Goal: Use online tool/utility: Utilize a website feature to perform a specific function

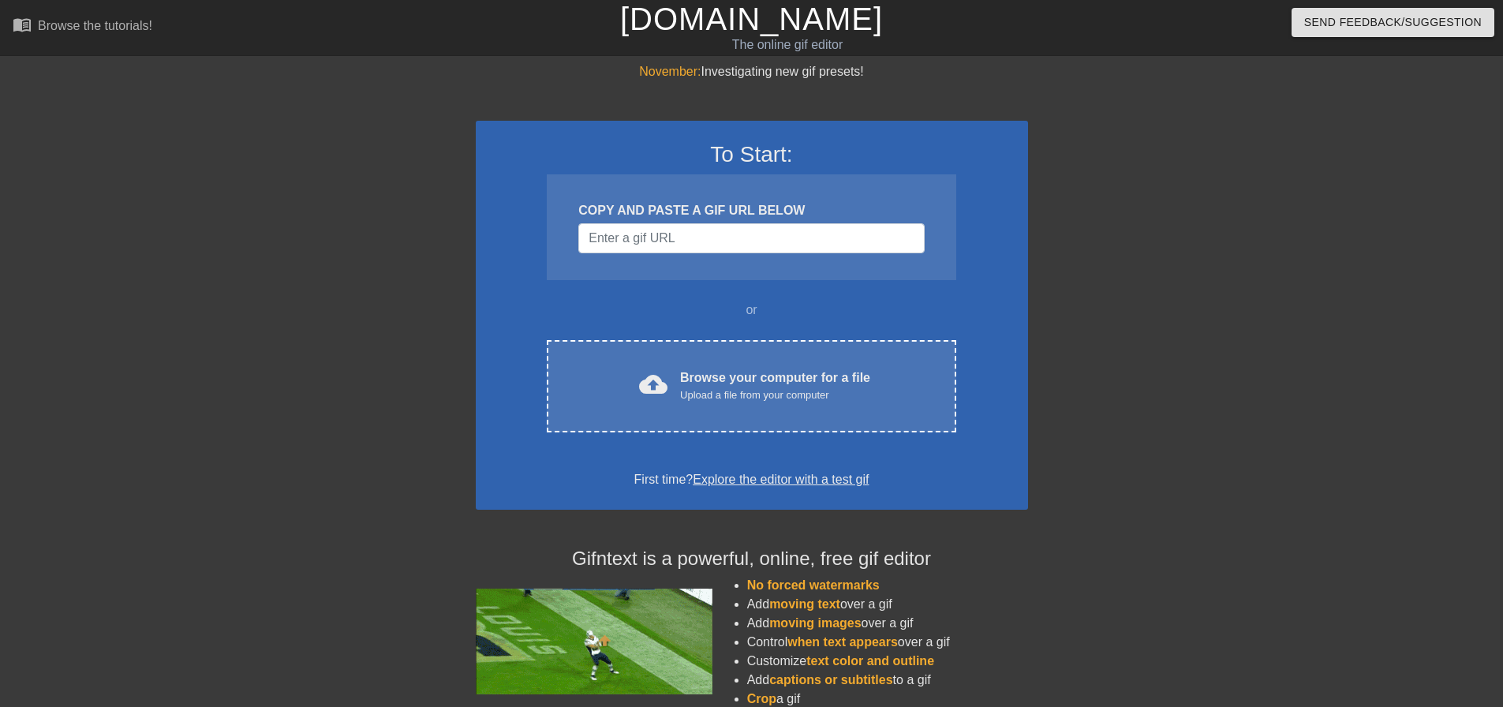
click at [1184, 454] on div at bounding box center [1165, 298] width 237 height 473
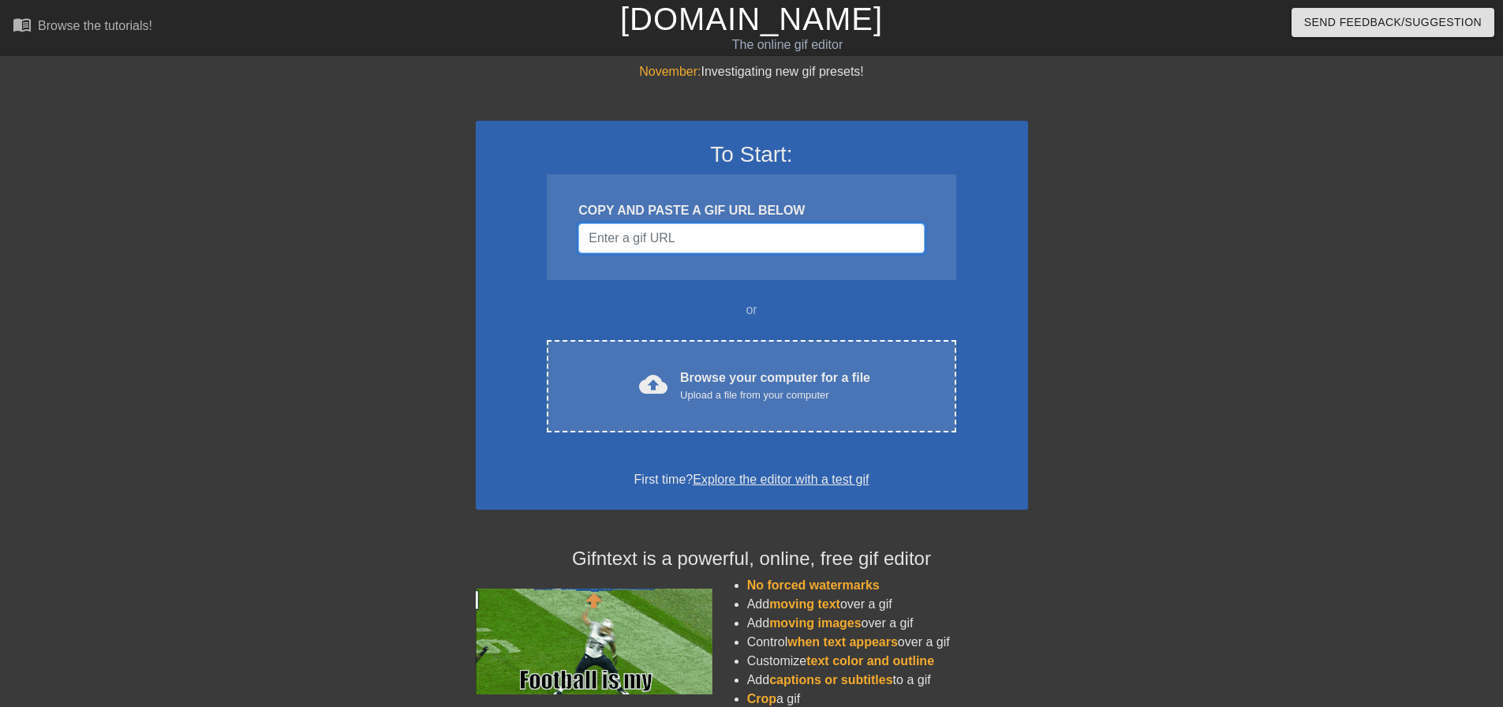
click at [671, 237] on input "Username" at bounding box center [751, 238] width 346 height 30
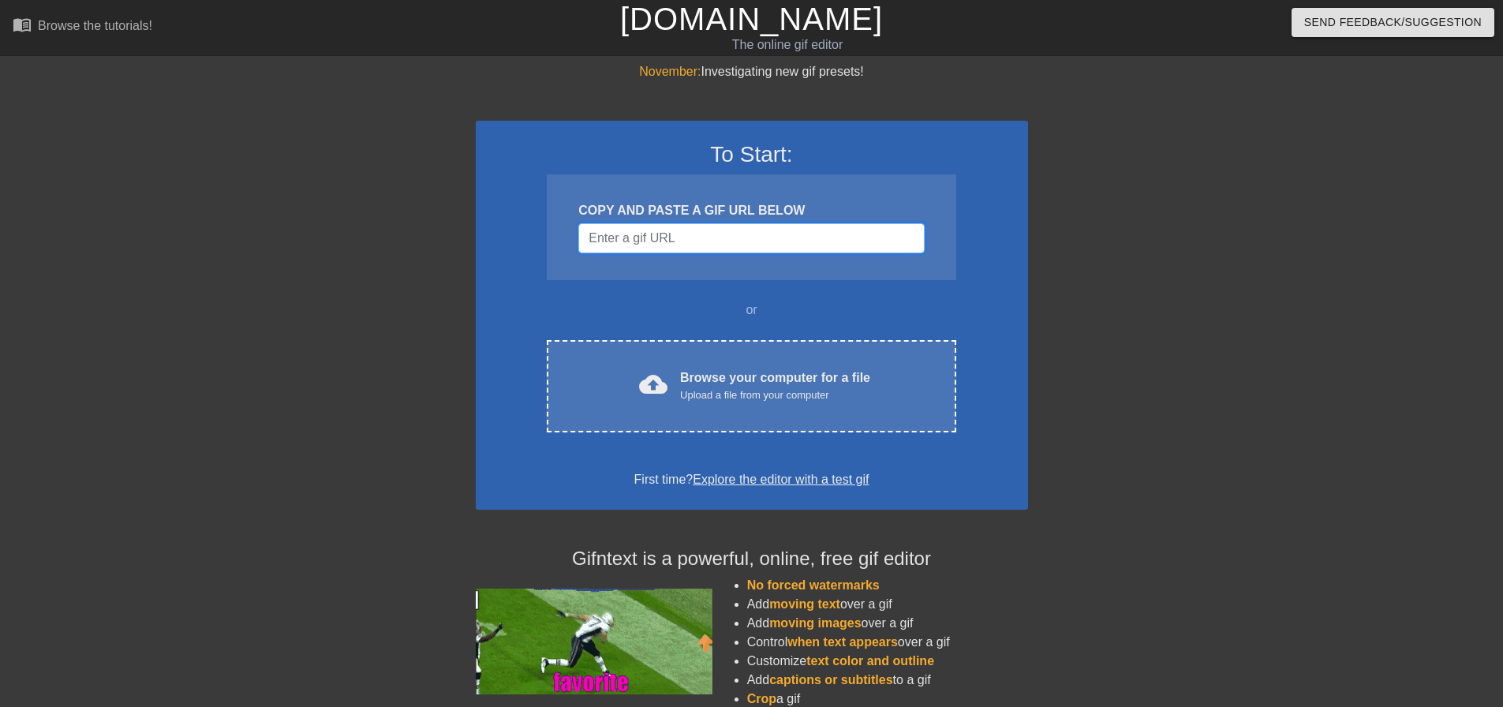
paste input "[URL][DOMAIN_NAME][PERSON_NAME][PERSON_NAME]"
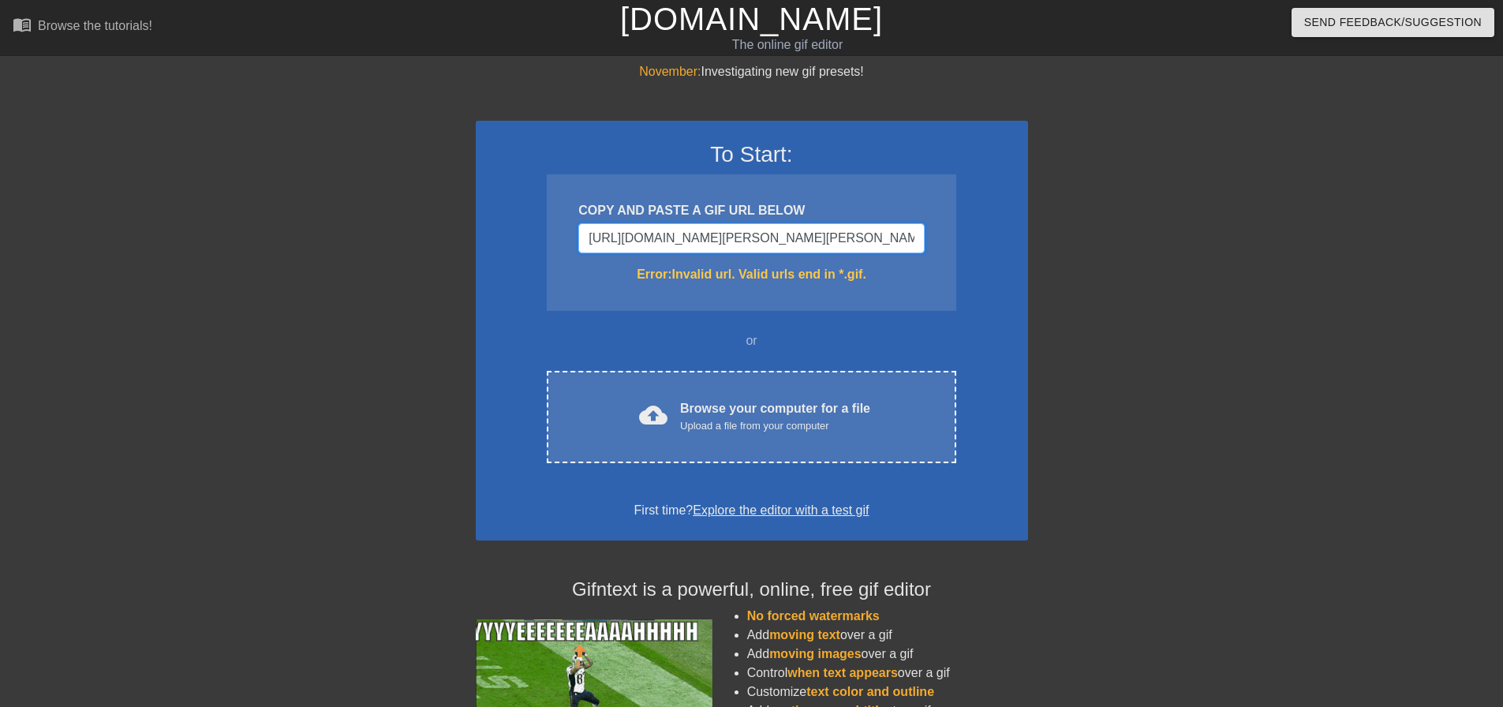
scroll to position [0, 110]
drag, startPoint x: 916, startPoint y: 238, endPoint x: 918, endPoint y: 247, distance: 8.8
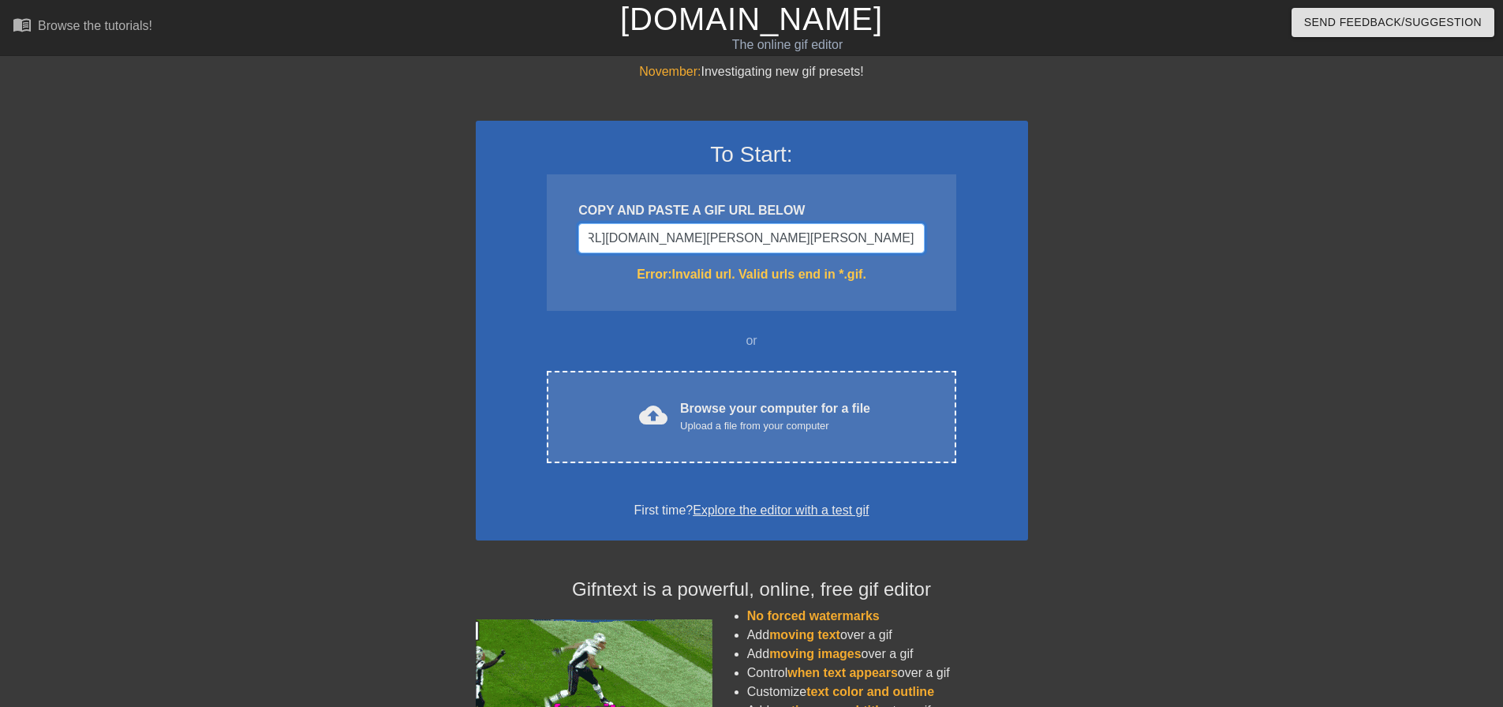
click at [918, 247] on input "[URL][DOMAIN_NAME][PERSON_NAME][PERSON_NAME]" at bounding box center [751, 238] width 346 height 30
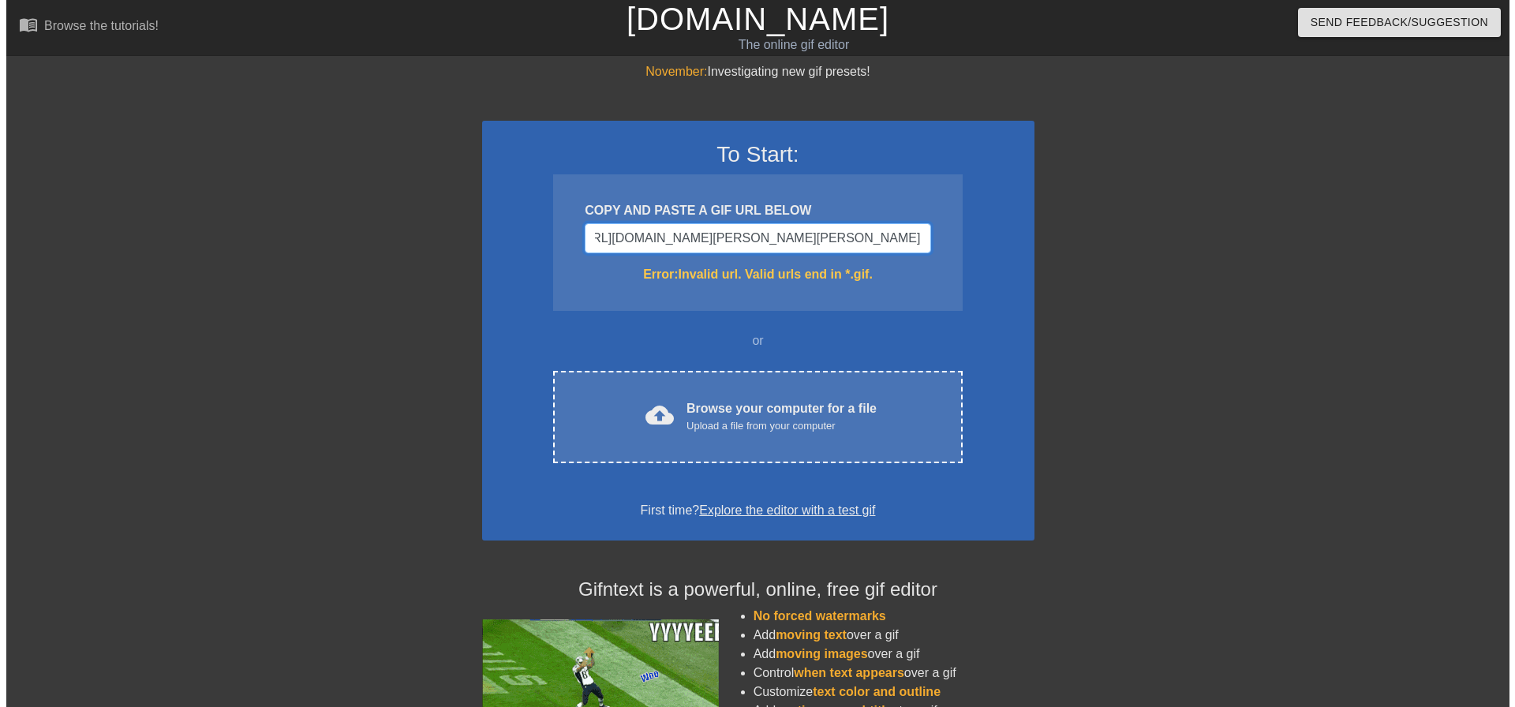
scroll to position [0, 123]
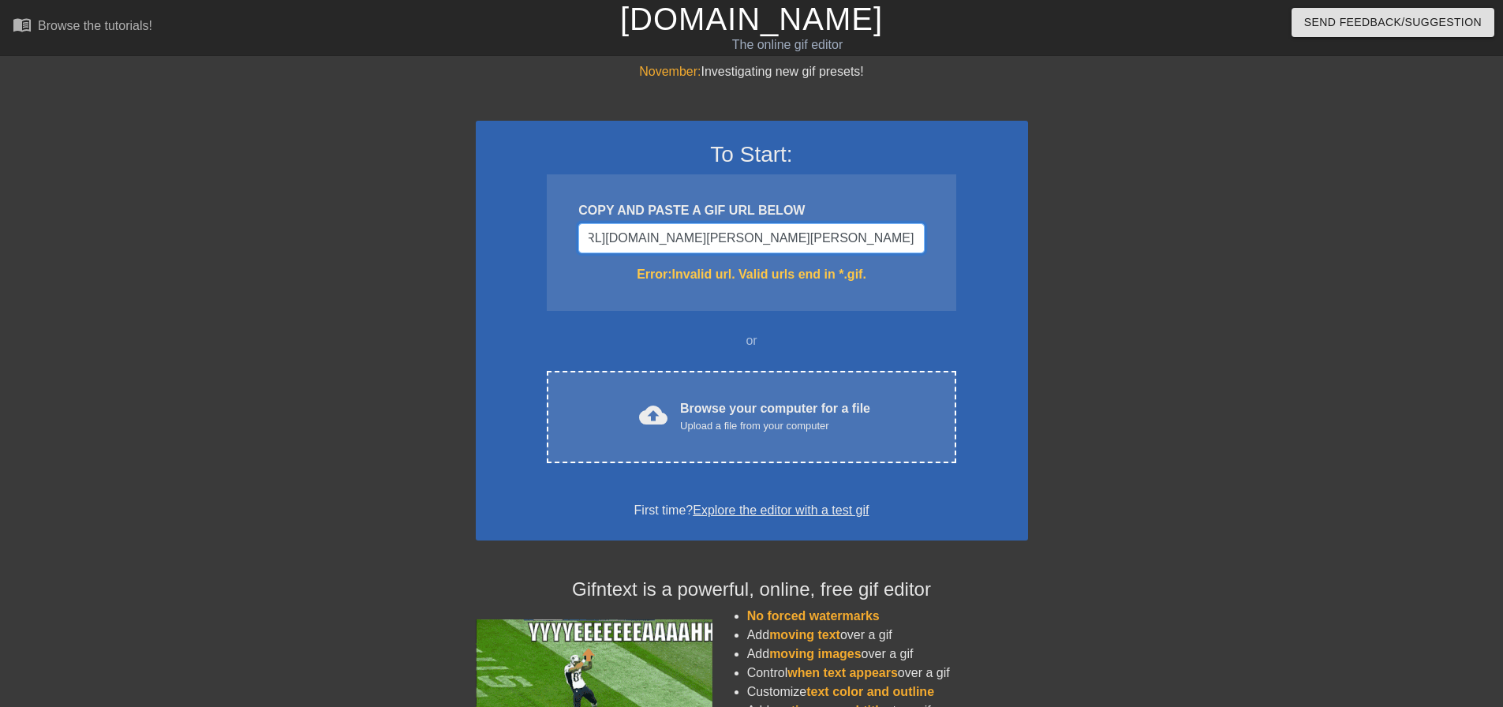
type input "[URL][DOMAIN_NAME][PERSON_NAME][DOMAIN_NAME][PERSON_NAME]"
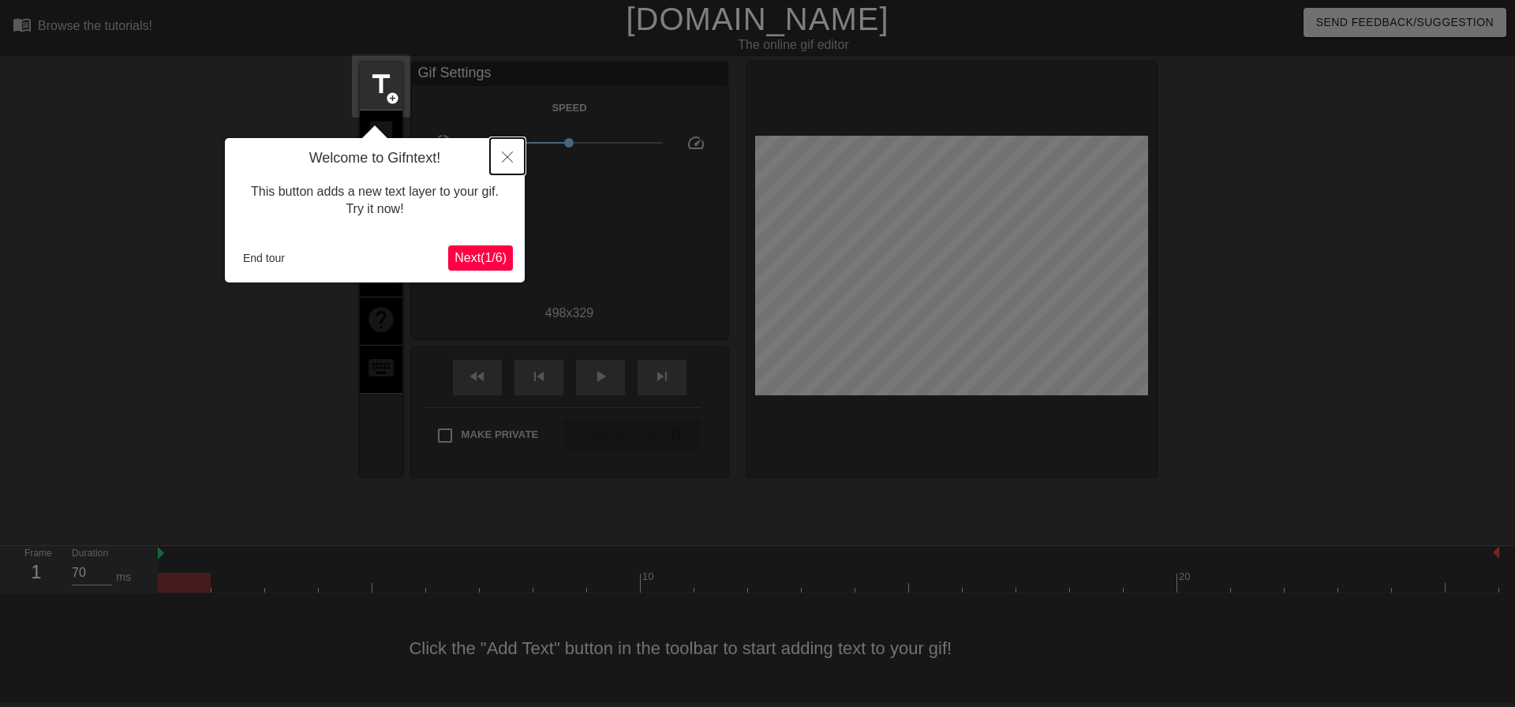
click at [509, 155] on icon "Close" at bounding box center [507, 157] width 11 height 11
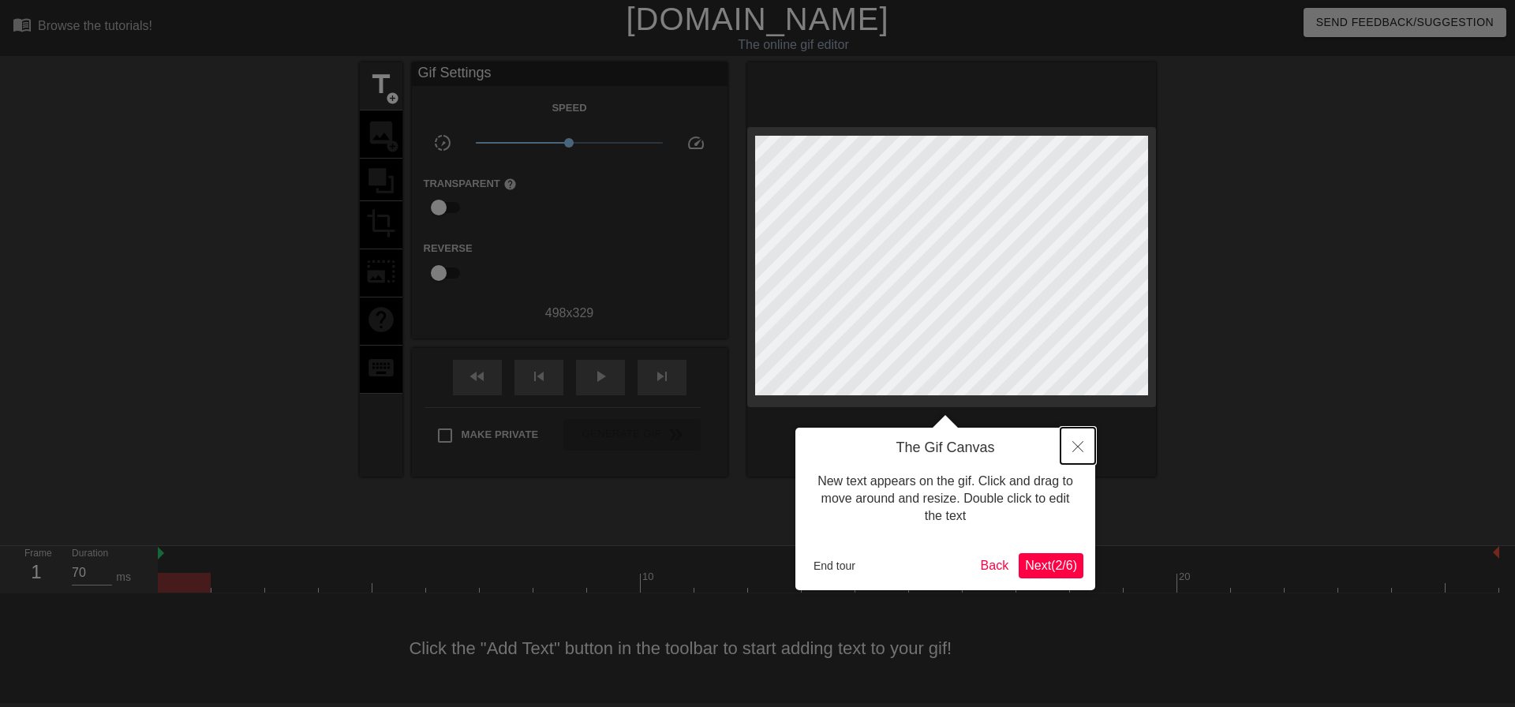
click at [1077, 443] on icon "Close" at bounding box center [1077, 446] width 11 height 11
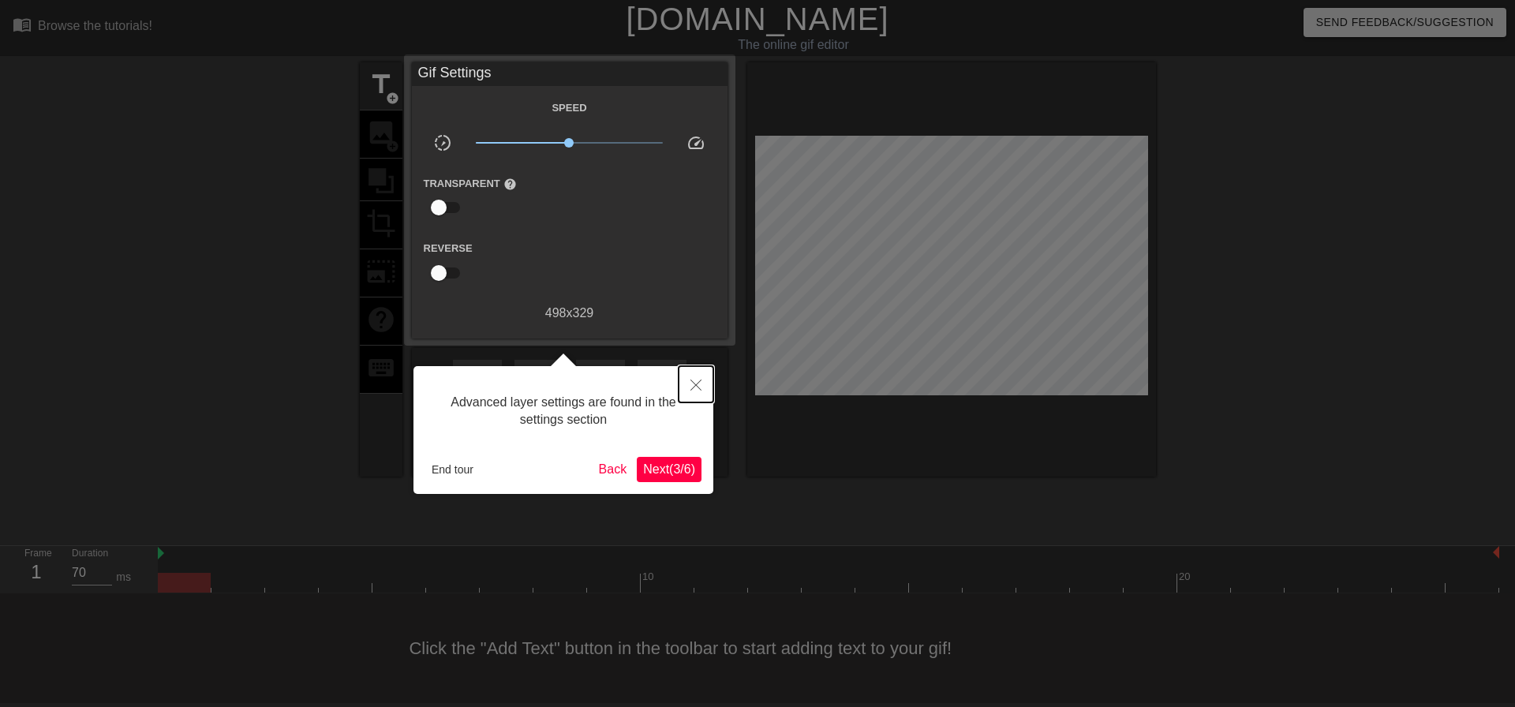
click at [701, 380] on button "Close" at bounding box center [696, 384] width 35 height 36
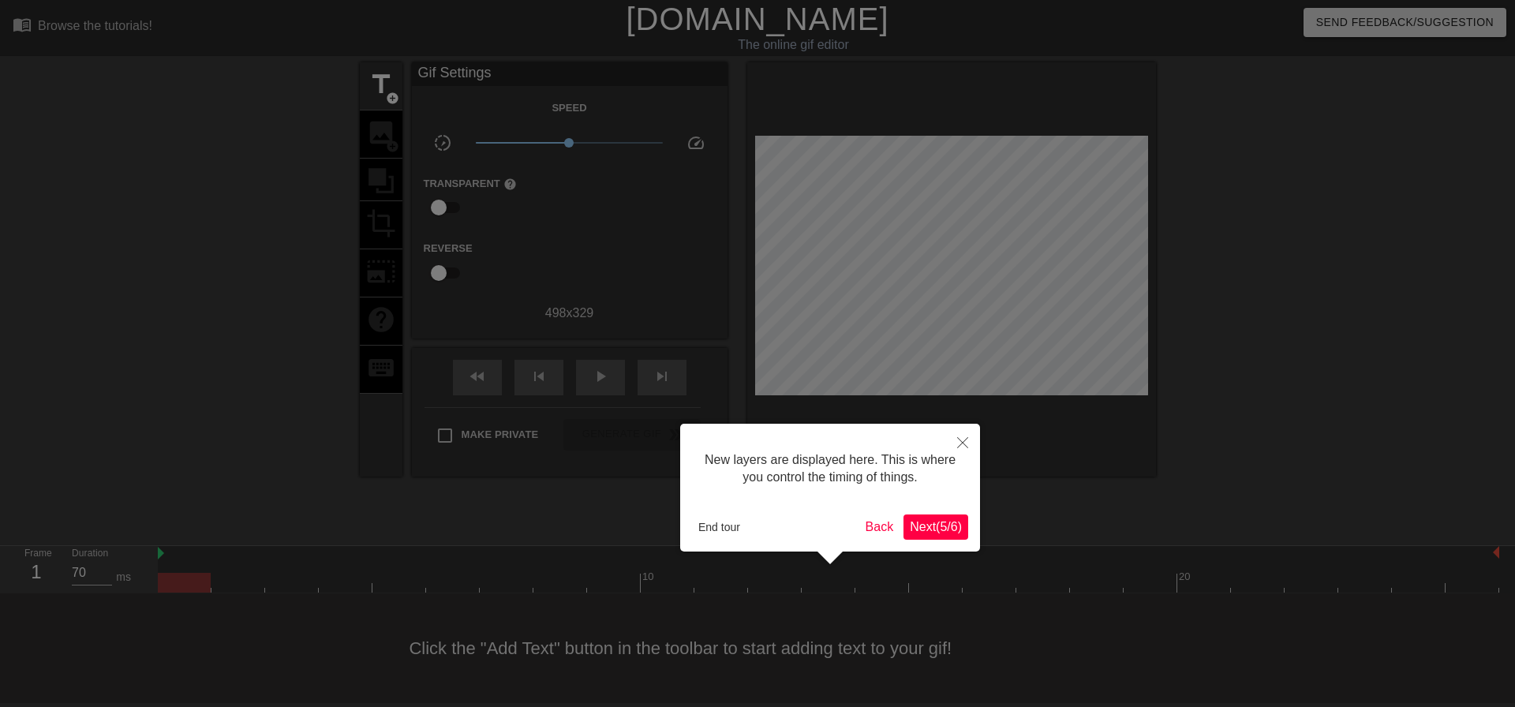
scroll to position [13, 0]
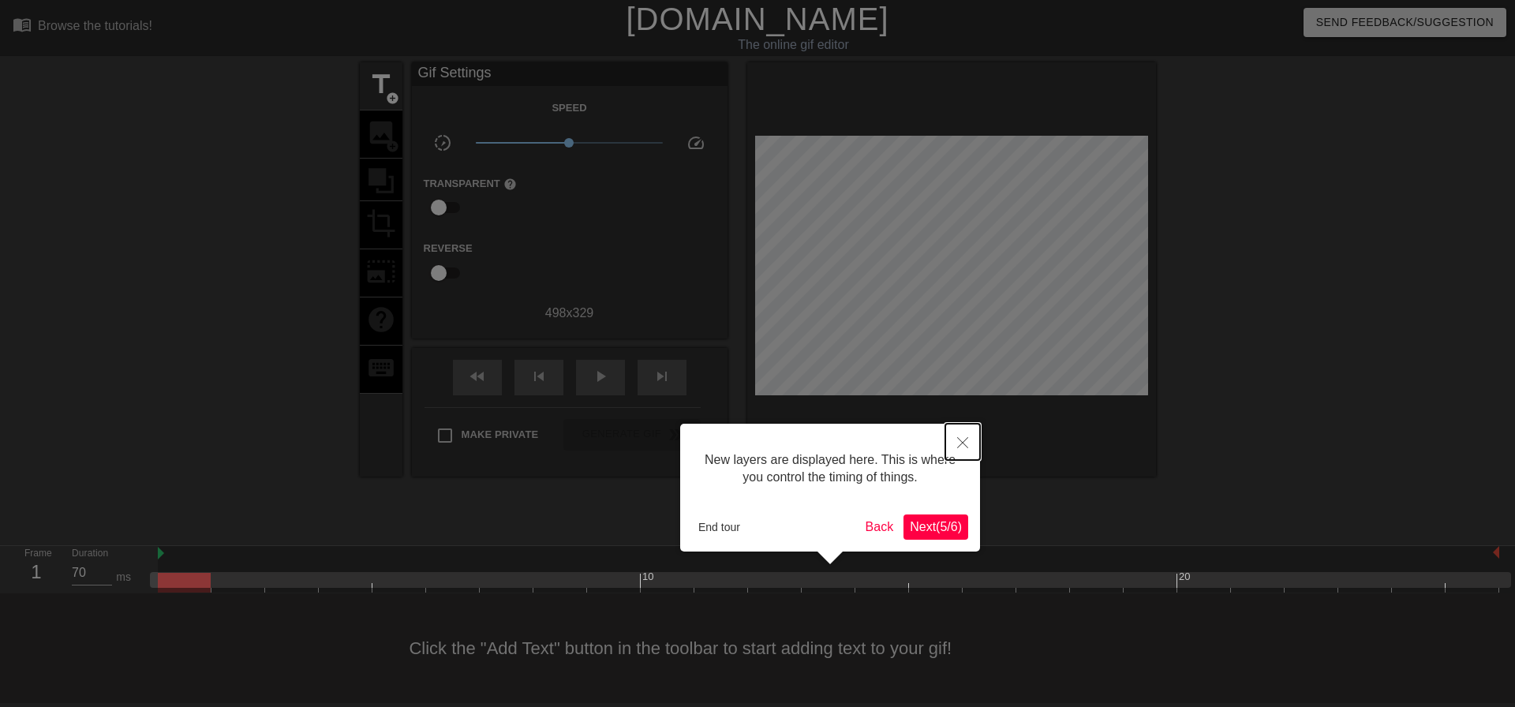
click at [964, 437] on button "Close" at bounding box center [962, 442] width 35 height 36
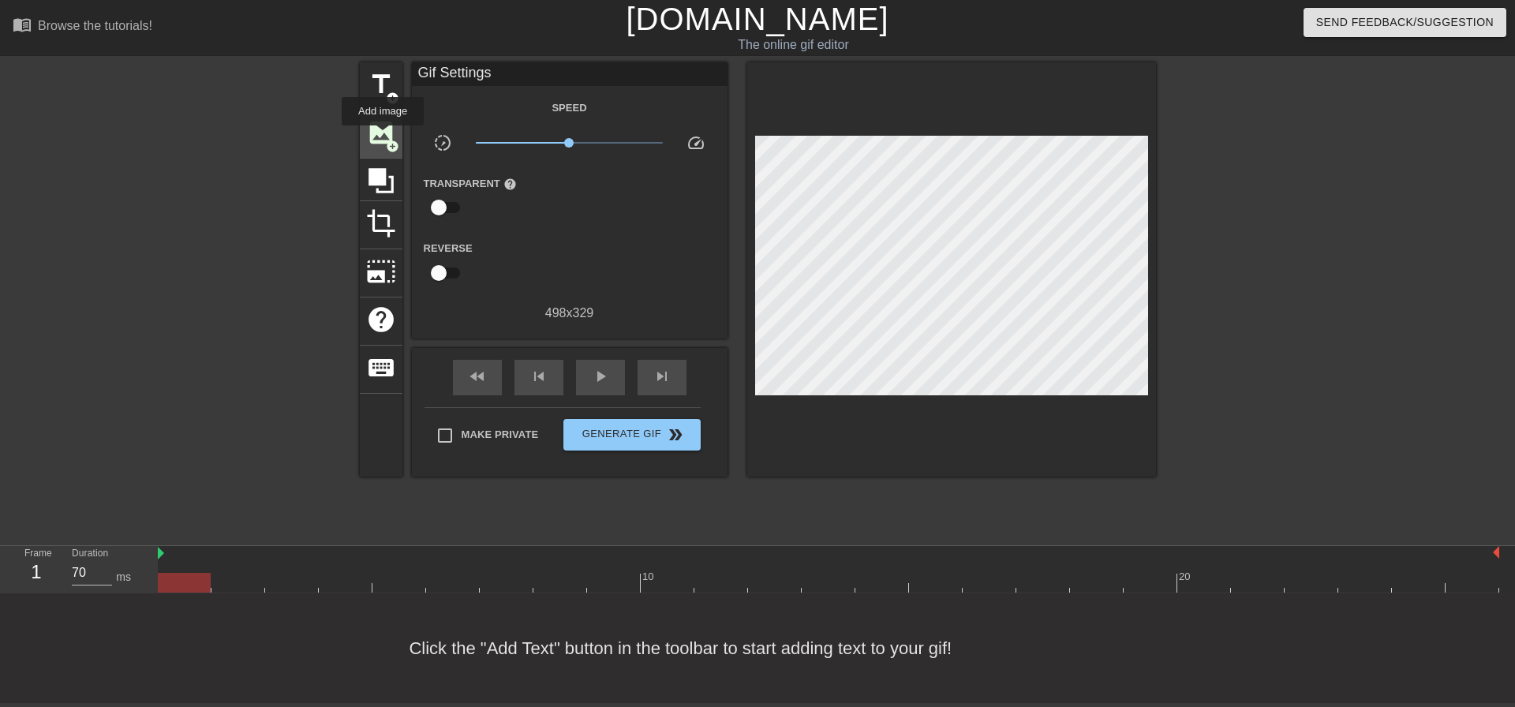
click at [383, 137] on span "image" at bounding box center [381, 133] width 30 height 30
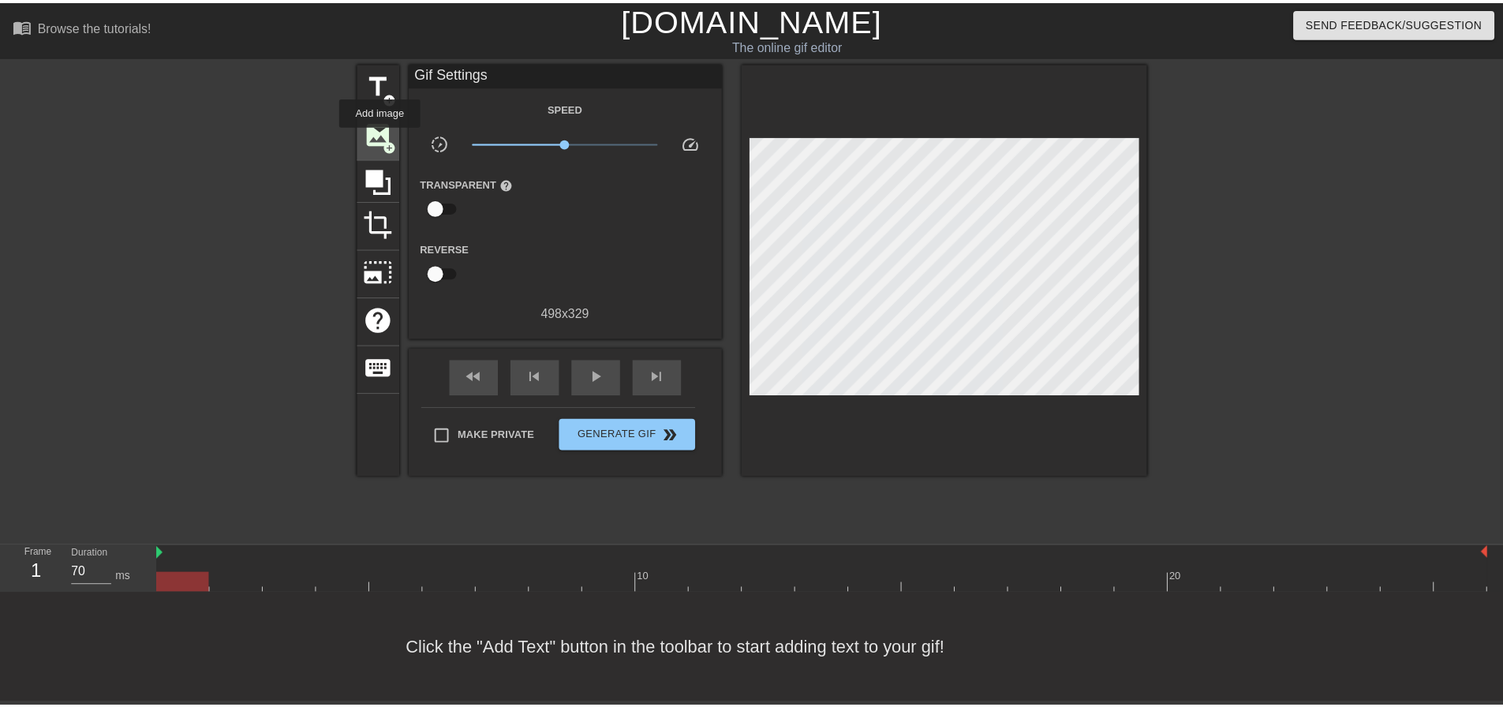
scroll to position [0, 0]
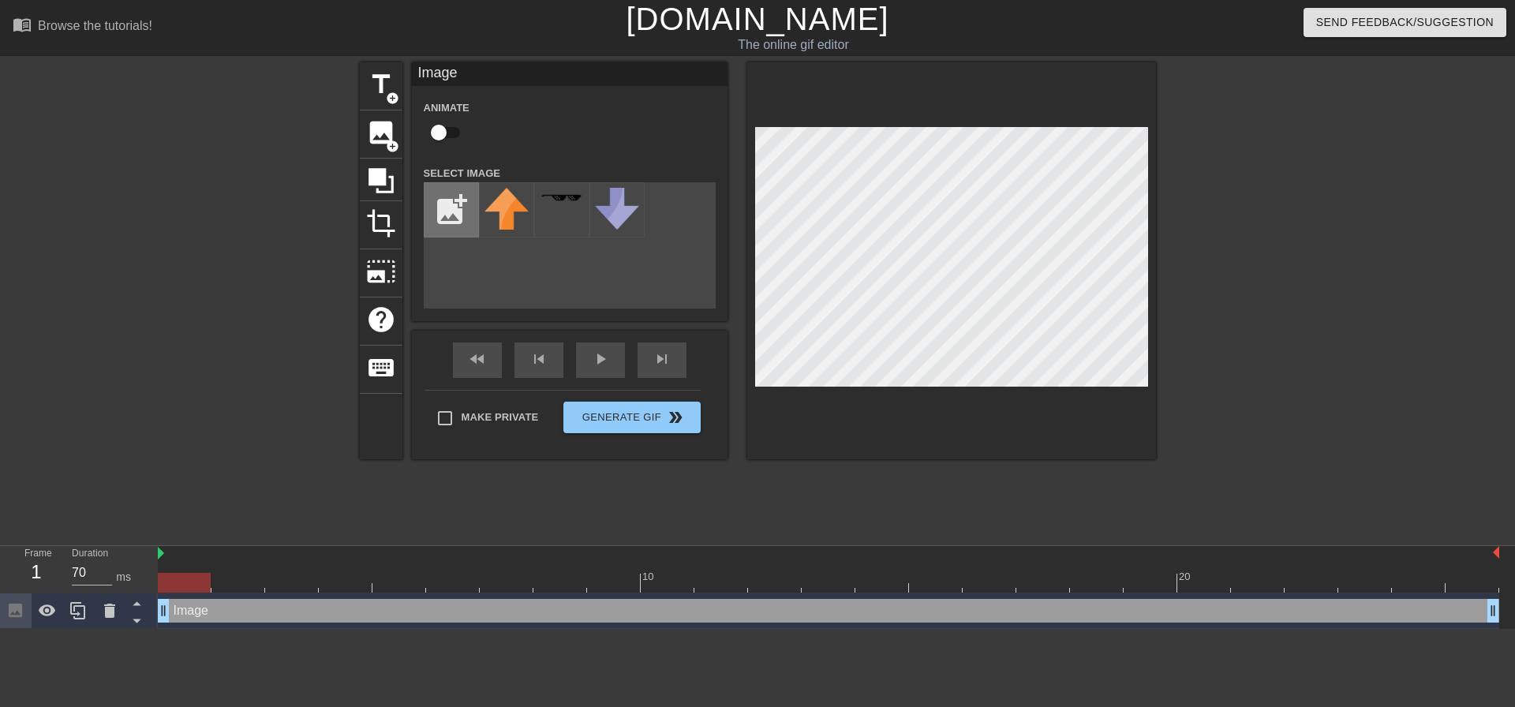
click at [459, 225] on input "file" at bounding box center [452, 210] width 54 height 54
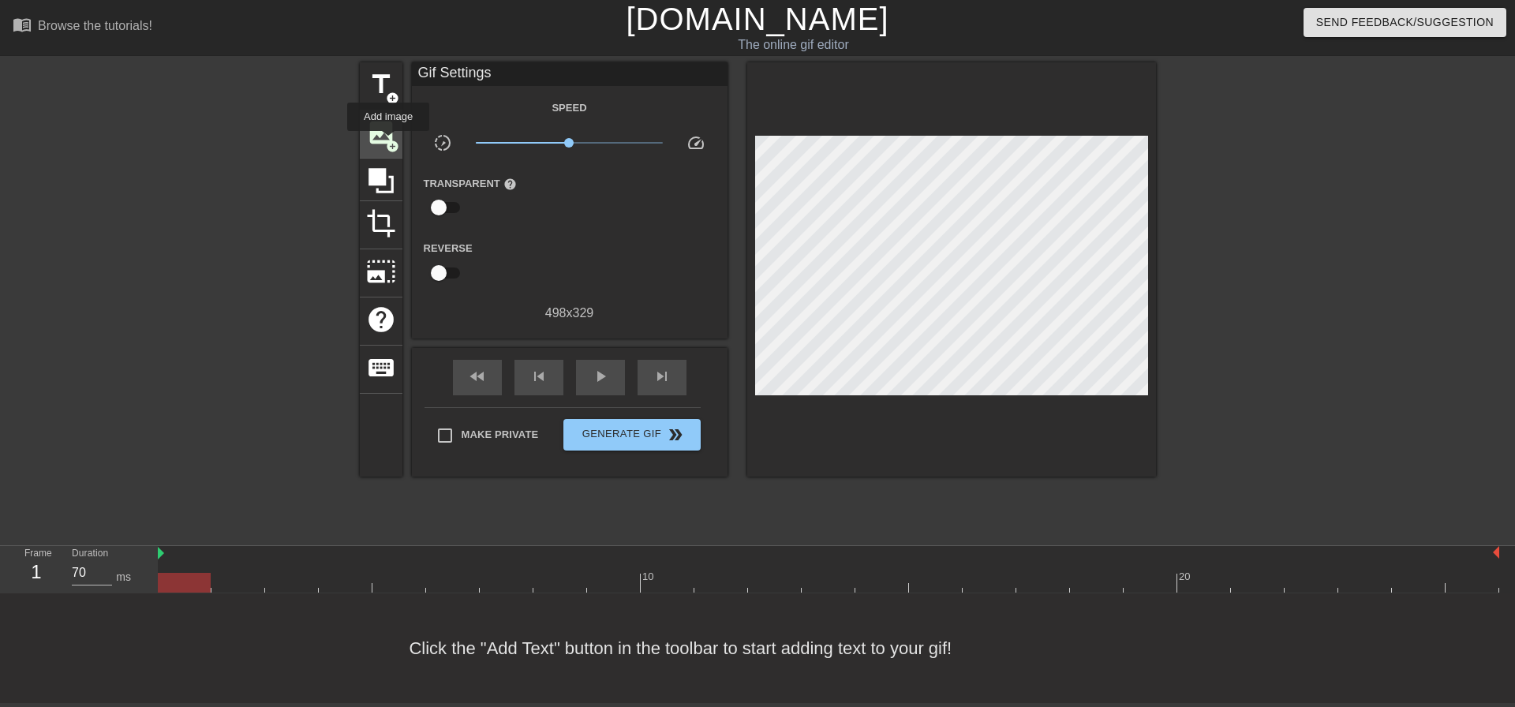
click at [387, 140] on span "add_circle" at bounding box center [392, 146] width 13 height 13
click at [1288, 291] on div at bounding box center [1293, 298] width 237 height 473
click at [1162, 477] on div "title add_circle image add_circle crop photo_size_select_large help keyboard Gi…" at bounding box center [757, 298] width 1515 height 473
click at [380, 124] on span "image" at bounding box center [381, 133] width 30 height 30
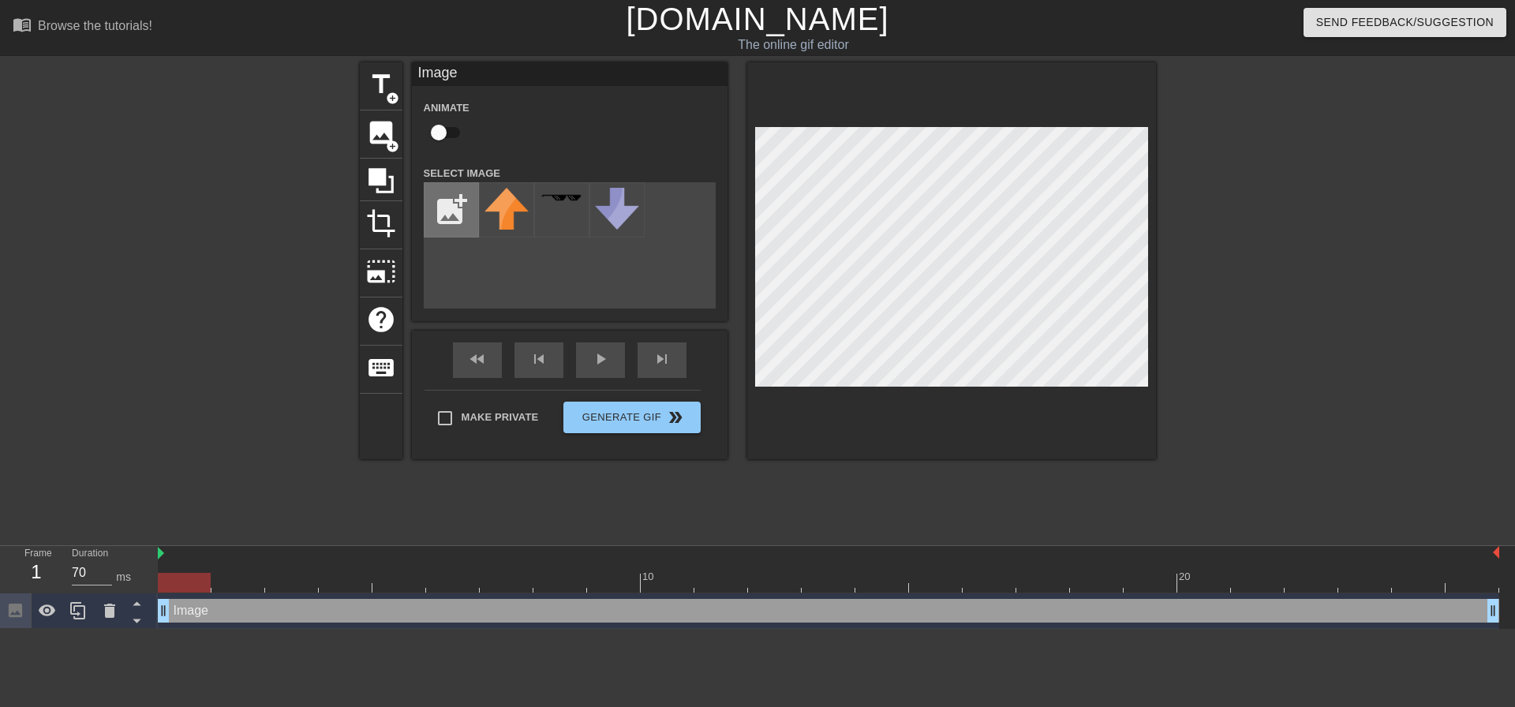
click at [445, 197] on input "file" at bounding box center [452, 210] width 54 height 54
type input "C:\fakepath\[PERSON_NAME].png"
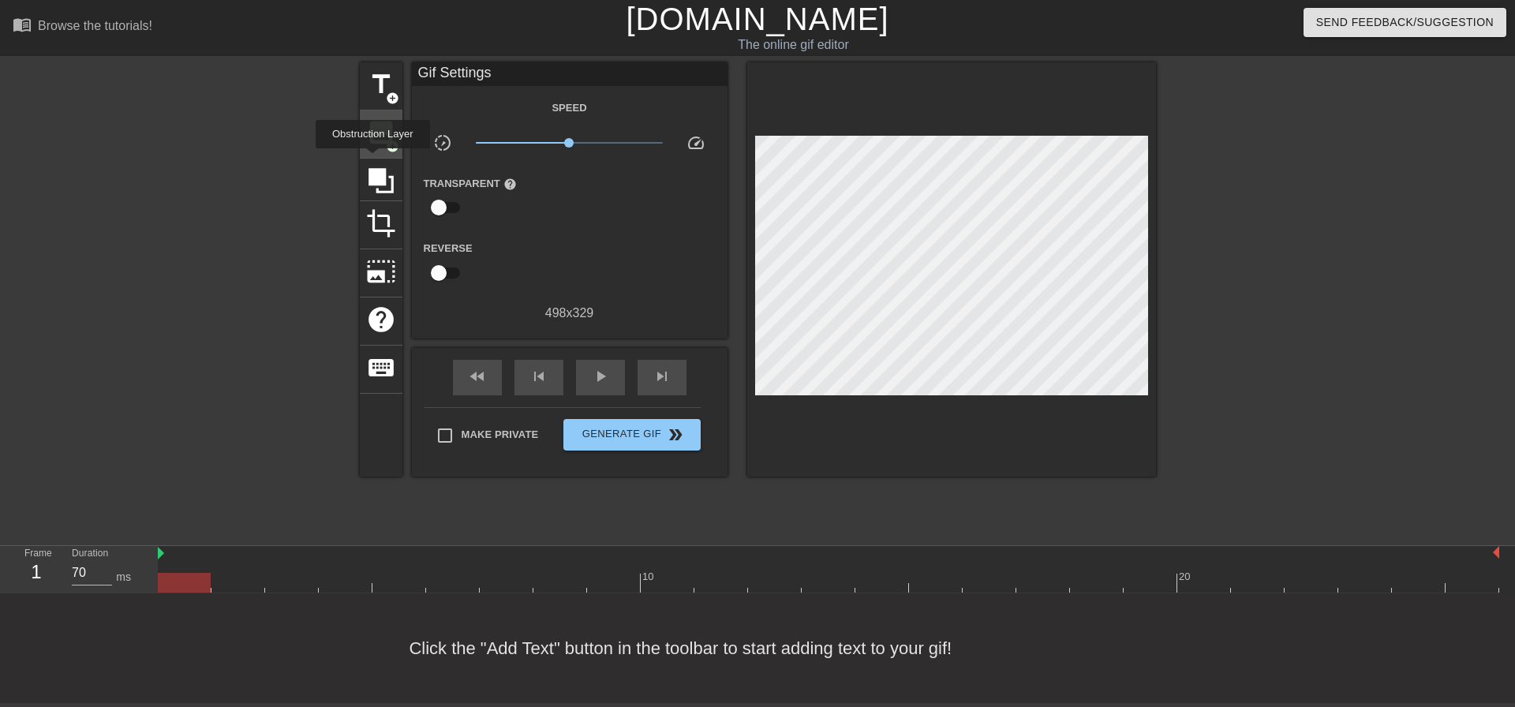
click at [373, 137] on span "image" at bounding box center [381, 133] width 30 height 30
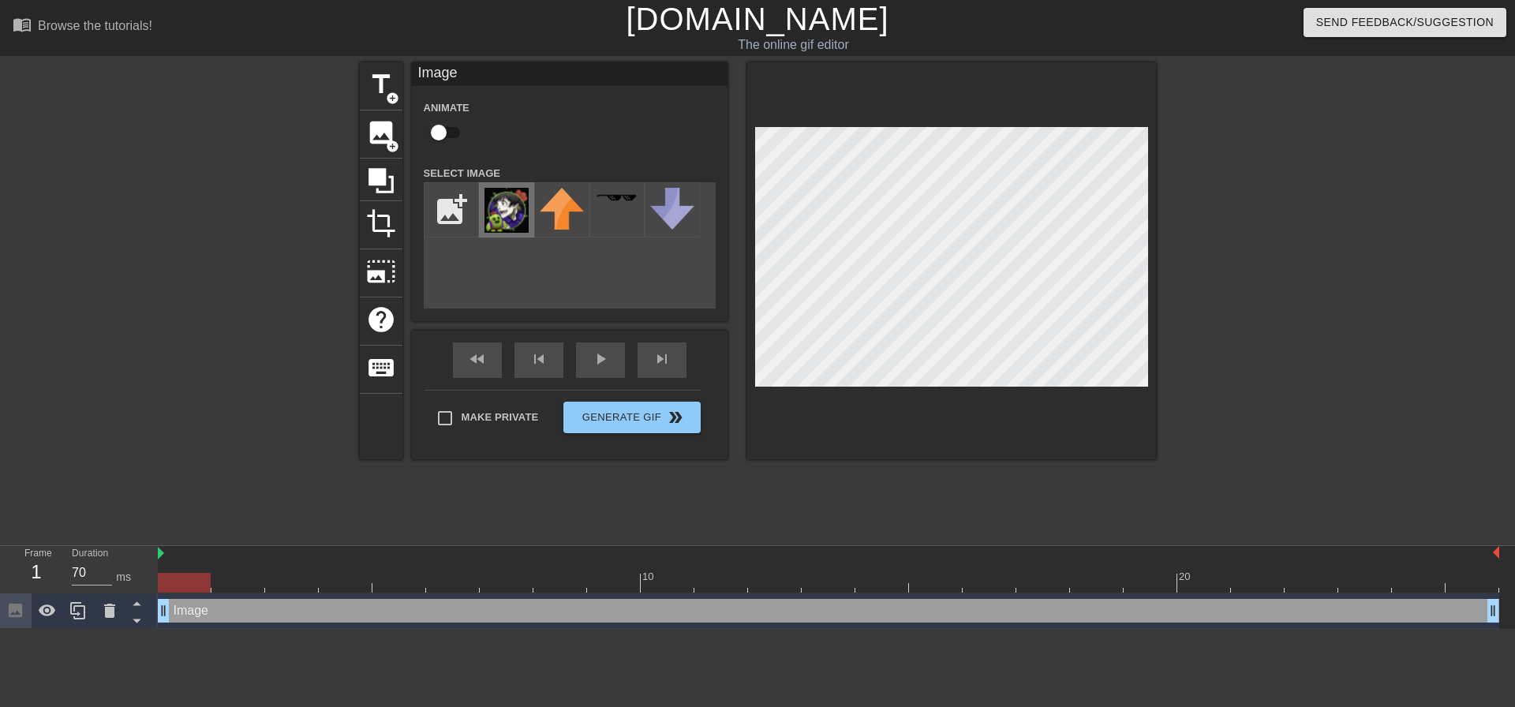
click at [514, 208] on img at bounding box center [506, 210] width 44 height 45
click at [1236, 294] on div at bounding box center [1293, 298] width 237 height 473
click at [1203, 256] on div at bounding box center [1293, 298] width 237 height 473
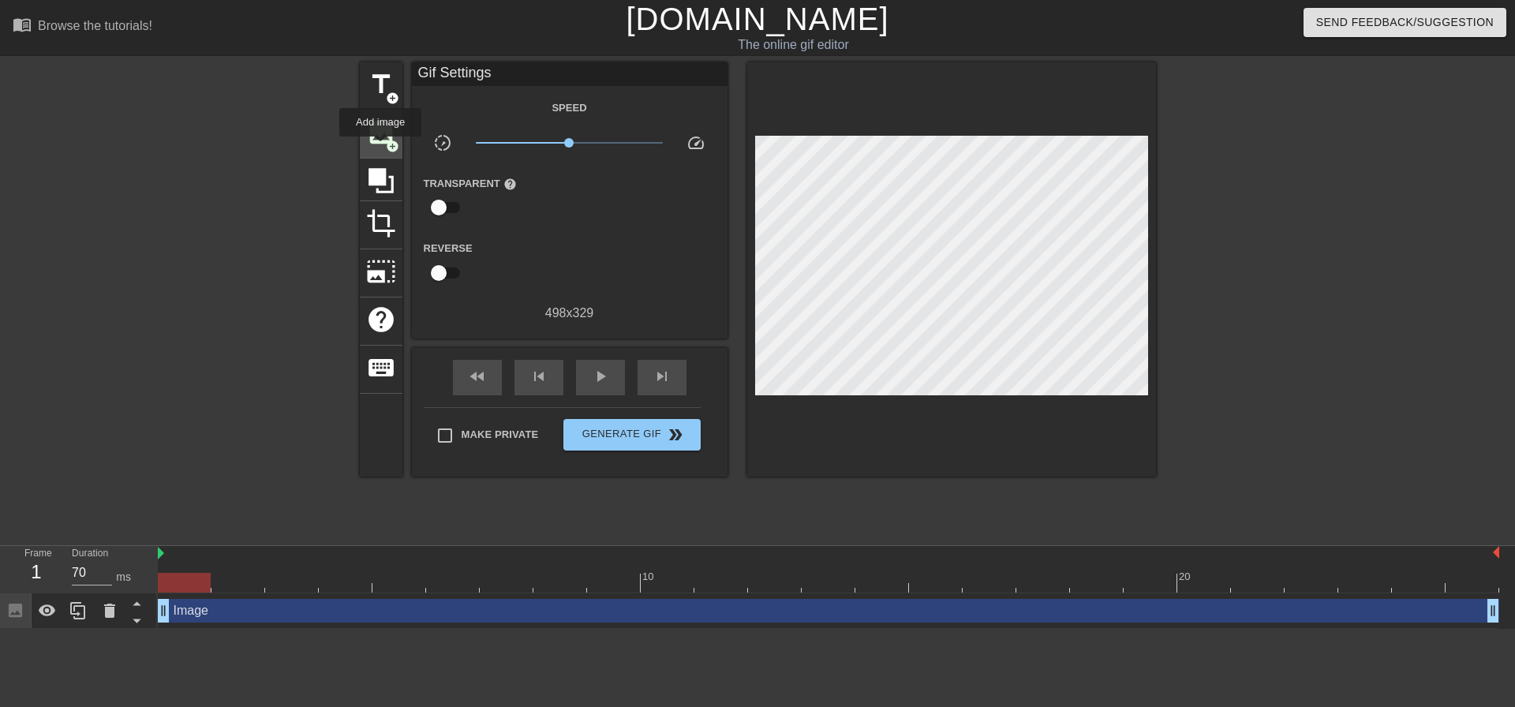
click at [380, 148] on div "image add_circle" at bounding box center [381, 134] width 43 height 48
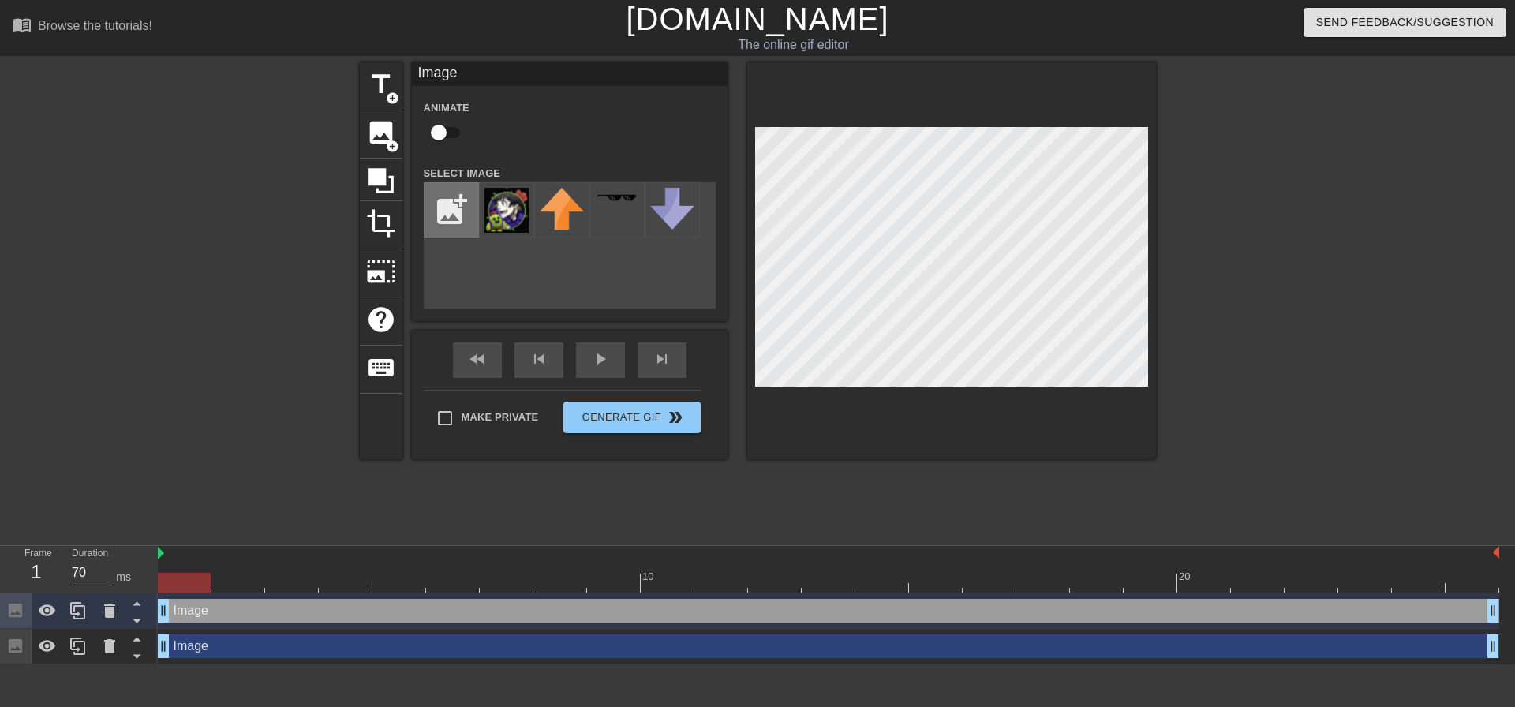
click at [453, 215] on input "file" at bounding box center [452, 210] width 54 height 54
type input "C:\fakepath\oopygoopy.png"
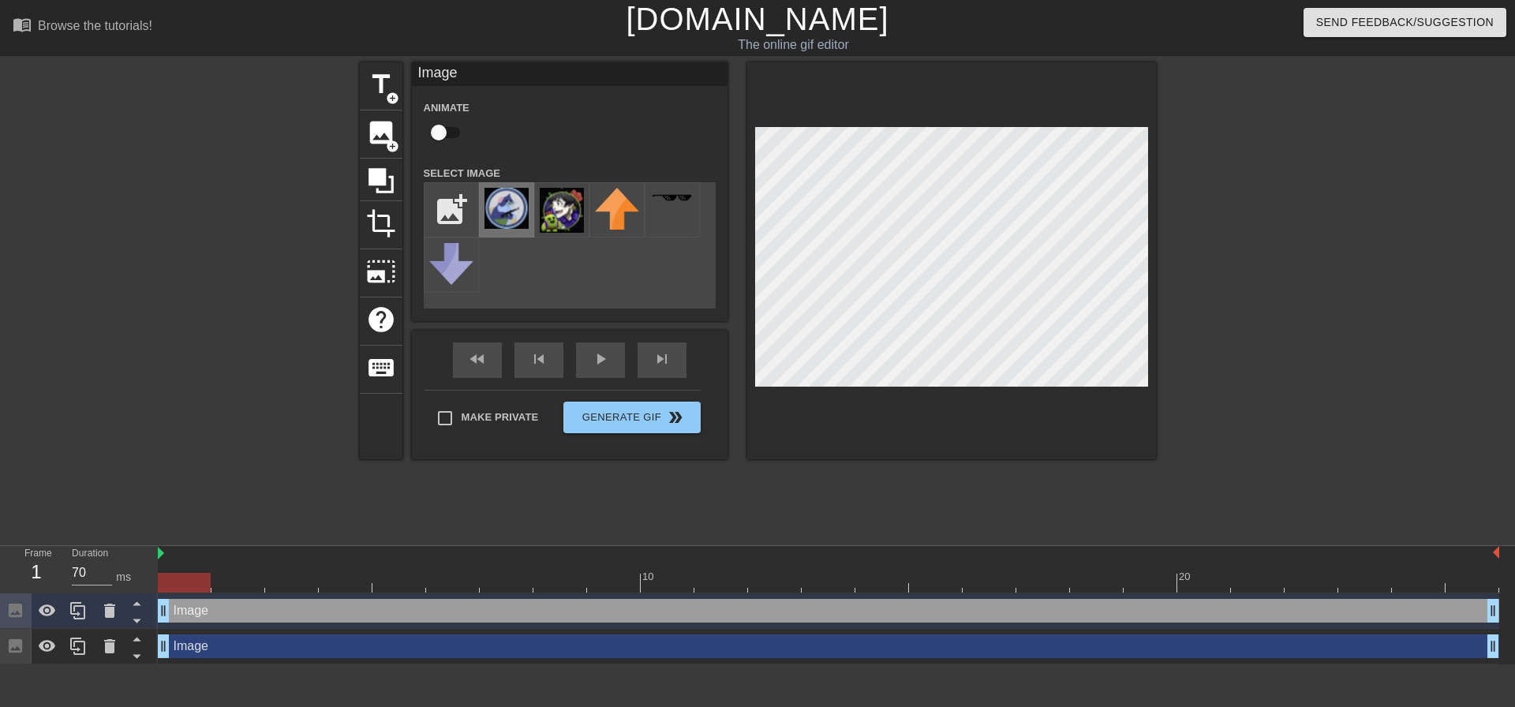
click at [499, 204] on img at bounding box center [506, 208] width 44 height 41
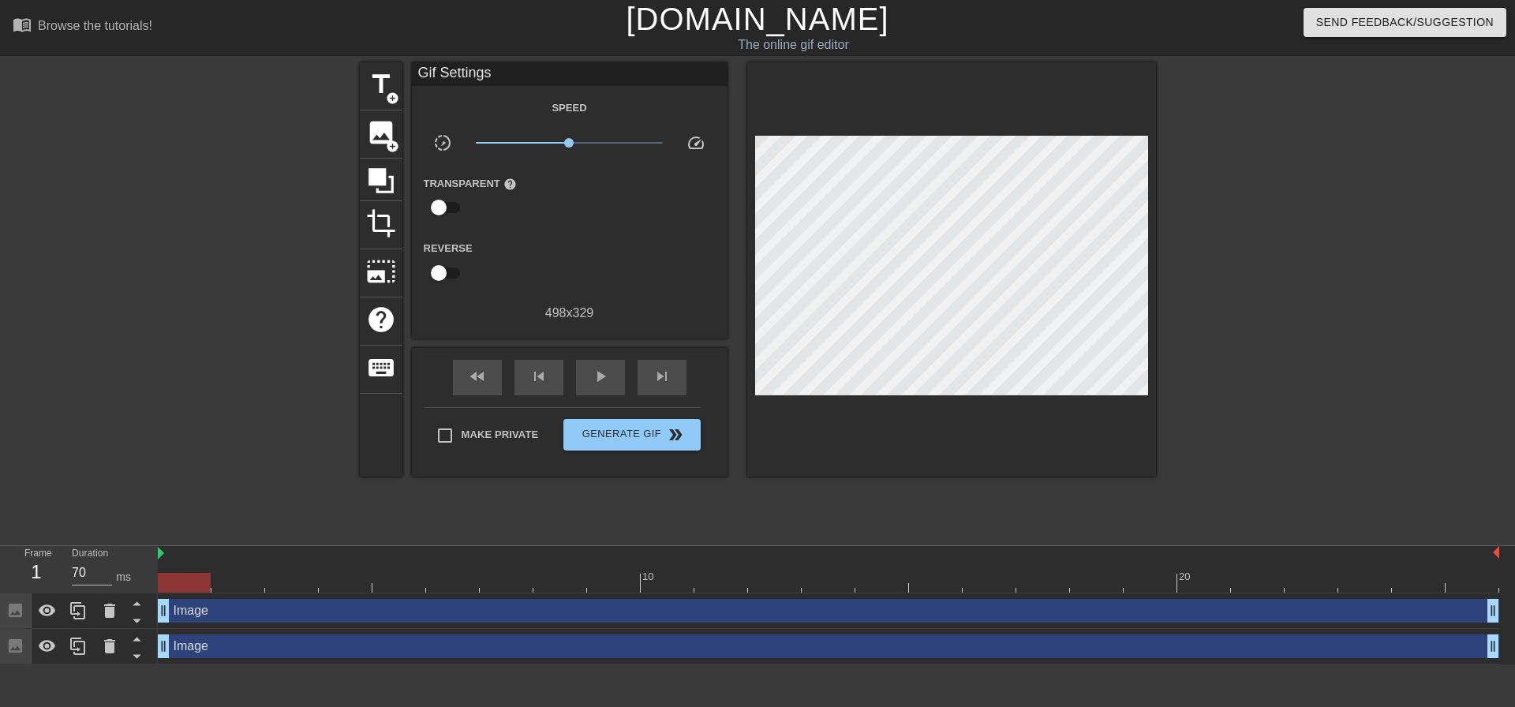
click at [1208, 282] on div at bounding box center [1293, 298] width 237 height 473
click at [376, 128] on span "image" at bounding box center [381, 133] width 30 height 30
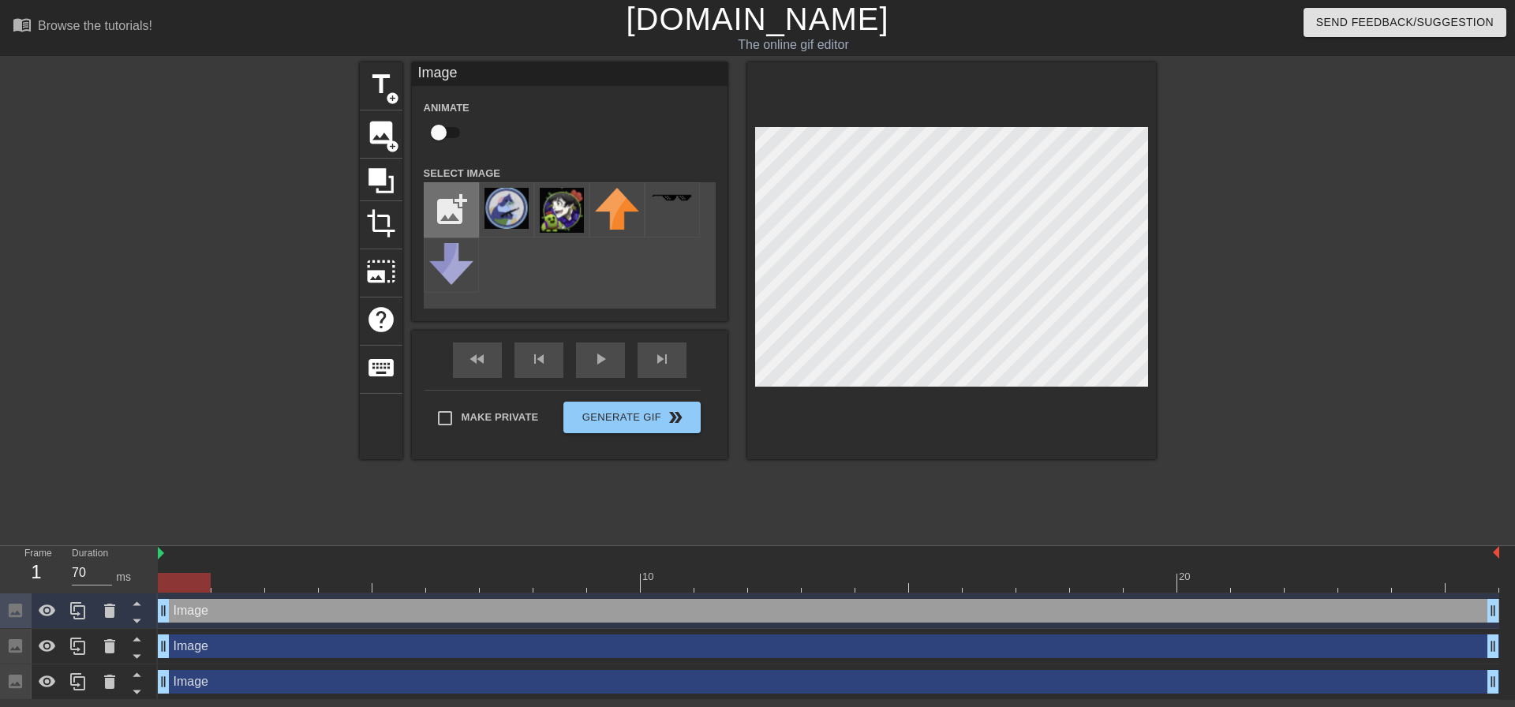
click at [455, 222] on input "file" at bounding box center [452, 210] width 54 height 54
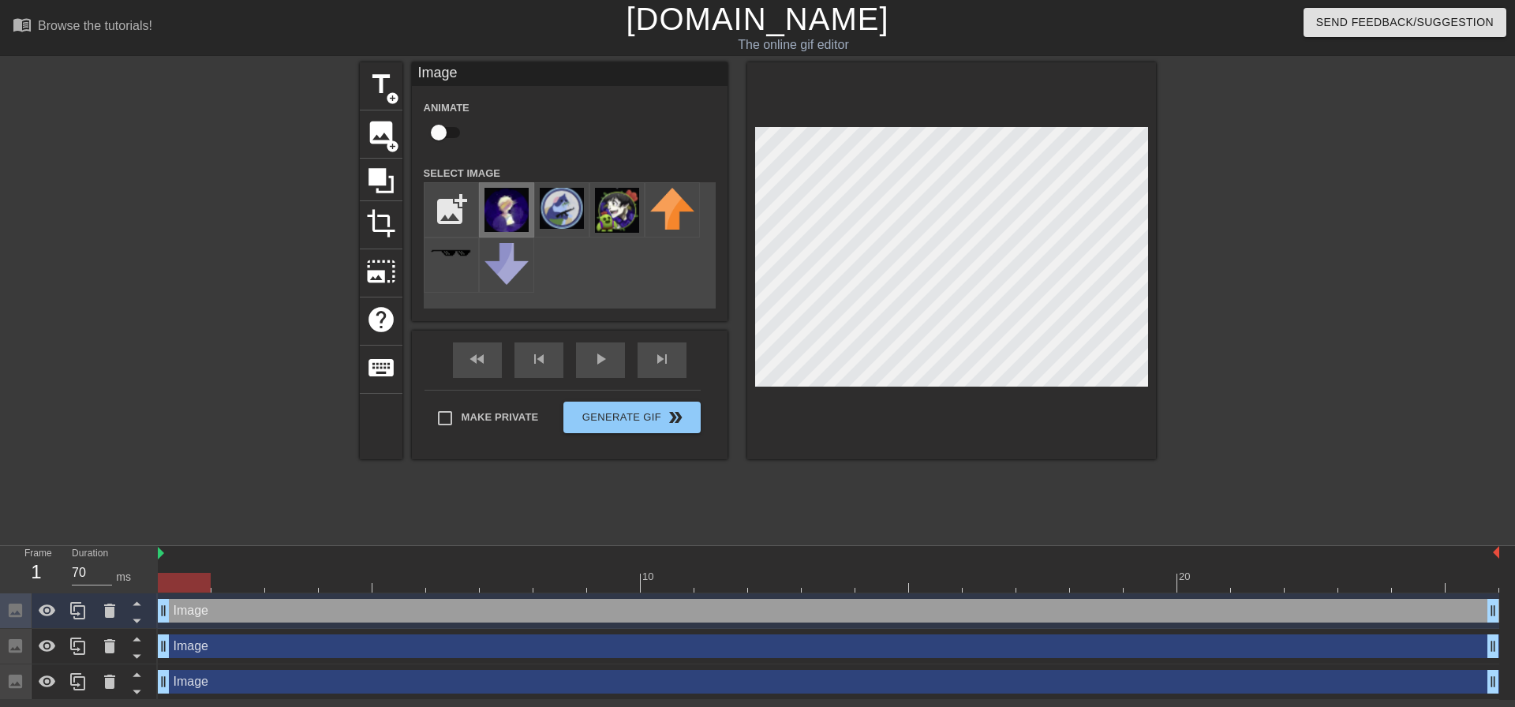
click at [505, 215] on img at bounding box center [506, 210] width 44 height 44
click at [420, 219] on div "Image Animate Select Image add_photo_alternate" at bounding box center [570, 185] width 316 height 246
click at [455, 219] on input "file" at bounding box center [452, 210] width 54 height 54
type input "C:\fakepath\liljimbob.png"
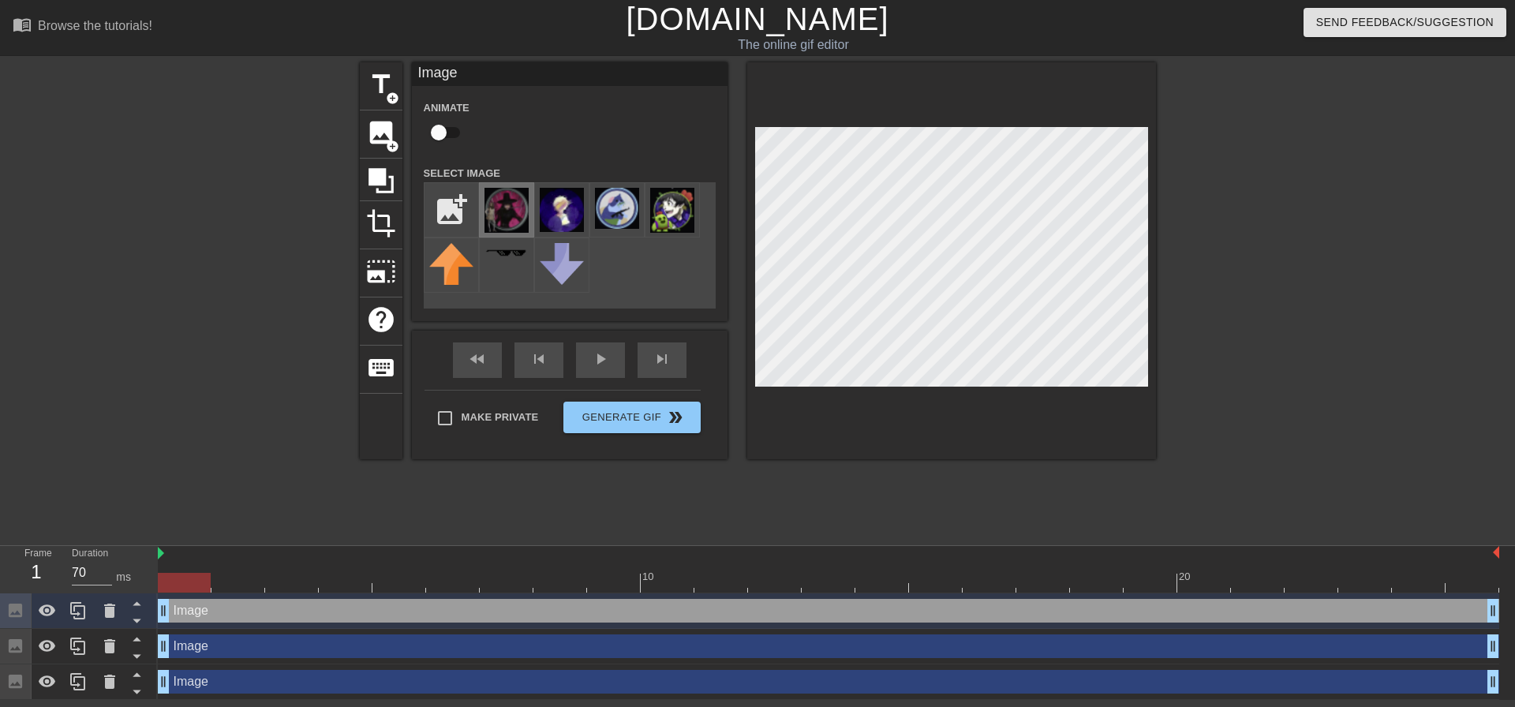
click at [493, 210] on img at bounding box center [506, 210] width 44 height 45
click at [574, 218] on img at bounding box center [562, 210] width 44 height 44
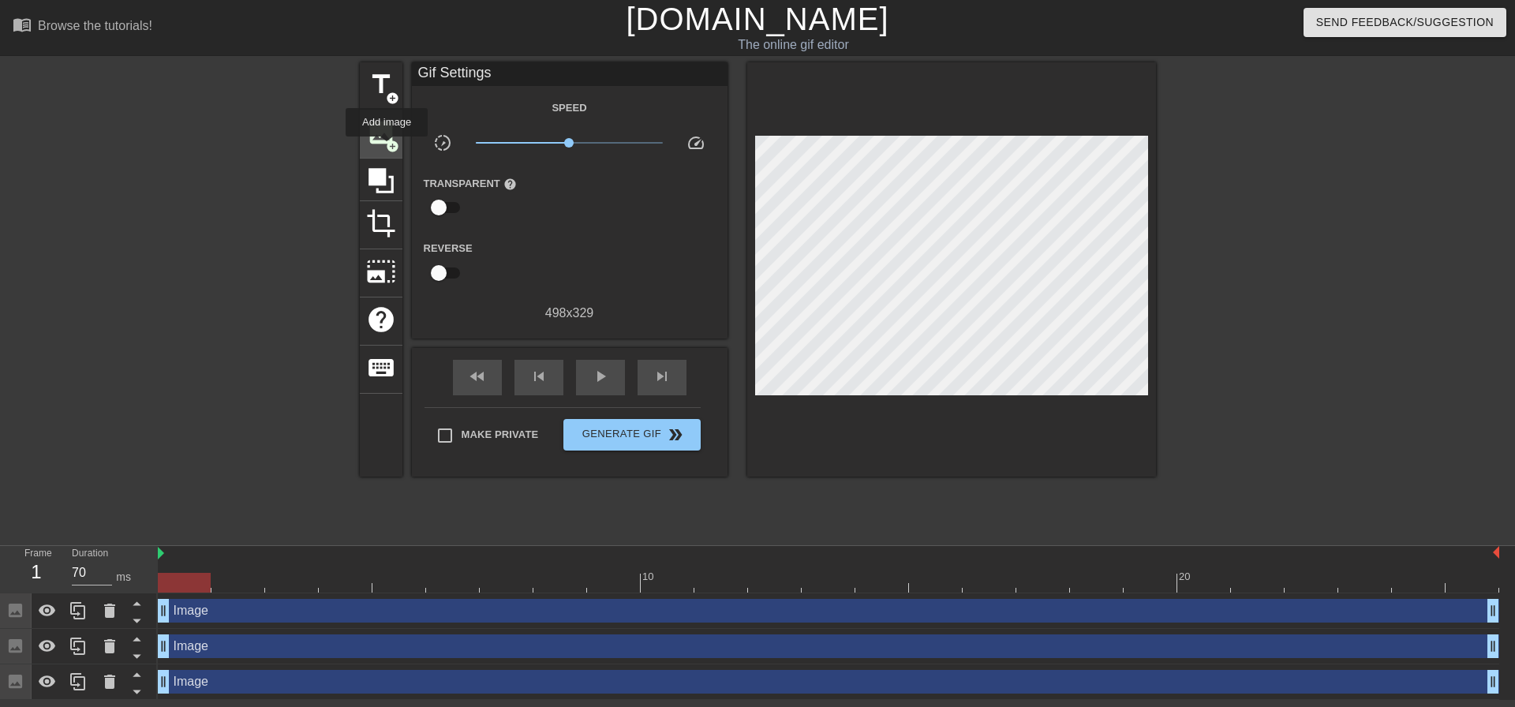
click at [387, 147] on span "add_circle" at bounding box center [392, 146] width 13 height 13
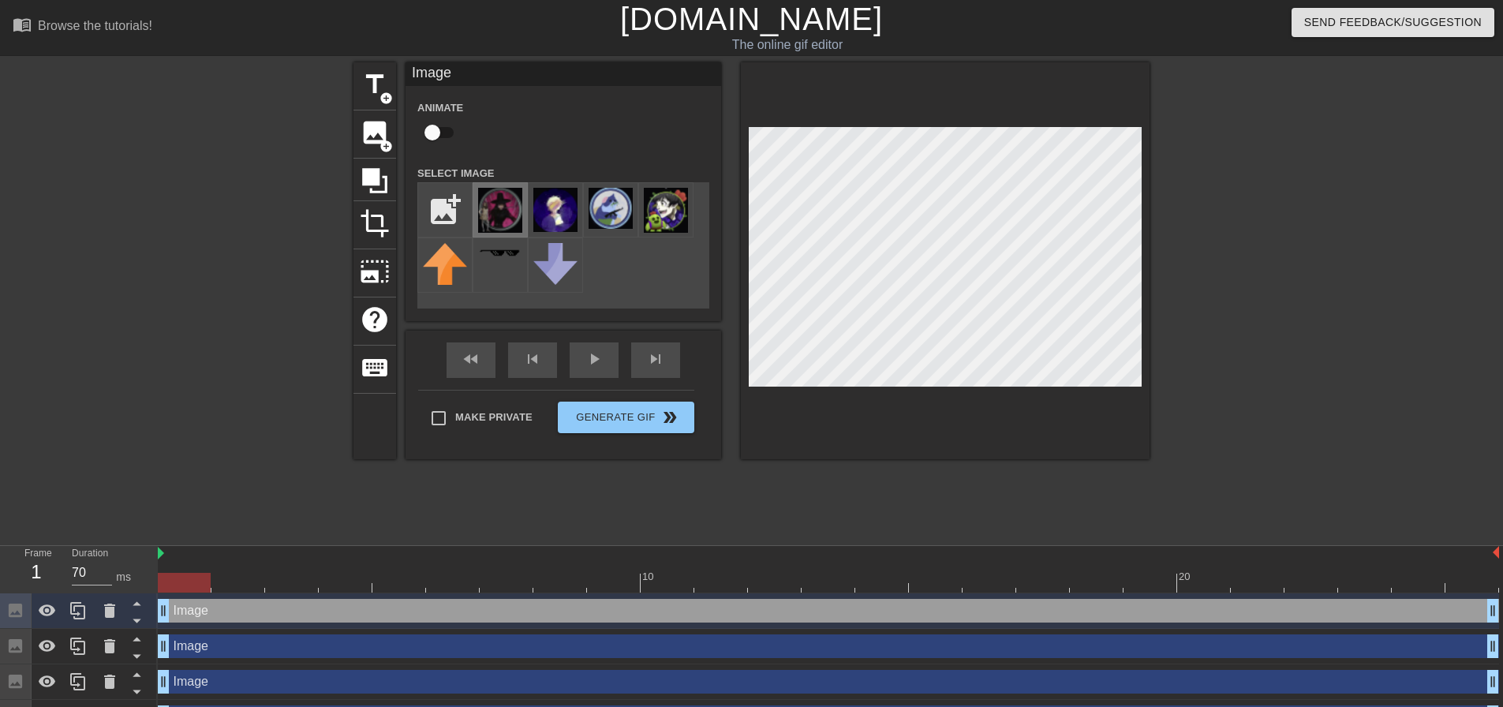
click at [505, 216] on img at bounding box center [500, 210] width 44 height 45
click at [1267, 362] on div at bounding box center [1287, 298] width 237 height 473
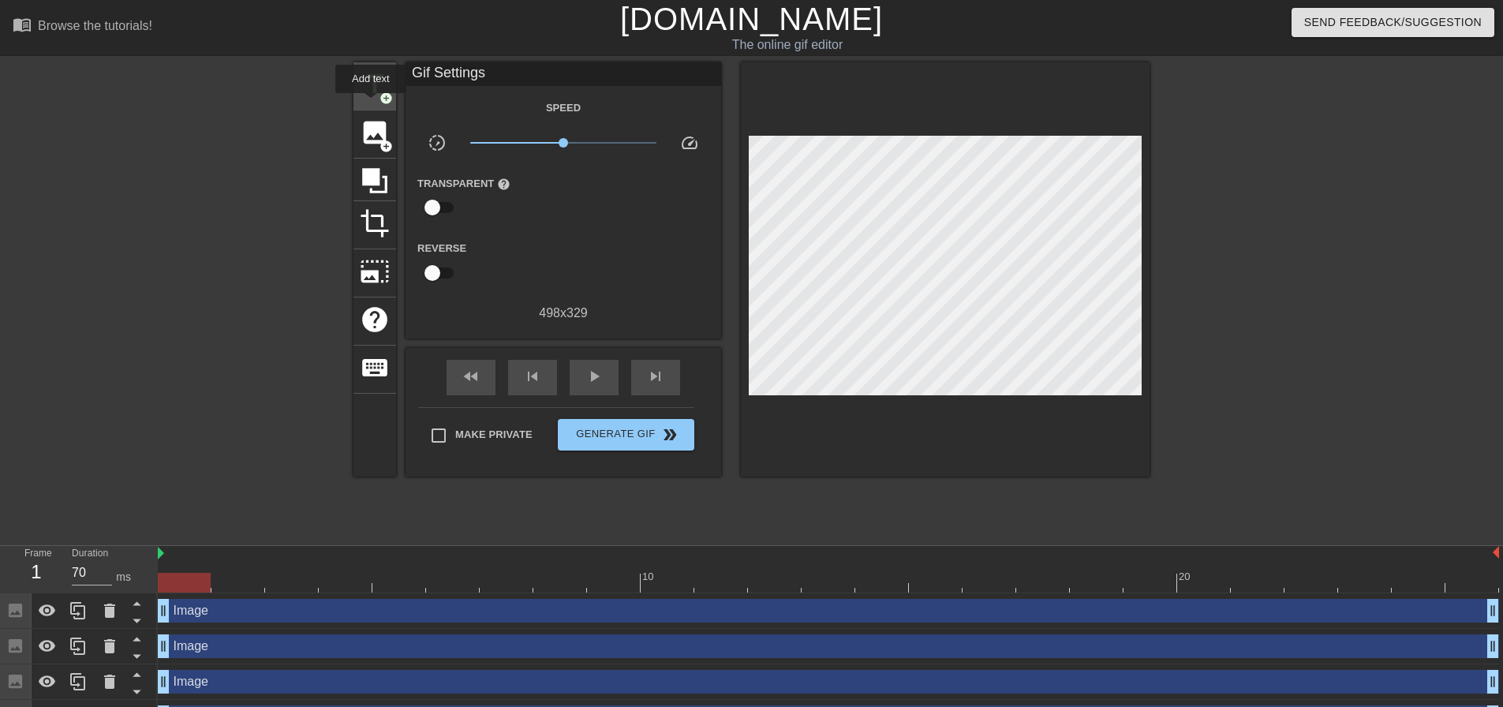
click at [391, 88] on div "title add_circle" at bounding box center [375, 86] width 43 height 48
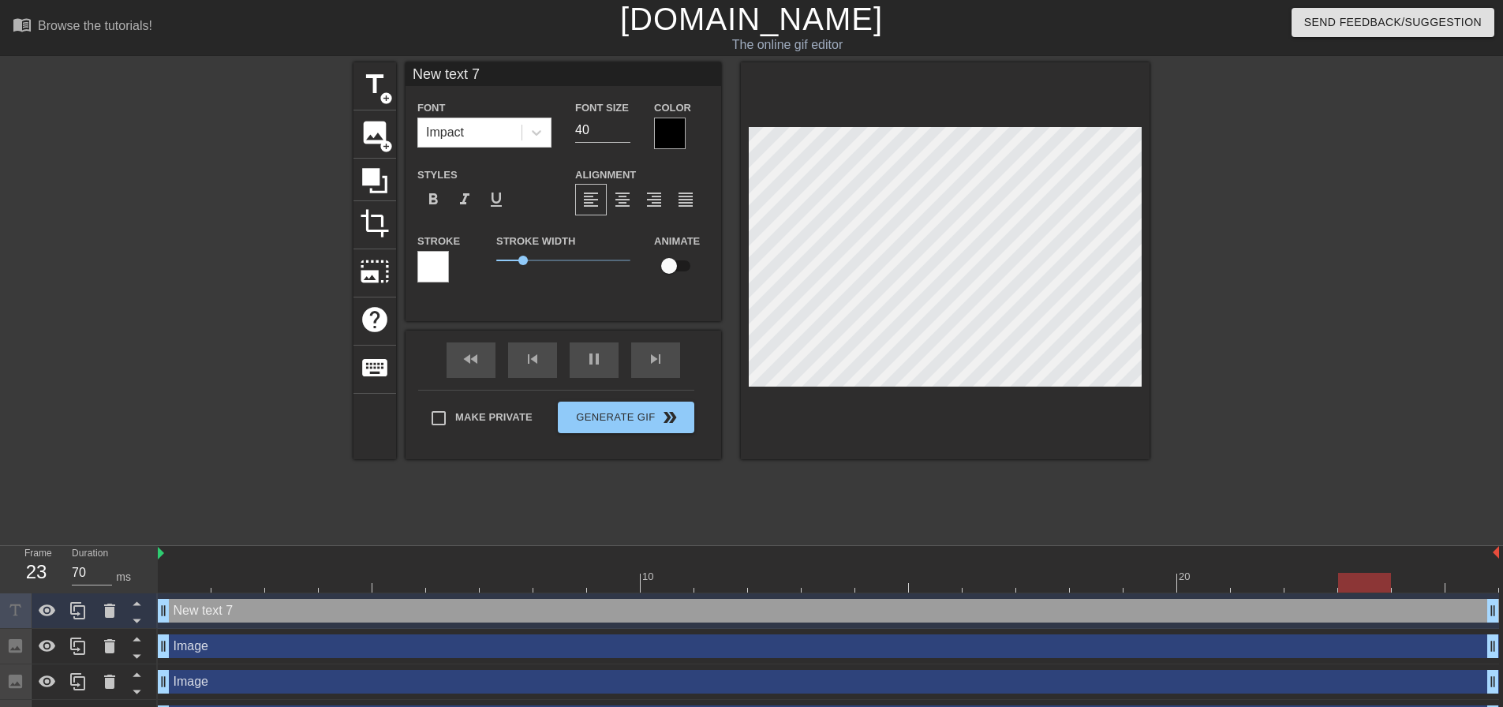
scroll to position [2, 2]
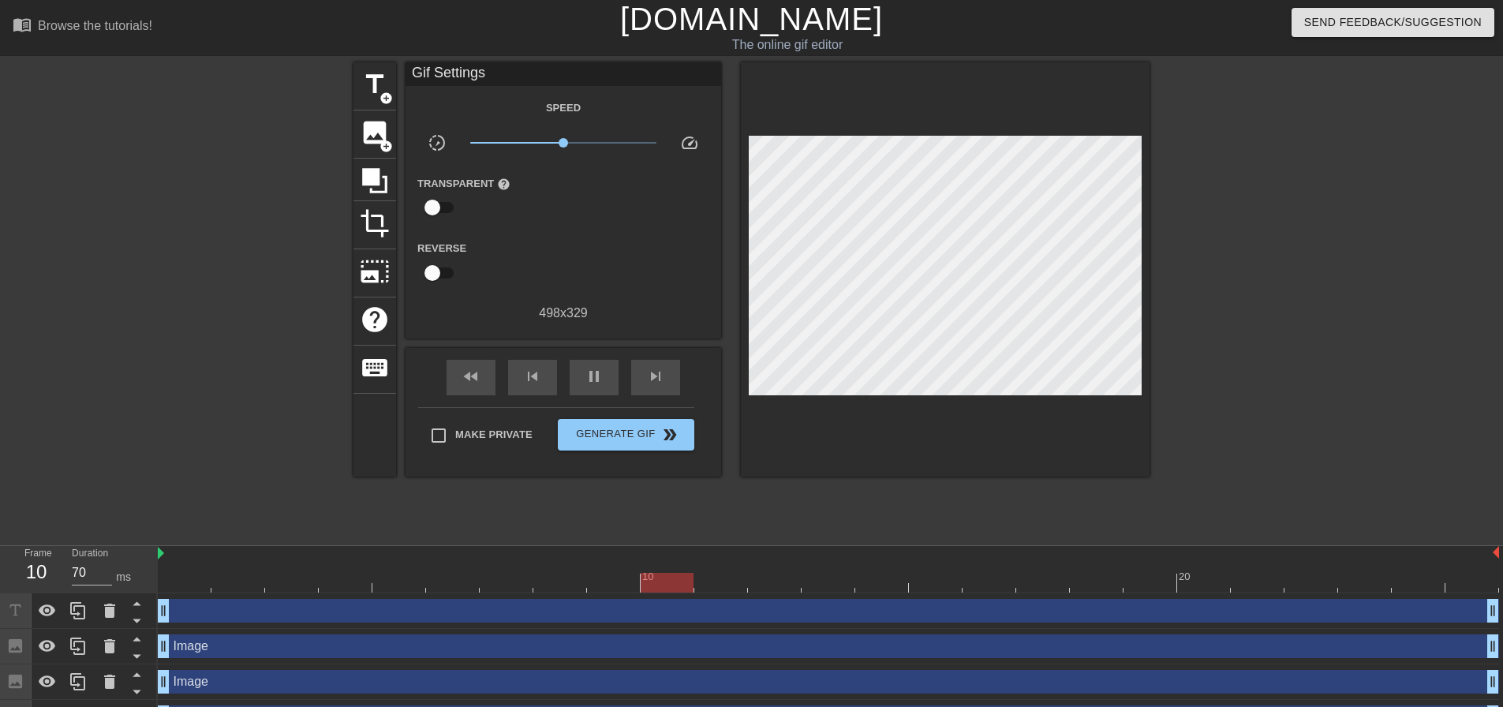
click at [1220, 358] on div at bounding box center [1287, 298] width 237 height 473
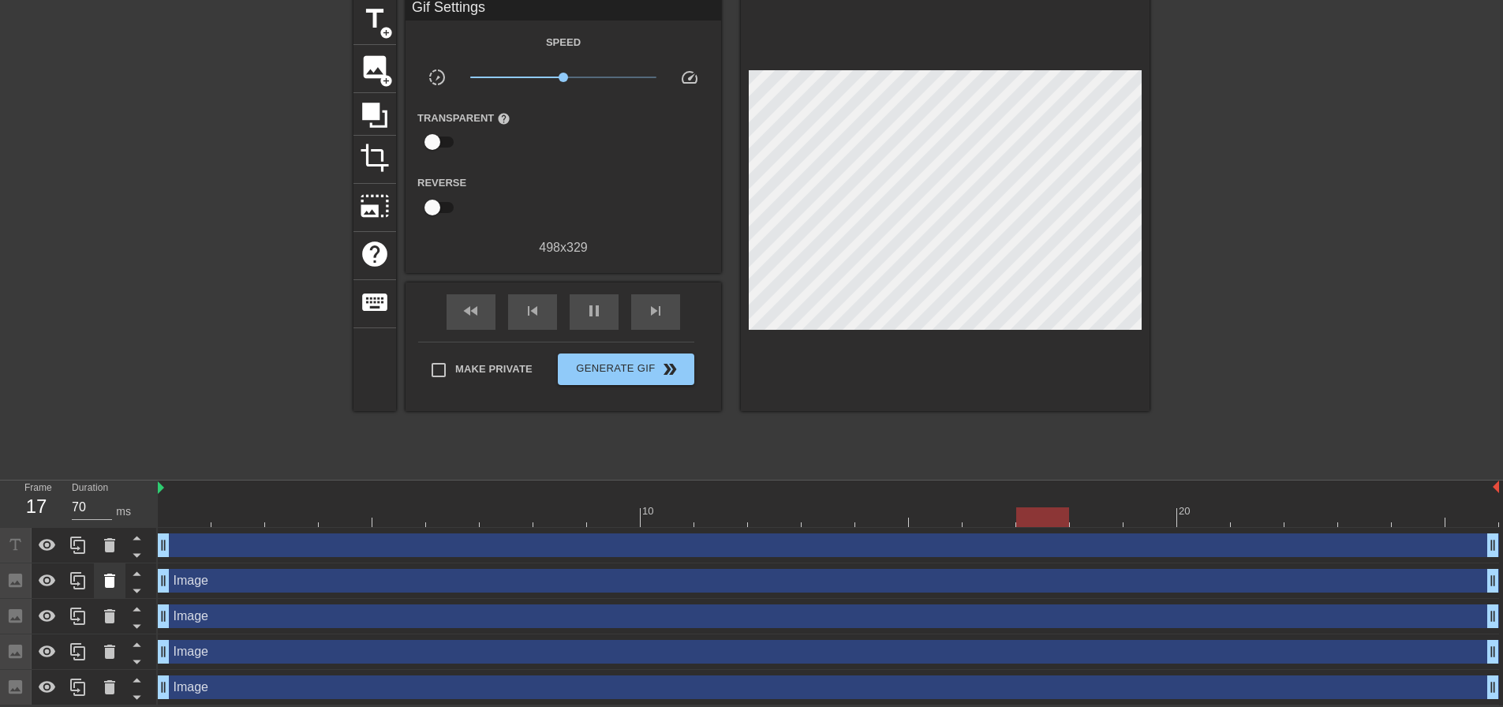
scroll to position [67, 0]
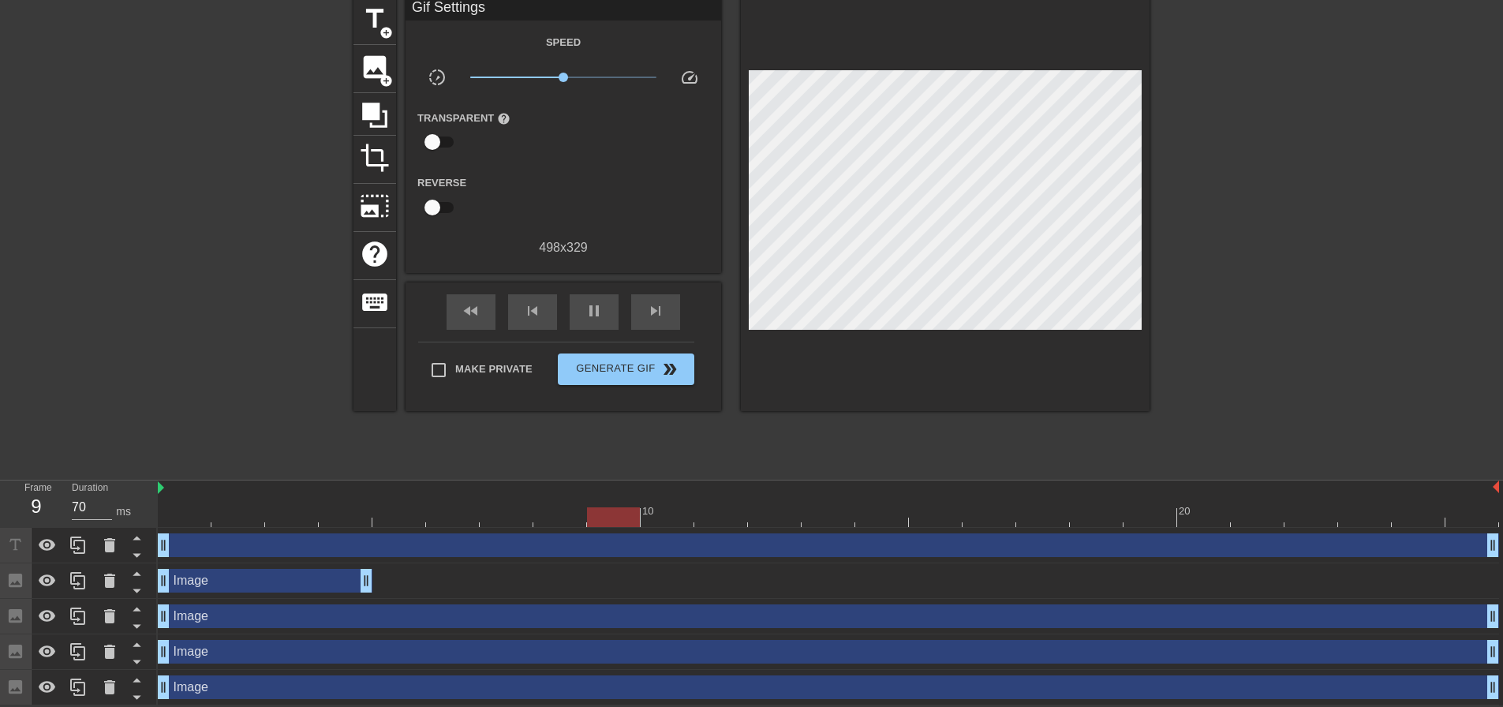
drag, startPoint x: 1495, startPoint y: 578, endPoint x: 378, endPoint y: 577, distance: 1117.3
click at [378, 577] on div "Image drag_handle drag_handle" at bounding box center [828, 581] width 1341 height 24
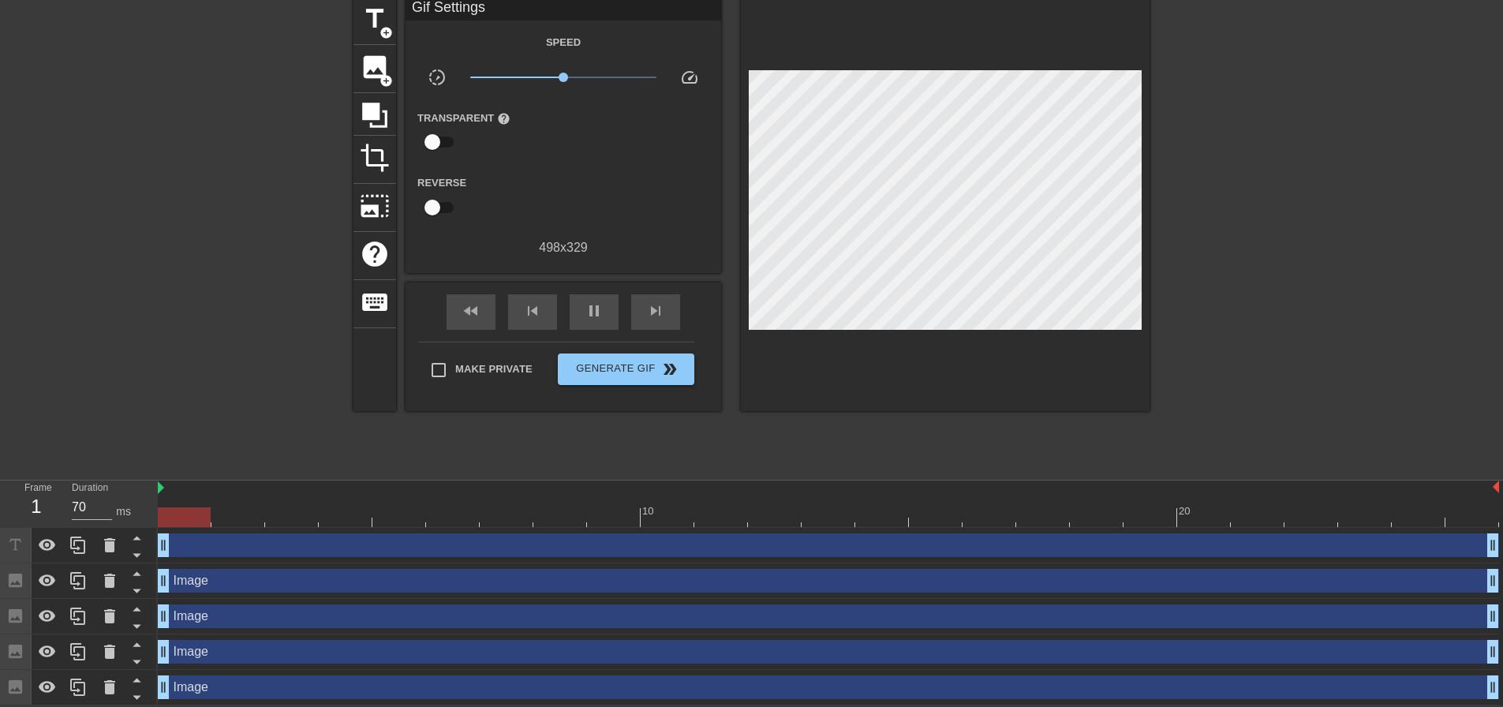
drag, startPoint x: 364, startPoint y: 579, endPoint x: 1514, endPoint y: 588, distance: 1150.5
click at [1502, 588] on html "menu_book Browse the tutorials! [DOMAIN_NAME] The online gif editor Send Feedba…" at bounding box center [751, 320] width 1503 height 771
click at [367, 503] on div at bounding box center [346, 506] width 54 height 20
click at [249, 514] on div at bounding box center [828, 517] width 1341 height 20
click at [189, 508] on div at bounding box center [828, 517] width 1341 height 20
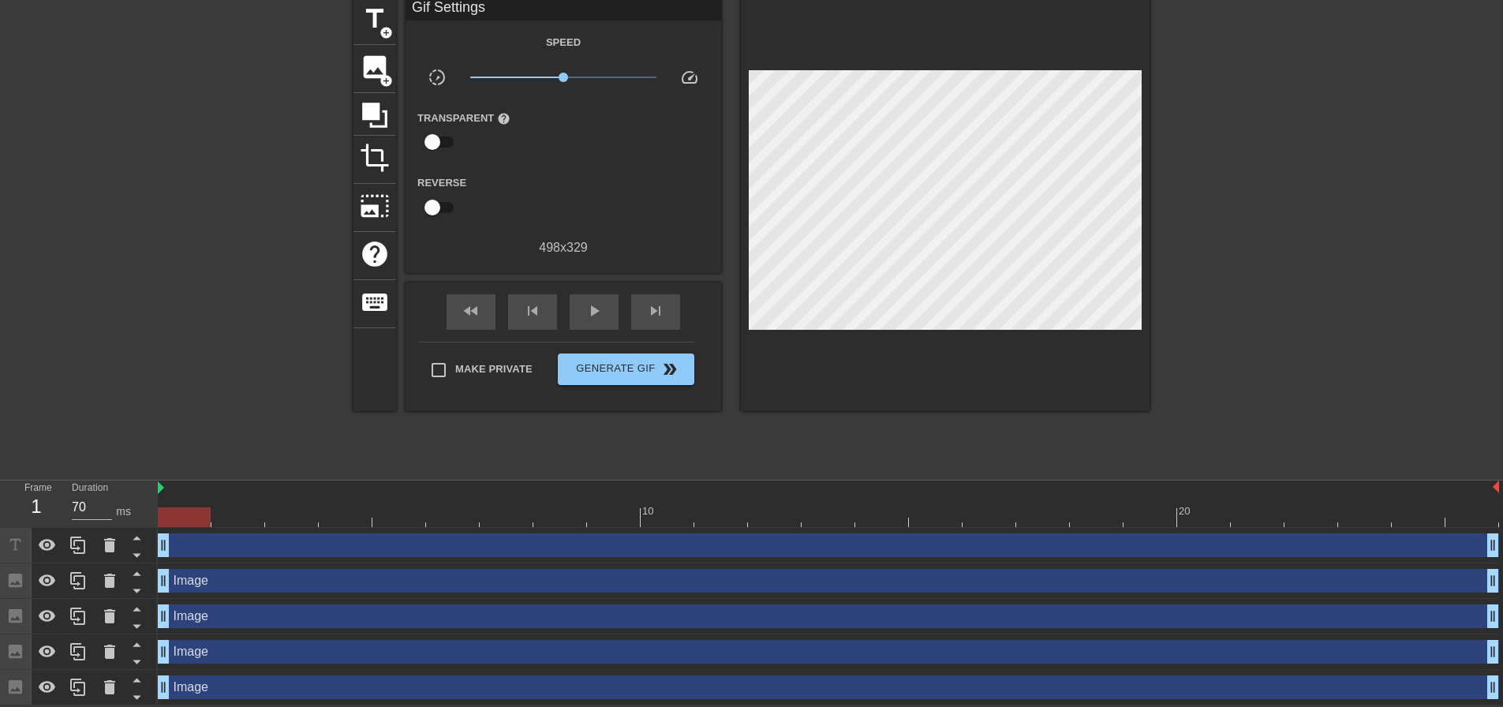
click at [230, 511] on div at bounding box center [828, 517] width 1341 height 20
click at [290, 512] on div at bounding box center [828, 517] width 1341 height 20
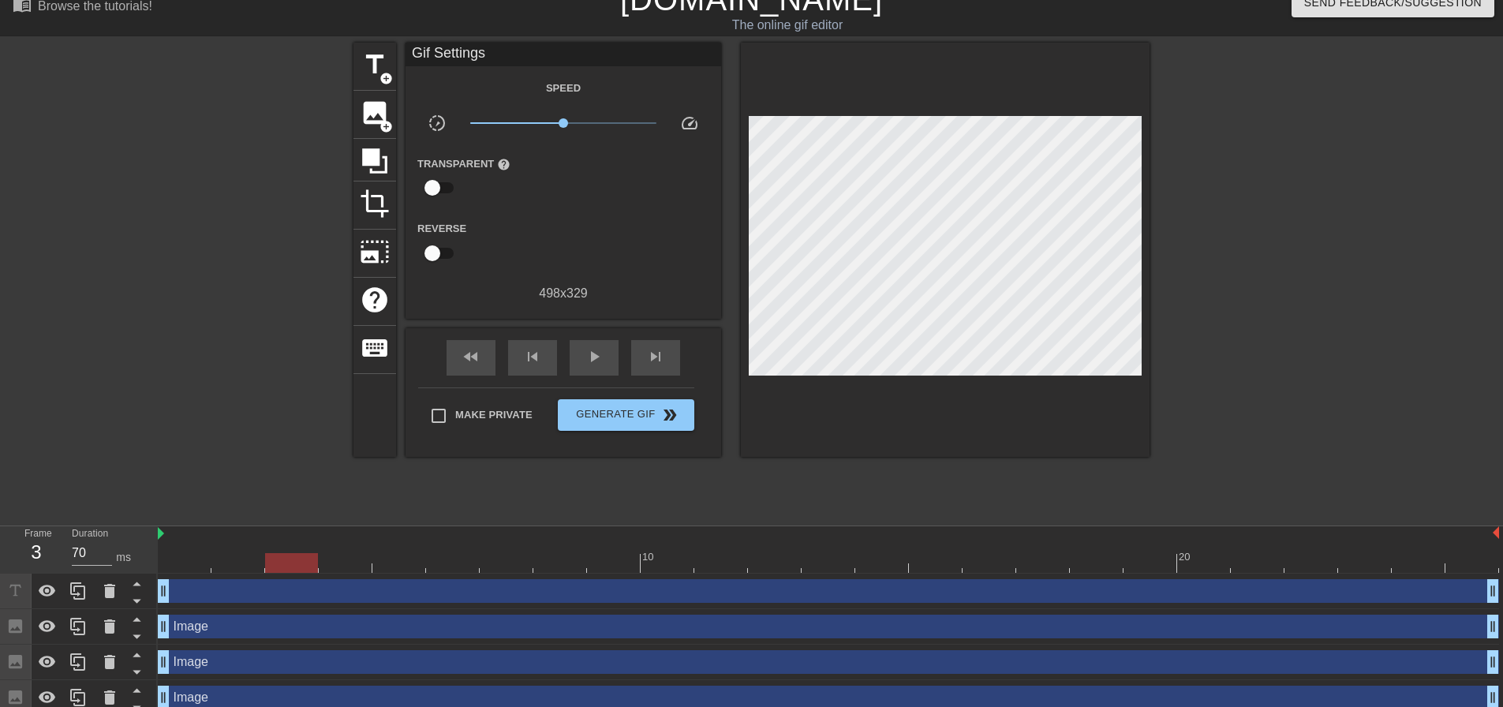
scroll to position [0, 0]
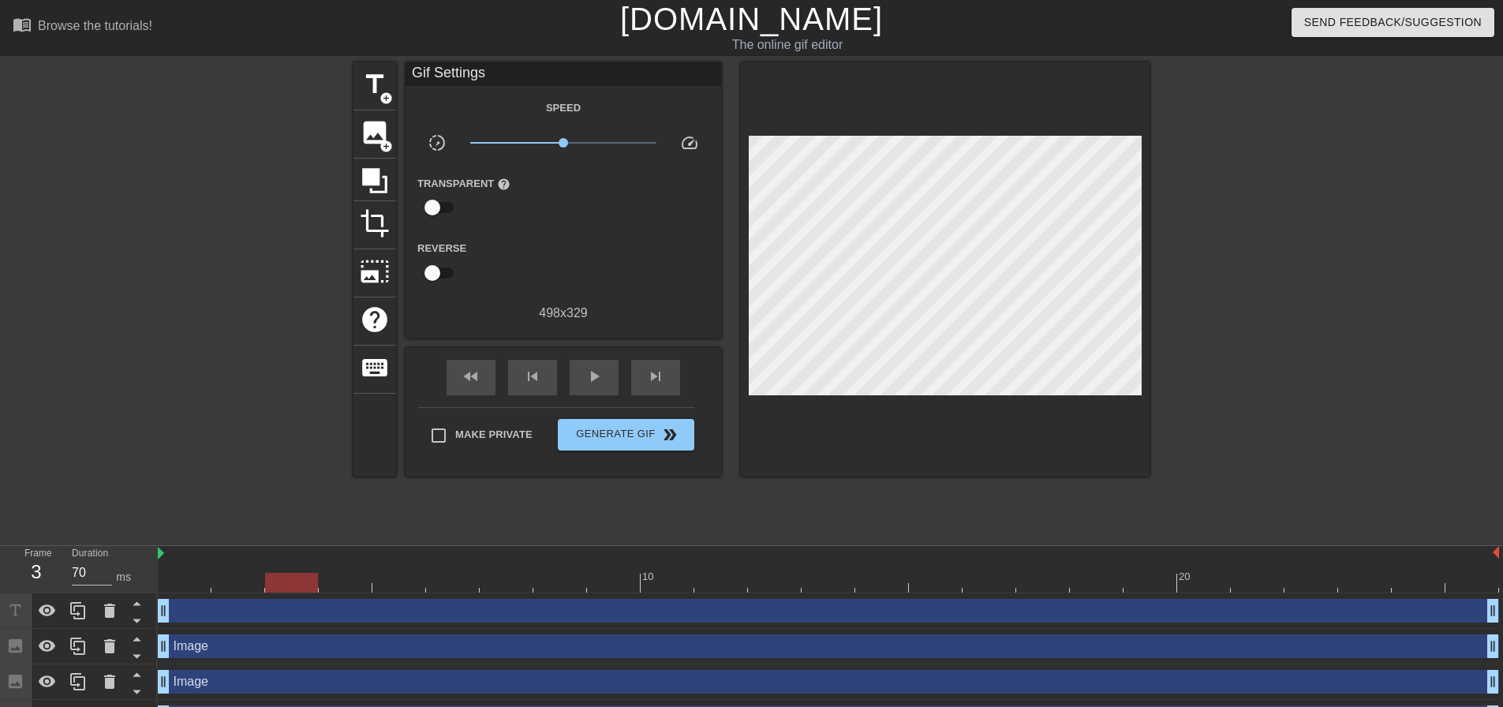
click at [348, 585] on div at bounding box center [828, 583] width 1341 height 20
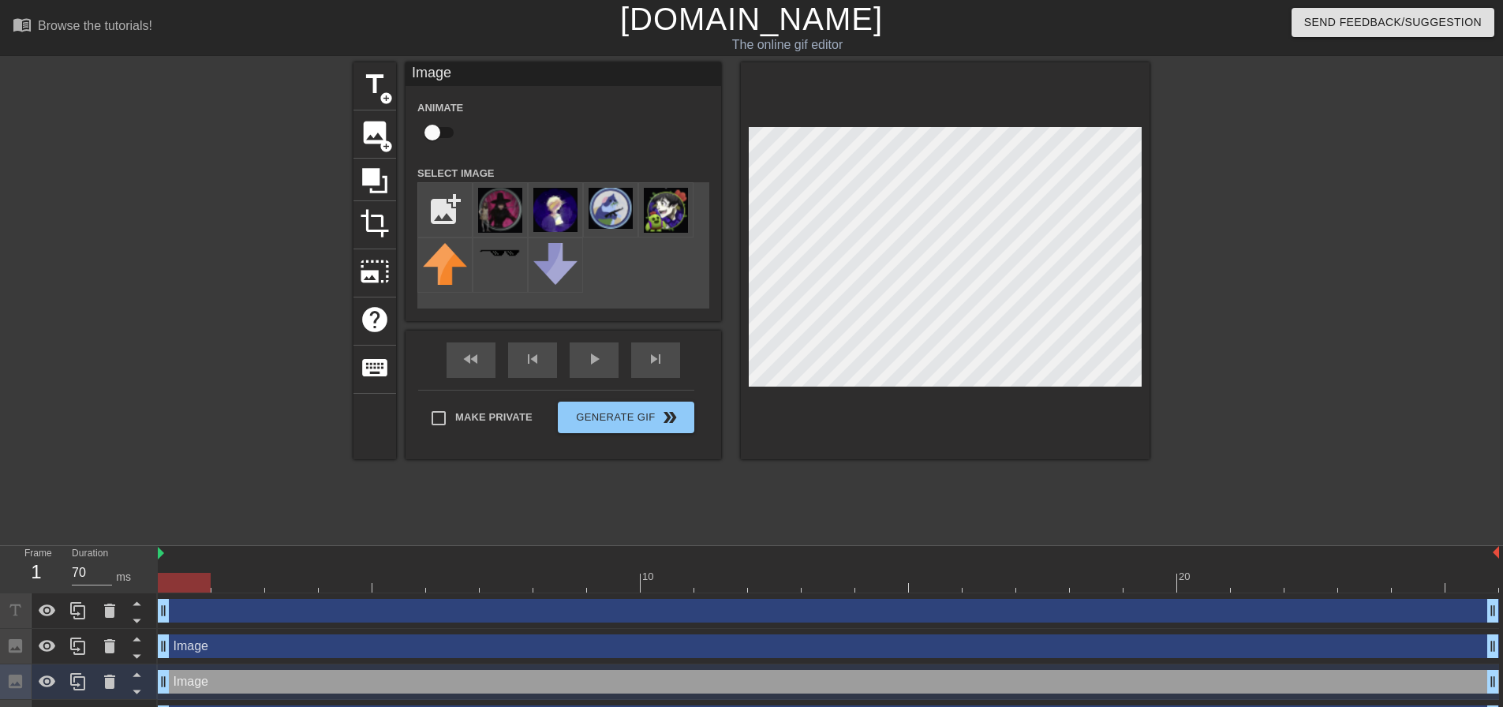
click at [184, 582] on div at bounding box center [828, 583] width 1341 height 20
click at [233, 578] on div at bounding box center [828, 583] width 1341 height 20
click at [181, 585] on div at bounding box center [828, 583] width 1341 height 20
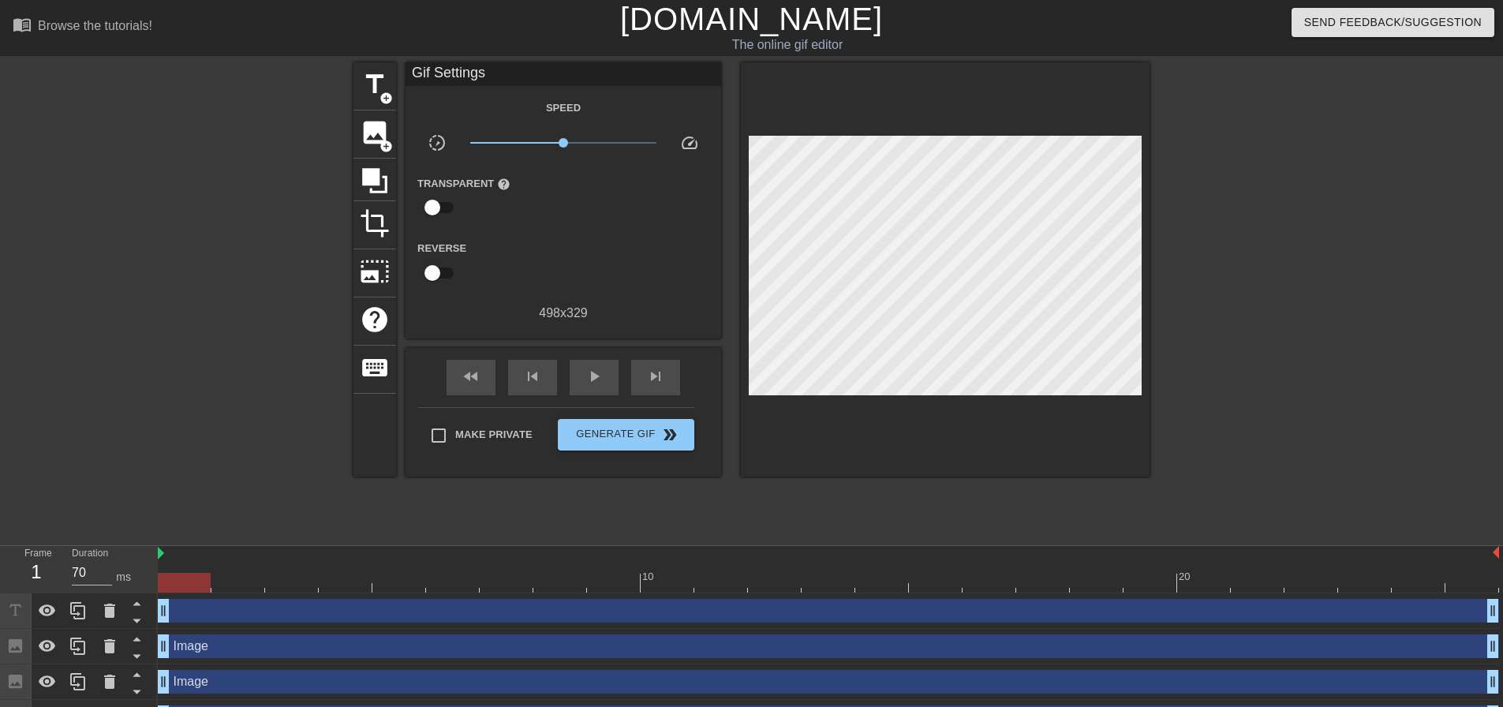
click at [724, 503] on div "title add_circle image add_circle crop photo_size_select_large help keyboard Gi…" at bounding box center [752, 298] width 796 height 473
click at [1277, 245] on div at bounding box center [1287, 298] width 237 height 473
click at [1139, 588] on div at bounding box center [828, 583] width 1341 height 20
click at [727, 593] on div "drag_handle drag_handle" at bounding box center [828, 611] width 1341 height 36
click at [727, 582] on div at bounding box center [828, 583] width 1341 height 20
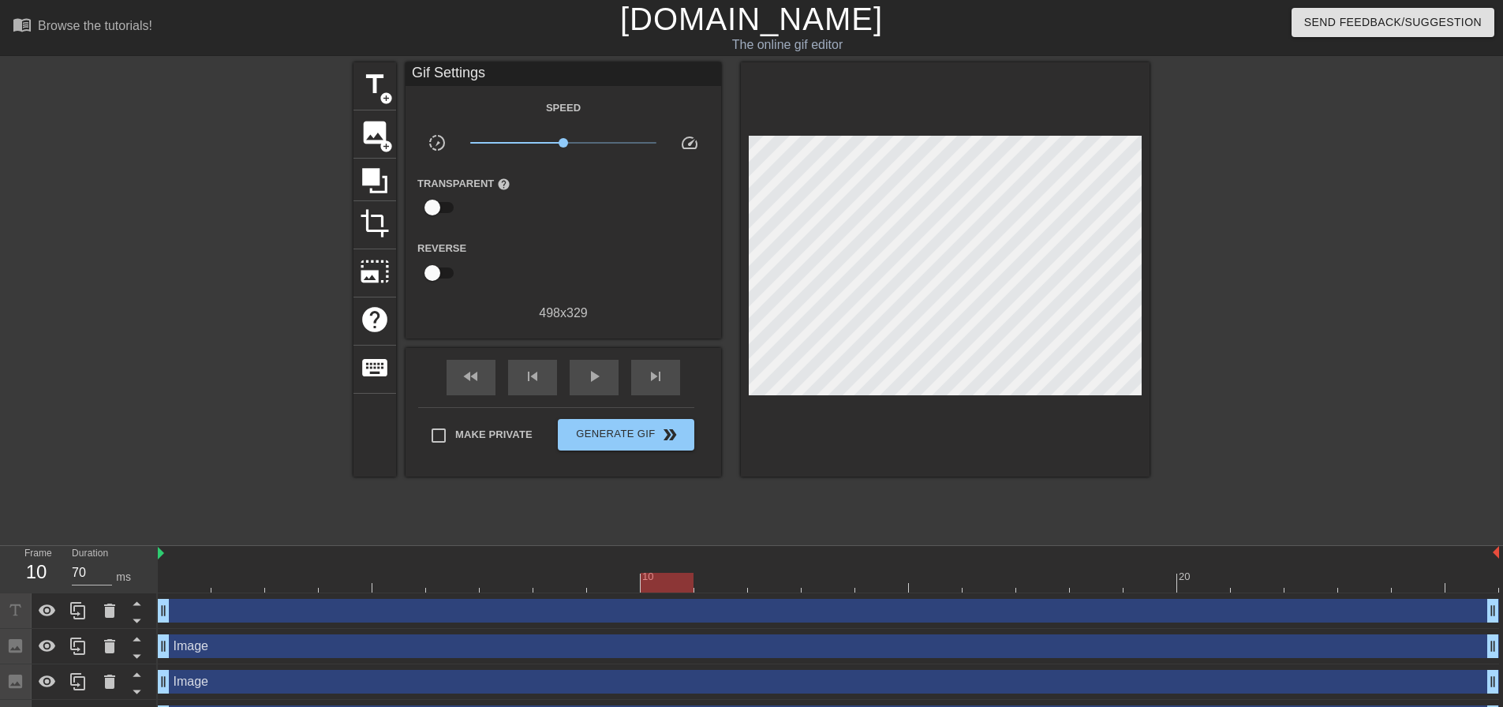
click at [665, 589] on div at bounding box center [828, 583] width 1341 height 20
click at [632, 583] on div at bounding box center [828, 583] width 1341 height 20
click at [583, 583] on div at bounding box center [828, 583] width 1341 height 20
click at [559, 527] on div "title add_circle image add_circle crop photo_size_select_large help keyboard Gi…" at bounding box center [752, 298] width 796 height 473
click at [208, 584] on div at bounding box center [828, 583] width 1341 height 20
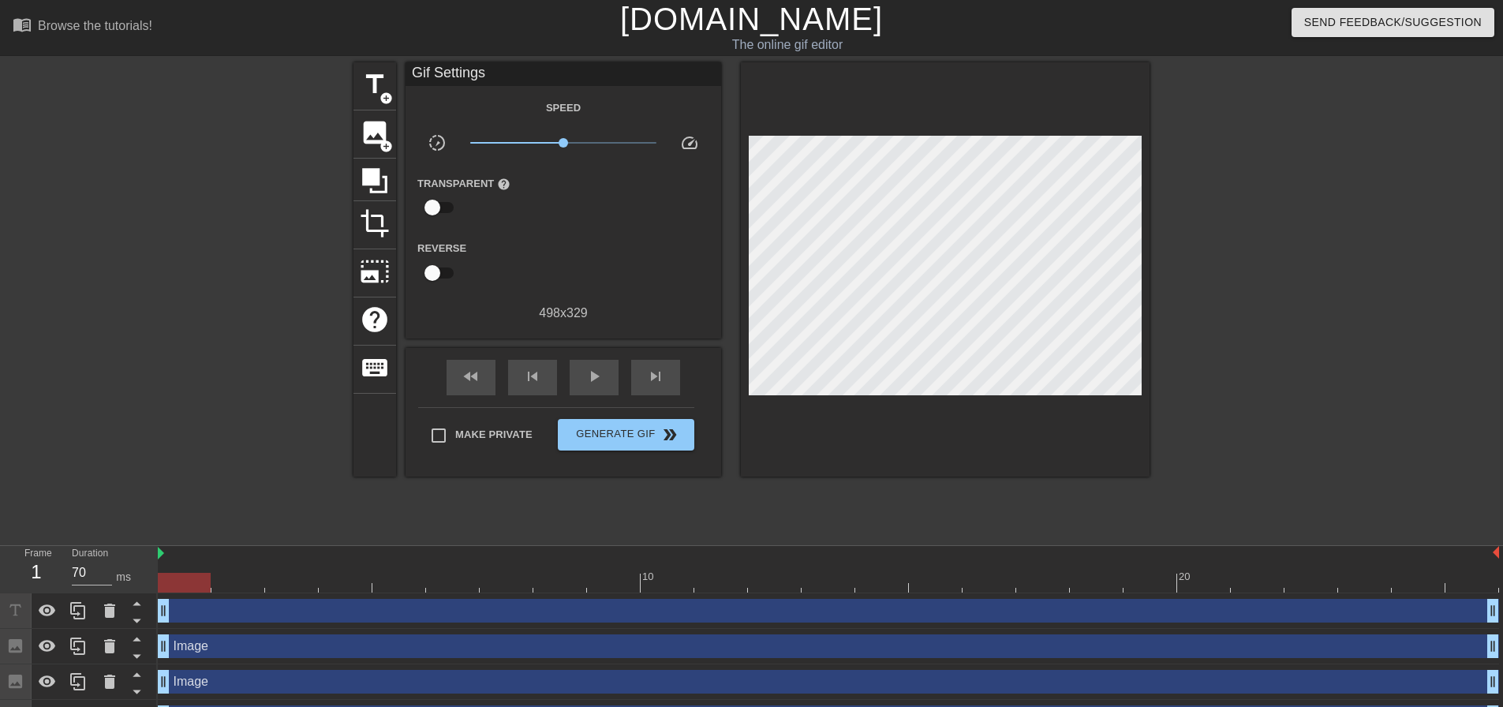
click at [227, 528] on div at bounding box center [216, 298] width 237 height 473
click at [601, 376] on span "play_arrow" at bounding box center [594, 376] width 19 height 19
click at [601, 376] on span "pause" at bounding box center [594, 376] width 19 height 19
click at [1178, 368] on div at bounding box center [1287, 298] width 237 height 473
click at [193, 585] on div at bounding box center [828, 583] width 1341 height 20
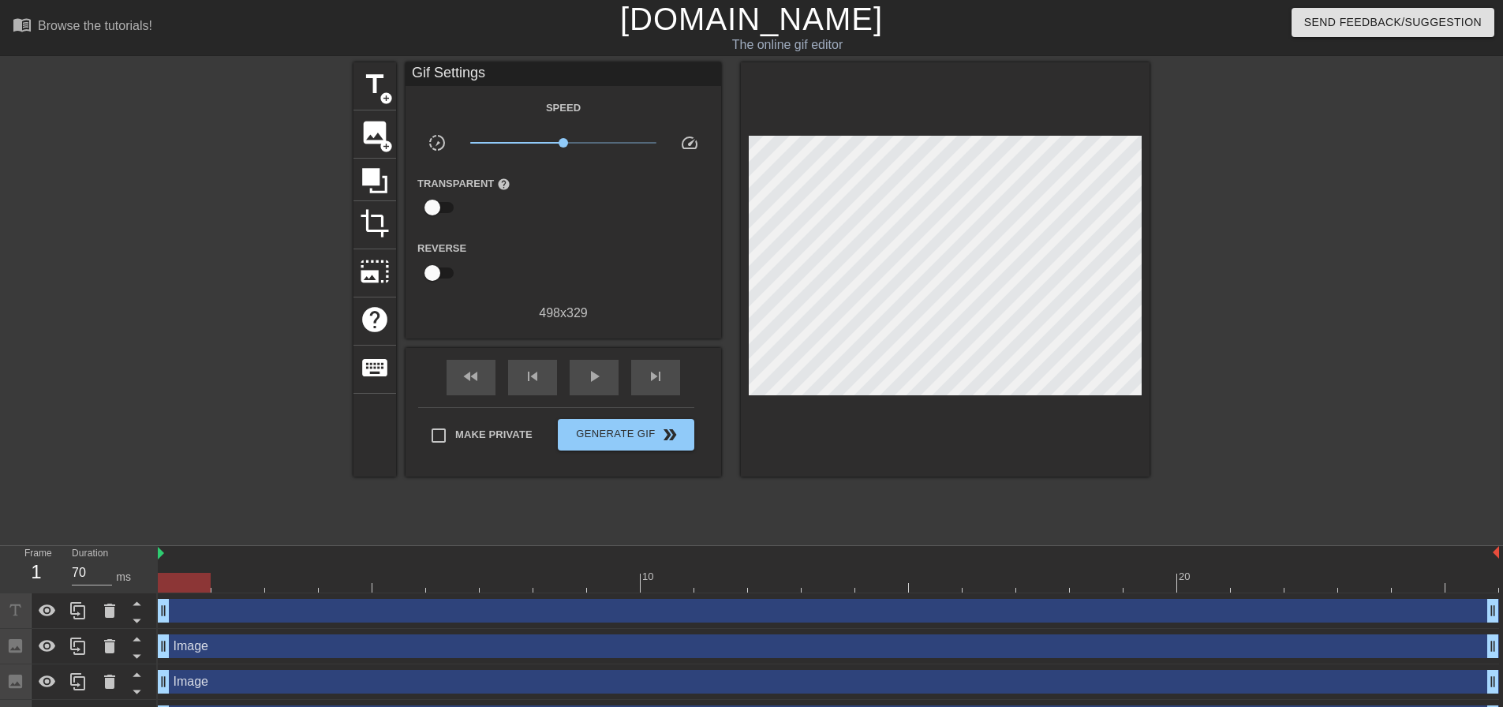
click at [293, 589] on div at bounding box center [828, 583] width 1341 height 20
click at [330, 578] on div at bounding box center [828, 583] width 1341 height 20
click at [396, 582] on div at bounding box center [828, 583] width 1341 height 20
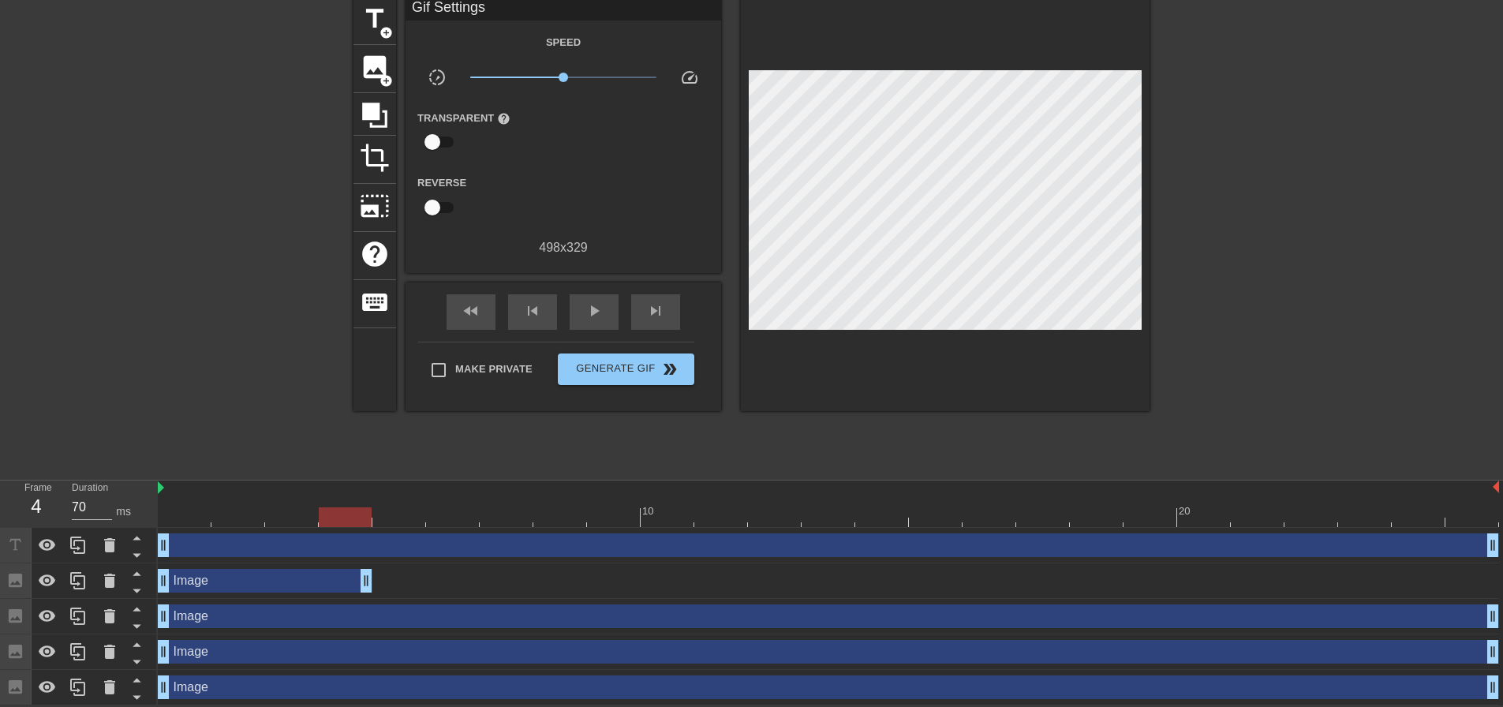
drag, startPoint x: 1494, startPoint y: 582, endPoint x: 361, endPoint y: 589, distance: 1133.1
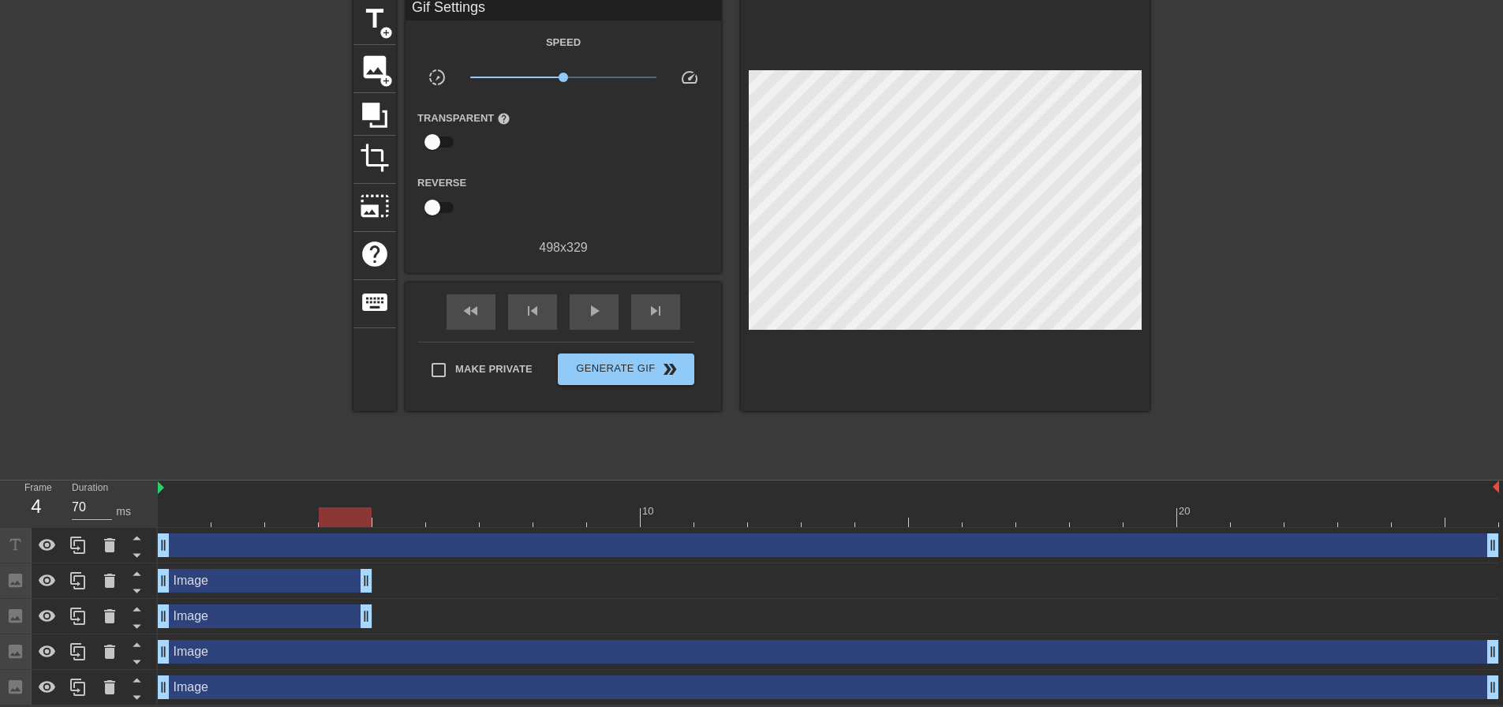
drag, startPoint x: 1494, startPoint y: 614, endPoint x: 372, endPoint y: 621, distance: 1121.3
click at [372, 621] on div "Image drag_handle drag_handle" at bounding box center [828, 616] width 1341 height 24
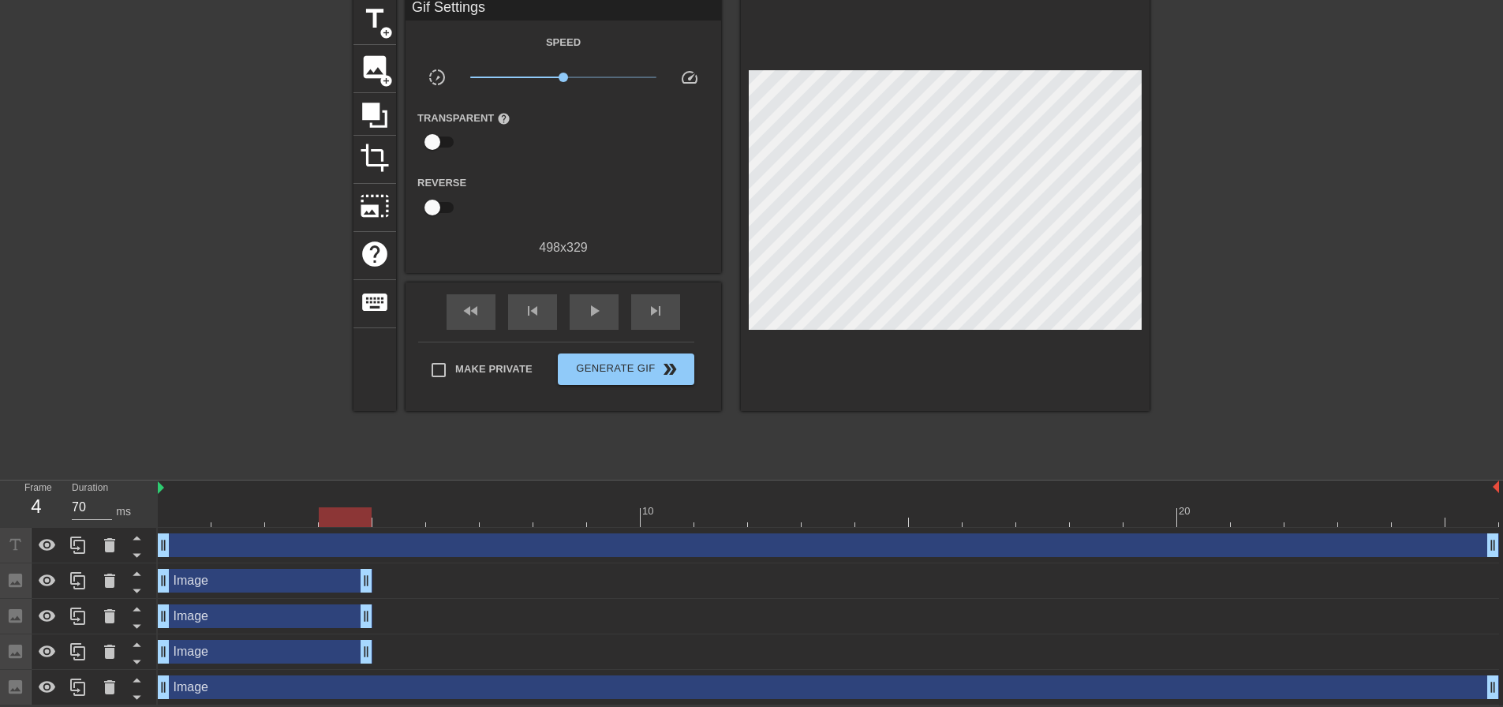
drag, startPoint x: 1491, startPoint y: 652, endPoint x: 380, endPoint y: 651, distance: 1110.2
click at [380, 651] on div "Image drag_handle drag_handle" at bounding box center [828, 652] width 1341 height 24
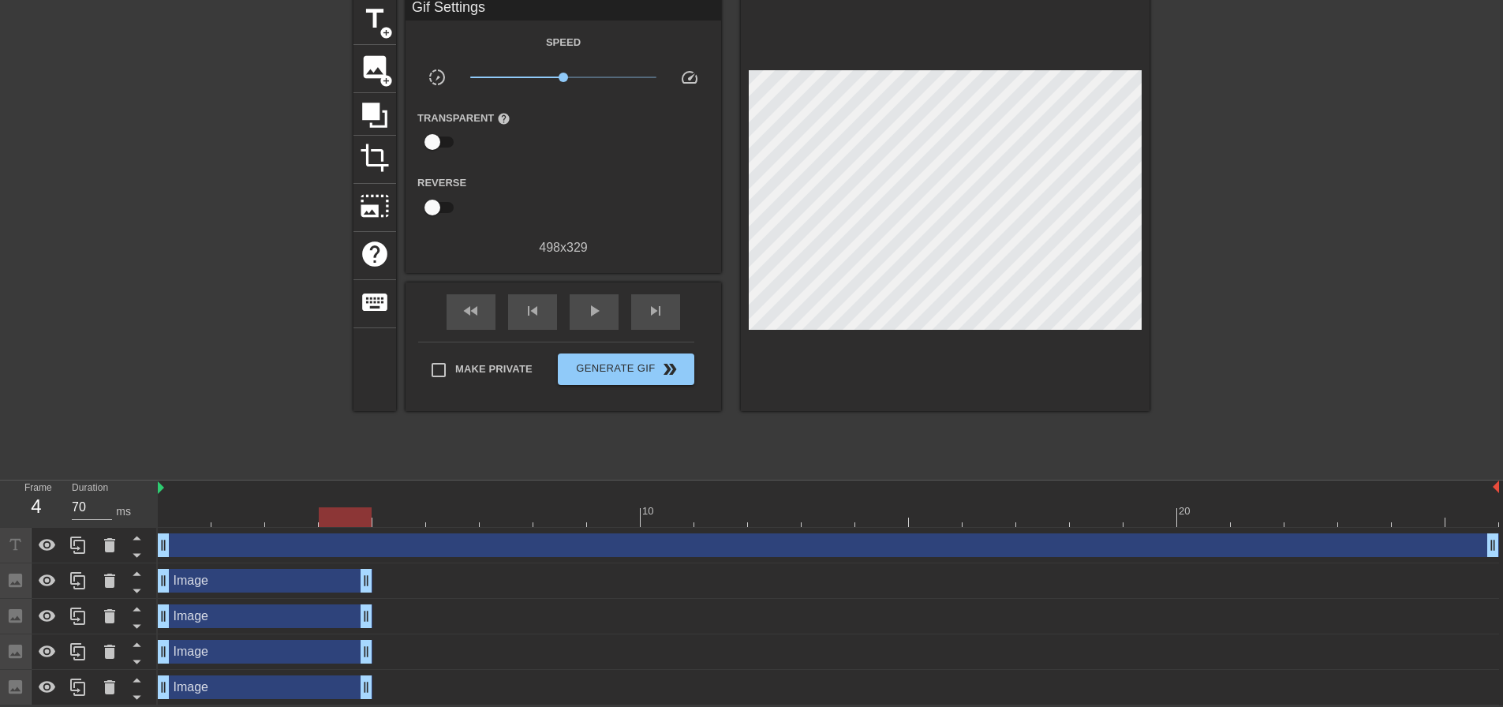
drag, startPoint x: 1491, startPoint y: 683, endPoint x: 365, endPoint y: 667, distance: 1125.3
click at [365, 667] on div "drag_handle drag_handle Image drag_handle drag_handle Image drag_handle drag_ha…" at bounding box center [830, 617] width 1345 height 178
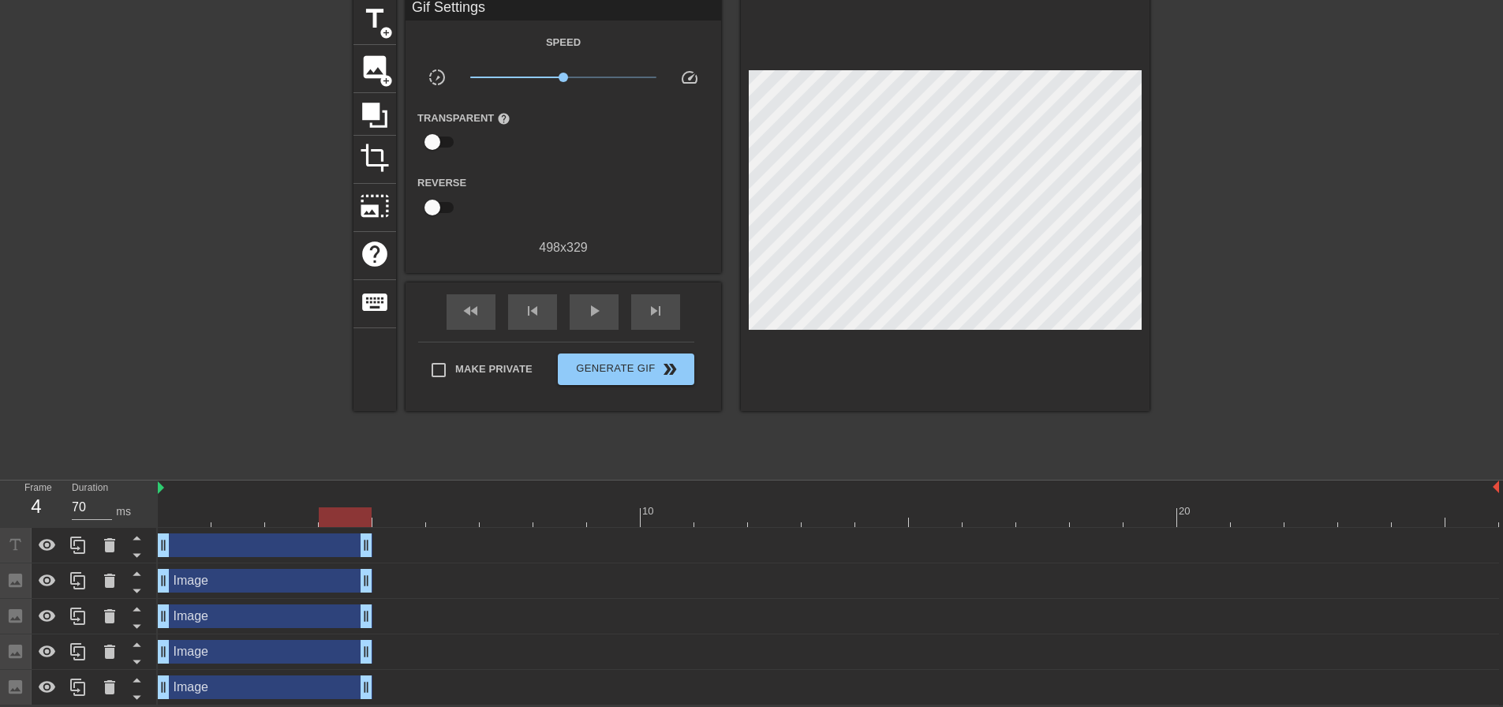
drag, startPoint x: 1494, startPoint y: 546, endPoint x: 371, endPoint y: 541, distance: 1123.6
click at [588, 301] on span "play_arrow" at bounding box center [594, 310] width 19 height 19
click at [594, 289] on div "fast_rewind skip_previous pause skip_next" at bounding box center [563, 311] width 257 height 59
click at [597, 301] on span "pause" at bounding box center [594, 310] width 19 height 19
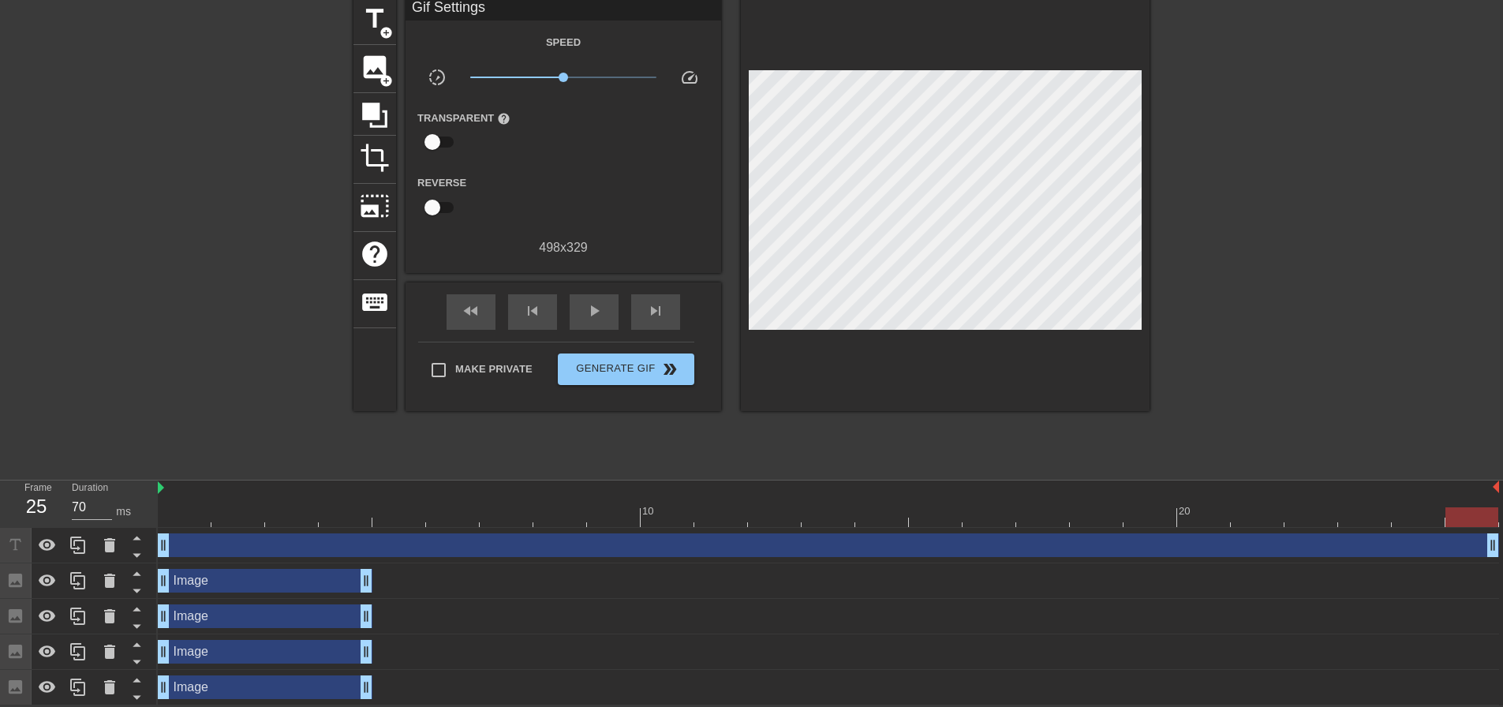
drag, startPoint x: 367, startPoint y: 547, endPoint x: 1494, endPoint y: 495, distance: 1128.8
click at [1494, 495] on div "10 20 drag_handle drag_handle Image drag_handle drag_handle Image drag_handle d…" at bounding box center [830, 593] width 1345 height 225
click at [1329, 413] on div at bounding box center [1287, 233] width 237 height 473
click at [424, 577] on div "Image drag_handle drag_handle" at bounding box center [828, 581] width 1341 height 24
click at [390, 544] on div "drag_handle drag_handle" at bounding box center [828, 545] width 1341 height 24
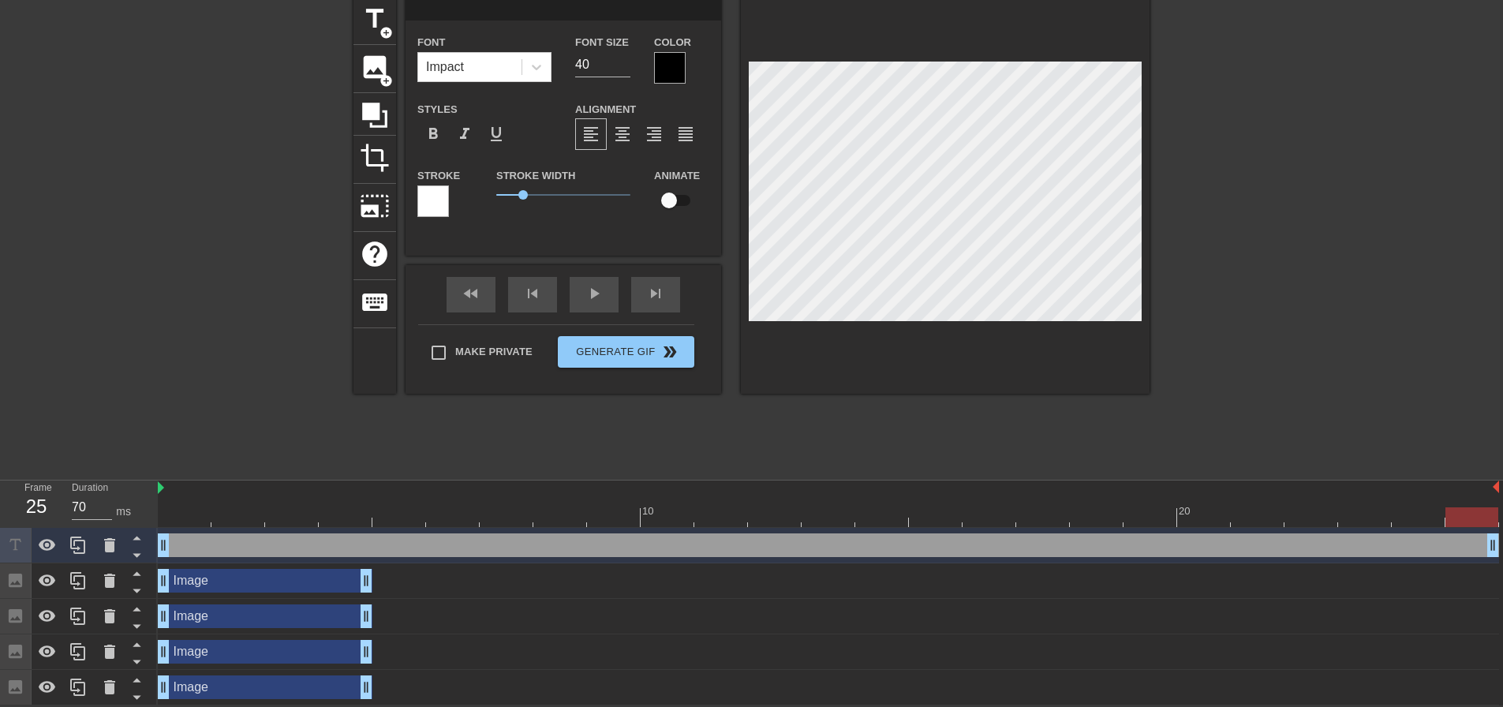
click at [395, 517] on div at bounding box center [828, 517] width 1341 height 20
click at [637, 467] on div "title add_circle image add_circle crop photo_size_select_large help keyboard Fo…" at bounding box center [752, 233] width 796 height 473
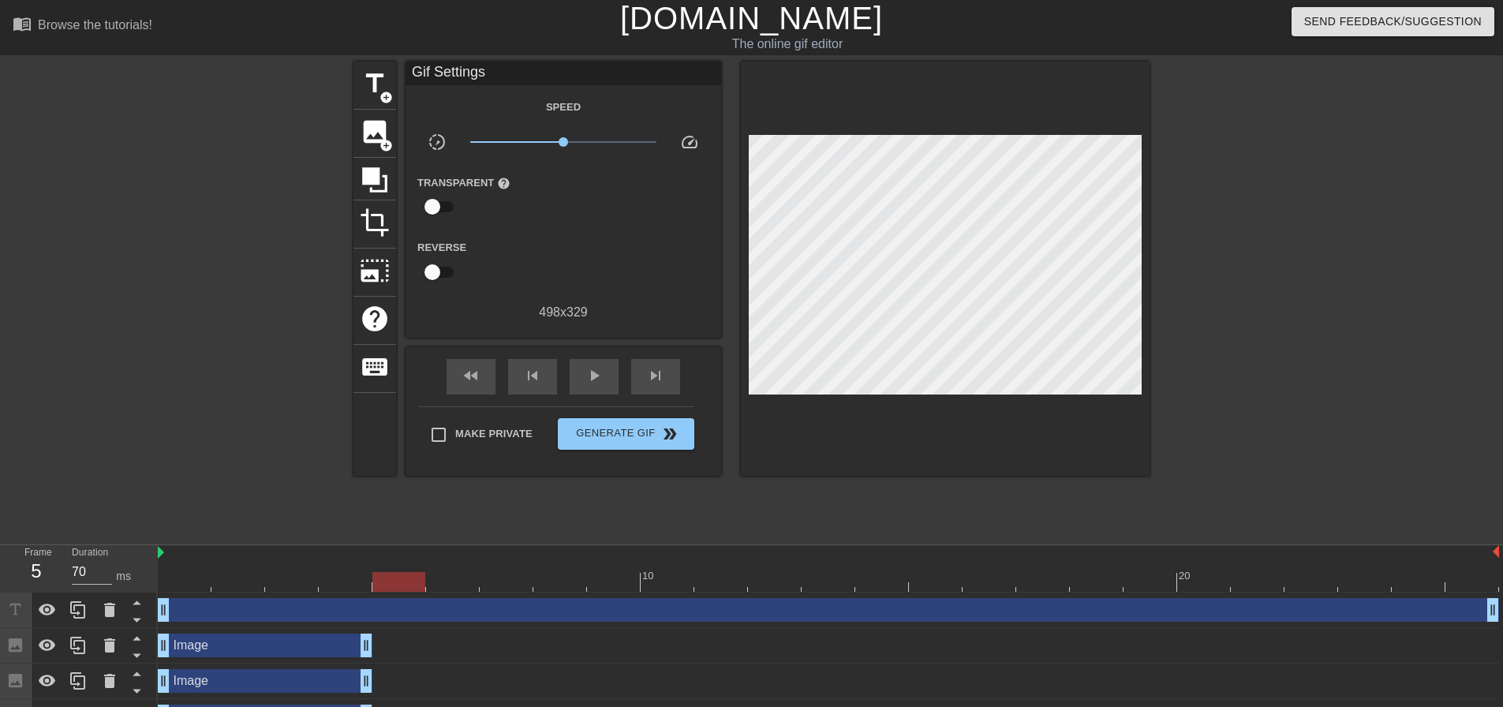
scroll to position [0, 0]
click at [623, 581] on div at bounding box center [828, 583] width 1341 height 20
click at [406, 582] on div at bounding box center [828, 583] width 1341 height 20
click at [441, 579] on div at bounding box center [828, 583] width 1341 height 20
click at [502, 578] on div at bounding box center [828, 583] width 1341 height 20
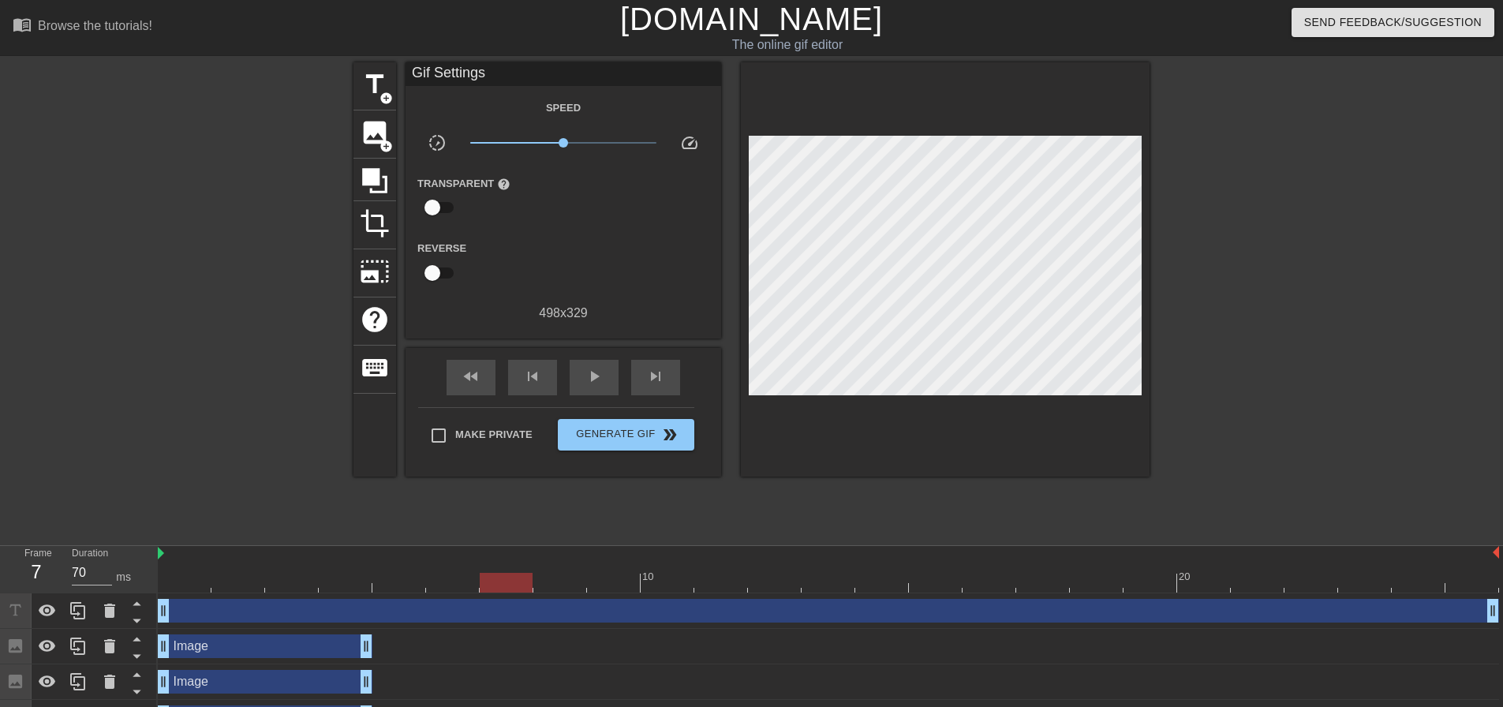
click at [541, 582] on div at bounding box center [828, 583] width 1341 height 20
click at [578, 578] on div at bounding box center [559, 583] width 53 height 20
click at [394, 580] on div at bounding box center [828, 583] width 1341 height 20
click at [376, 136] on span "image" at bounding box center [375, 133] width 30 height 30
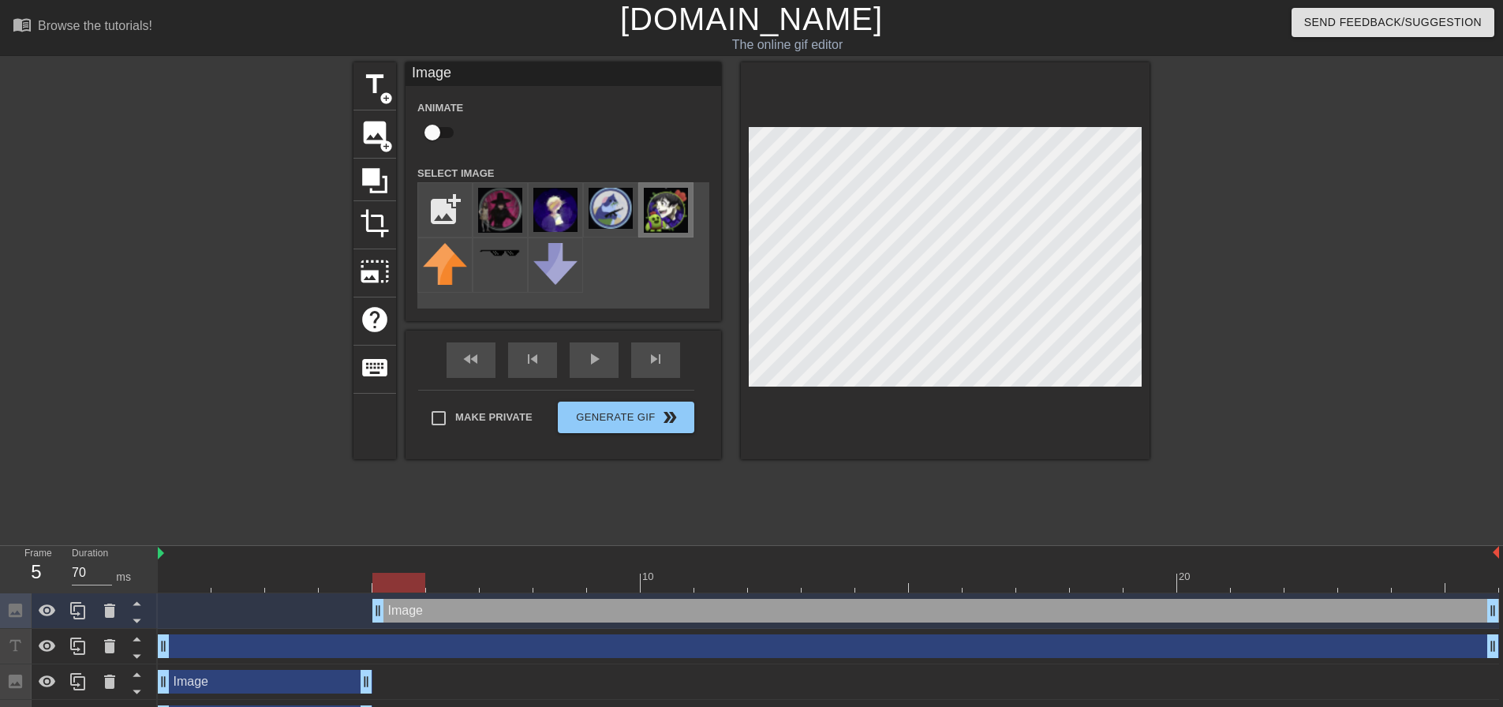
click at [667, 217] on img at bounding box center [666, 210] width 44 height 45
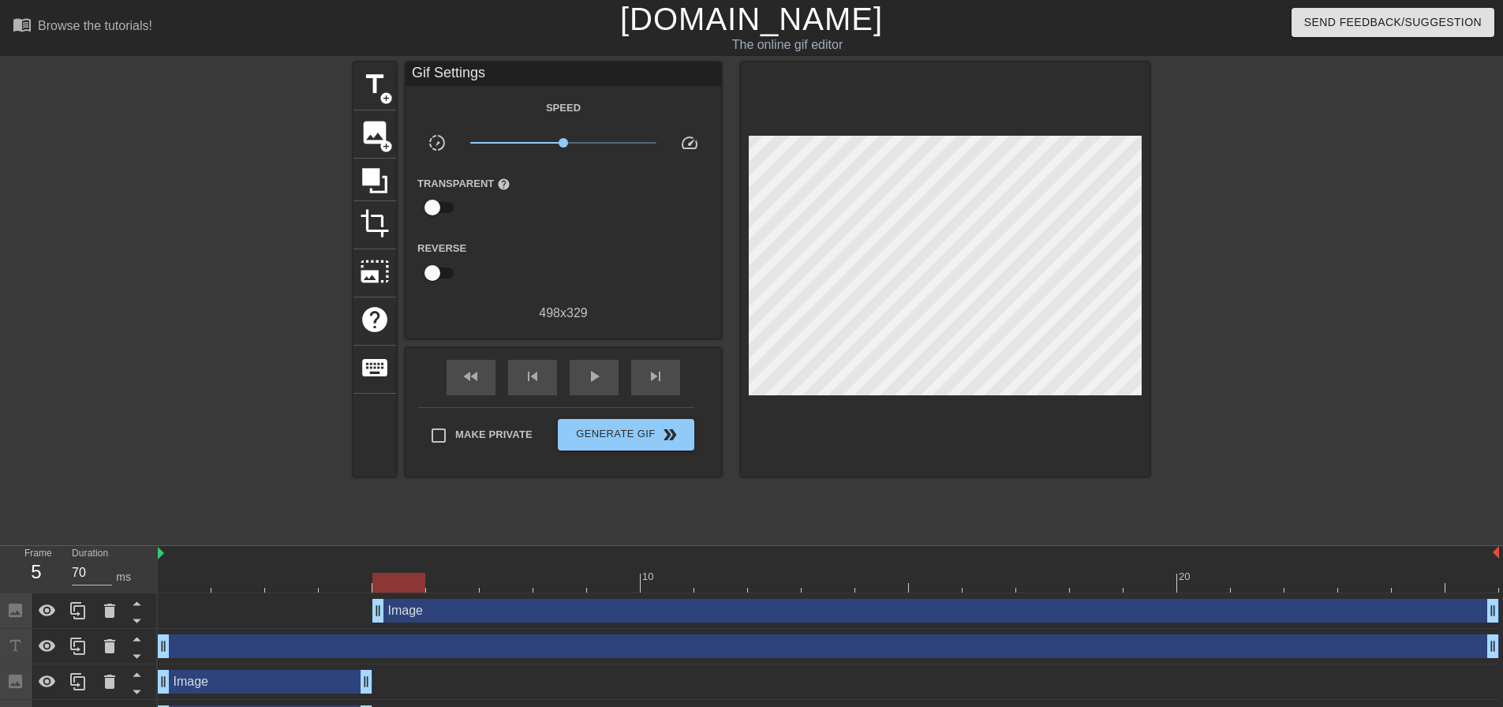
click at [887, 432] on div at bounding box center [945, 269] width 409 height 414
click at [372, 136] on span "image" at bounding box center [375, 133] width 30 height 30
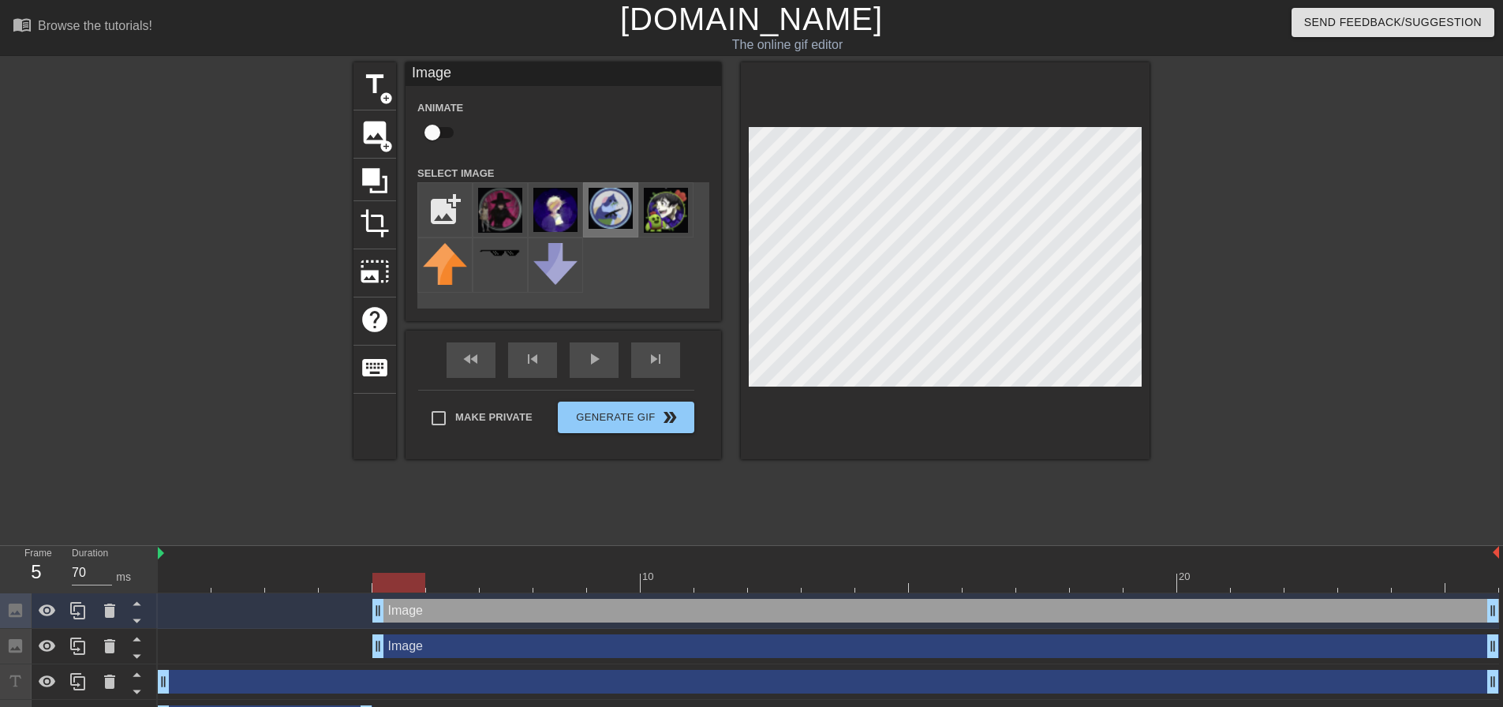
click at [604, 203] on img at bounding box center [611, 208] width 44 height 41
click at [814, 413] on div at bounding box center [945, 260] width 409 height 397
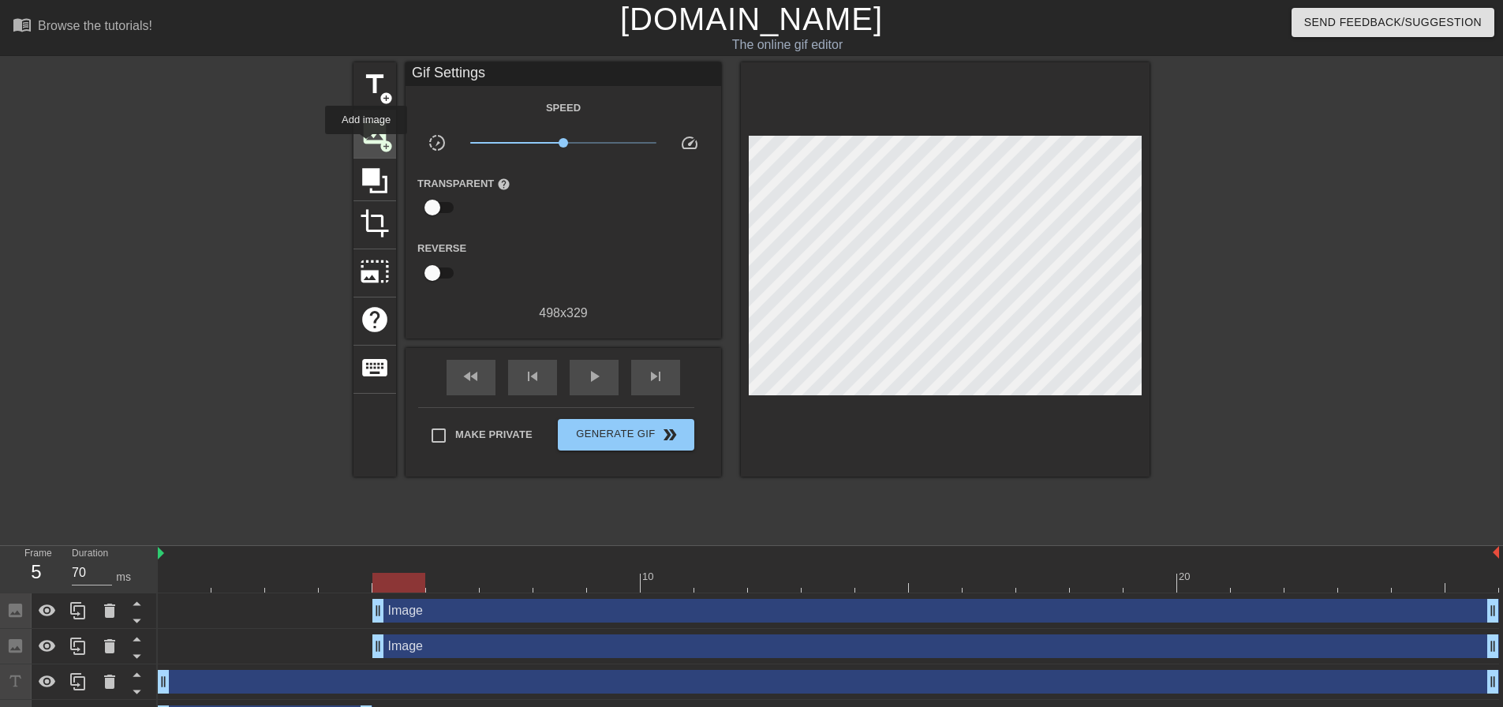
click at [368, 140] on span "image" at bounding box center [375, 133] width 30 height 30
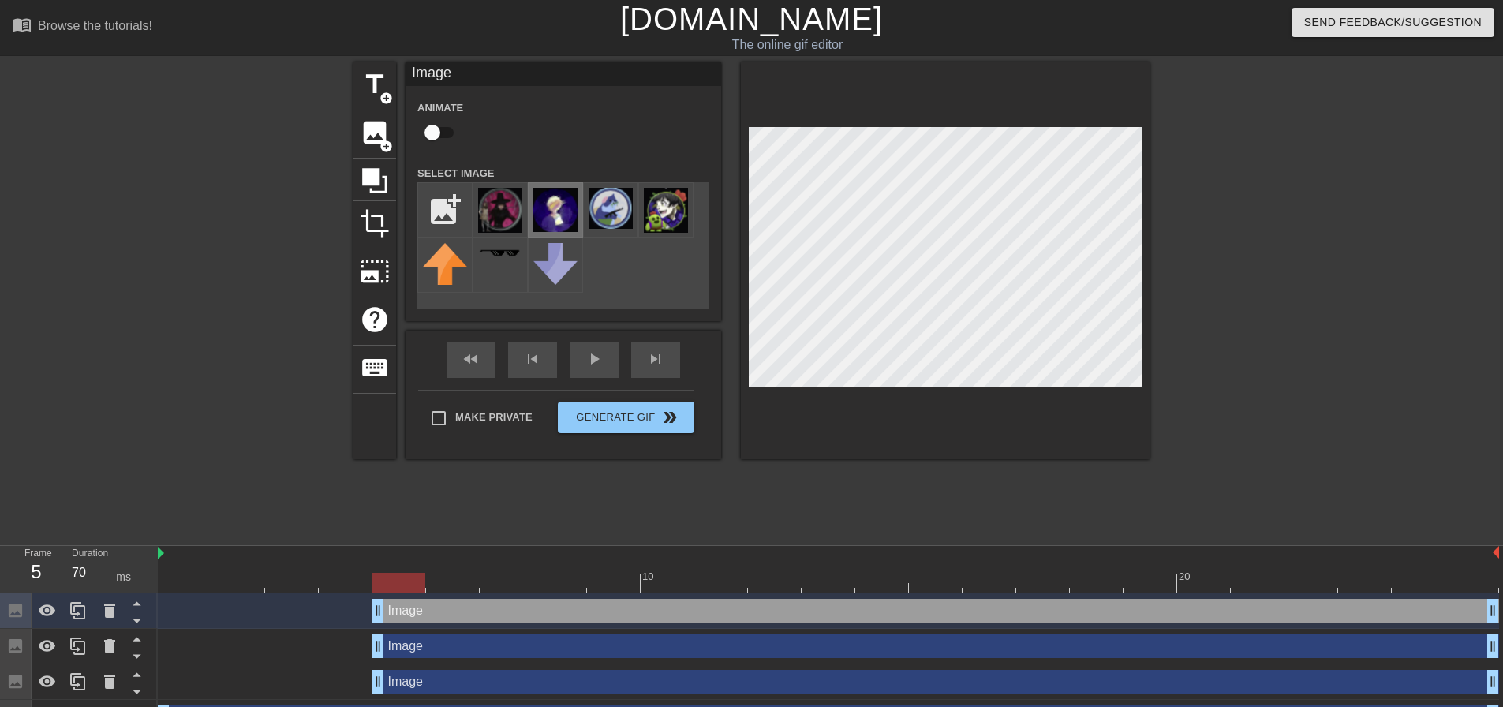
click at [572, 208] on img at bounding box center [555, 210] width 44 height 44
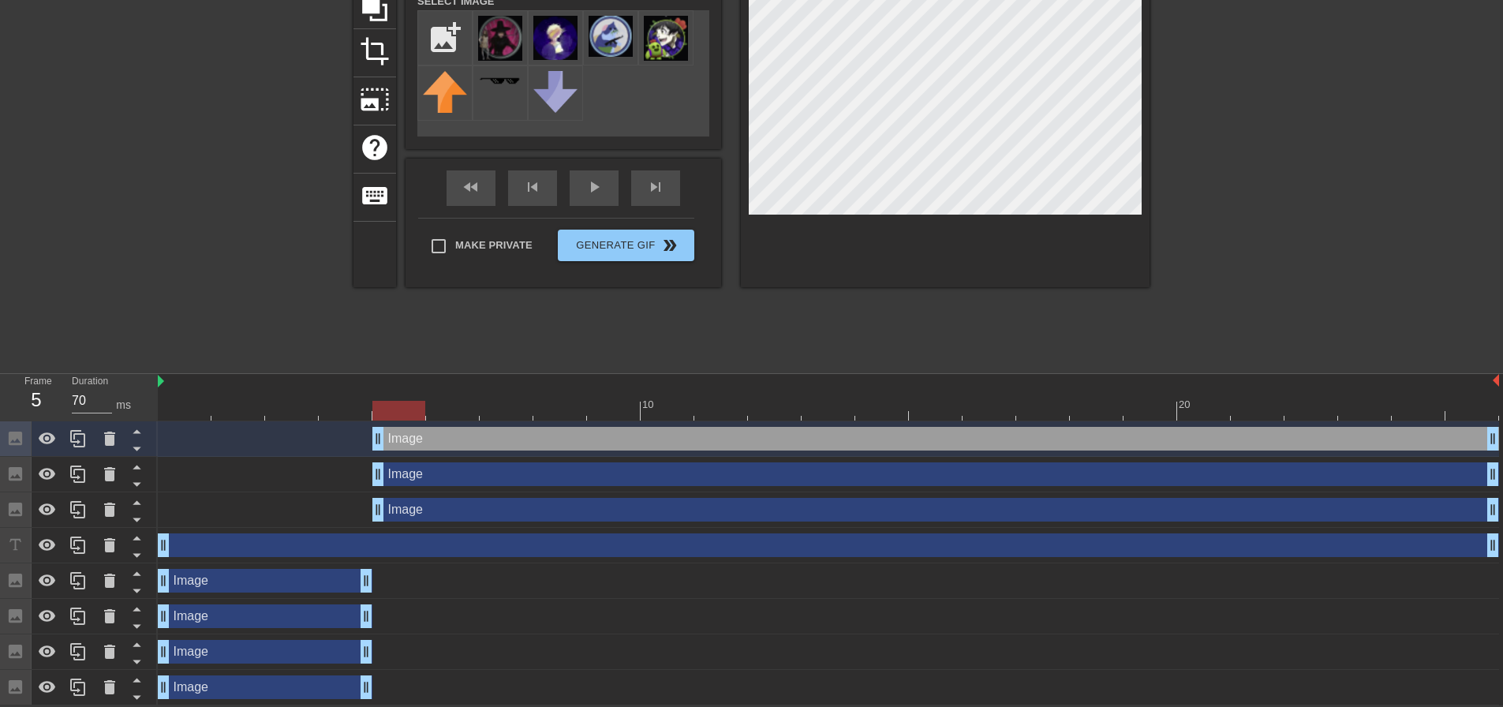
scroll to position [95, 0]
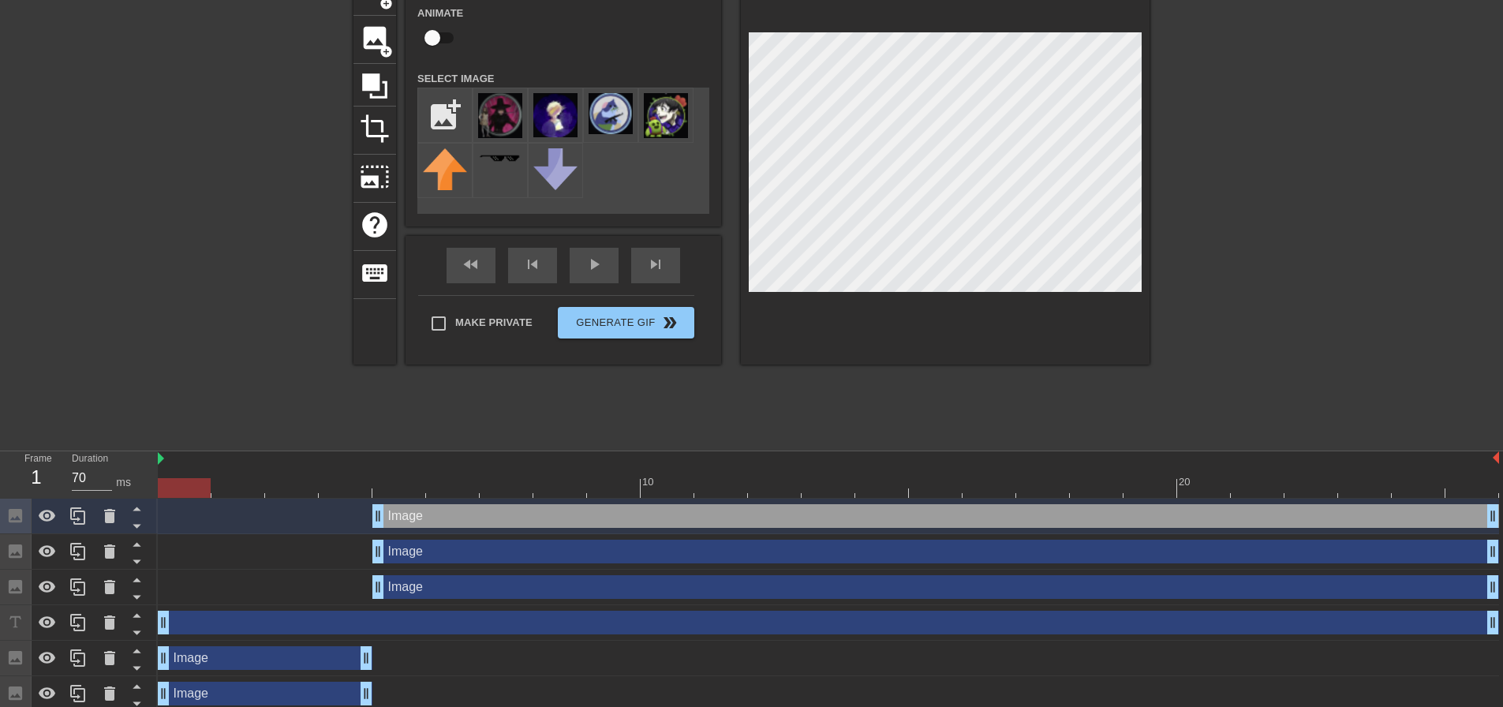
drag, startPoint x: 180, startPoint y: 623, endPoint x: 213, endPoint y: 621, distance: 33.2
click at [213, 621] on div "drag_handle drag_handle" at bounding box center [828, 623] width 1341 height 24
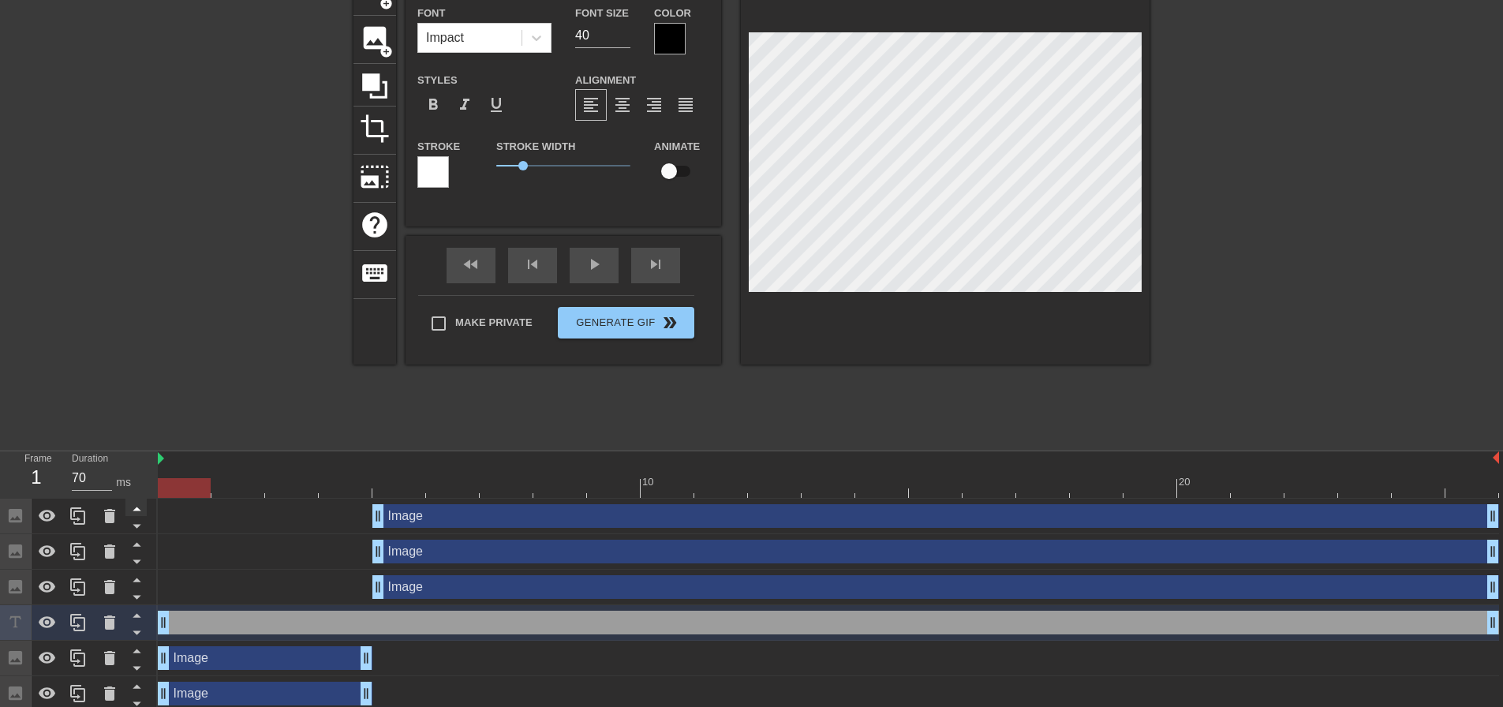
drag, startPoint x: 137, startPoint y: 623, endPoint x: 137, endPoint y: 506, distance: 117.6
click at [137, 506] on div at bounding box center [79, 641] width 158 height 284
click at [140, 618] on icon at bounding box center [137, 616] width 8 height 4
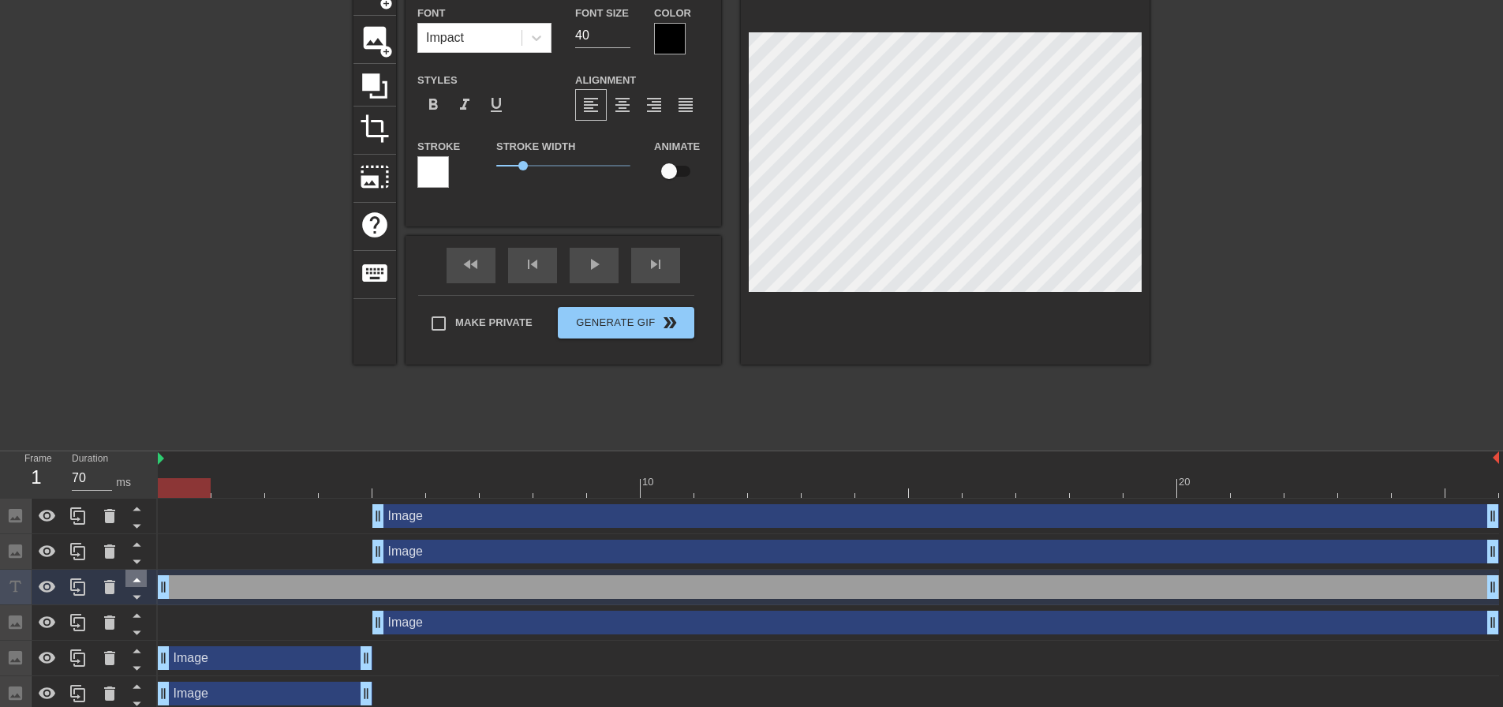
click at [137, 579] on icon at bounding box center [137, 580] width 20 height 20
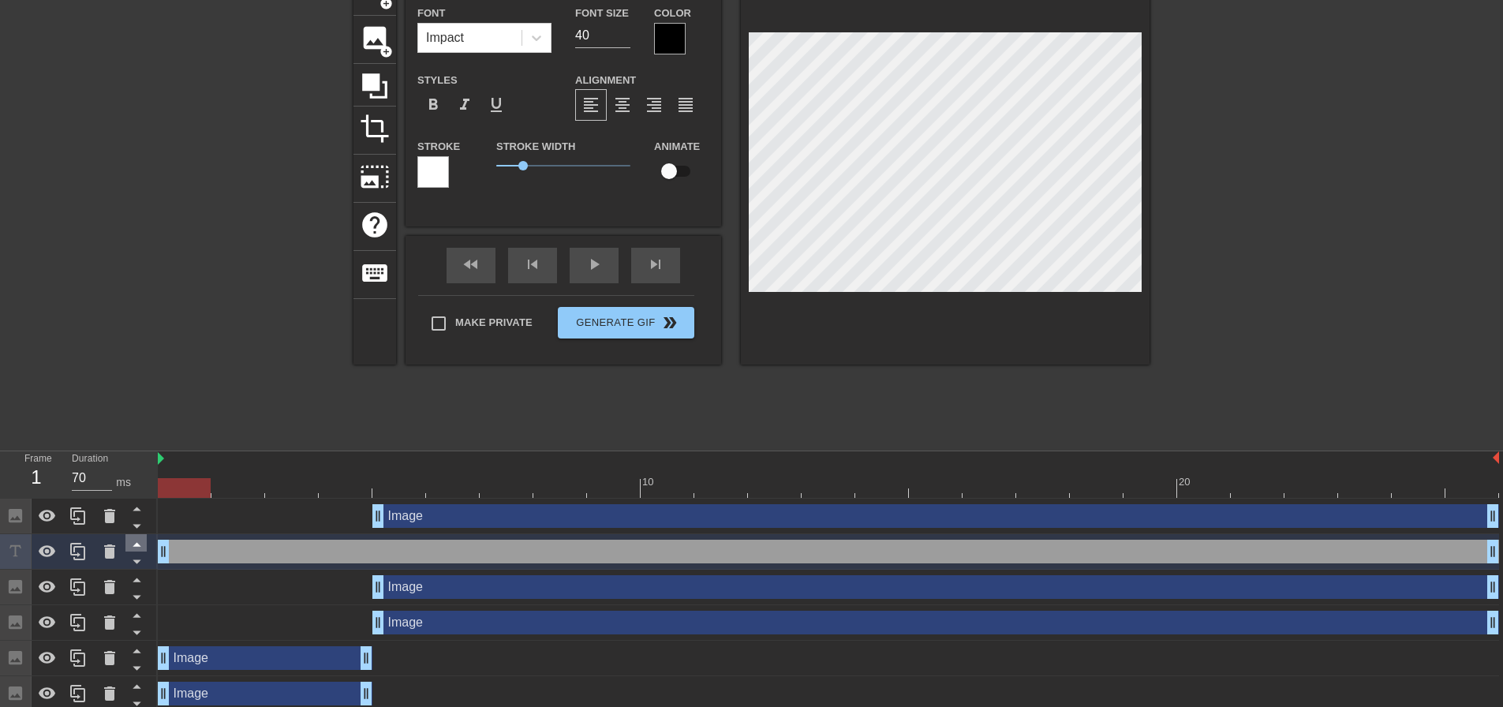
click at [140, 537] on icon at bounding box center [137, 544] width 20 height 20
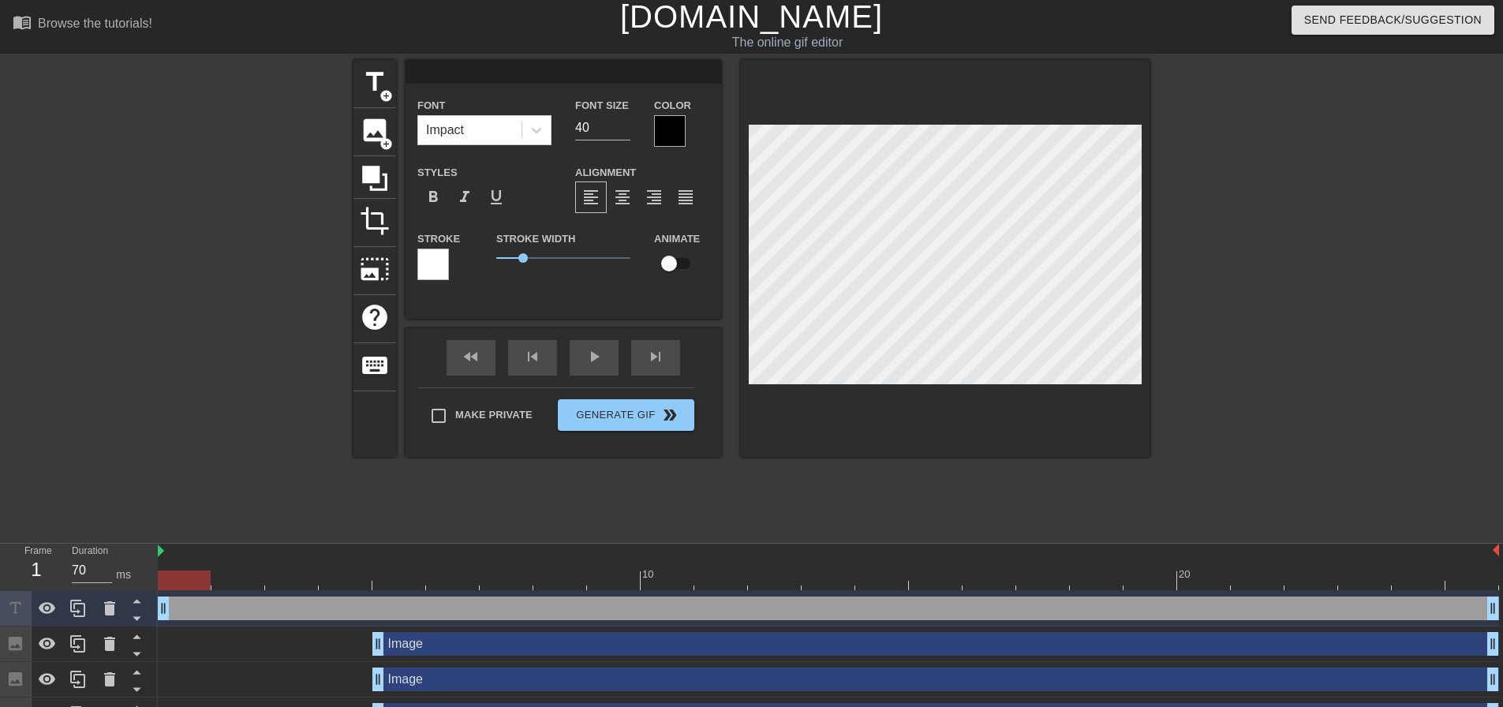
scroll to position [0, 0]
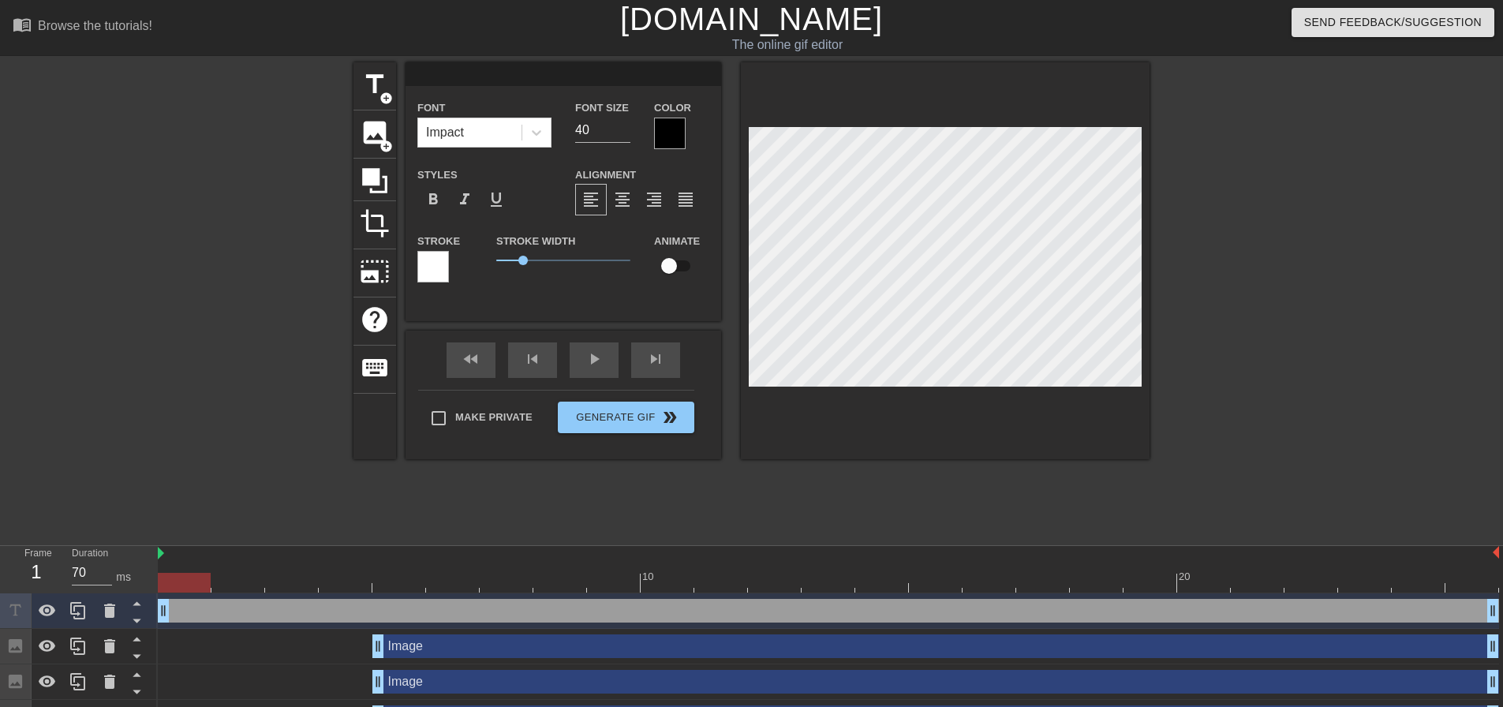
click at [609, 589] on div at bounding box center [828, 583] width 1341 height 20
click at [1261, 466] on div at bounding box center [1287, 298] width 237 height 473
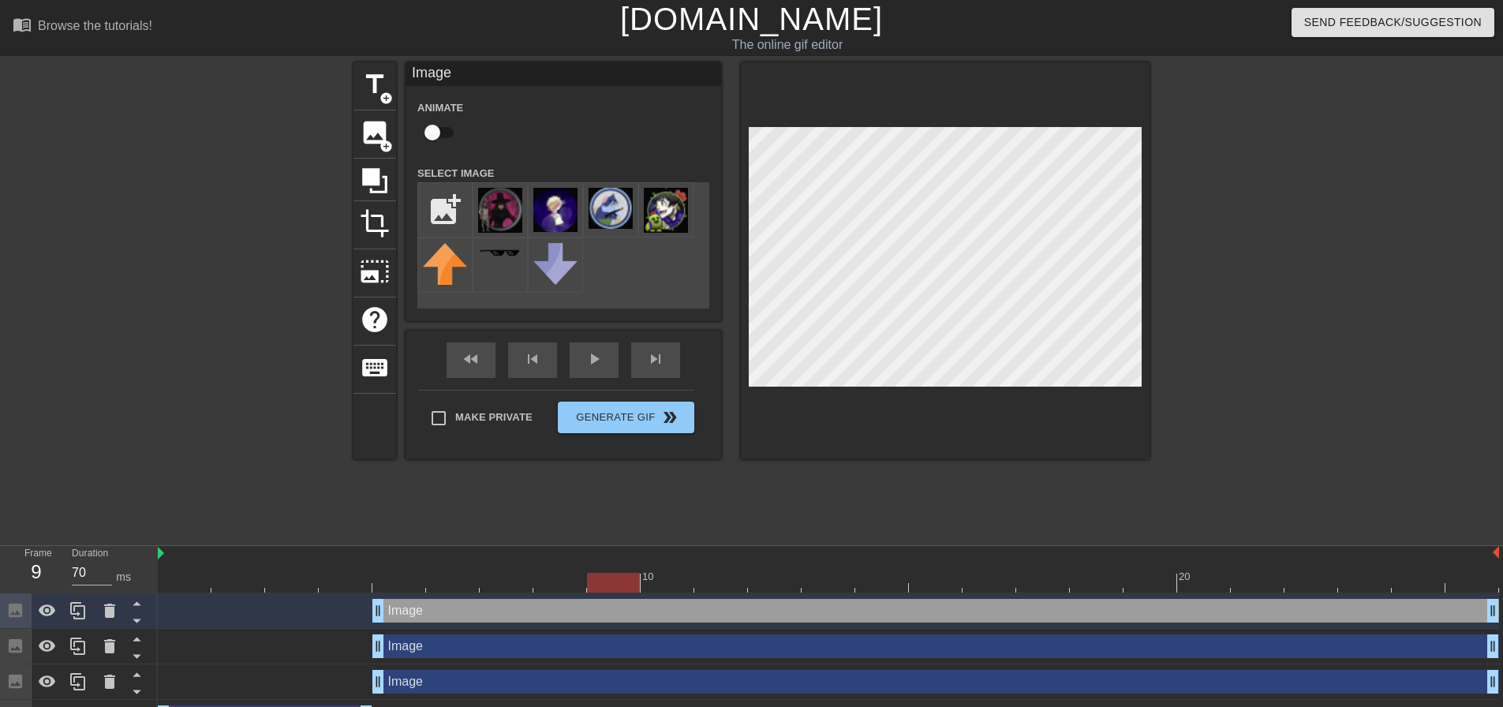
drag, startPoint x: 694, startPoint y: 346, endPoint x: 938, endPoint y: 399, distance: 249.5
click at [926, 447] on div at bounding box center [945, 260] width 409 height 397
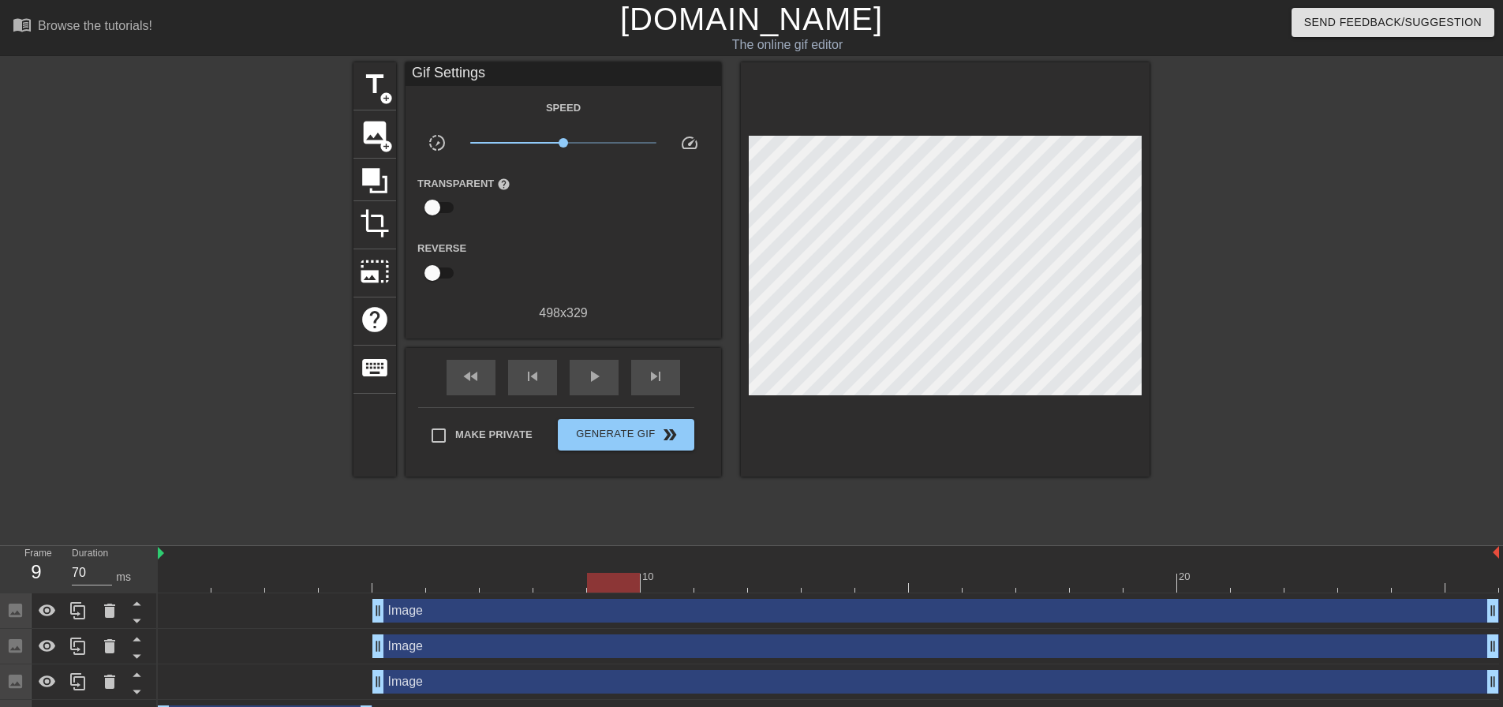
click at [1240, 331] on div at bounding box center [1287, 298] width 237 height 473
click at [375, 120] on span "image" at bounding box center [375, 133] width 30 height 30
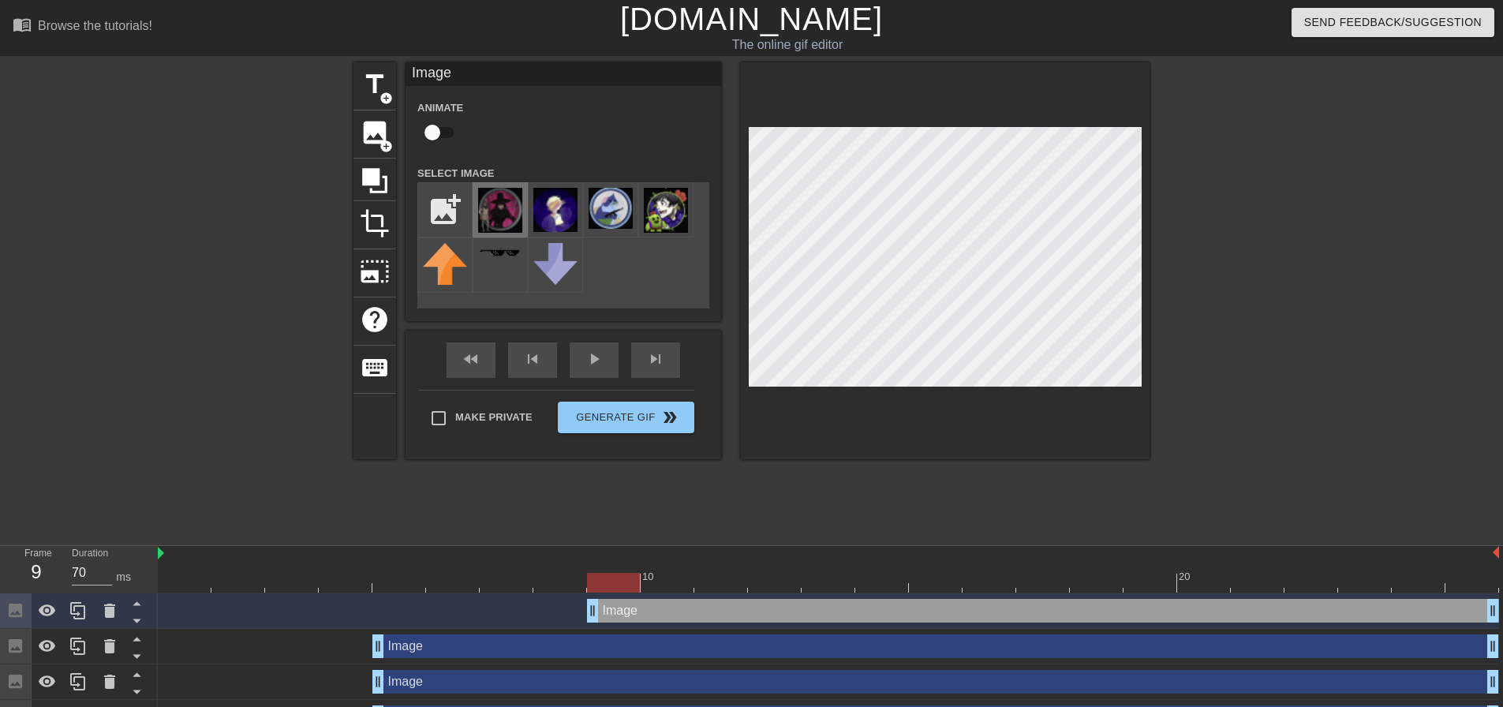
click at [492, 193] on img at bounding box center [500, 210] width 44 height 45
click at [1255, 297] on div at bounding box center [1287, 298] width 237 height 473
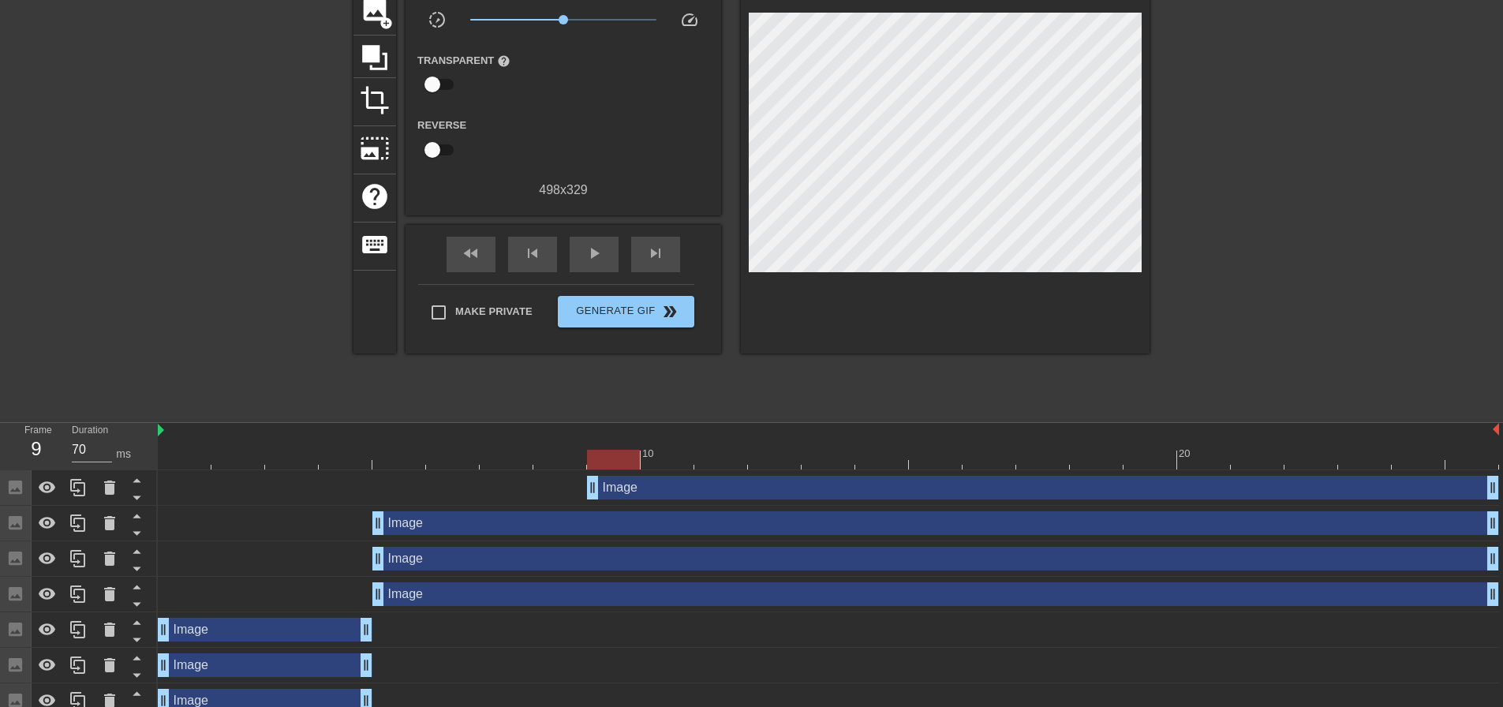
scroll to position [95, 0]
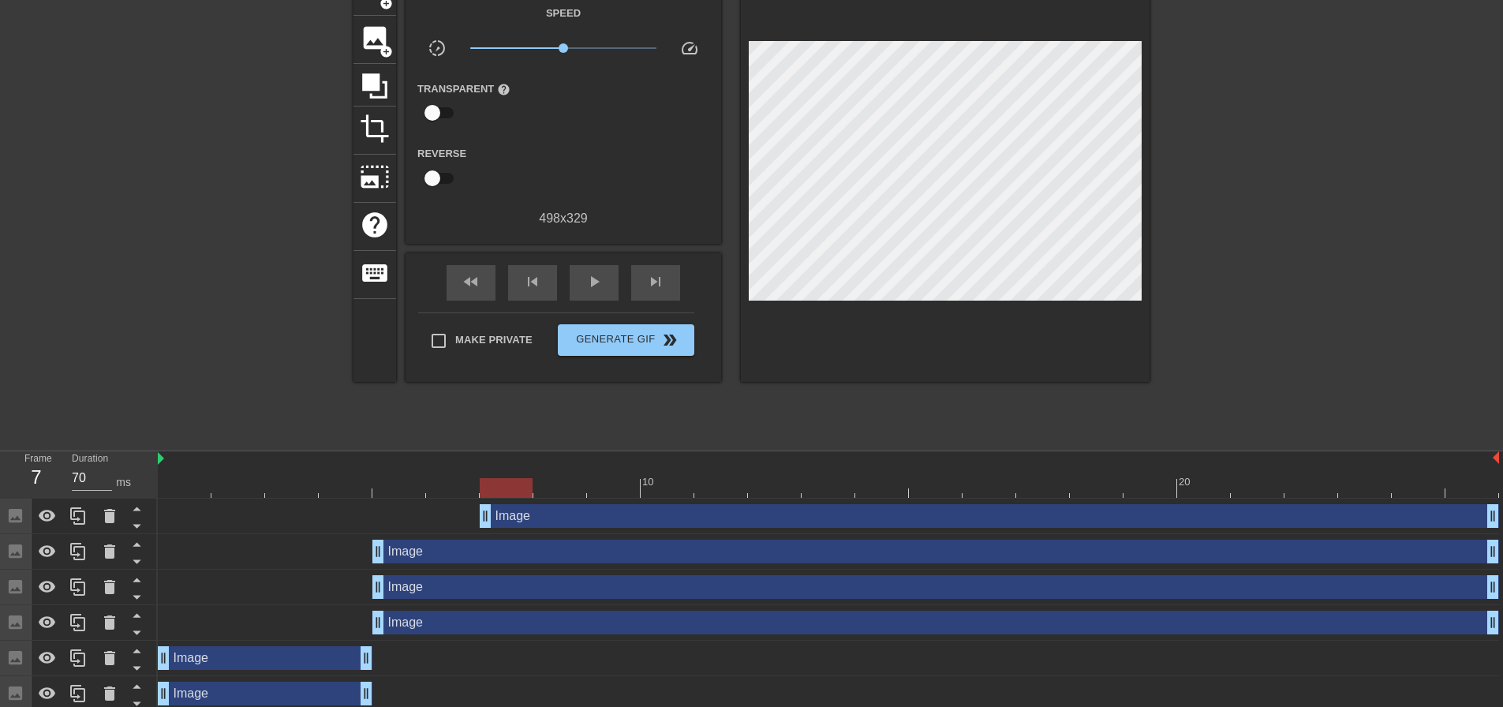
drag, startPoint x: 593, startPoint y: 515, endPoint x: 505, endPoint y: 521, distance: 87.8
click at [1319, 410] on div at bounding box center [1287, 204] width 237 height 473
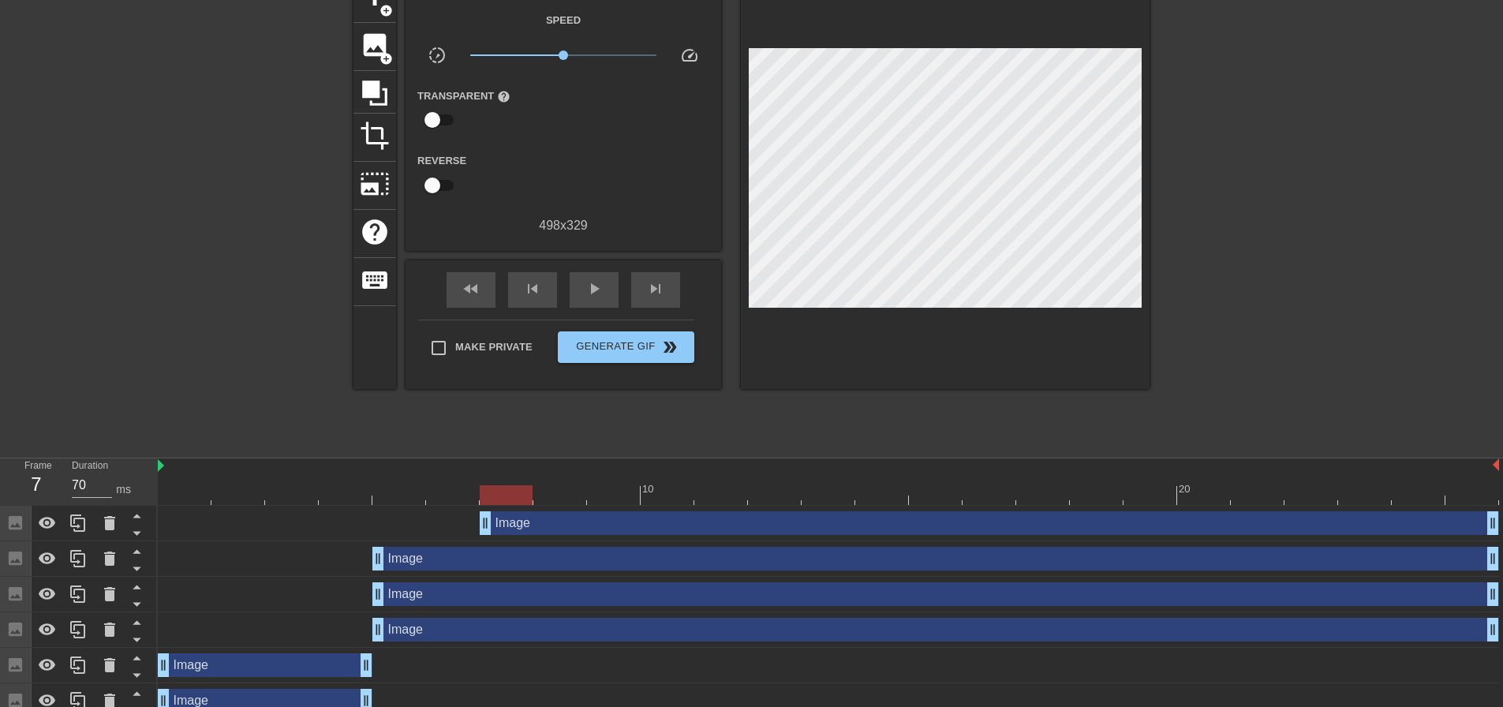
scroll to position [174, 0]
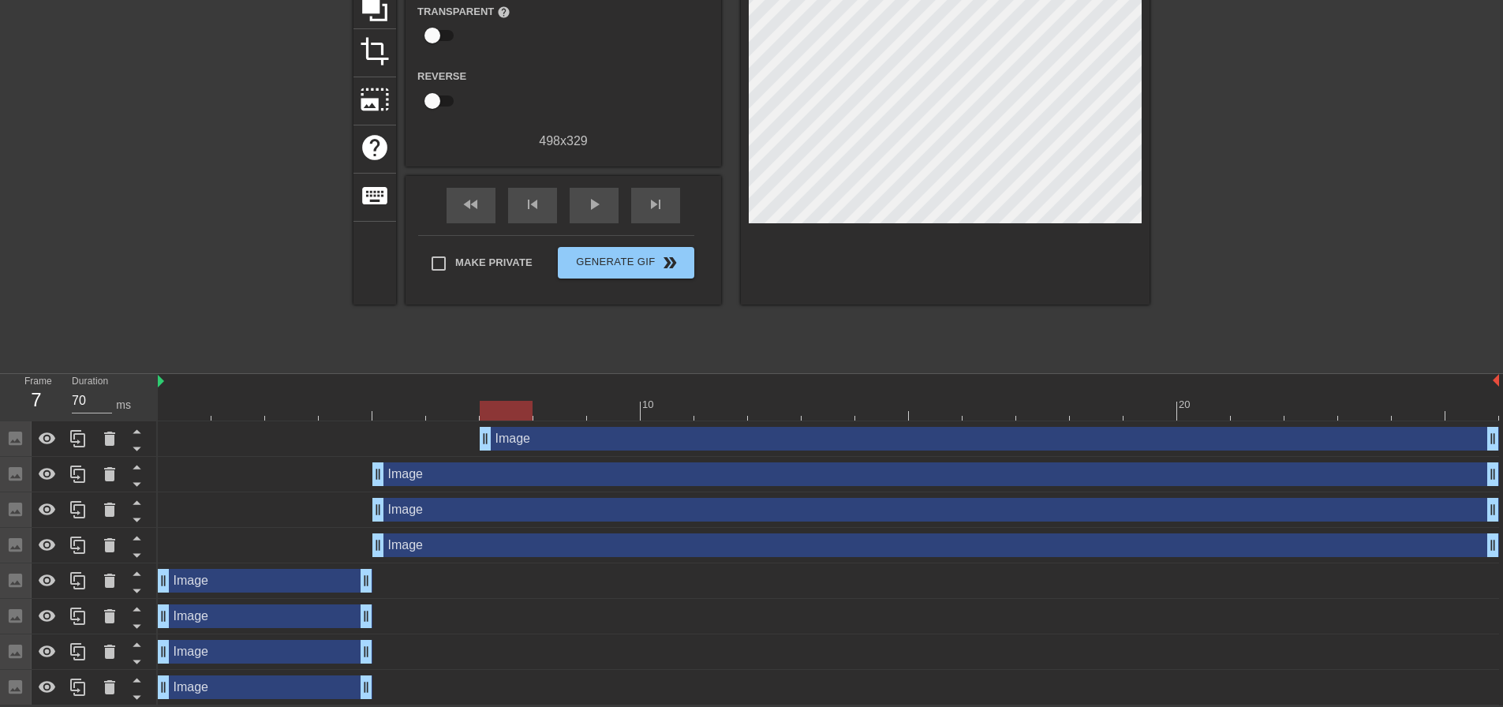
click at [179, 404] on div at bounding box center [828, 411] width 1341 height 20
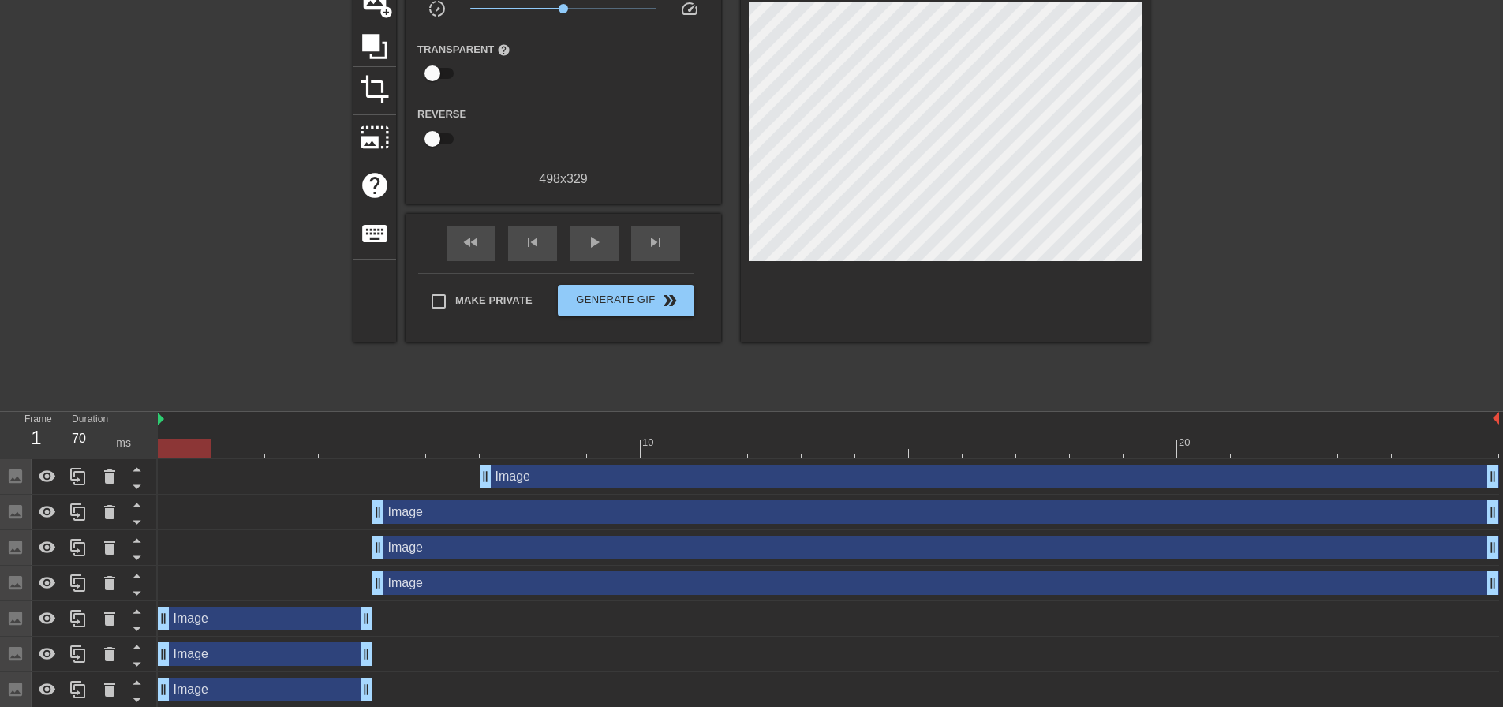
scroll to position [95, 0]
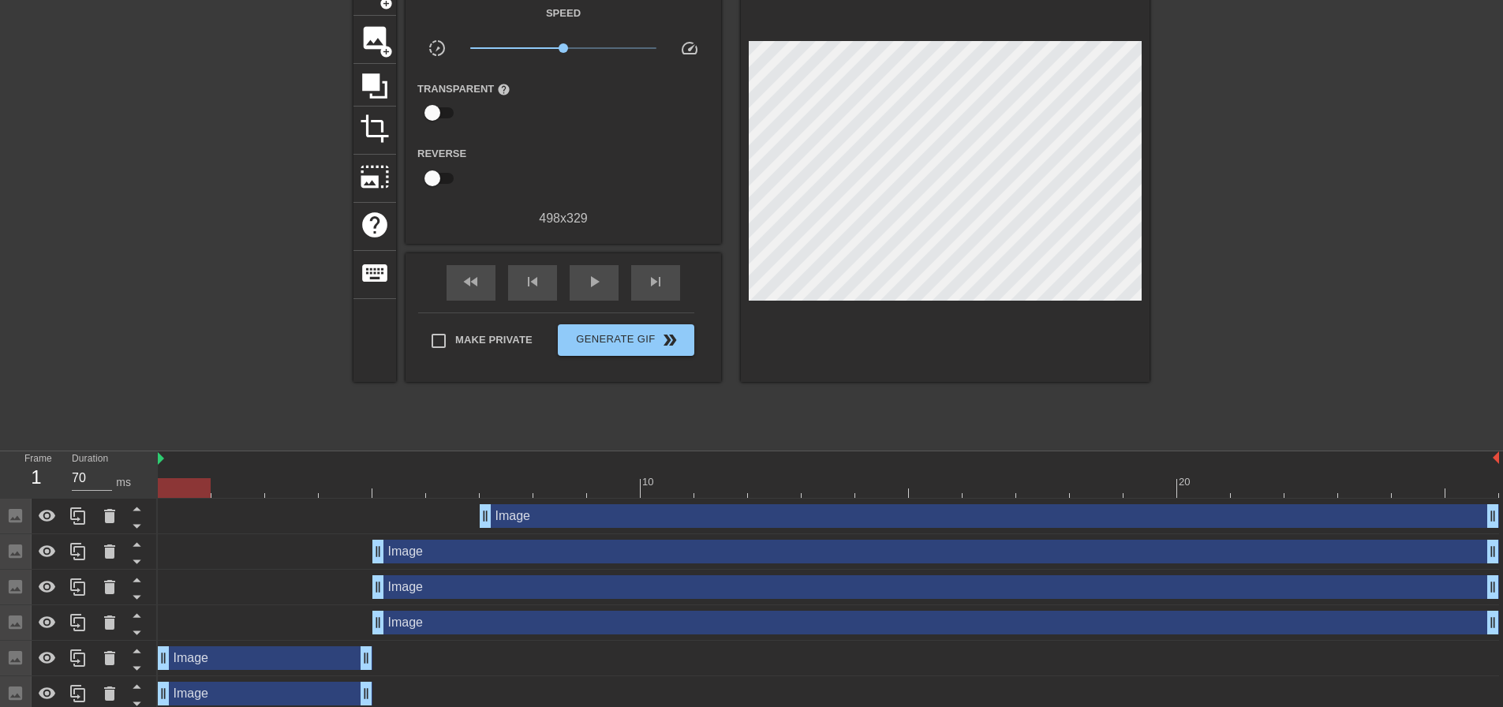
click at [238, 488] on div at bounding box center [828, 488] width 1341 height 20
click at [301, 487] on div at bounding box center [828, 488] width 1341 height 20
click at [337, 488] on div at bounding box center [828, 488] width 1341 height 20
click at [403, 488] on div at bounding box center [828, 488] width 1341 height 20
drag, startPoint x: 488, startPoint y: 513, endPoint x: 391, endPoint y: 515, distance: 96.3
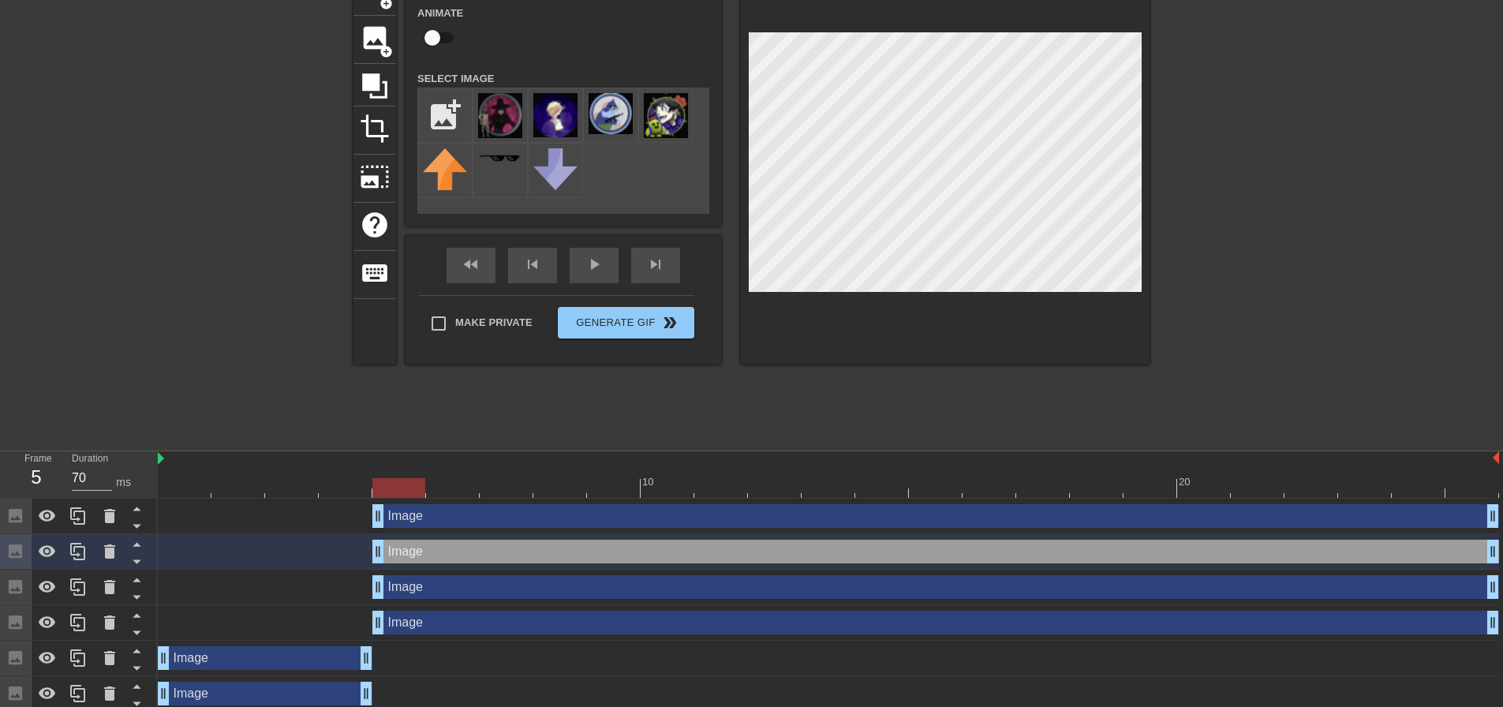
click at [1362, 275] on div at bounding box center [1287, 204] width 237 height 473
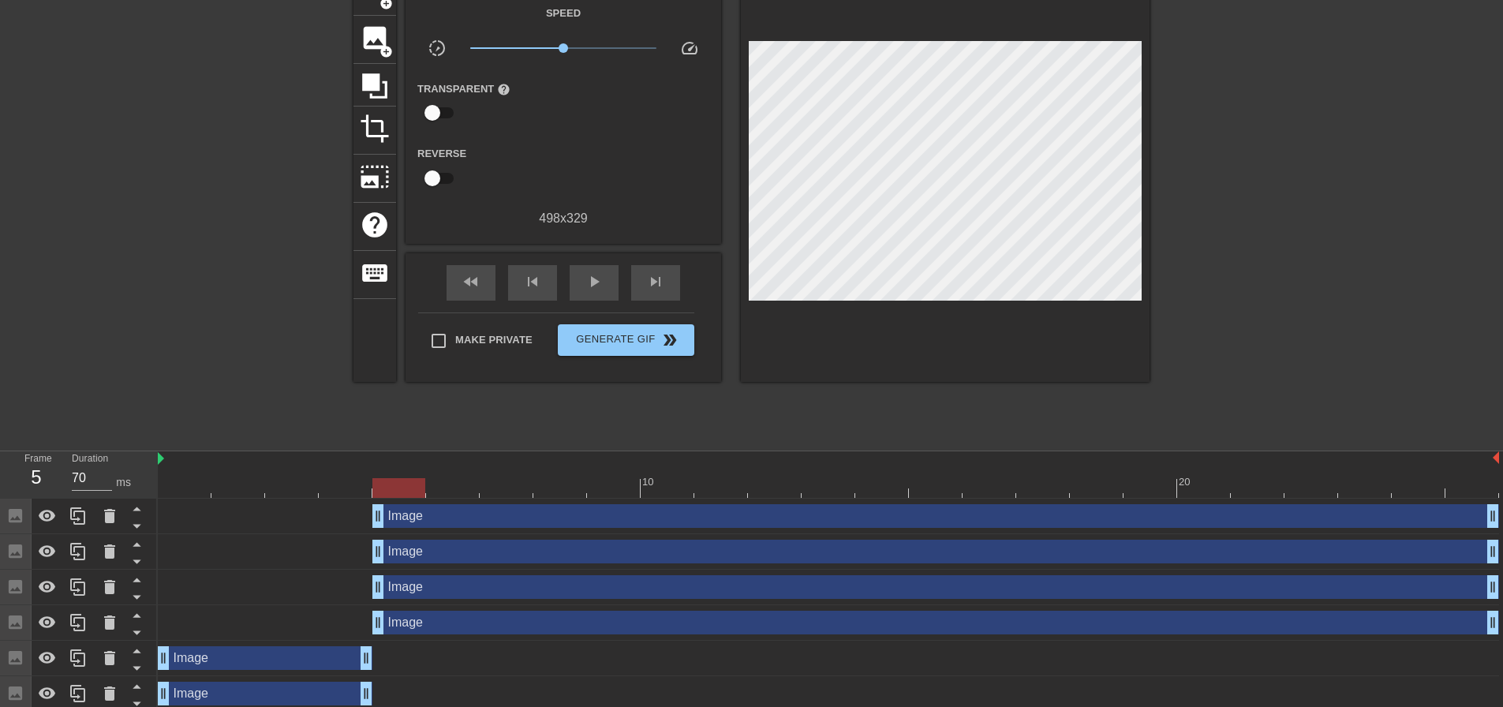
click at [165, 494] on div at bounding box center [828, 488] width 1341 height 20
click at [596, 279] on span "play_arrow" at bounding box center [594, 281] width 19 height 19
click at [599, 282] on span "pause" at bounding box center [594, 281] width 19 height 19
click at [623, 488] on div at bounding box center [828, 488] width 1341 height 20
click at [670, 482] on div at bounding box center [828, 488] width 1341 height 20
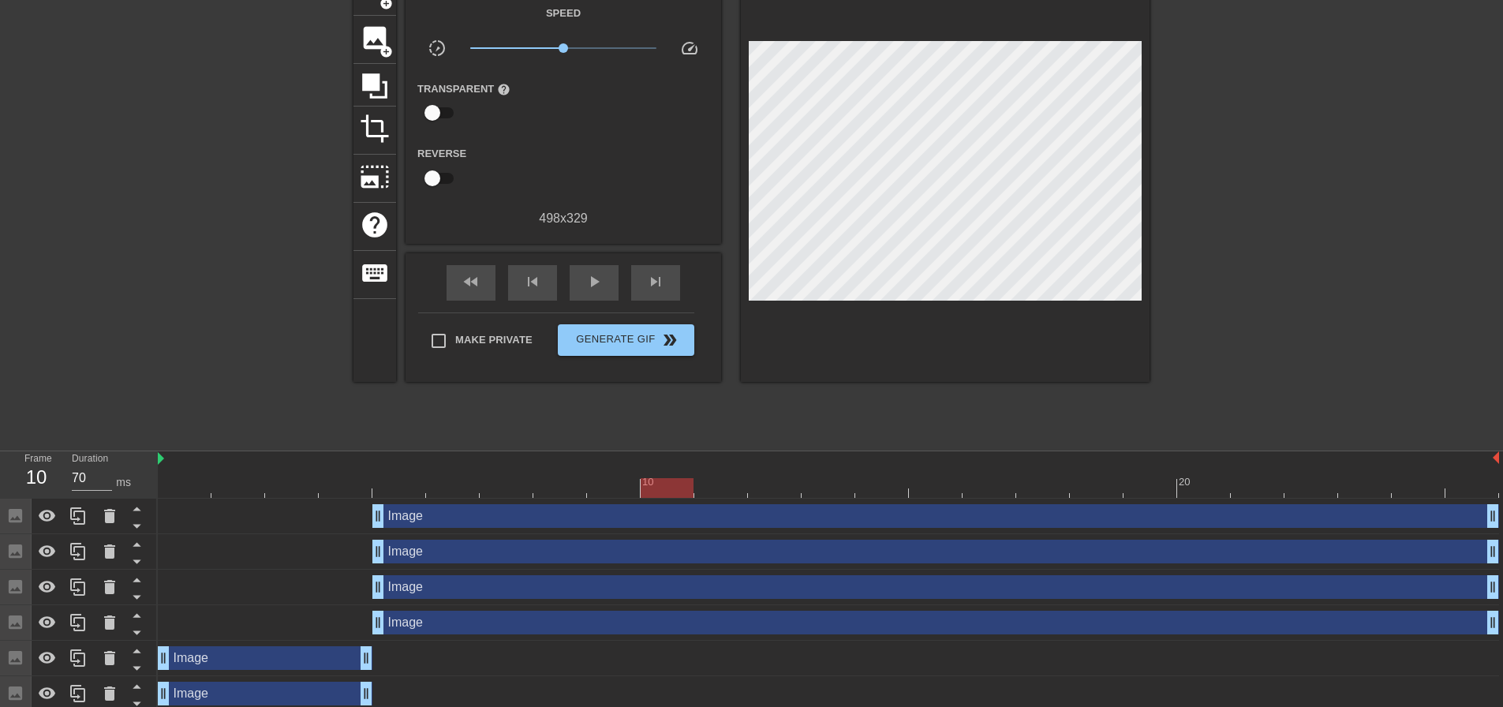
click at [716, 486] on div at bounding box center [828, 488] width 1341 height 20
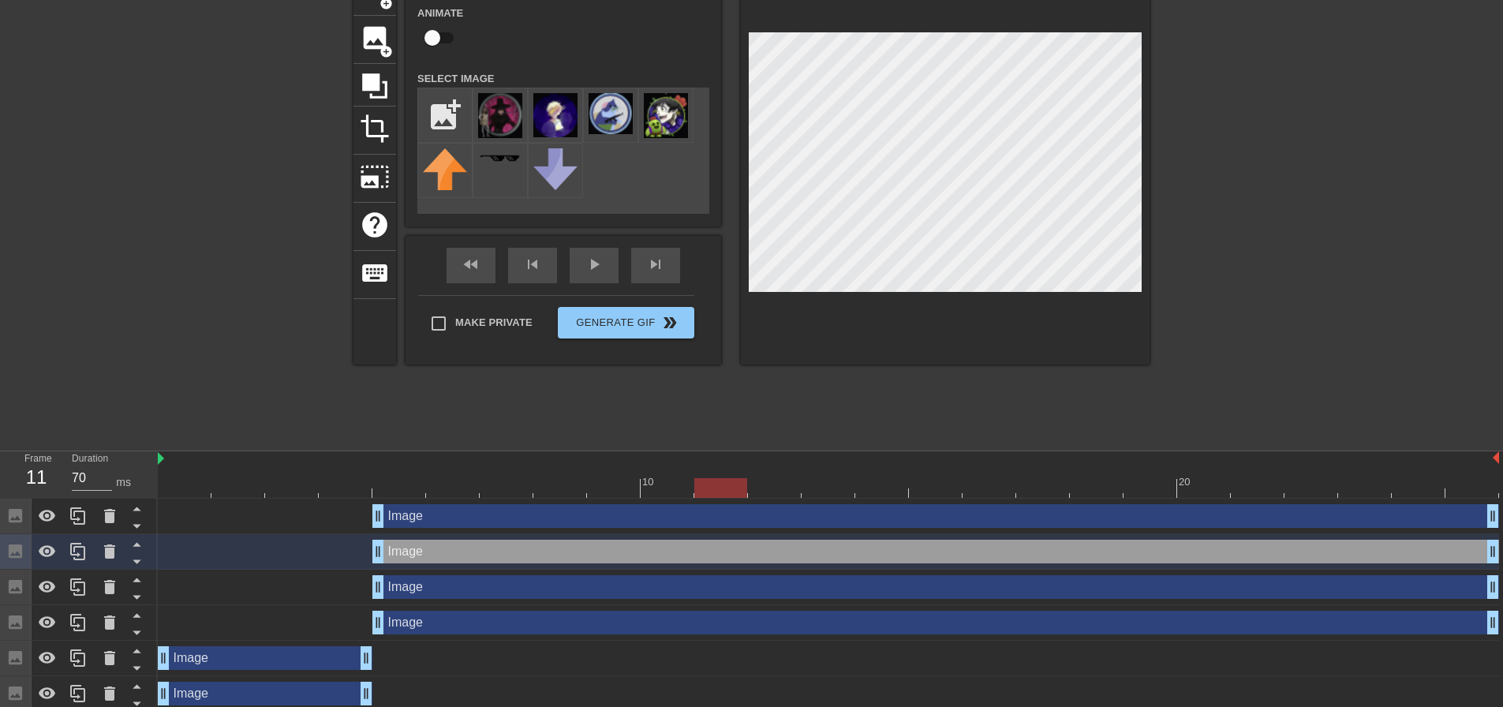
click at [911, 417] on div "title add_circle image add_circle crop photo_size_select_large help keyboard Im…" at bounding box center [752, 204] width 796 height 473
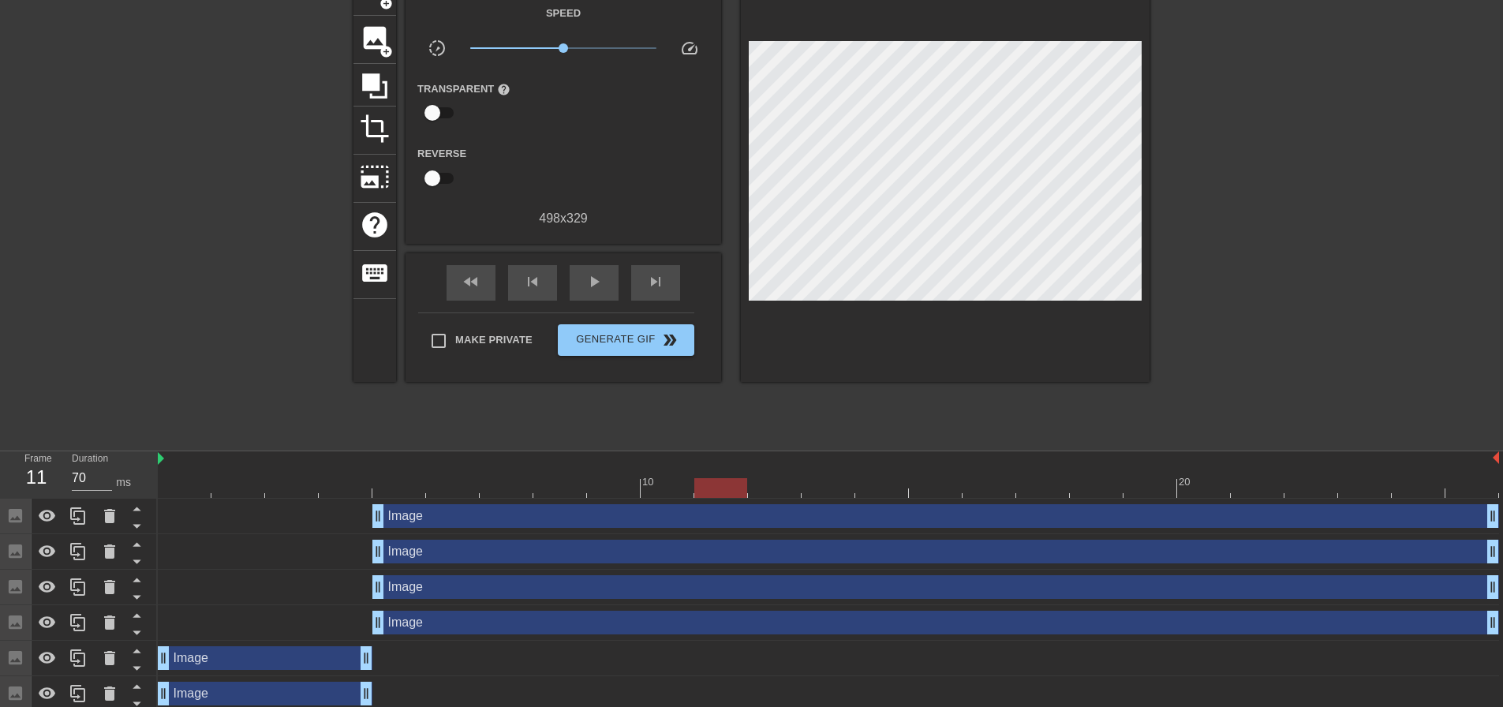
click at [602, 492] on div at bounding box center [828, 488] width 1341 height 20
click at [552, 496] on div at bounding box center [828, 488] width 1341 height 20
click at [501, 492] on div at bounding box center [828, 488] width 1341 height 20
click at [479, 492] on div at bounding box center [828, 488] width 1341 height 20
click at [667, 487] on div at bounding box center [828, 488] width 1341 height 20
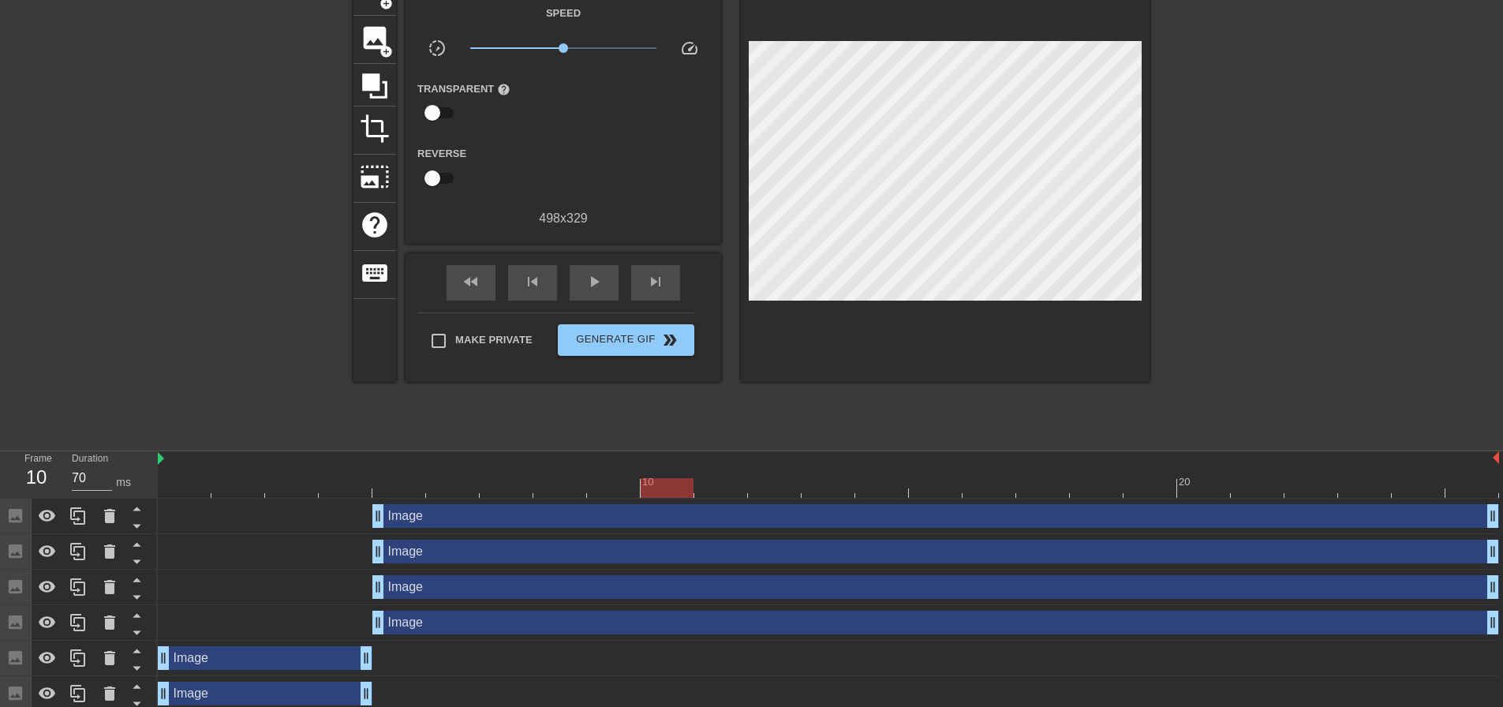
click at [729, 491] on div at bounding box center [828, 488] width 1341 height 20
click at [777, 484] on div at bounding box center [828, 488] width 1341 height 20
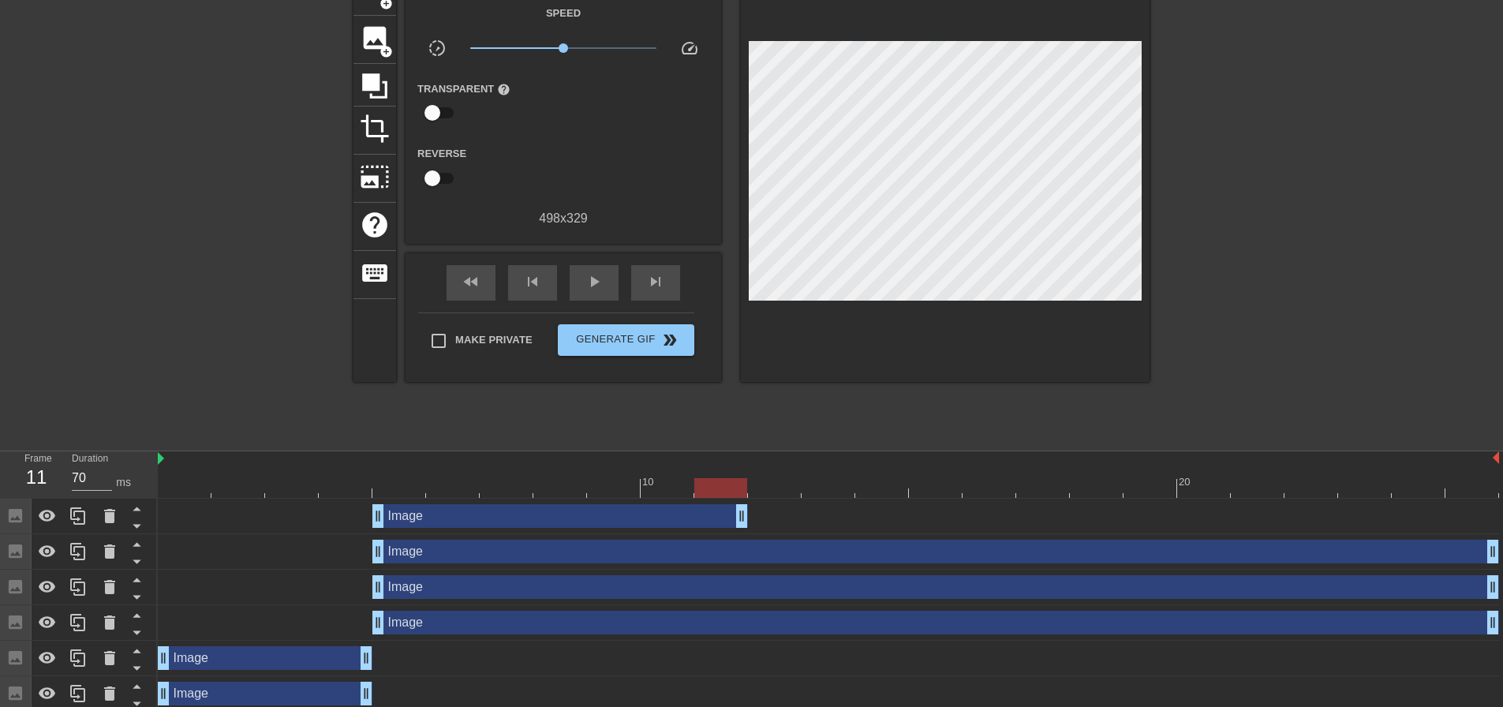
drag, startPoint x: 1491, startPoint y: 519, endPoint x: 723, endPoint y: 514, distance: 767.8
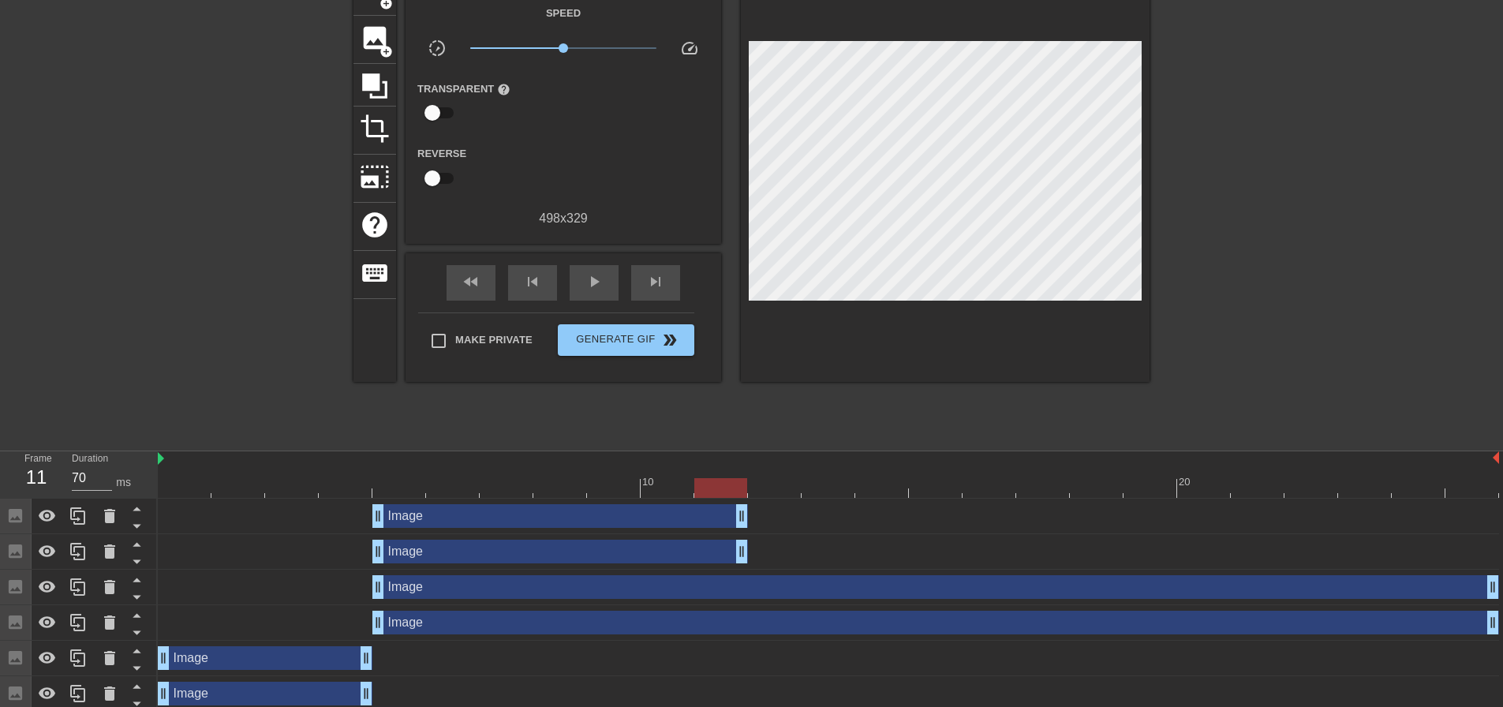
drag, startPoint x: 1493, startPoint y: 552, endPoint x: 751, endPoint y: 551, distance: 741.7
click at [751, 551] on div "Image drag_handle drag_handle" at bounding box center [828, 552] width 1341 height 24
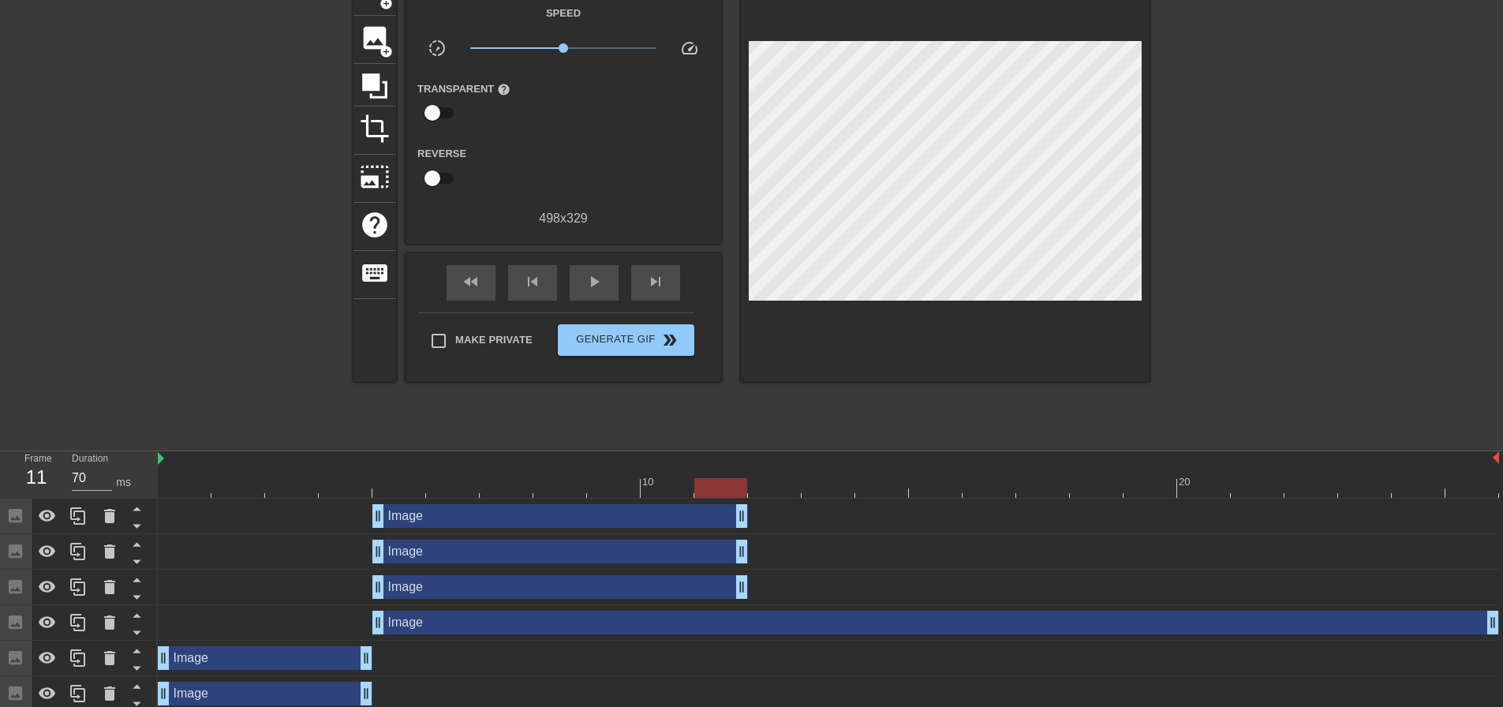
drag, startPoint x: 1496, startPoint y: 589, endPoint x: 743, endPoint y: 586, distance: 752.8
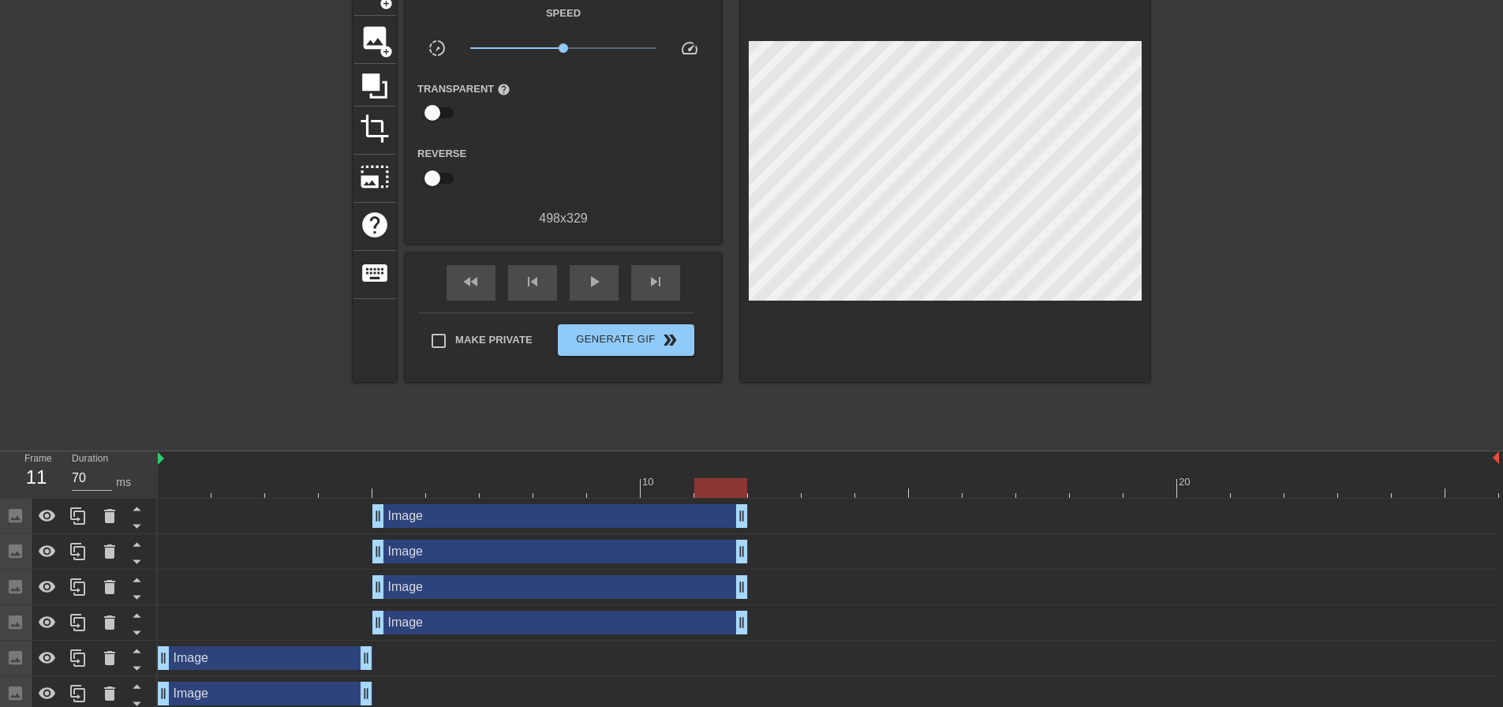
drag, startPoint x: 1491, startPoint y: 627, endPoint x: 731, endPoint y: 612, distance: 760.0
click at [1239, 323] on div at bounding box center [1287, 204] width 237 height 473
click at [1309, 294] on div at bounding box center [1287, 204] width 237 height 473
click at [177, 493] on div at bounding box center [828, 488] width 1341 height 20
click at [595, 277] on span "play_arrow" at bounding box center [594, 281] width 19 height 19
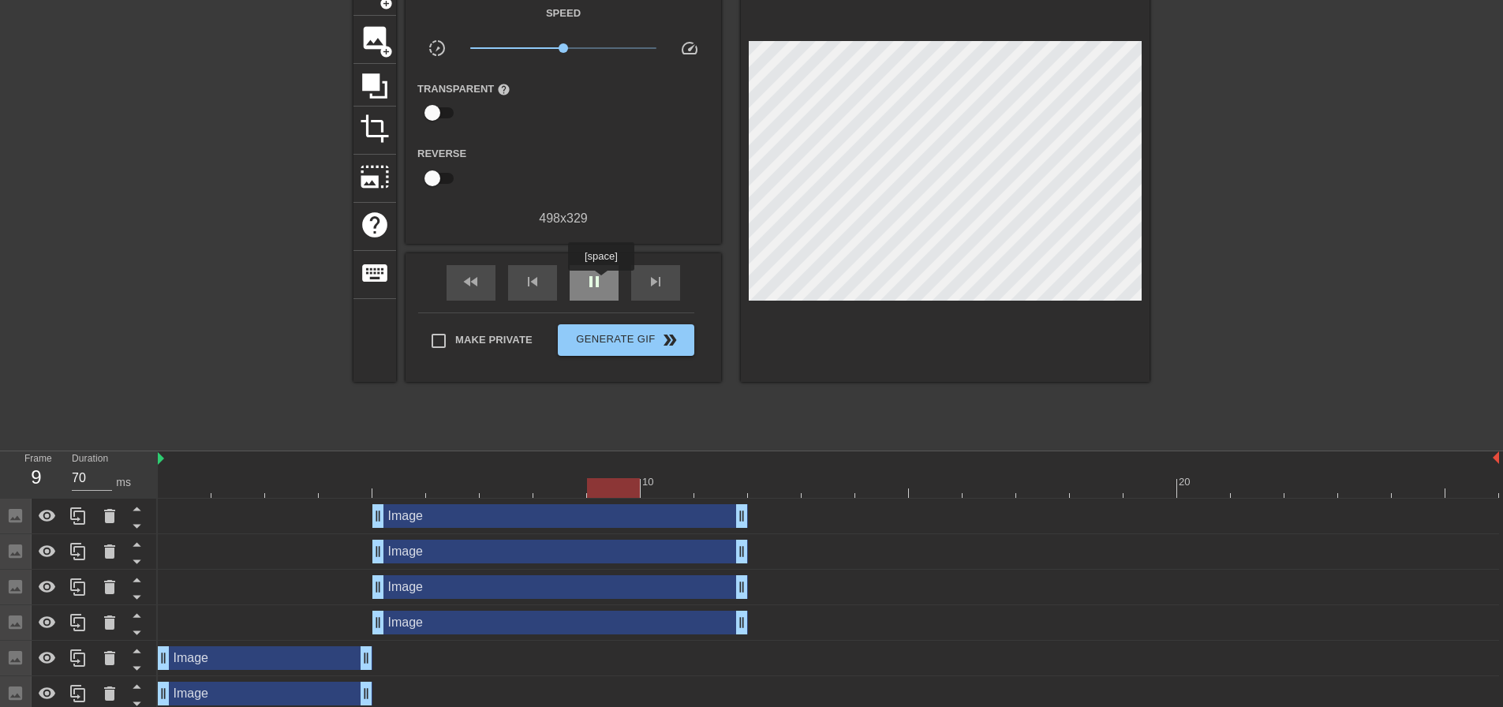
click at [600, 282] on span "pause" at bounding box center [594, 281] width 19 height 19
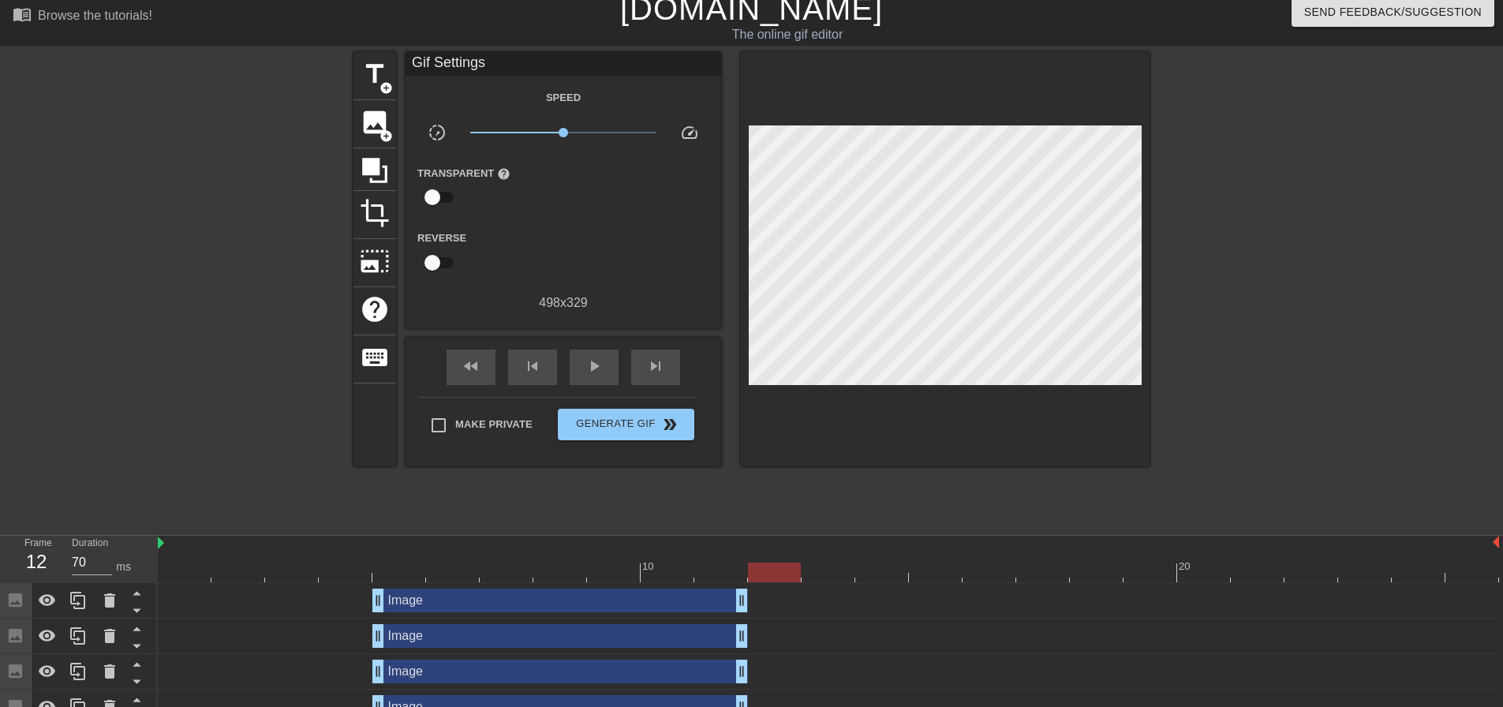
scroll to position [0, 0]
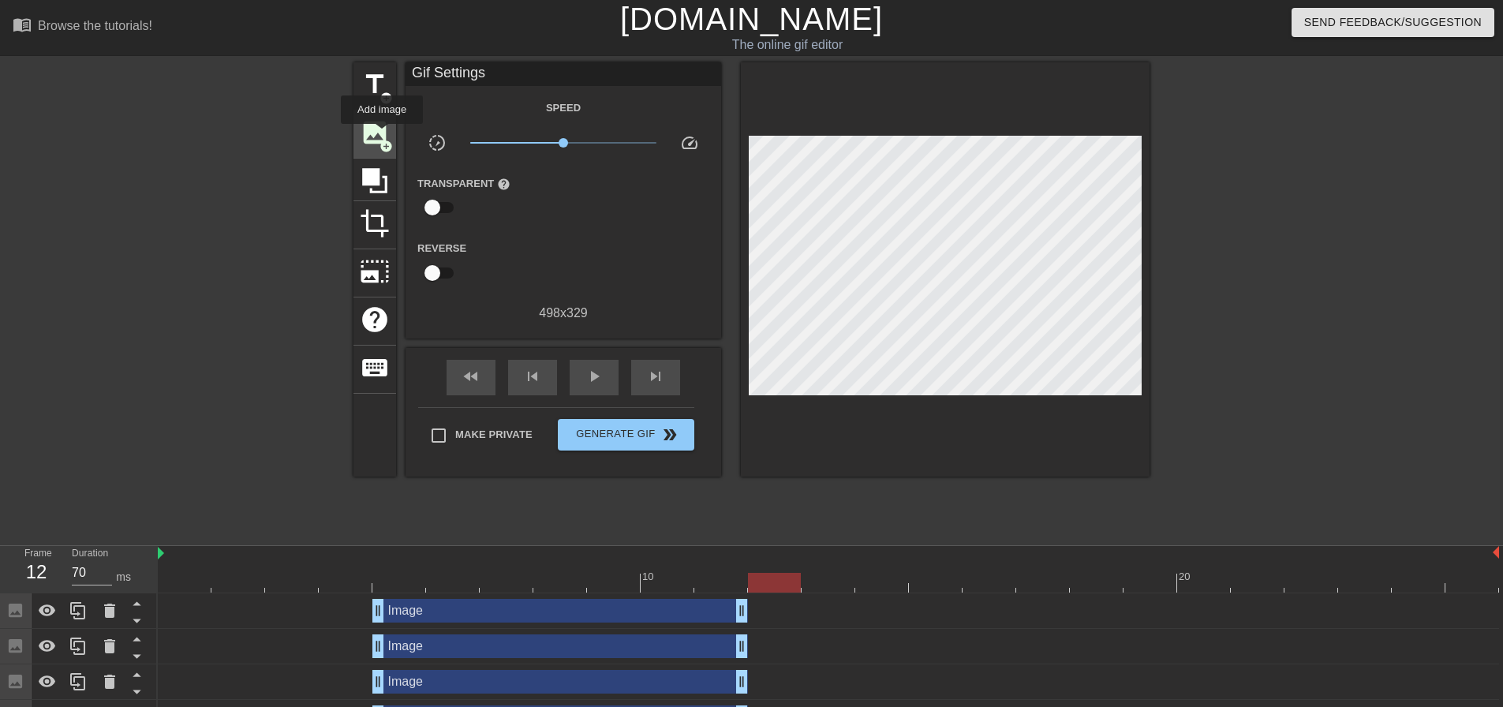
click at [382, 135] on span "image" at bounding box center [375, 133] width 30 height 30
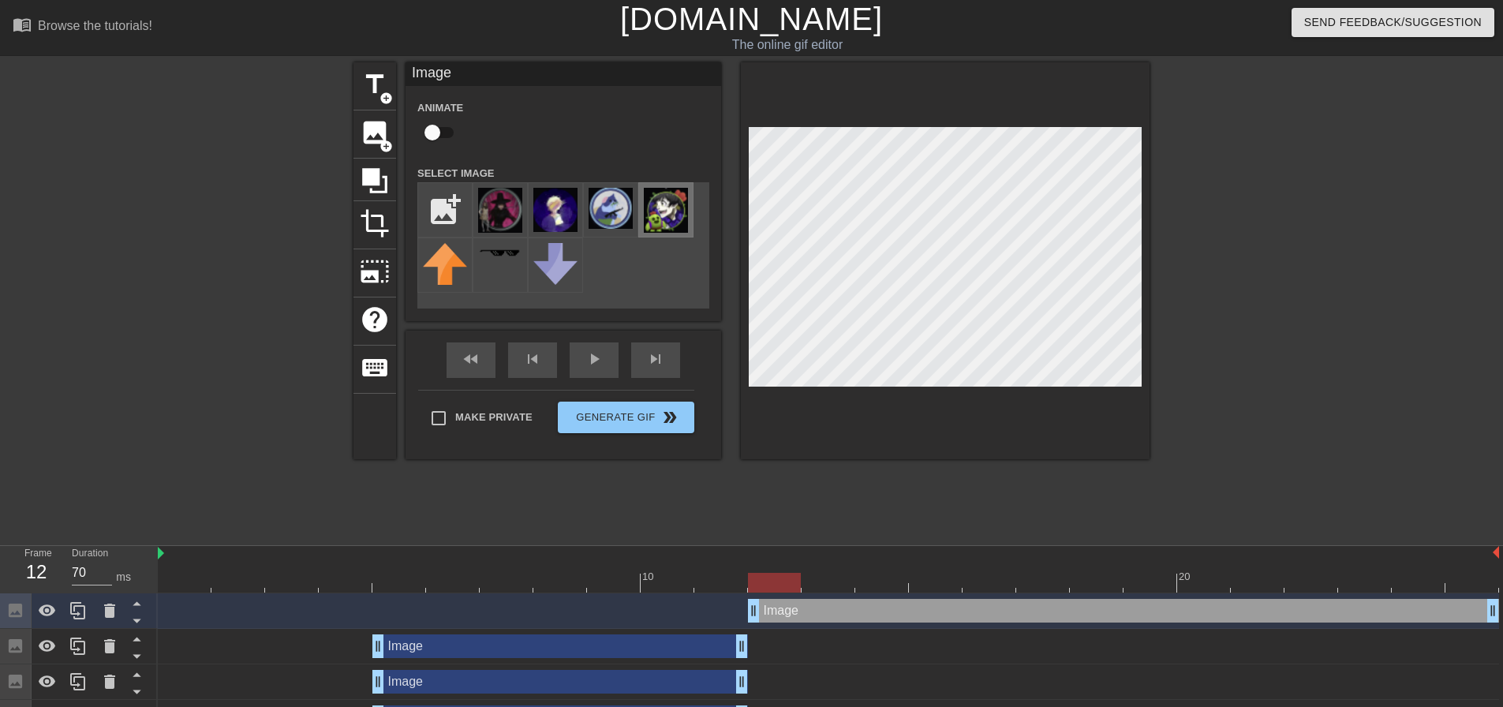
click at [665, 210] on img at bounding box center [666, 210] width 44 height 45
click at [948, 408] on div at bounding box center [945, 260] width 409 height 397
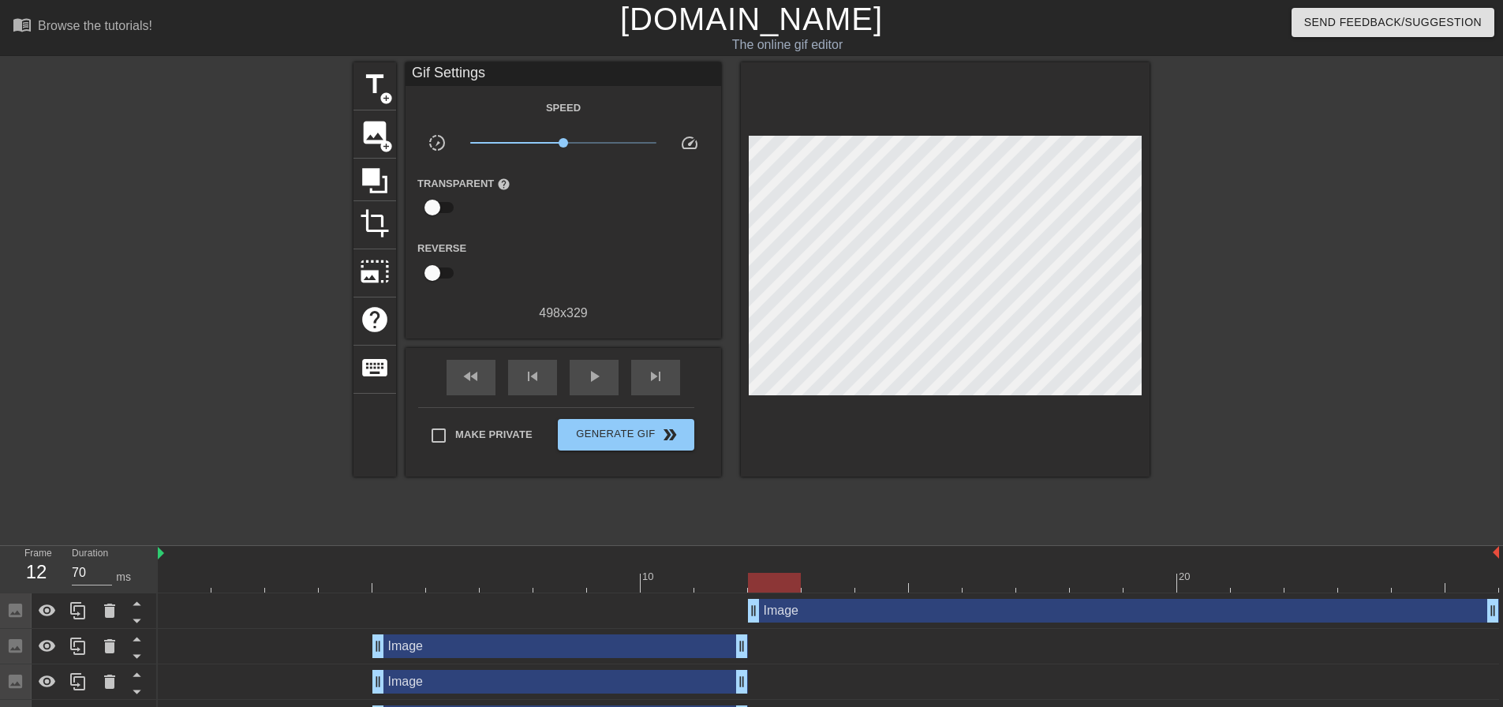
click at [818, 585] on div at bounding box center [828, 583] width 1341 height 20
click at [884, 581] on div at bounding box center [828, 583] width 1341 height 20
click at [755, 580] on div at bounding box center [828, 583] width 1341 height 20
click at [371, 135] on span "image" at bounding box center [375, 133] width 30 height 30
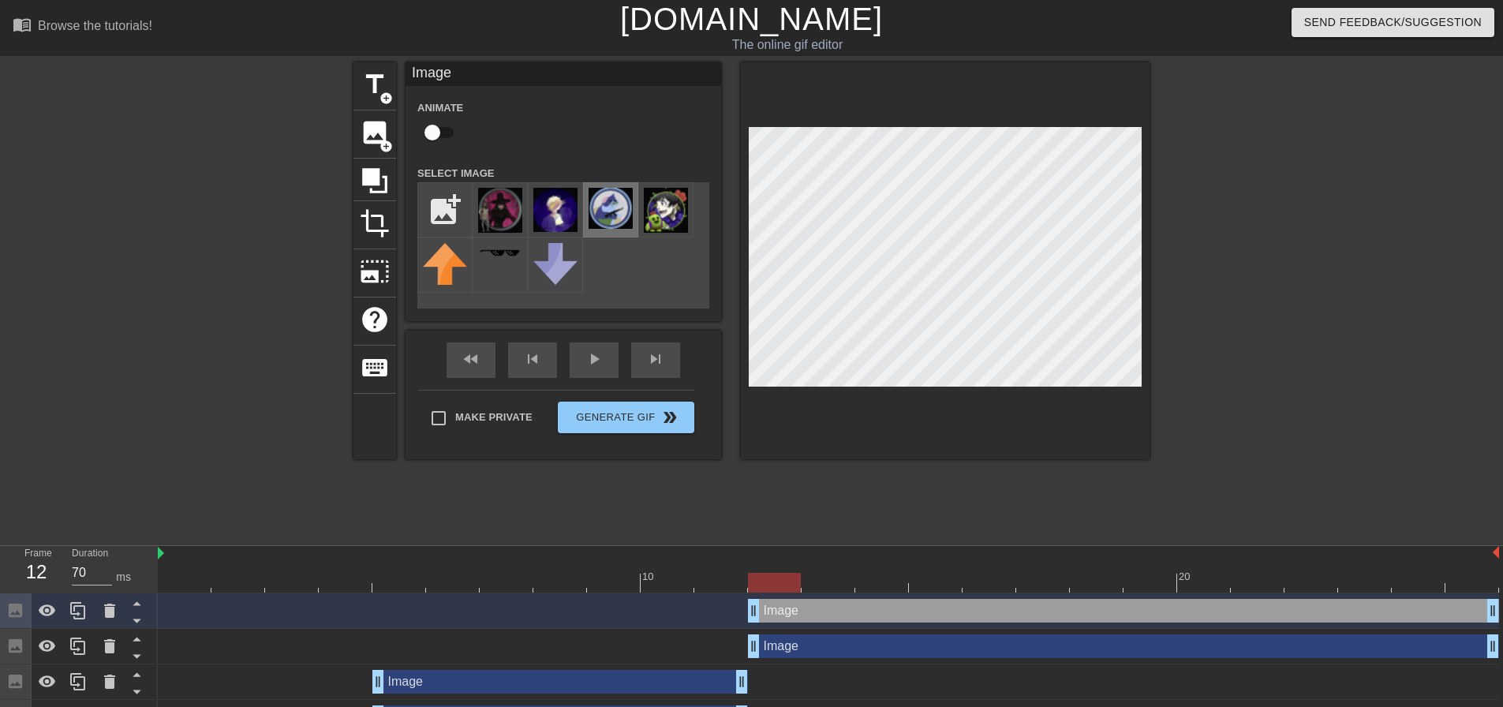
click at [623, 215] on img at bounding box center [611, 208] width 44 height 41
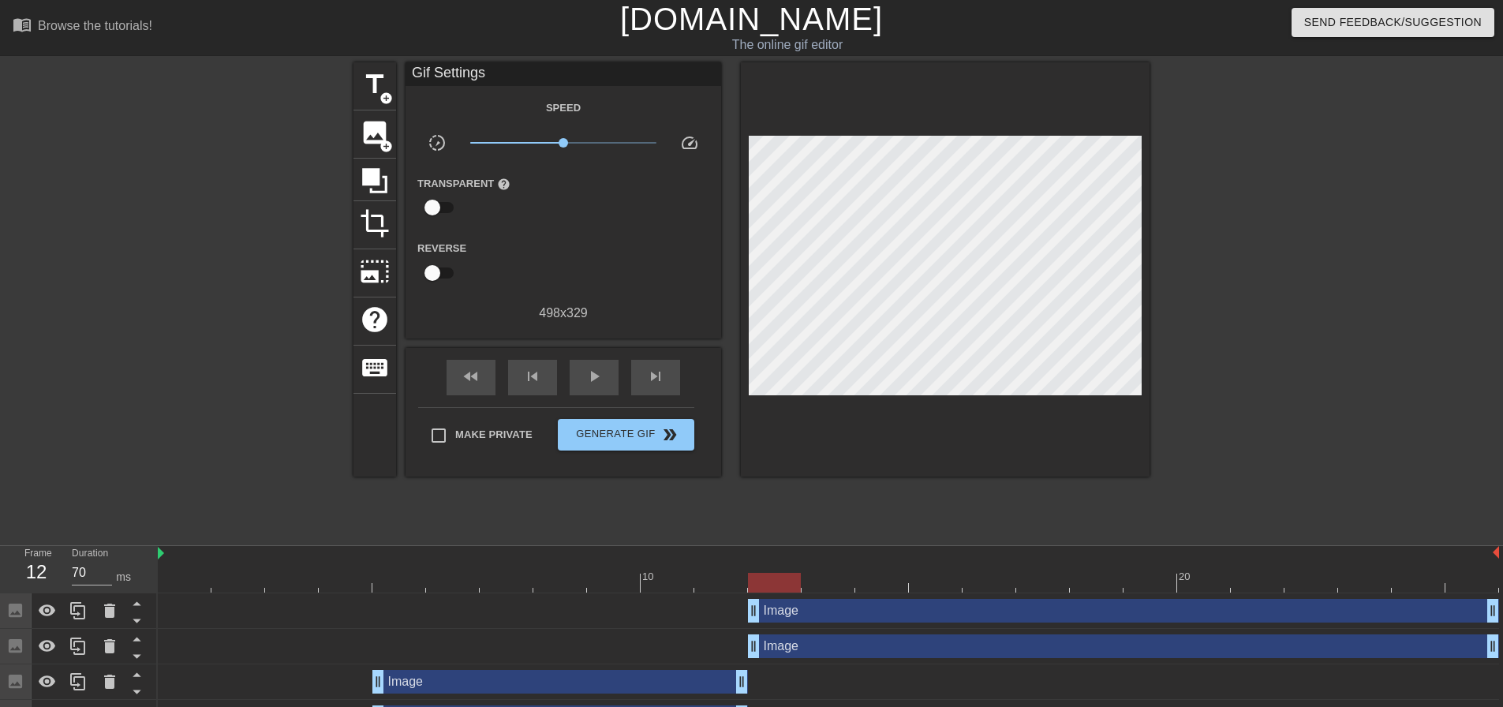
click at [899, 514] on div "title add_circle image add_circle crop photo_size_select_large help keyboard Gi…" at bounding box center [752, 298] width 796 height 473
click at [372, 142] on span "image" at bounding box center [375, 133] width 30 height 30
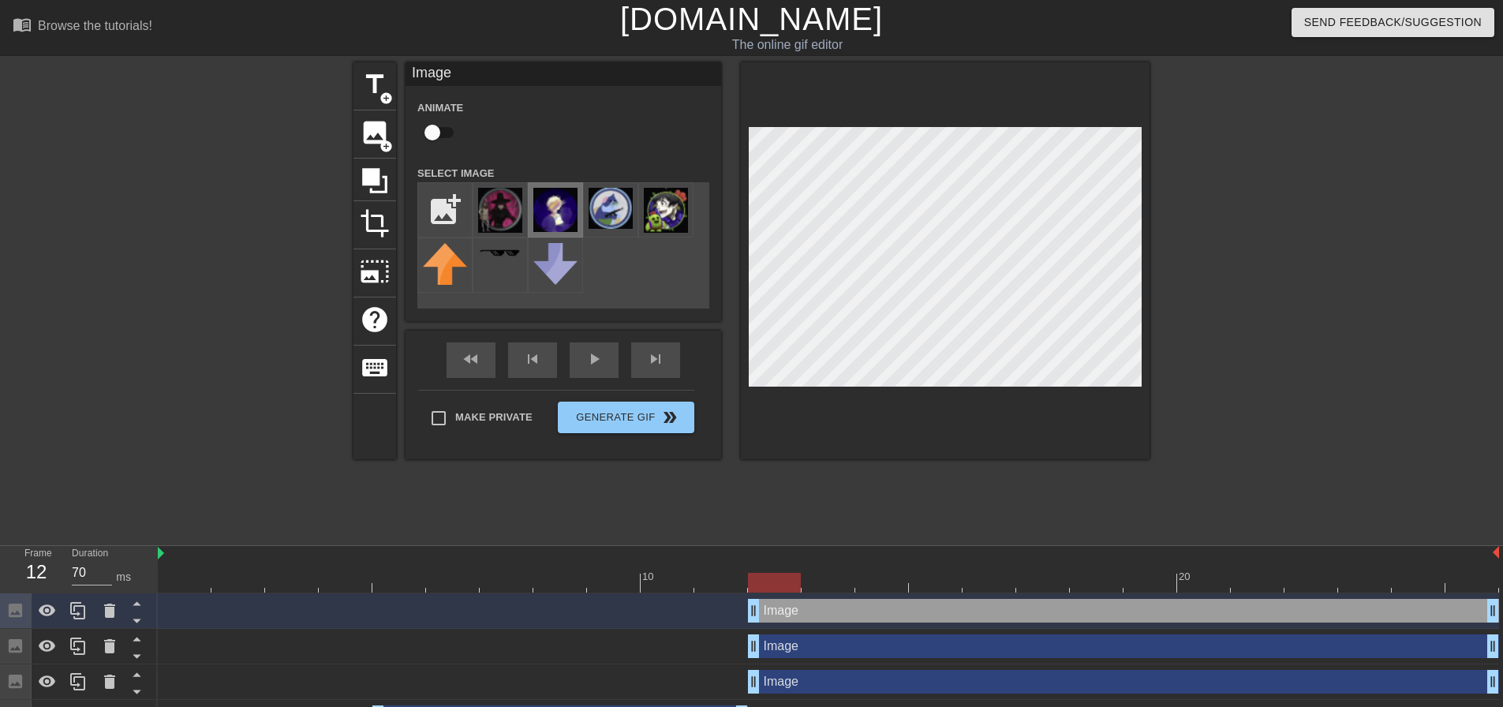
click at [556, 211] on img at bounding box center [555, 210] width 44 height 44
drag, startPoint x: 877, startPoint y: 518, endPoint x: 753, endPoint y: 421, distance: 158.0
click at [875, 516] on div "title add_circle image add_circle crop photo_size_select_large help keyboard Im…" at bounding box center [752, 298] width 796 height 473
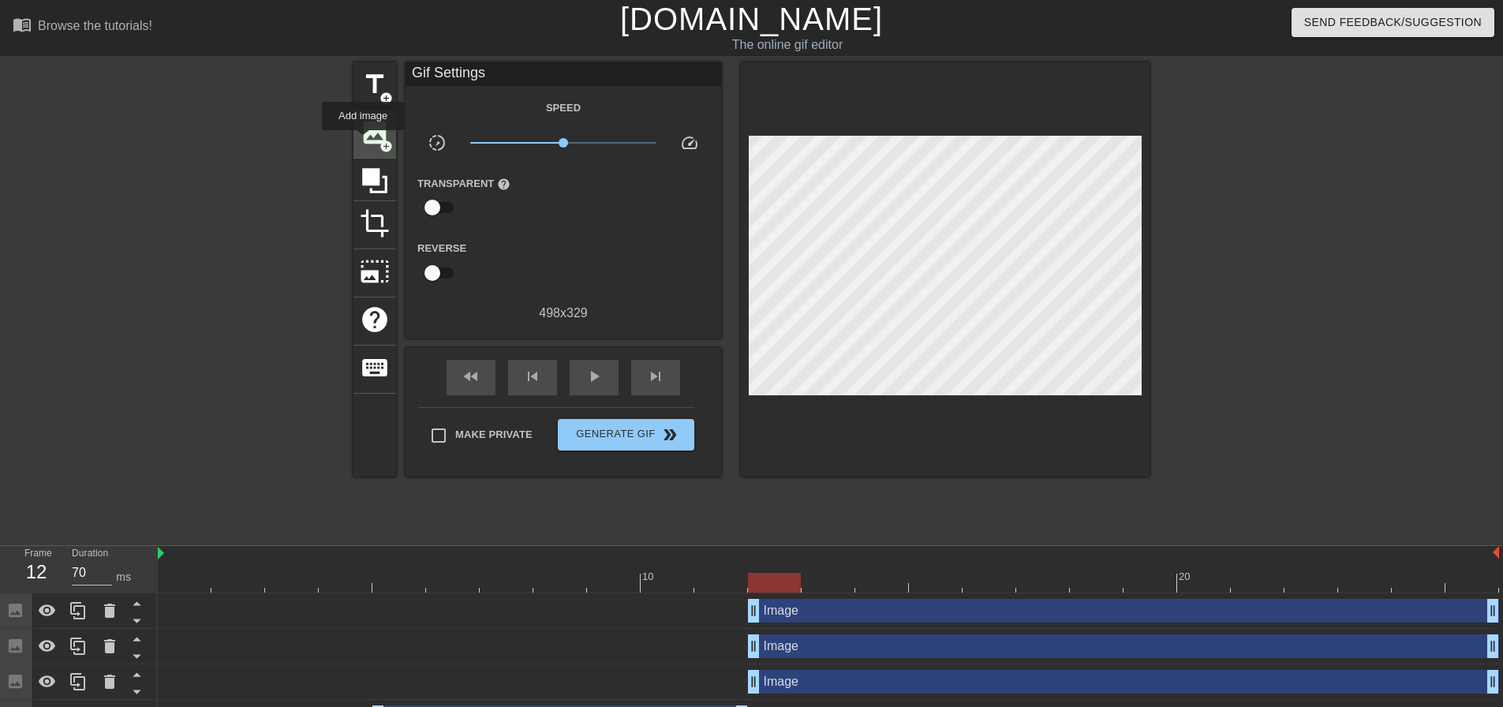
click at [363, 141] on span "image" at bounding box center [375, 133] width 30 height 30
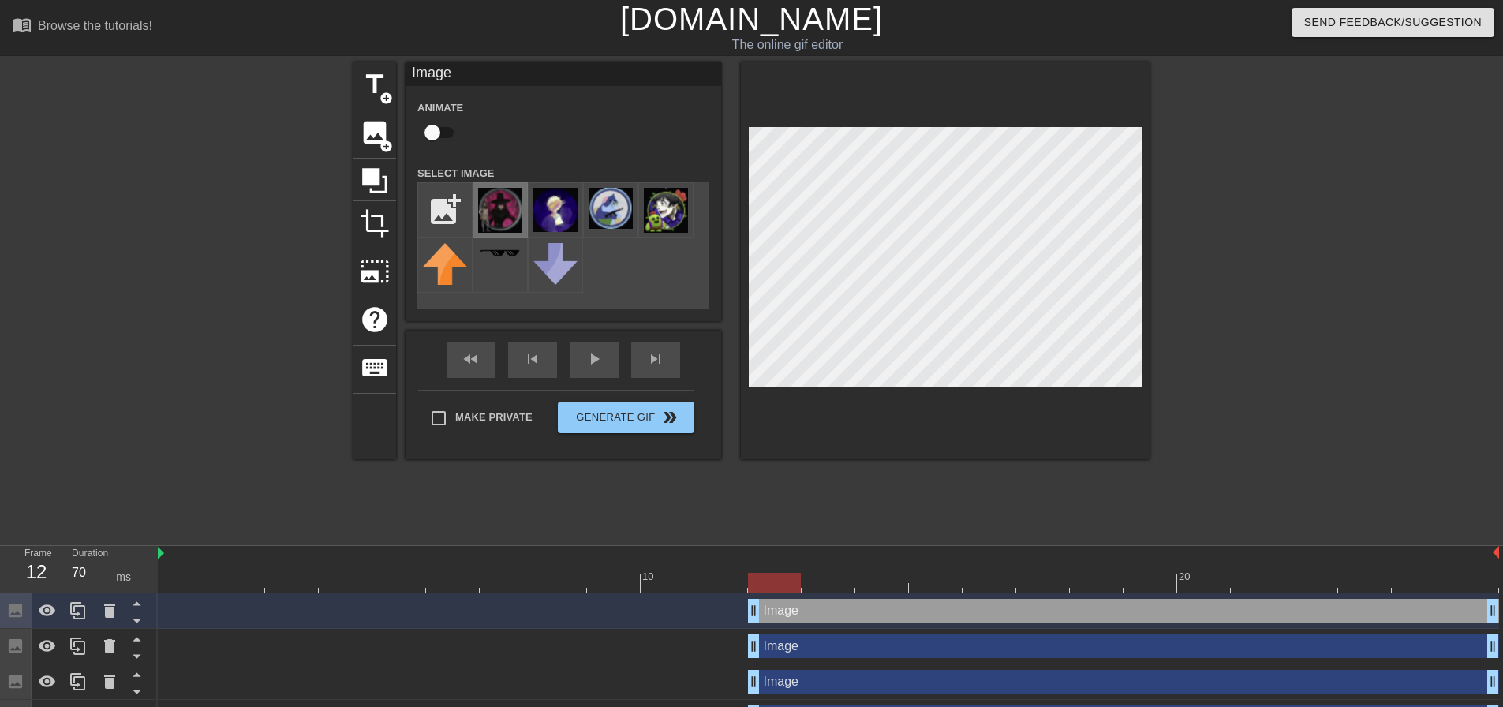
click at [508, 211] on img at bounding box center [500, 210] width 44 height 45
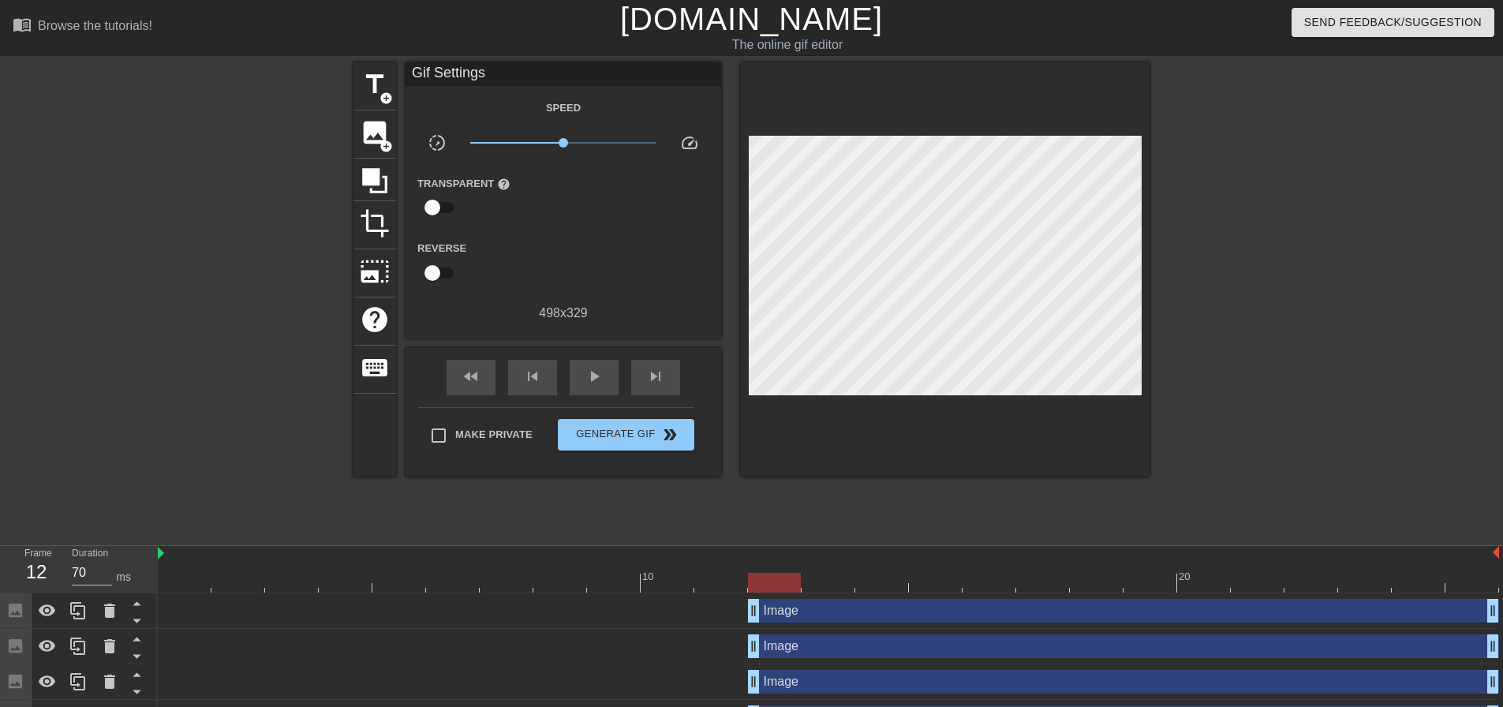
click at [1252, 429] on div at bounding box center [1287, 298] width 237 height 473
click at [831, 584] on div at bounding box center [828, 583] width 1341 height 20
click at [790, 587] on div at bounding box center [828, 583] width 1341 height 20
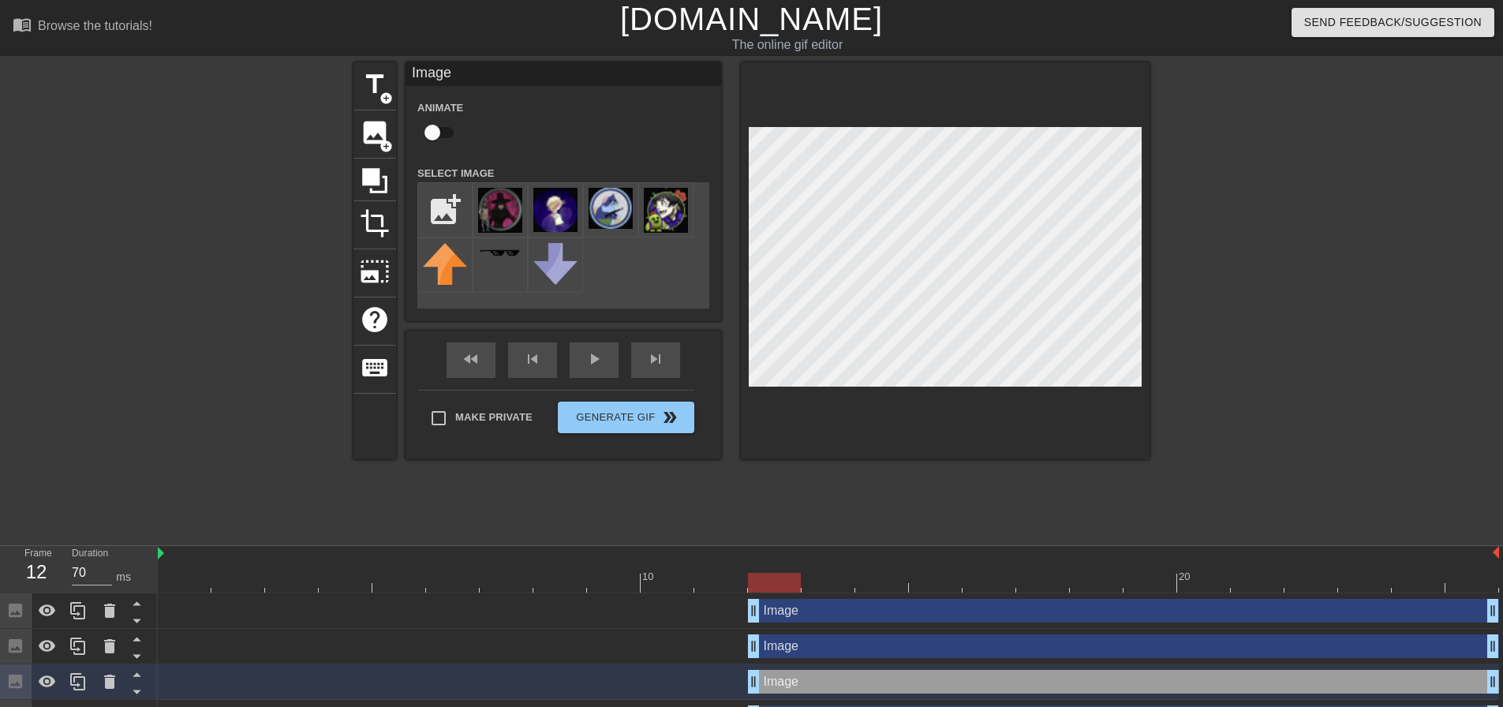
click at [833, 585] on div at bounding box center [828, 583] width 1341 height 20
click at [871, 589] on div at bounding box center [828, 583] width 1341 height 20
click at [1197, 442] on div at bounding box center [1287, 298] width 237 height 473
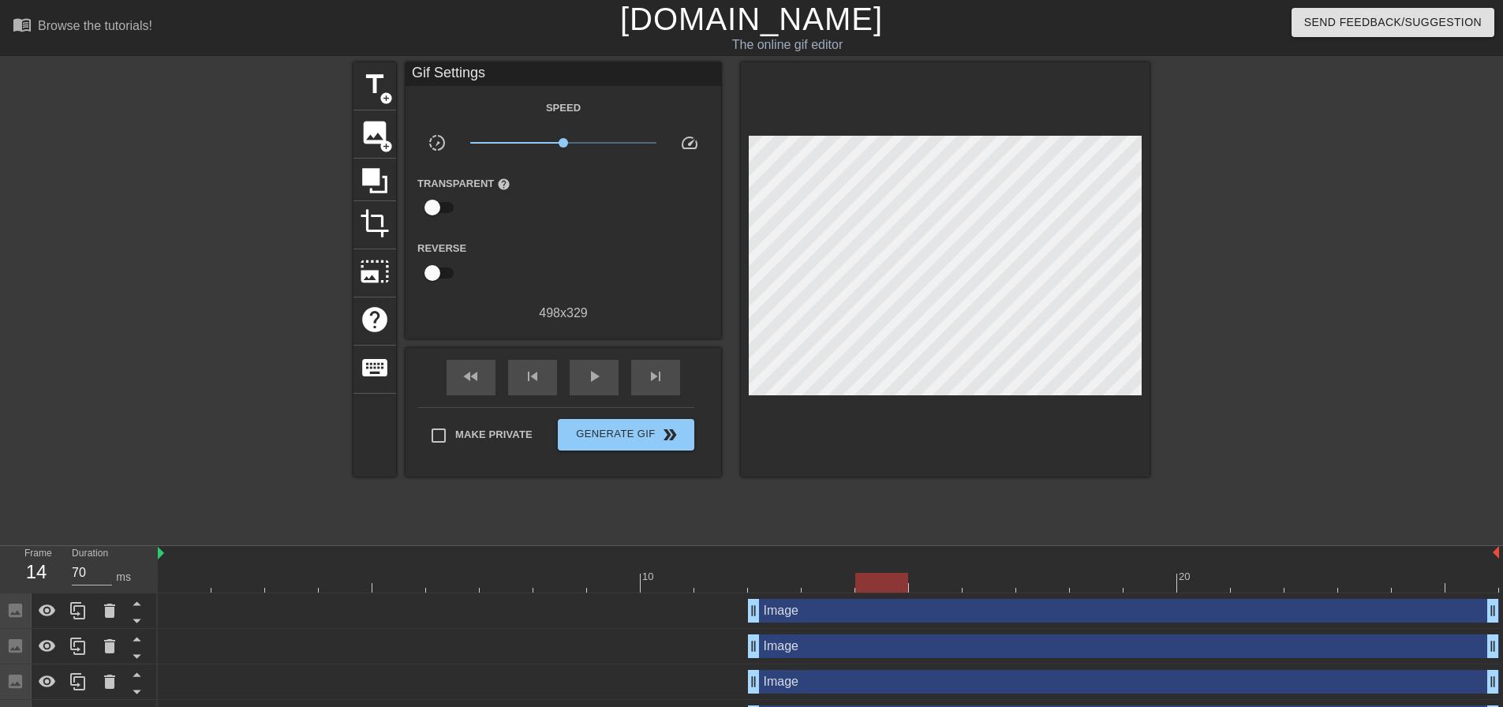
click at [940, 581] on div at bounding box center [828, 583] width 1341 height 20
click at [994, 581] on div at bounding box center [828, 583] width 1341 height 20
click at [1047, 582] on div at bounding box center [828, 583] width 1341 height 20
click at [1101, 584] on div at bounding box center [828, 583] width 1341 height 20
click at [1144, 583] on div at bounding box center [828, 583] width 1341 height 20
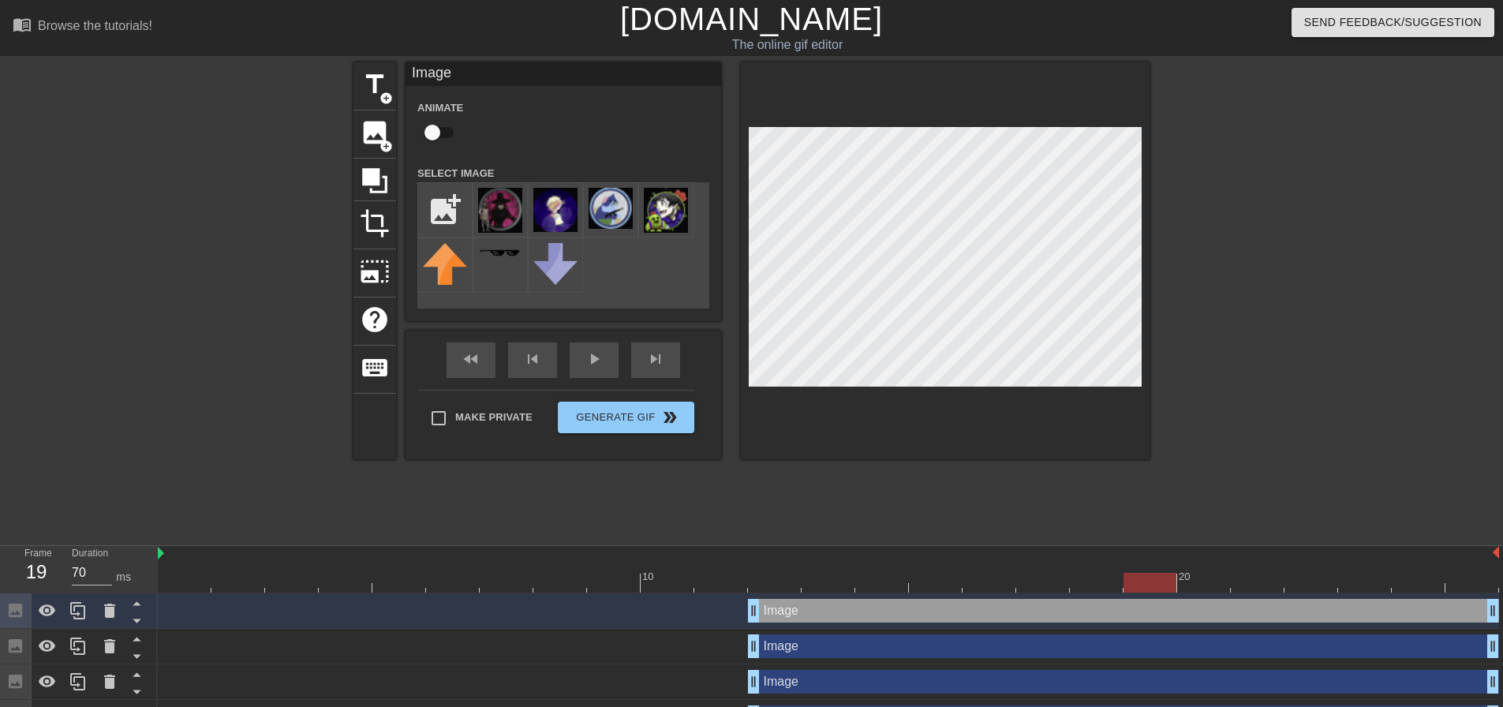
click at [839, 574] on div at bounding box center [828, 583] width 1341 height 20
click at [790, 580] on div at bounding box center [828, 583] width 1341 height 20
click at [1281, 505] on div at bounding box center [1287, 298] width 237 height 473
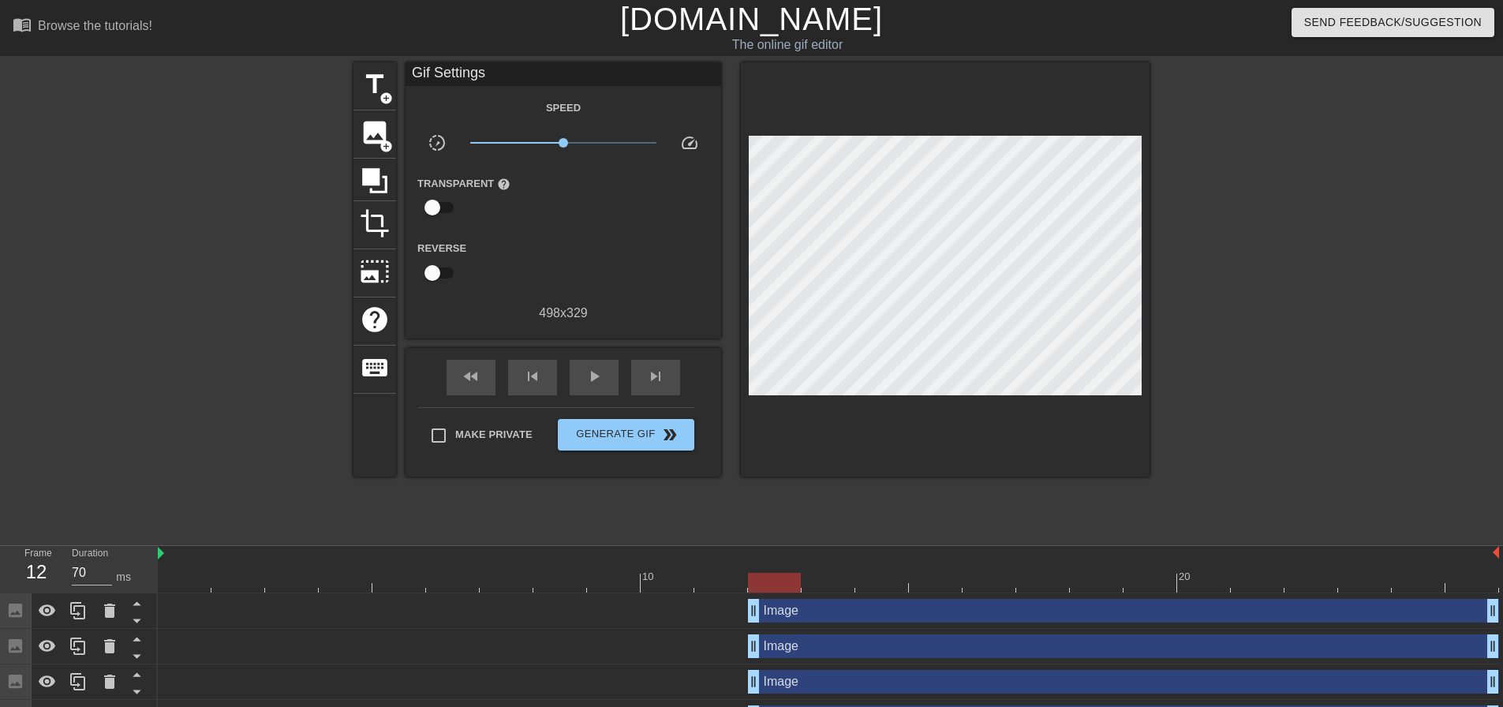
click at [1154, 583] on div at bounding box center [828, 583] width 1341 height 20
click at [1168, 585] on div at bounding box center [1150, 583] width 53 height 20
click at [1189, 581] on div at bounding box center [828, 583] width 1341 height 20
click at [1239, 572] on div "10 20" at bounding box center [828, 569] width 1341 height 47
click at [1190, 578] on div at bounding box center [828, 583] width 1341 height 20
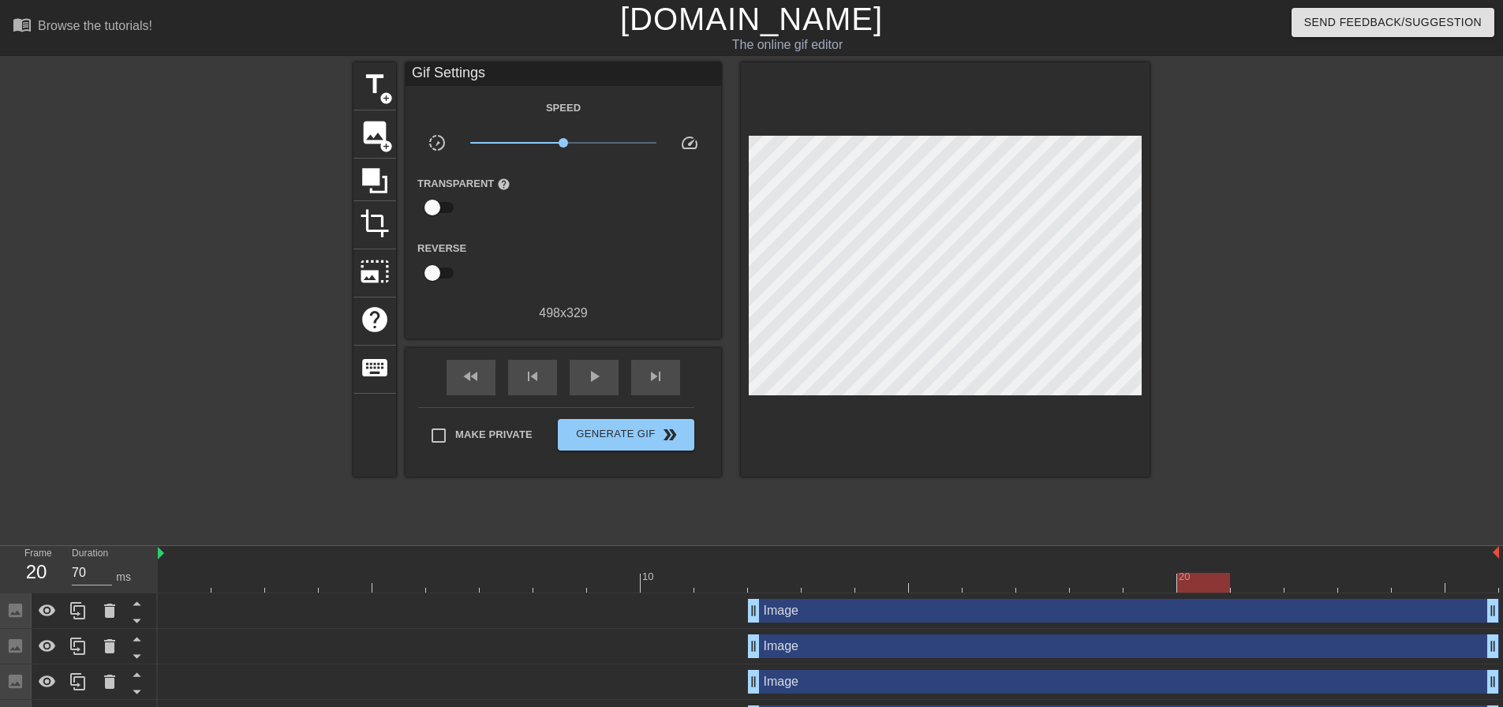
click at [1154, 583] on div at bounding box center [828, 583] width 1341 height 20
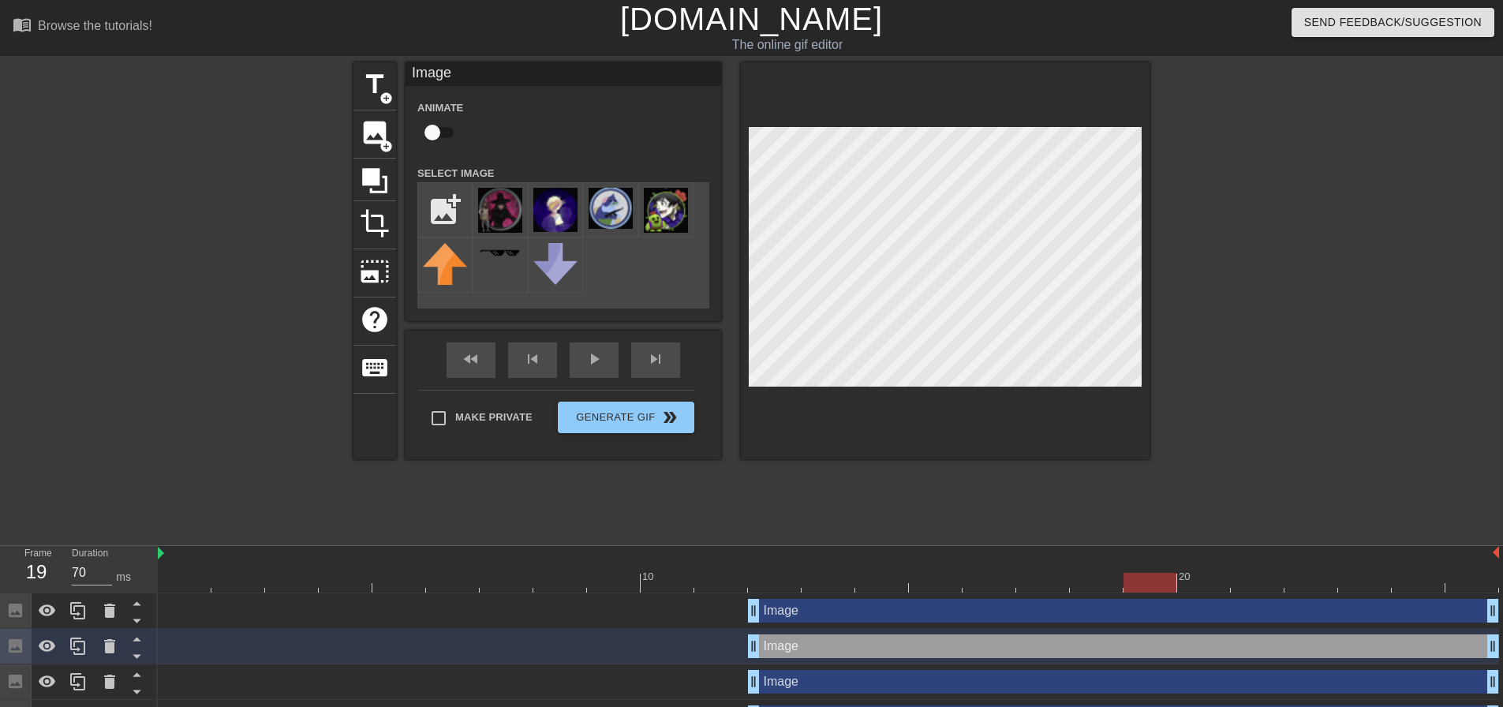
click at [1305, 417] on div at bounding box center [1287, 298] width 237 height 473
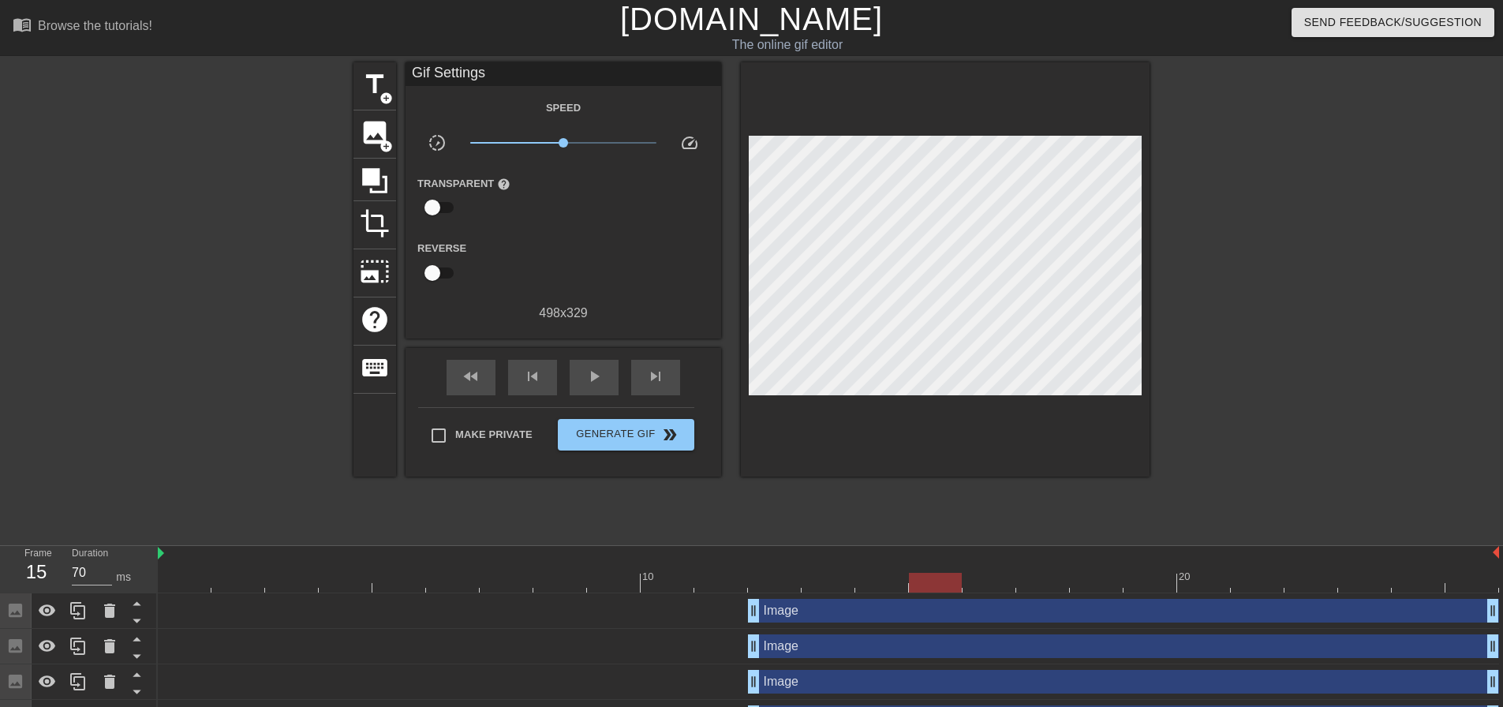
click at [943, 587] on div at bounding box center [828, 583] width 1341 height 20
click at [1146, 582] on div at bounding box center [828, 583] width 1341 height 20
click at [1212, 581] on div at bounding box center [828, 583] width 1341 height 20
click at [1152, 581] on div at bounding box center [828, 583] width 1341 height 20
click at [1211, 575] on div at bounding box center [828, 583] width 1341 height 20
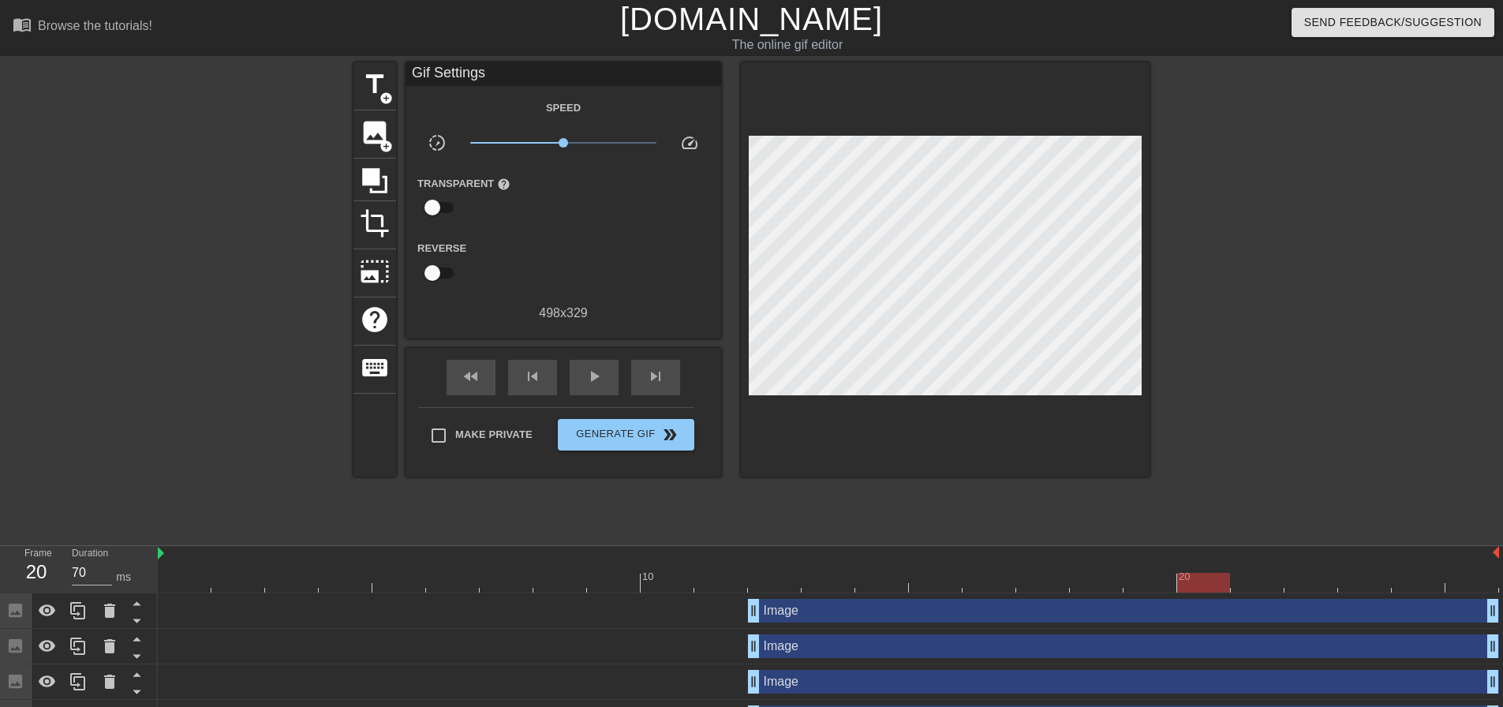
click at [1274, 582] on div at bounding box center [828, 583] width 1341 height 20
click at [1314, 575] on div at bounding box center [828, 583] width 1341 height 20
click at [1270, 579] on div at bounding box center [828, 583] width 1341 height 20
drag, startPoint x: 1494, startPoint y: 614, endPoint x: 1287, endPoint y: 614, distance: 207.5
click at [1287, 614] on div "Image drag_handle drag_handle" at bounding box center [828, 611] width 1341 height 24
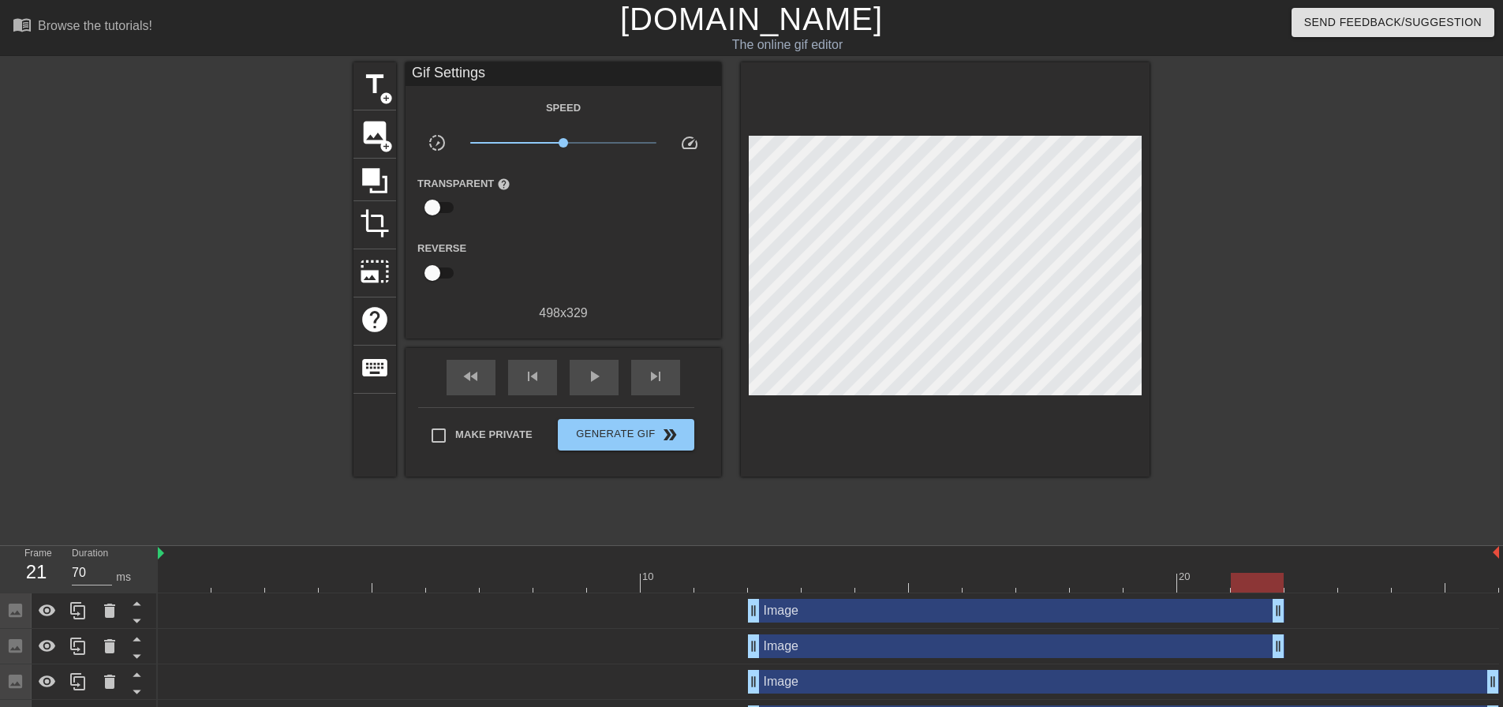
drag, startPoint x: 1497, startPoint y: 650, endPoint x: 1288, endPoint y: 649, distance: 209.1
click at [1288, 649] on div "Image drag_handle drag_handle" at bounding box center [828, 646] width 1341 height 24
drag, startPoint x: 1499, startPoint y: 683, endPoint x: 1474, endPoint y: 683, distance: 25.3
drag, startPoint x: 1491, startPoint y: 685, endPoint x: 1290, endPoint y: 690, distance: 201.3
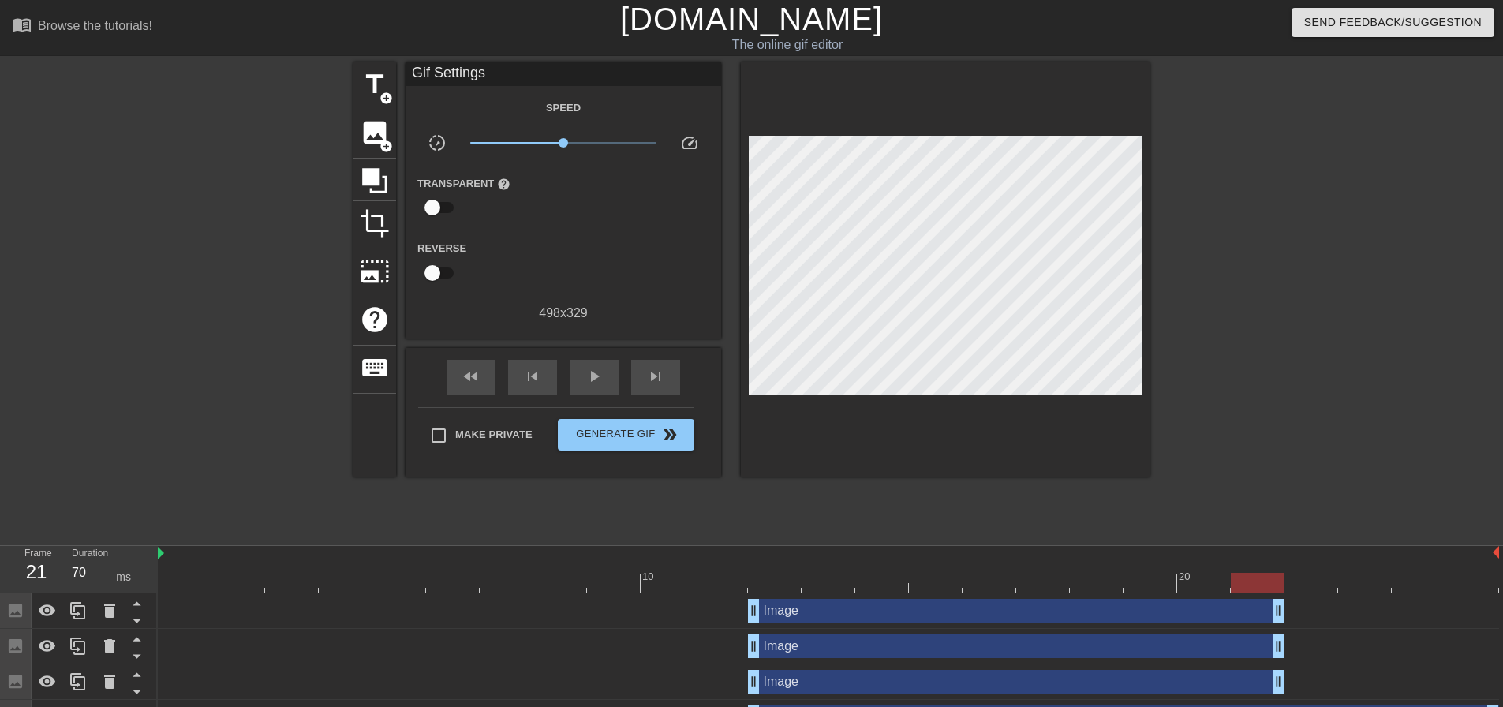
click at [1290, 690] on div "Image drag_handle drag_handle" at bounding box center [828, 682] width 1341 height 24
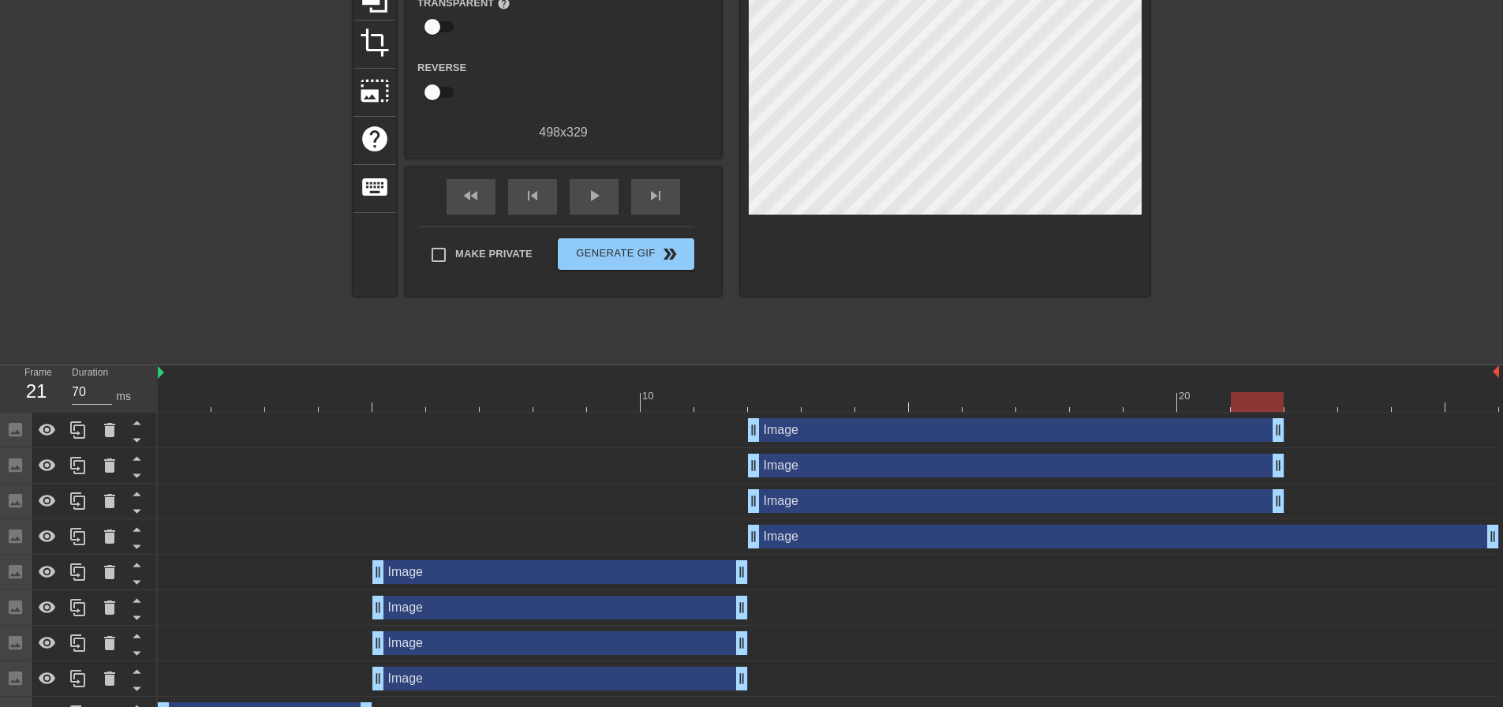
scroll to position [158, 0]
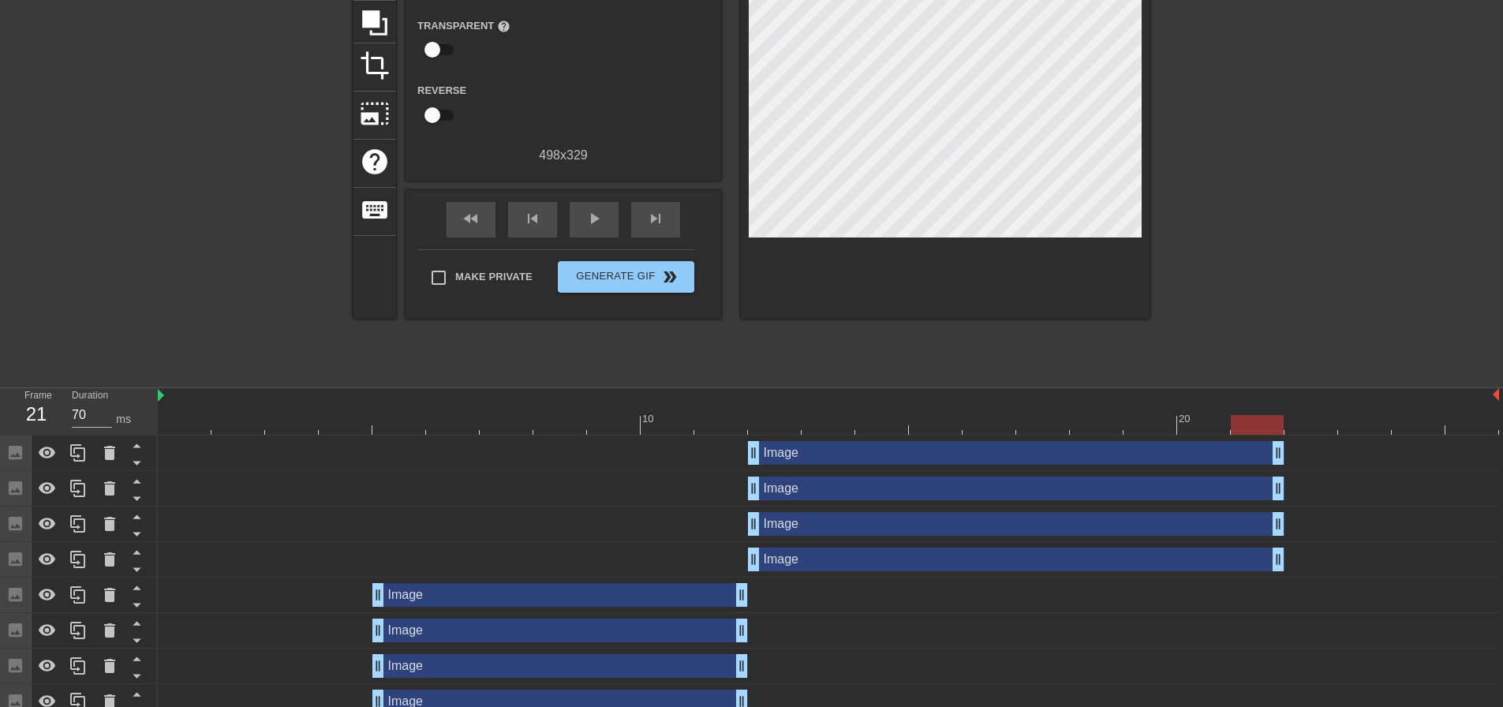
drag, startPoint x: 1495, startPoint y: 561, endPoint x: 1284, endPoint y: 551, distance: 211.7
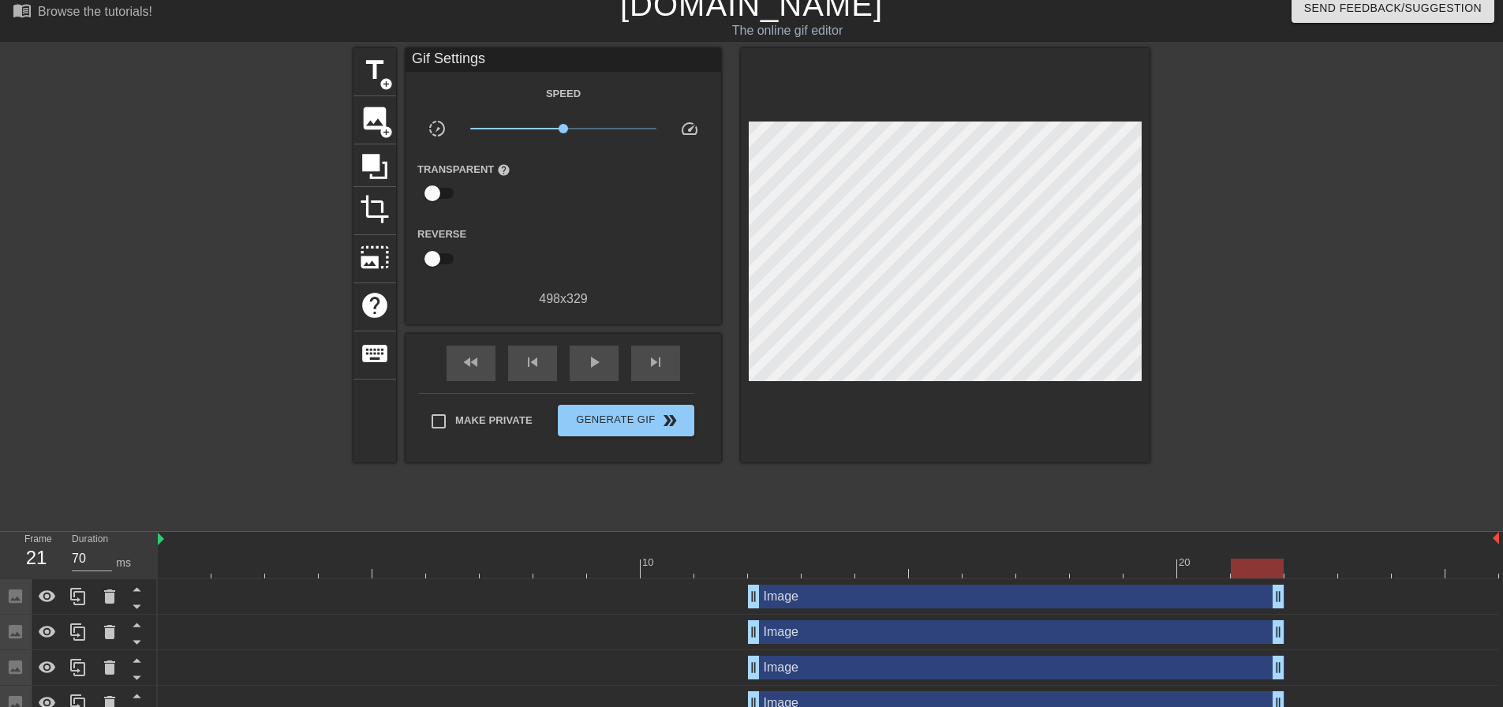
scroll to position [0, 0]
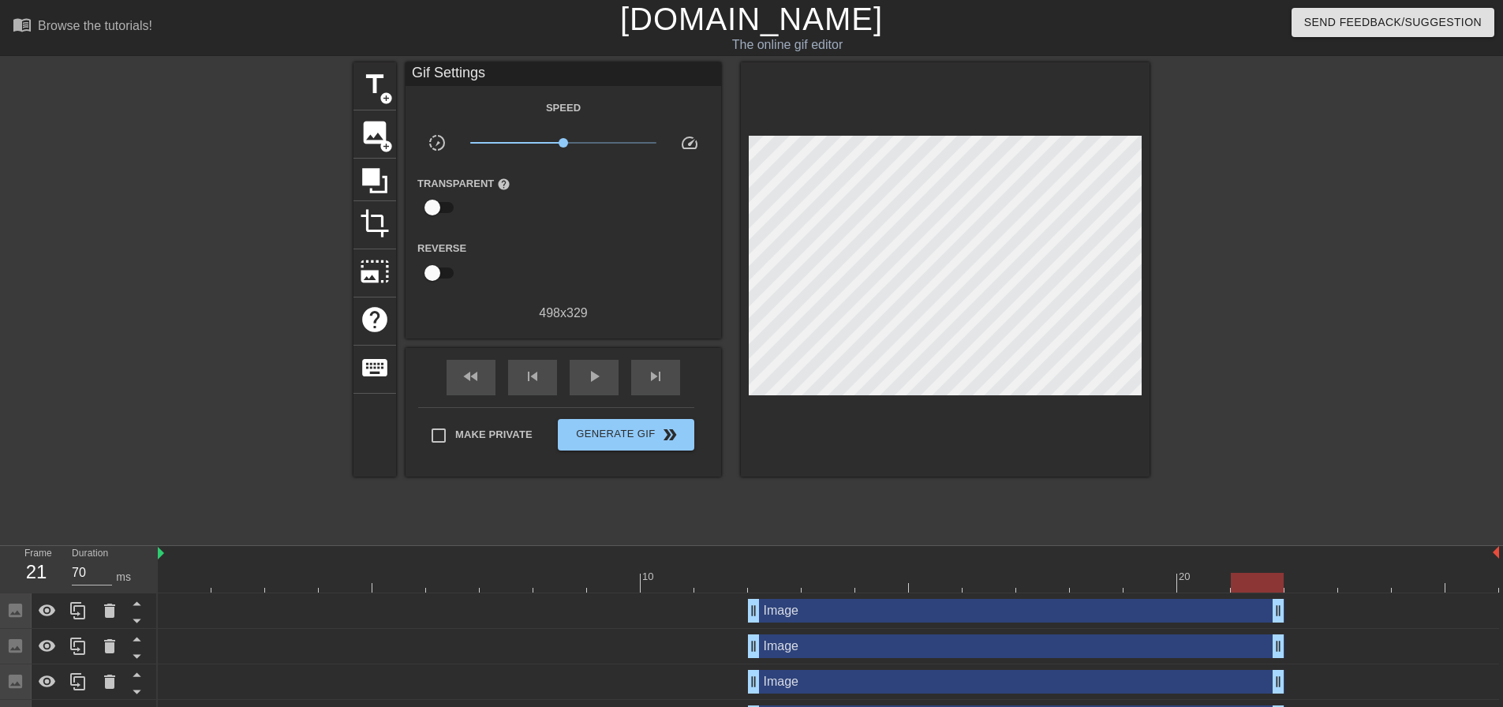
click at [168, 576] on div at bounding box center [828, 583] width 1341 height 20
click at [591, 383] on span "play_arrow" at bounding box center [594, 376] width 19 height 19
click at [1244, 433] on div at bounding box center [1287, 298] width 237 height 473
click at [582, 374] on div "pause" at bounding box center [594, 378] width 49 height 36
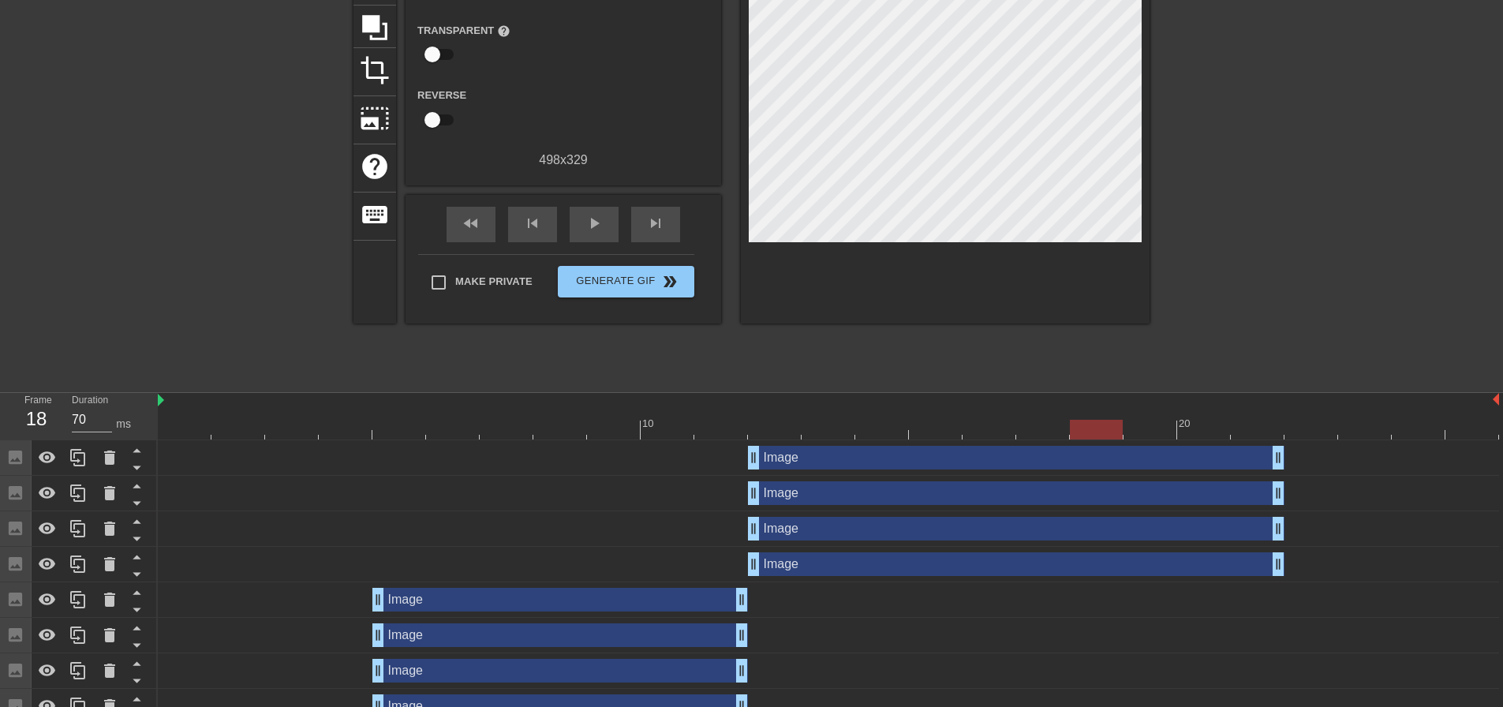
scroll to position [79, 0]
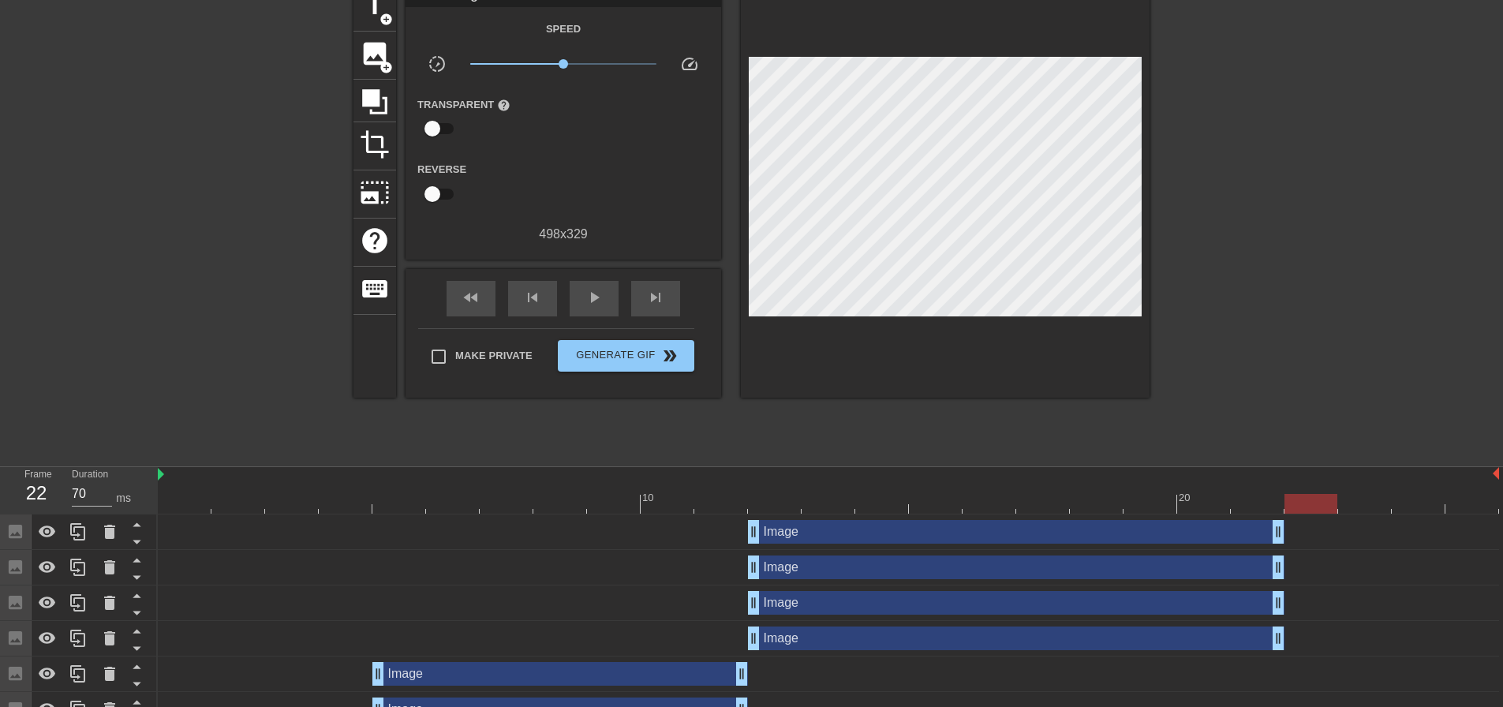
click at [1317, 507] on div at bounding box center [828, 504] width 1341 height 20
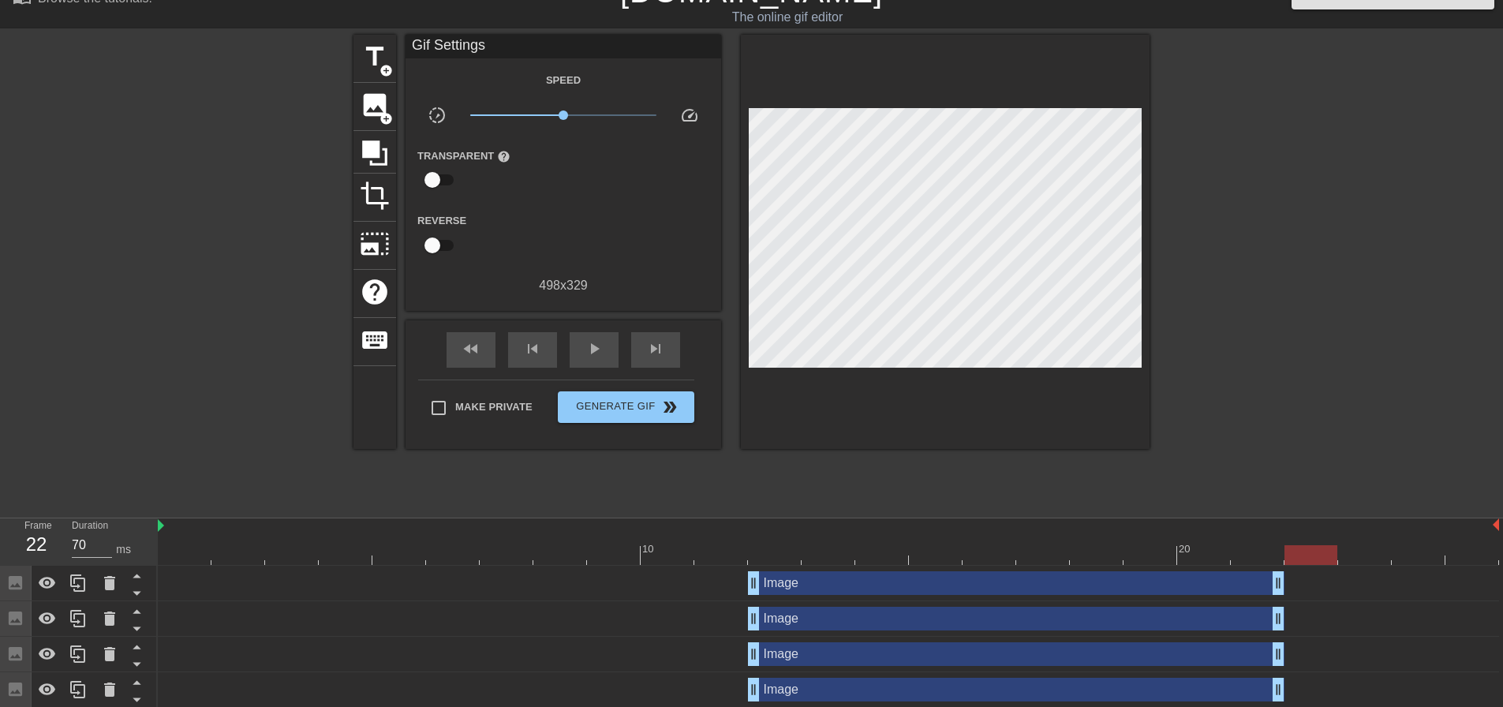
scroll to position [0, 0]
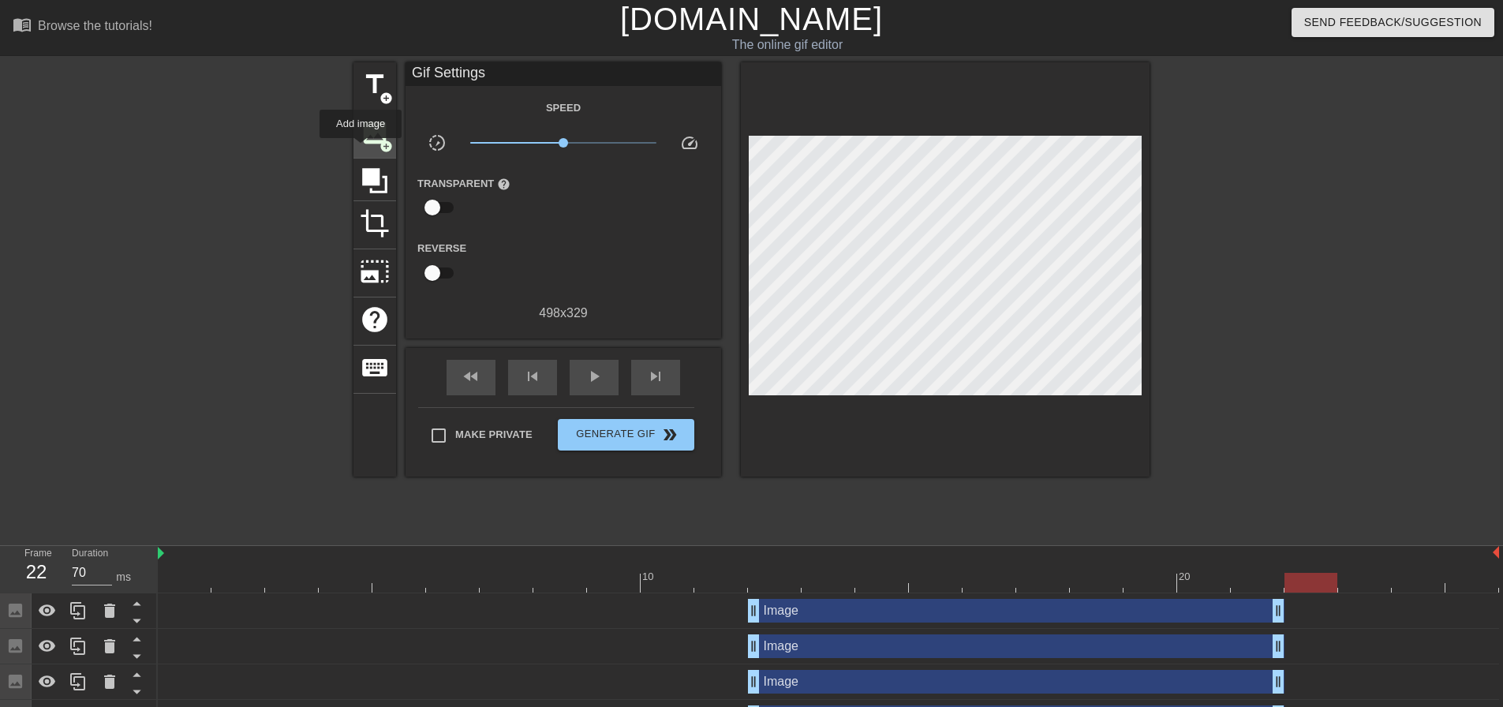
click at [370, 141] on span "image" at bounding box center [375, 133] width 30 height 30
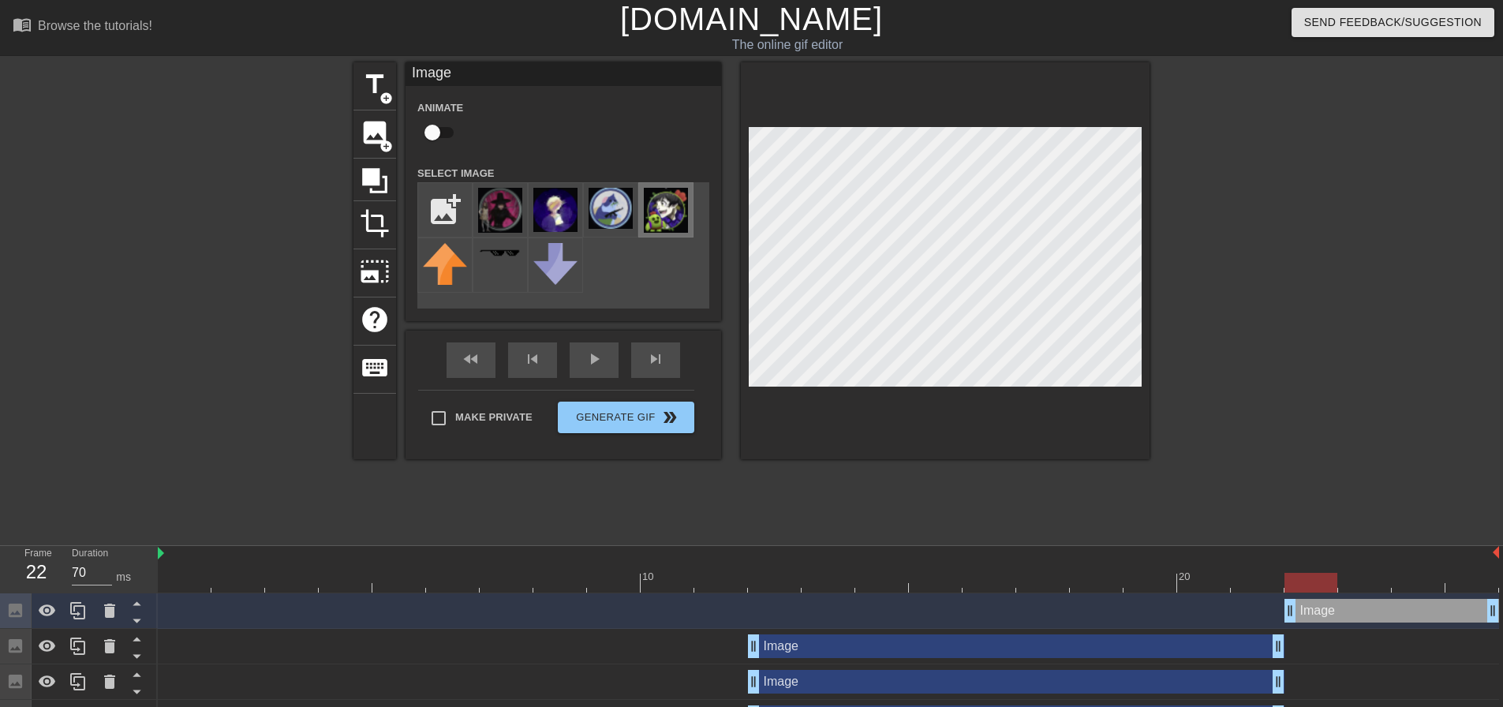
click at [664, 217] on img at bounding box center [666, 210] width 44 height 45
click at [1197, 275] on div at bounding box center [1287, 298] width 237 height 473
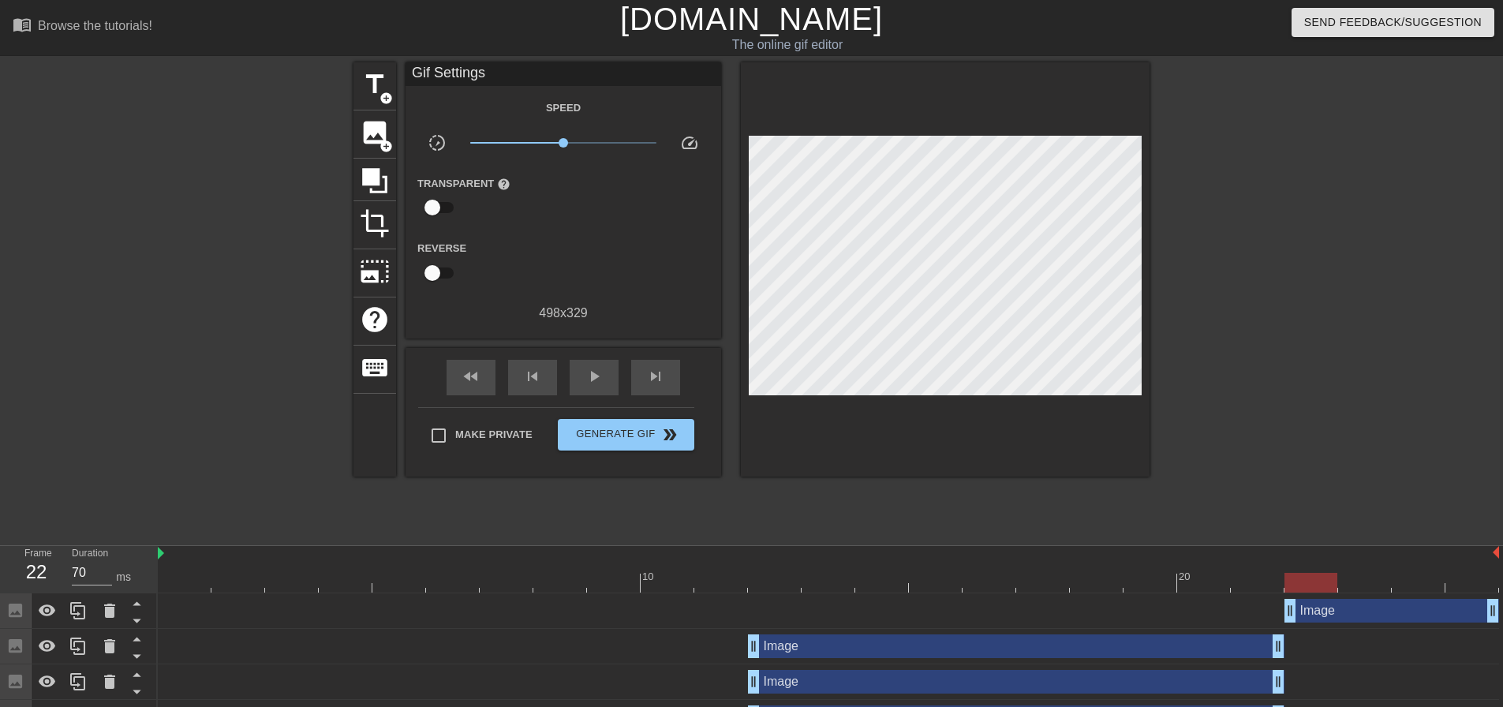
click at [1363, 574] on div at bounding box center [828, 583] width 1341 height 20
drag, startPoint x: 1431, startPoint y: 585, endPoint x: 1470, endPoint y: 580, distance: 39.0
click at [1432, 585] on div at bounding box center [828, 583] width 1341 height 20
click at [1481, 576] on div at bounding box center [828, 583] width 1341 height 20
click at [1300, 585] on div at bounding box center [828, 583] width 1341 height 20
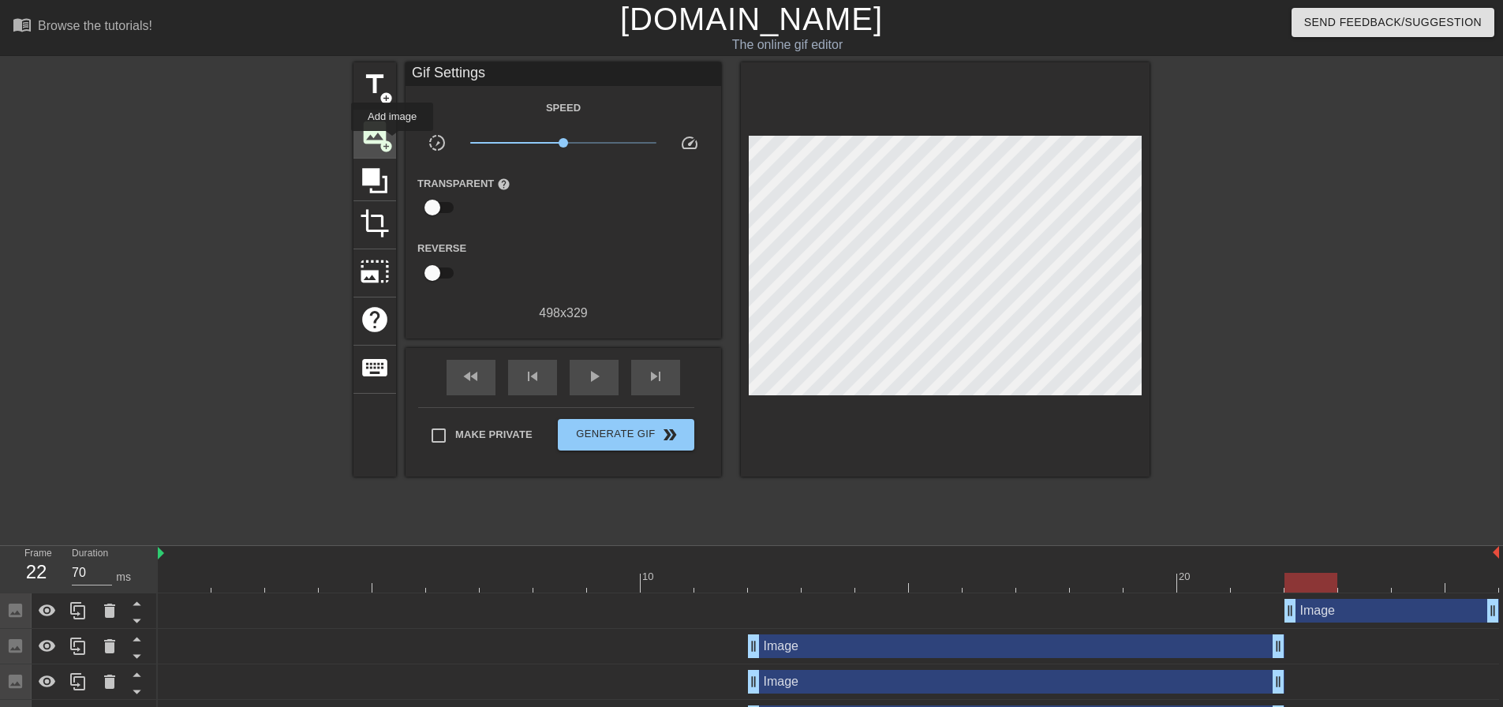
click at [392, 142] on span "add_circle" at bounding box center [386, 146] width 13 height 13
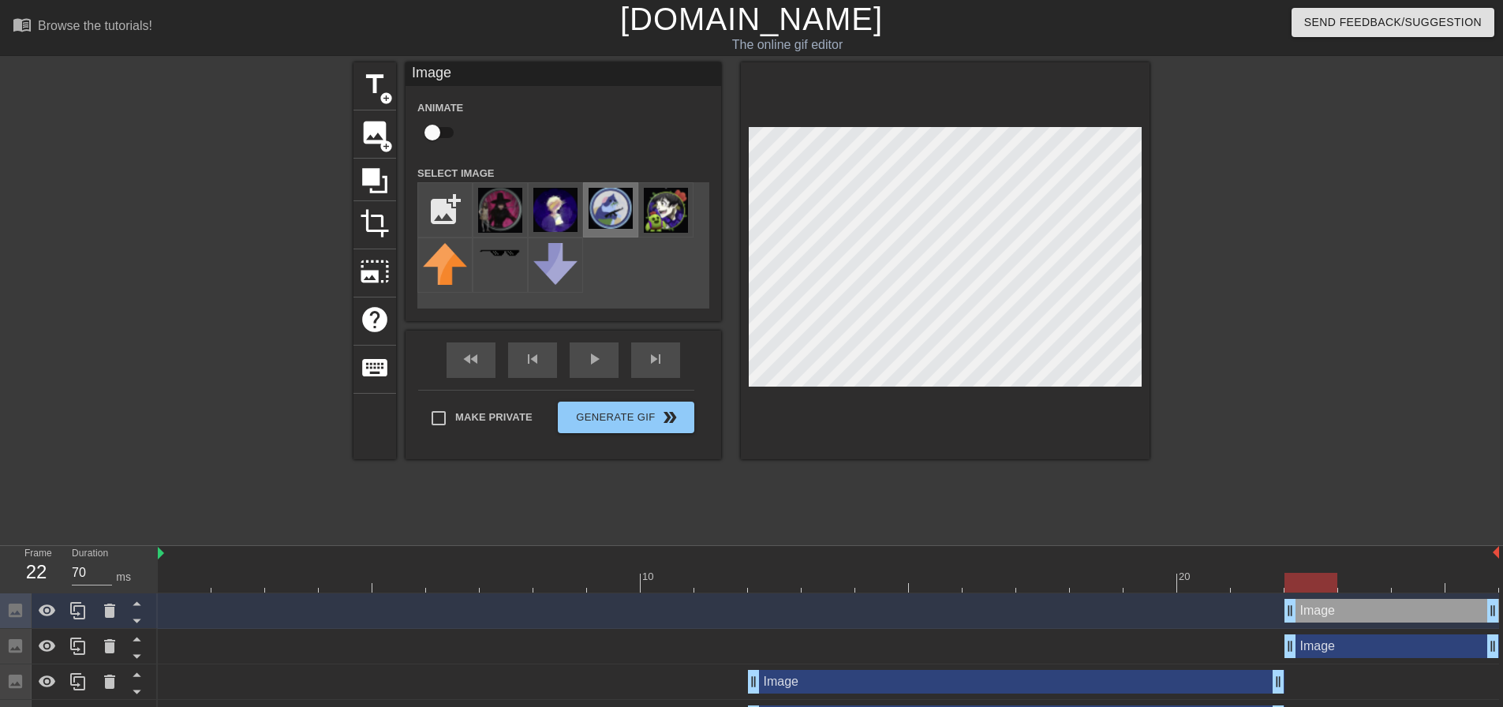
click at [617, 220] on img at bounding box center [611, 208] width 44 height 41
click at [1233, 298] on div at bounding box center [1287, 298] width 237 height 473
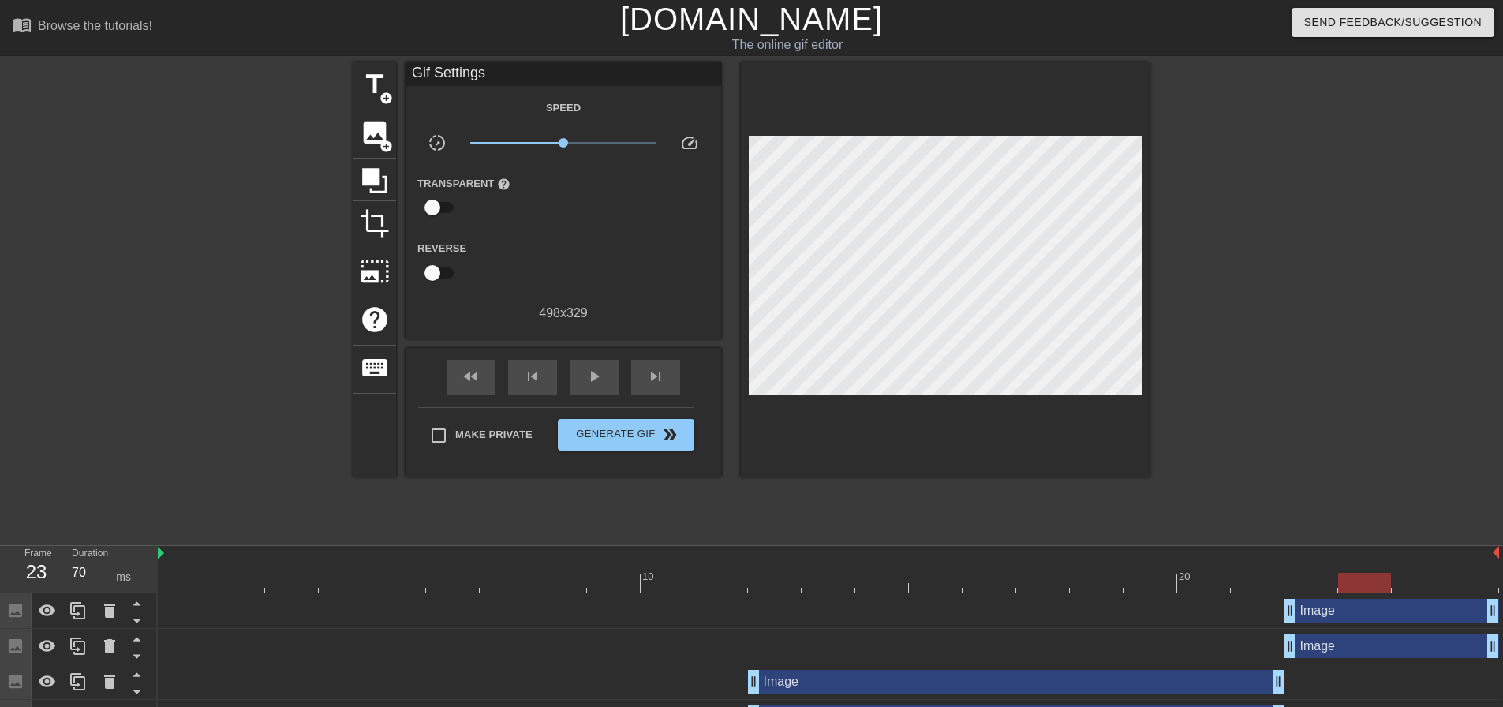
click at [1371, 587] on div at bounding box center [828, 583] width 1341 height 20
click at [1427, 579] on div at bounding box center [828, 583] width 1341 height 20
click at [1479, 581] on div at bounding box center [828, 583] width 1341 height 20
click at [1413, 578] on div at bounding box center [828, 583] width 1341 height 20
click at [1383, 582] on div at bounding box center [828, 583] width 1341 height 20
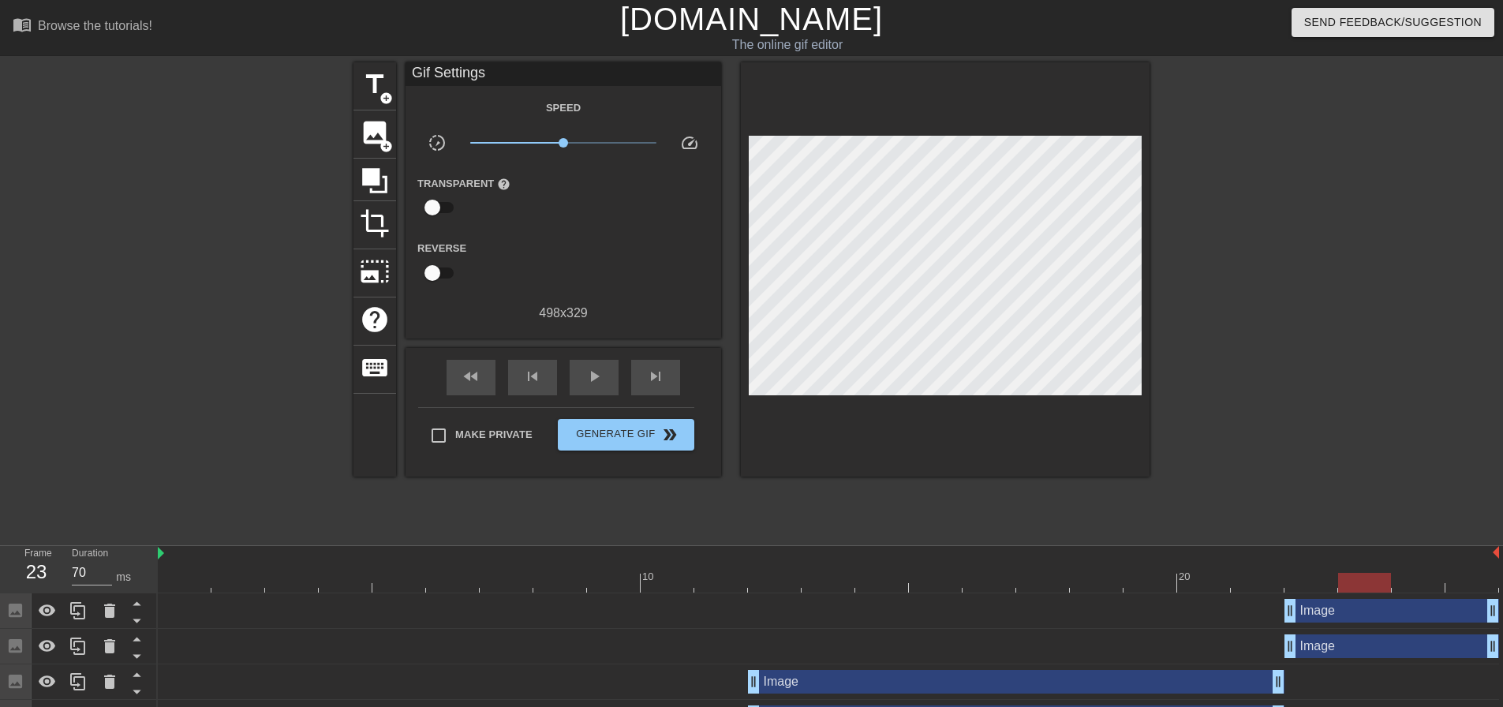
click at [1322, 581] on div at bounding box center [828, 583] width 1341 height 20
click at [385, 140] on span "add_circle" at bounding box center [386, 146] width 13 height 13
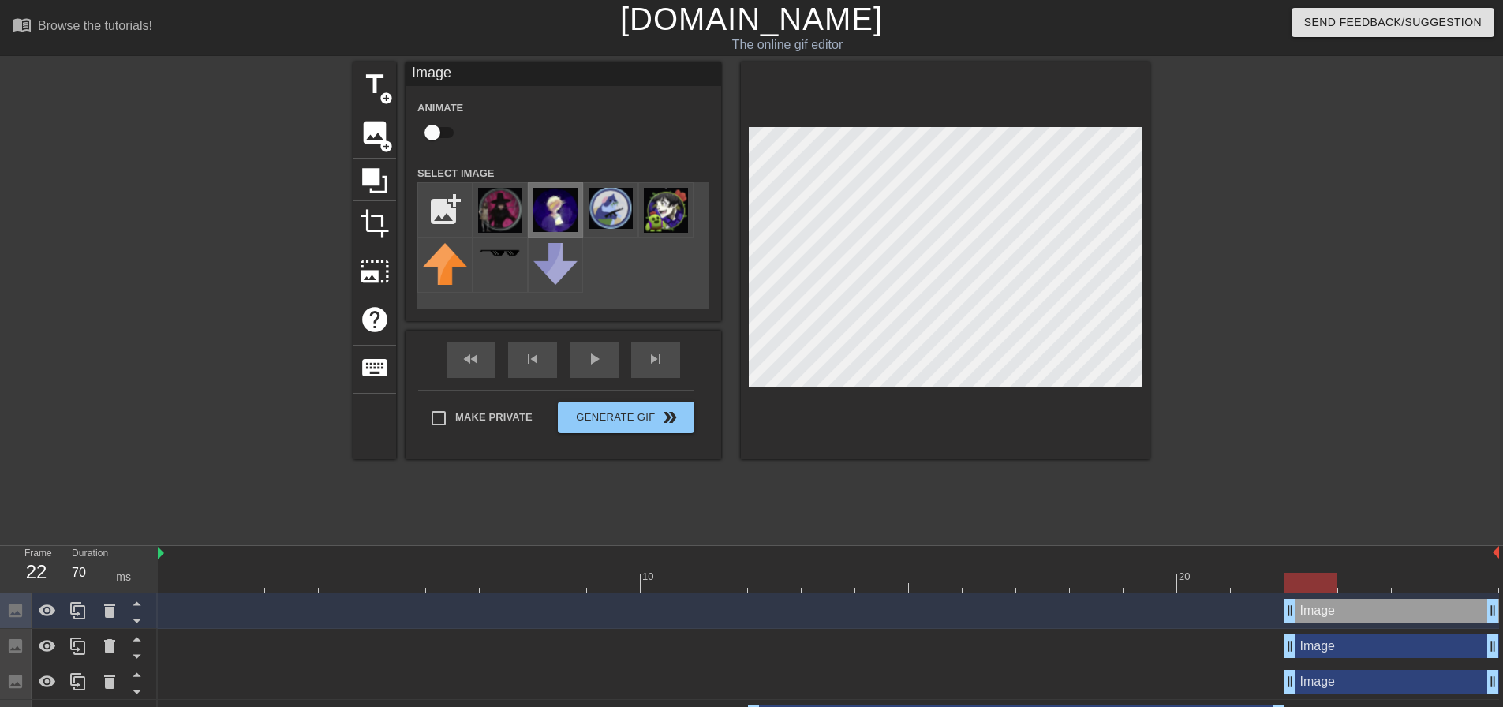
click at [557, 212] on img at bounding box center [555, 210] width 44 height 44
click at [1352, 413] on div at bounding box center [1287, 298] width 237 height 473
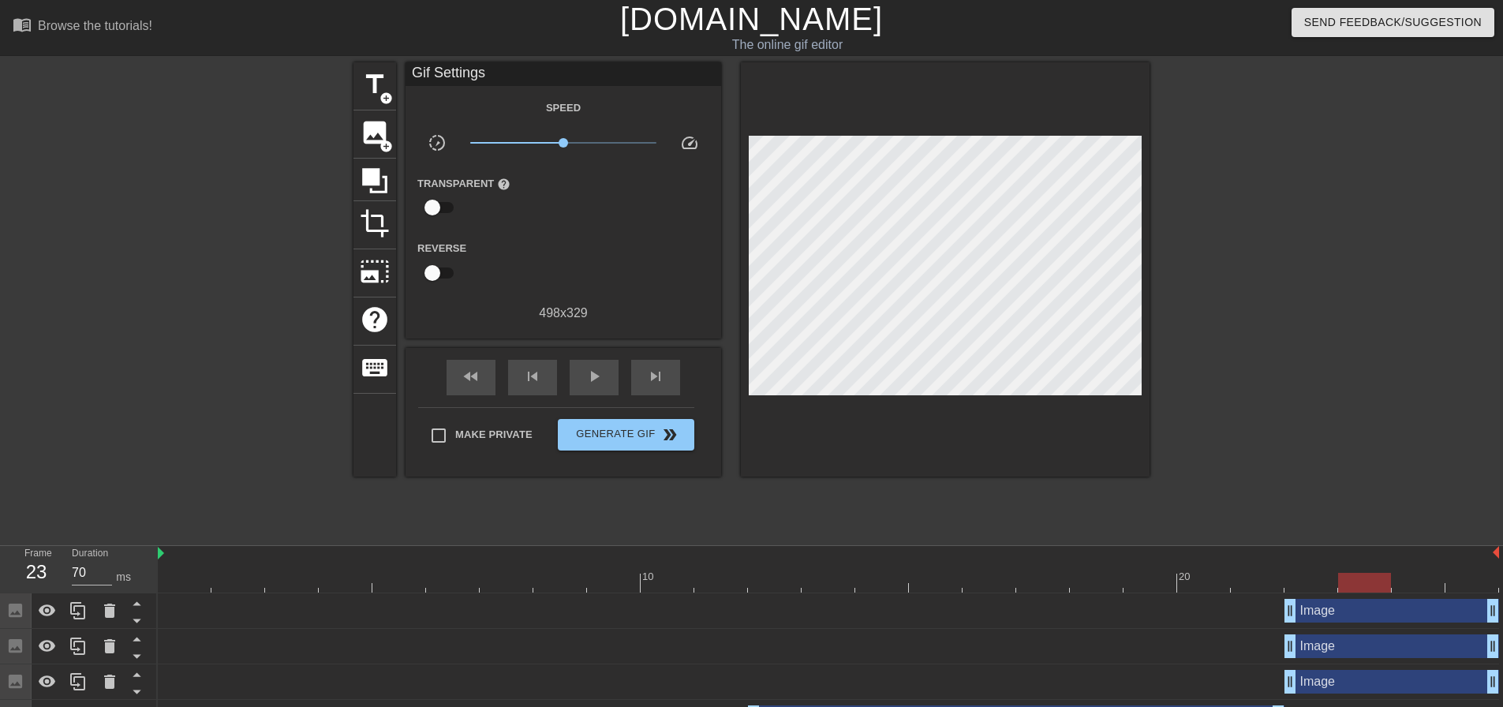
click at [1375, 582] on div at bounding box center [828, 583] width 1341 height 20
click at [1419, 573] on div at bounding box center [828, 583] width 1341 height 20
click at [1476, 573] on div at bounding box center [828, 583] width 1341 height 20
click at [375, 121] on span "image" at bounding box center [375, 133] width 30 height 30
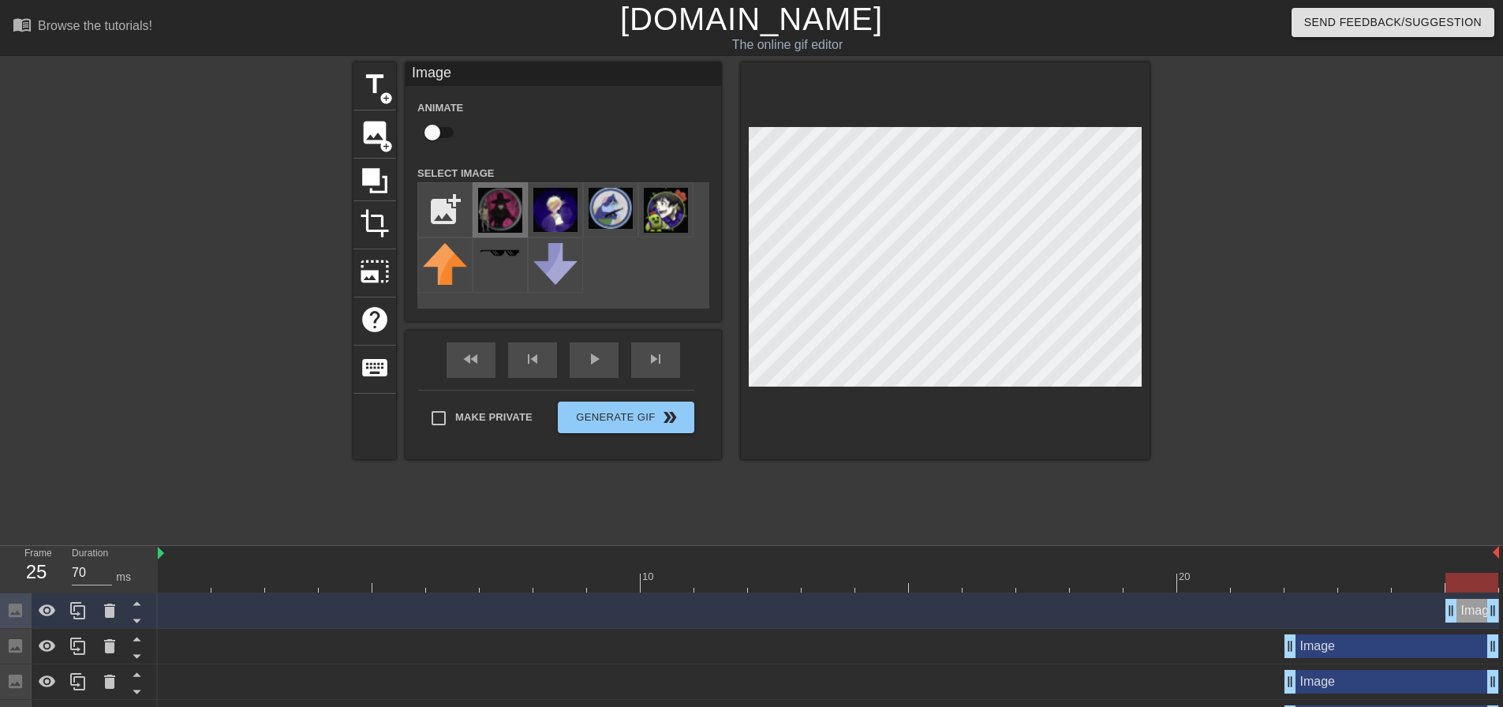
click at [522, 215] on div at bounding box center [500, 209] width 55 height 55
click at [1289, 382] on div at bounding box center [1287, 298] width 237 height 473
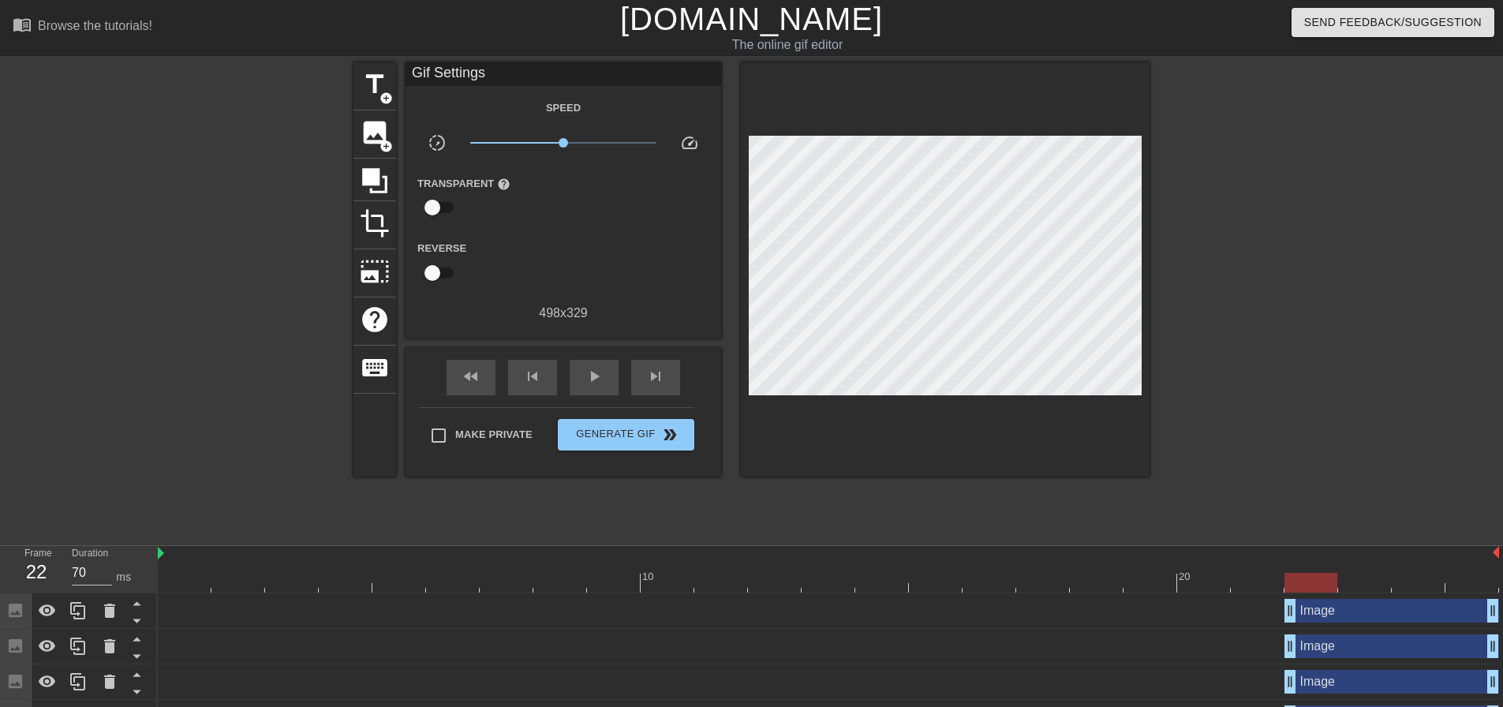
drag, startPoint x: 1452, startPoint y: 612, endPoint x: 1294, endPoint y: 615, distance: 157.8
click at [1373, 582] on div at bounding box center [828, 583] width 1341 height 20
click at [1446, 579] on div at bounding box center [828, 583] width 1341 height 20
click at [1425, 582] on div at bounding box center [828, 583] width 1341 height 20
click at [187, 585] on div at bounding box center [828, 583] width 1341 height 20
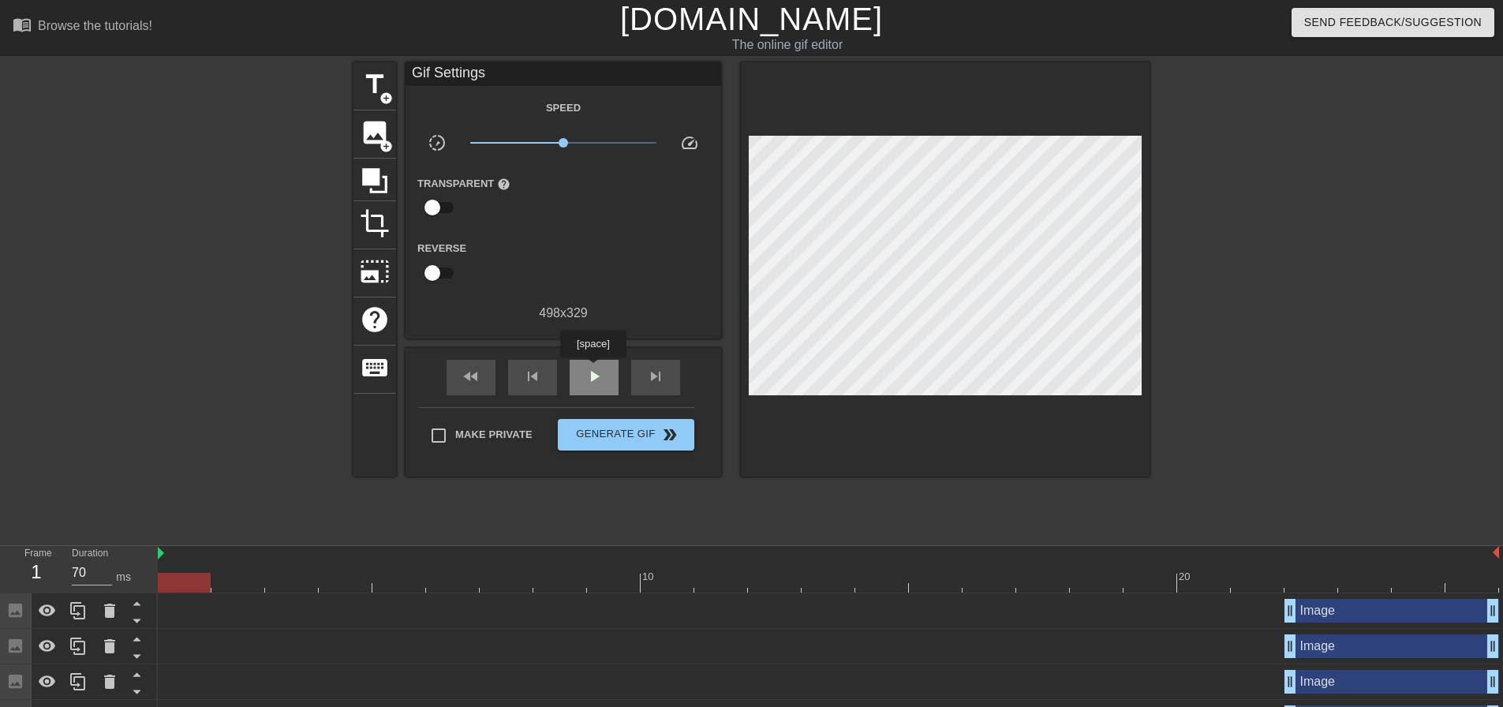
click at [593, 369] on span "play_arrow" at bounding box center [594, 376] width 19 height 19
click at [589, 372] on span "pause" at bounding box center [594, 376] width 19 height 19
click at [390, 98] on span "add_circle" at bounding box center [386, 98] width 13 height 13
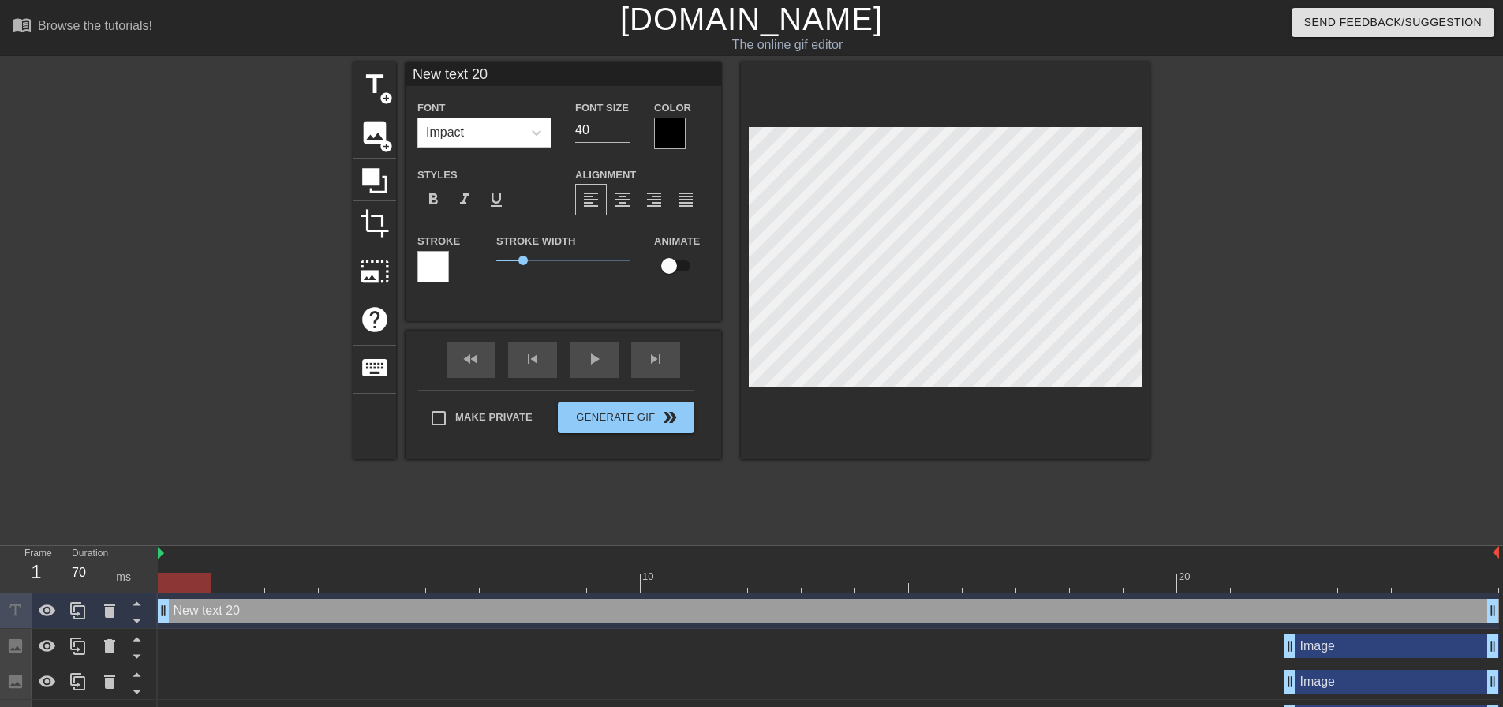
drag, startPoint x: 488, startPoint y: 613, endPoint x: 185, endPoint y: 607, distance: 303.1
click at [400, 617] on div "New text 20 drag_handle drag_handle" at bounding box center [828, 611] width 1341 height 24
type input "t"
type textarea "t"
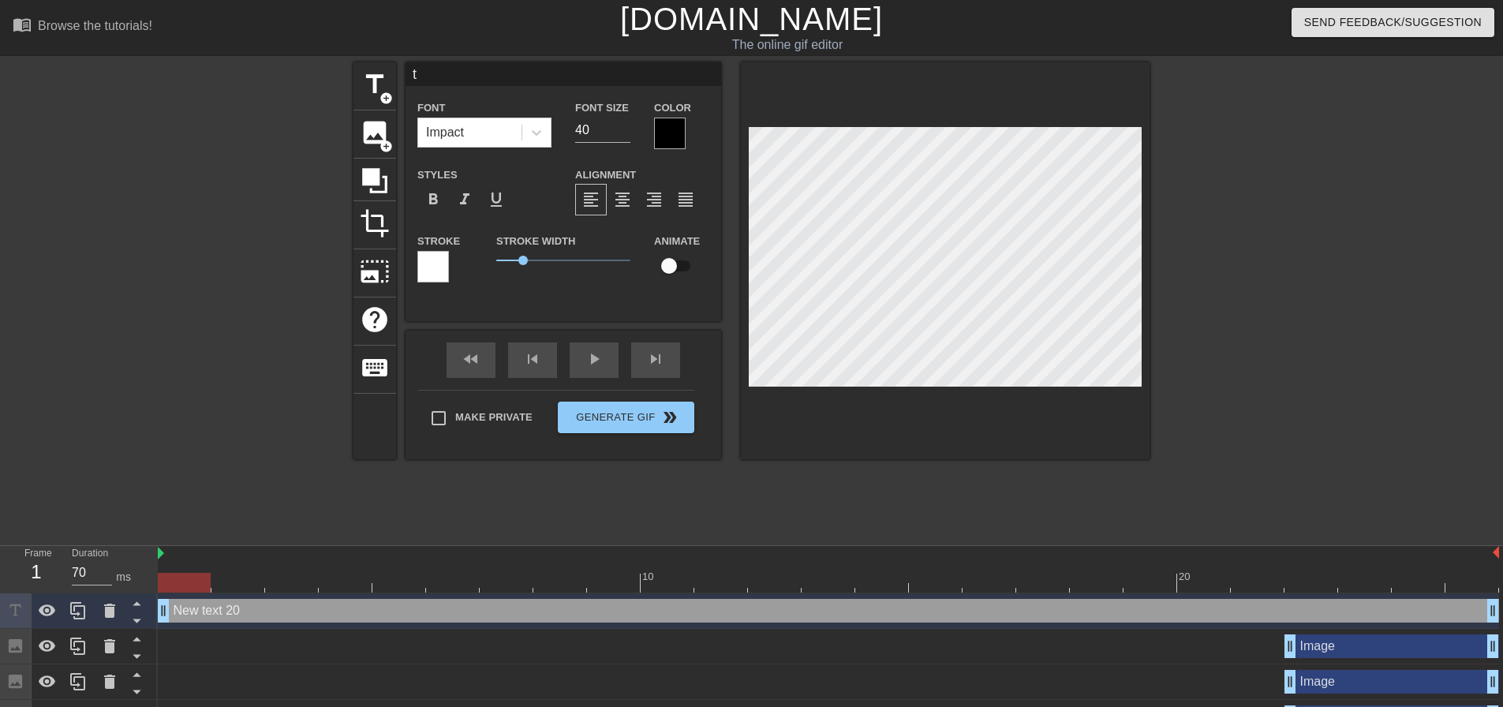
type input "th"
type textarea "th"
type input "the"
type textarea "the"
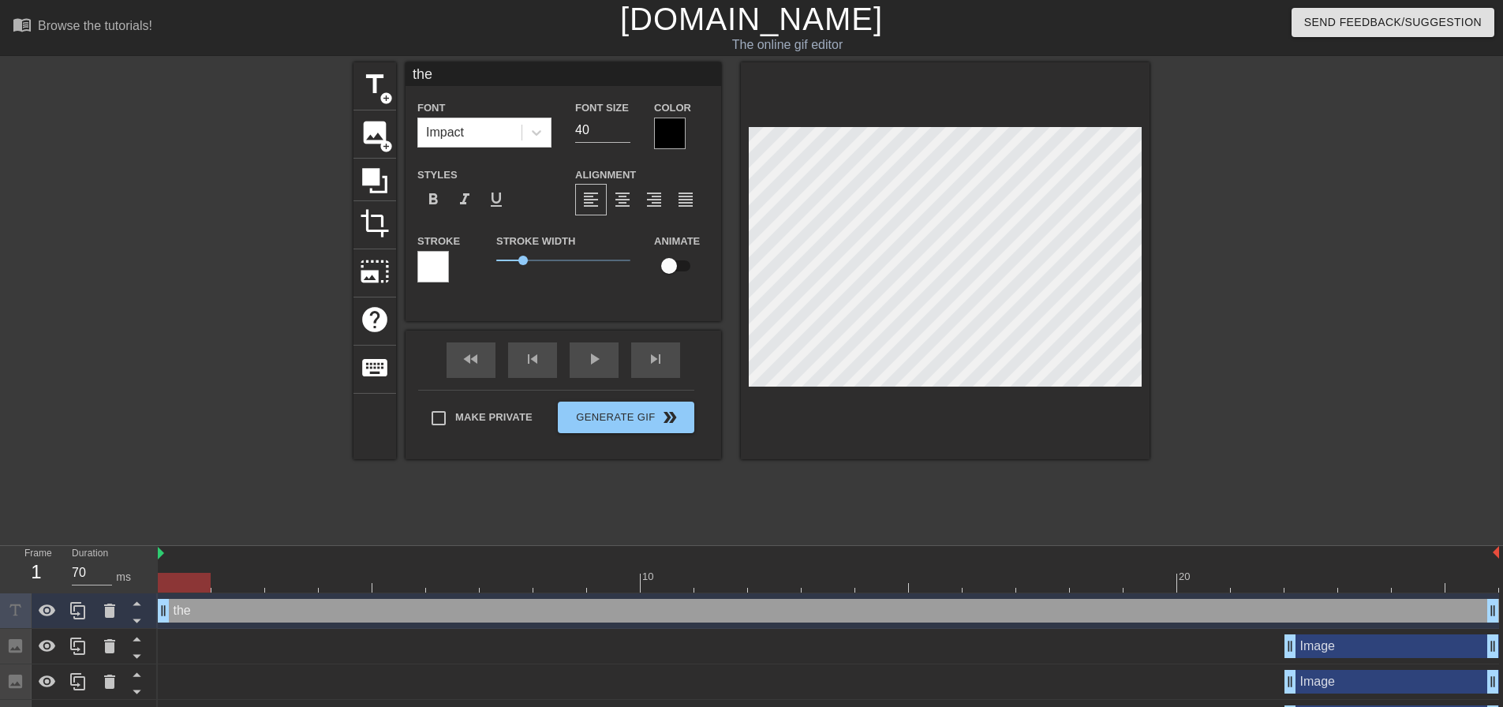
type input "th"
type textarea "th"
type input "t"
type textarea "t"
type input "y"
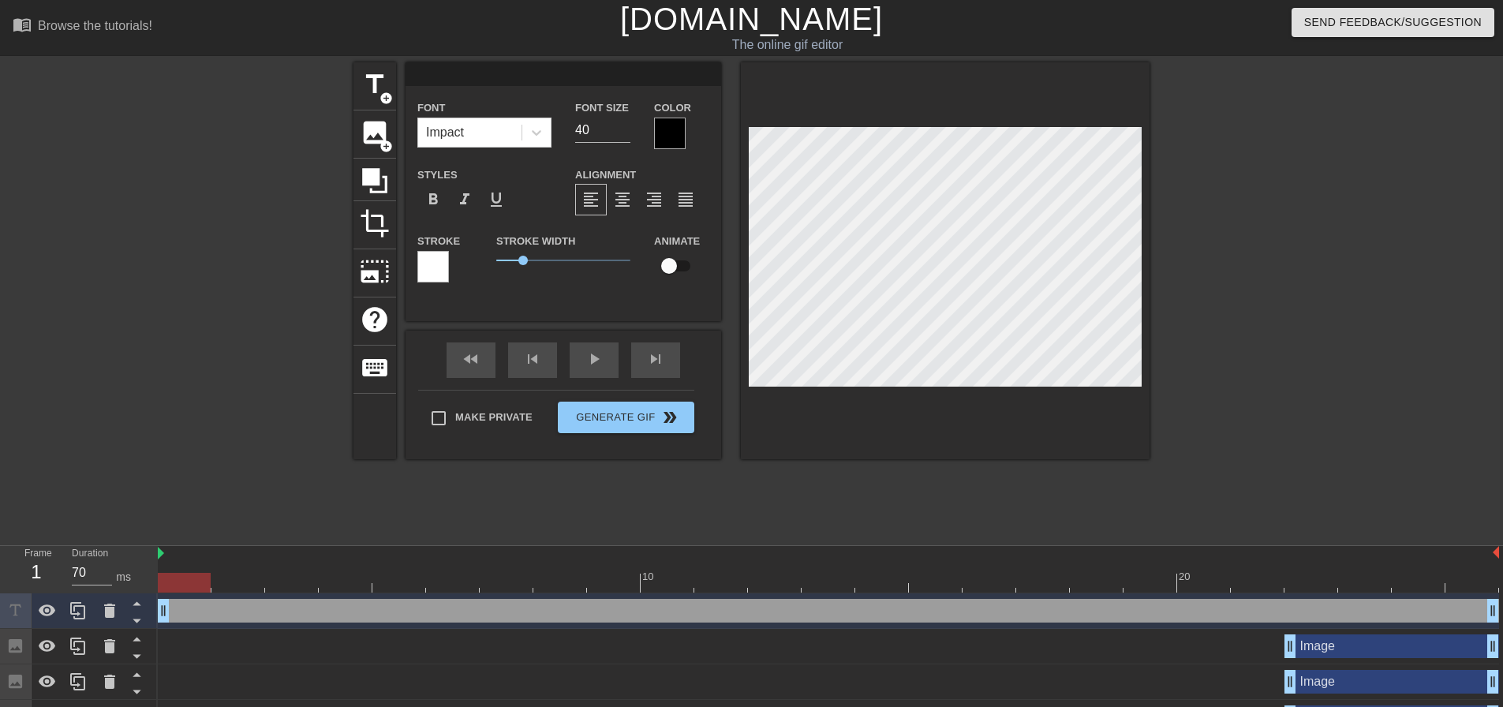
type textarea "y"
type input "yo"
type textarea "yo"
type input "you"
type textarea "you"
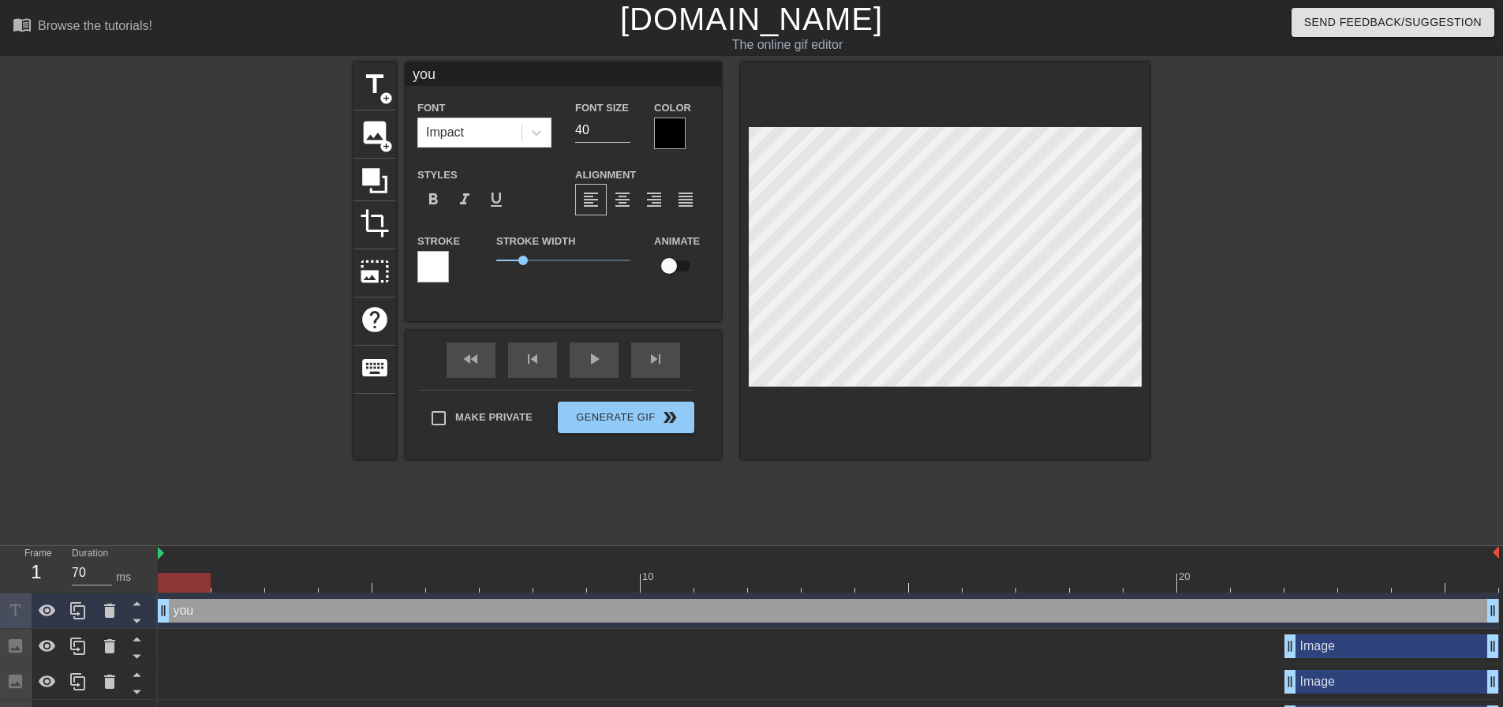
type input "you"
type textarea "you"
type input "you b"
type textarea "you b"
type input "you be"
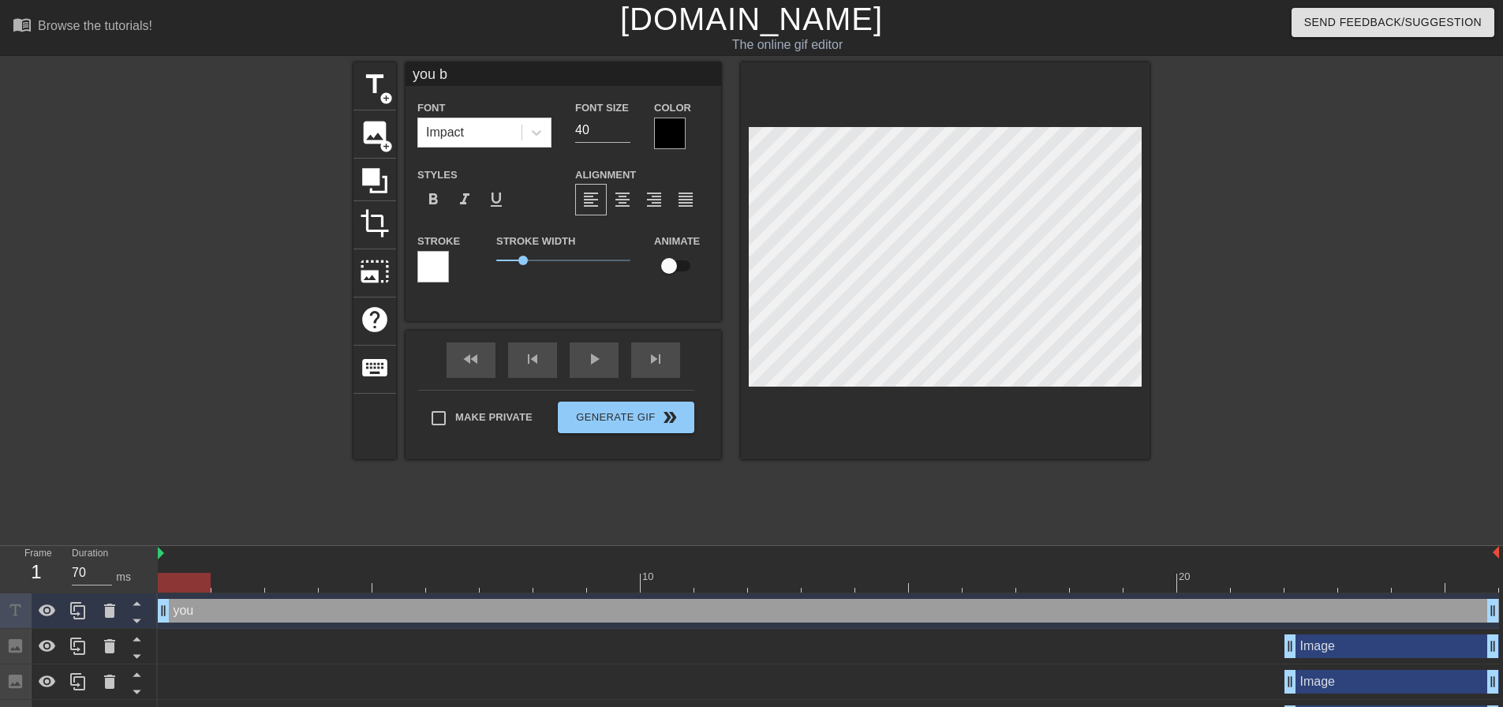
type textarea "you be"
type input "you bet"
type textarea "you bet"
type input "you bett"
type textarea "you bett"
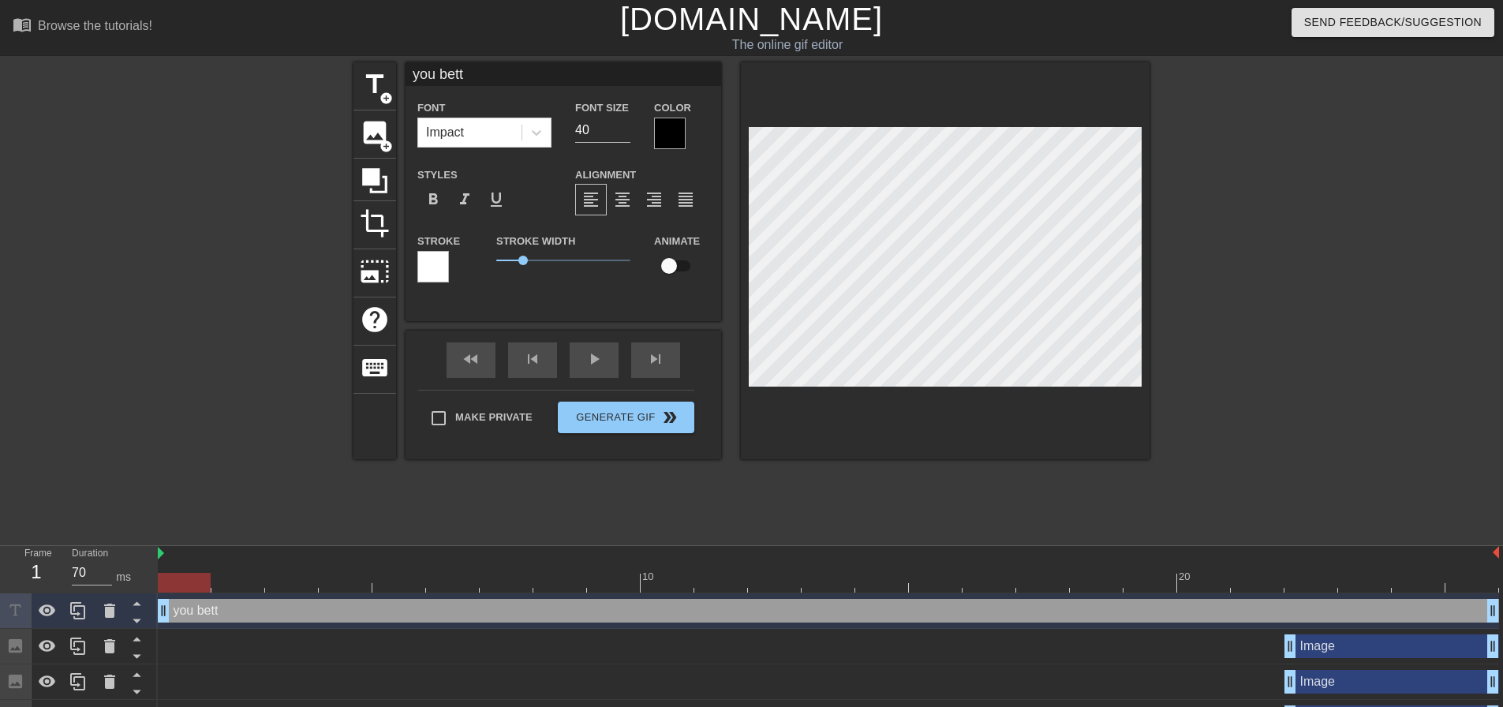
type input "you [PERSON_NAME]"
type textarea "you [PERSON_NAME]"
type input "you better"
type textarea "you better"
type input "you better"
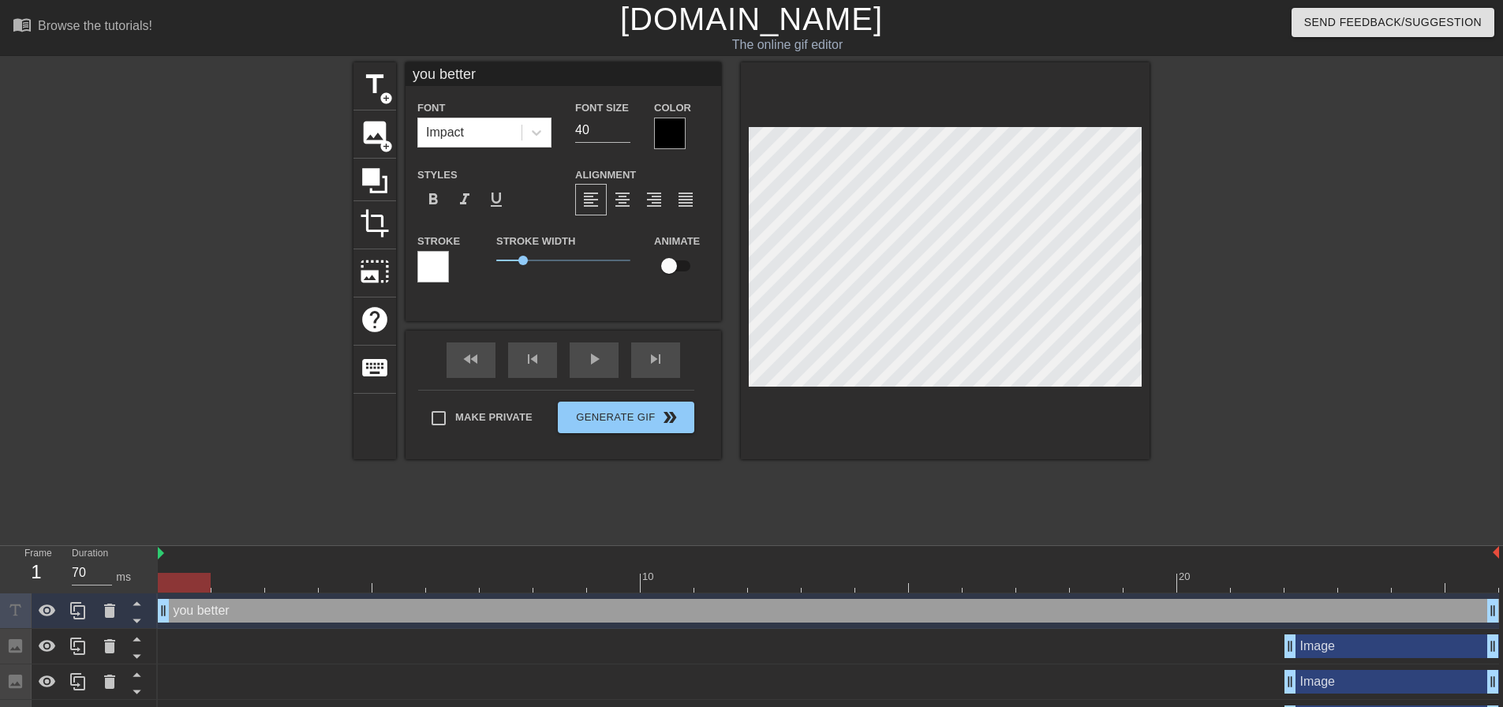
type textarea "you better"
type input "you better n"
type textarea "you better n"
type input "you better no"
type textarea "you better no"
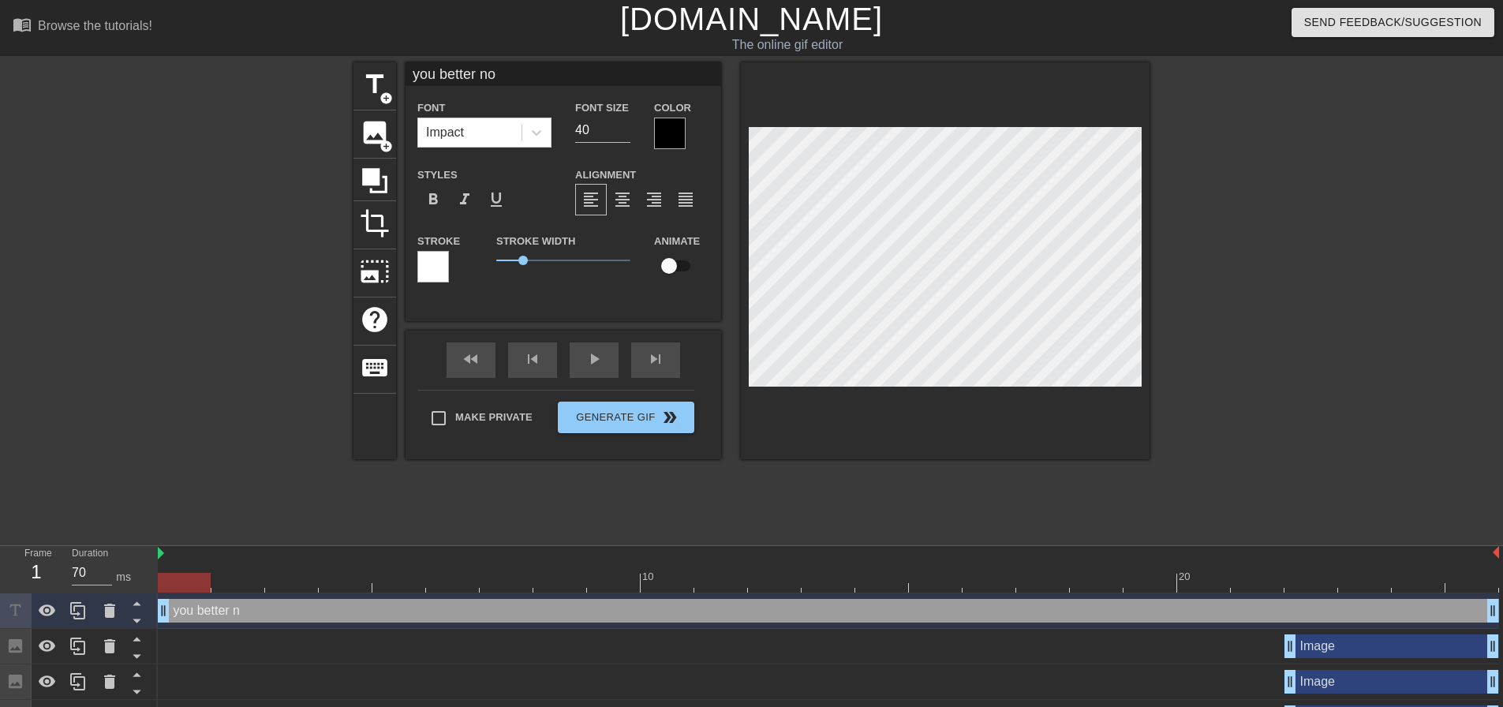
type input "you better noy"
type textarea "you better noy"
type input "you better noy"
type textarea "you better noy"
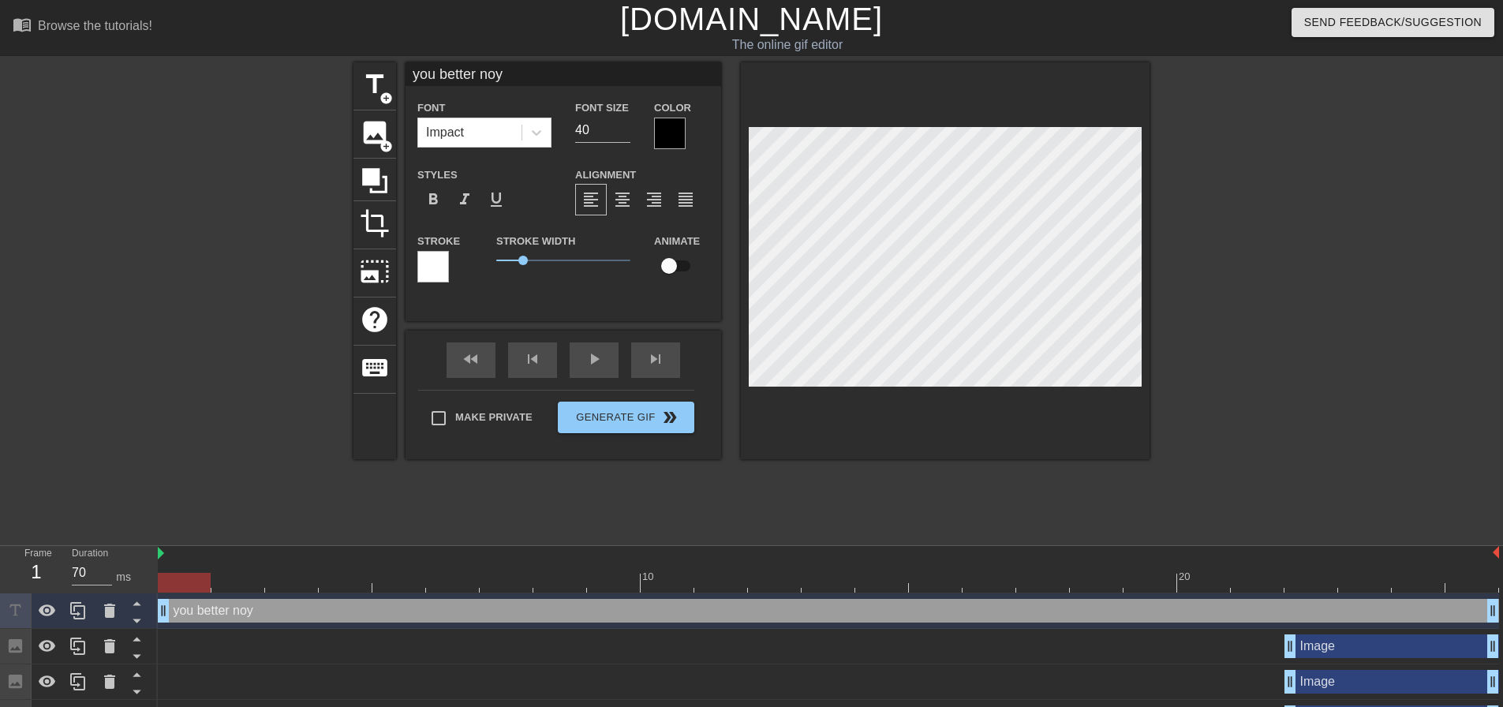
type input "you better noy"
type textarea "you better noy"
type input "you better no"
type textarea "you better no"
type input "you better not"
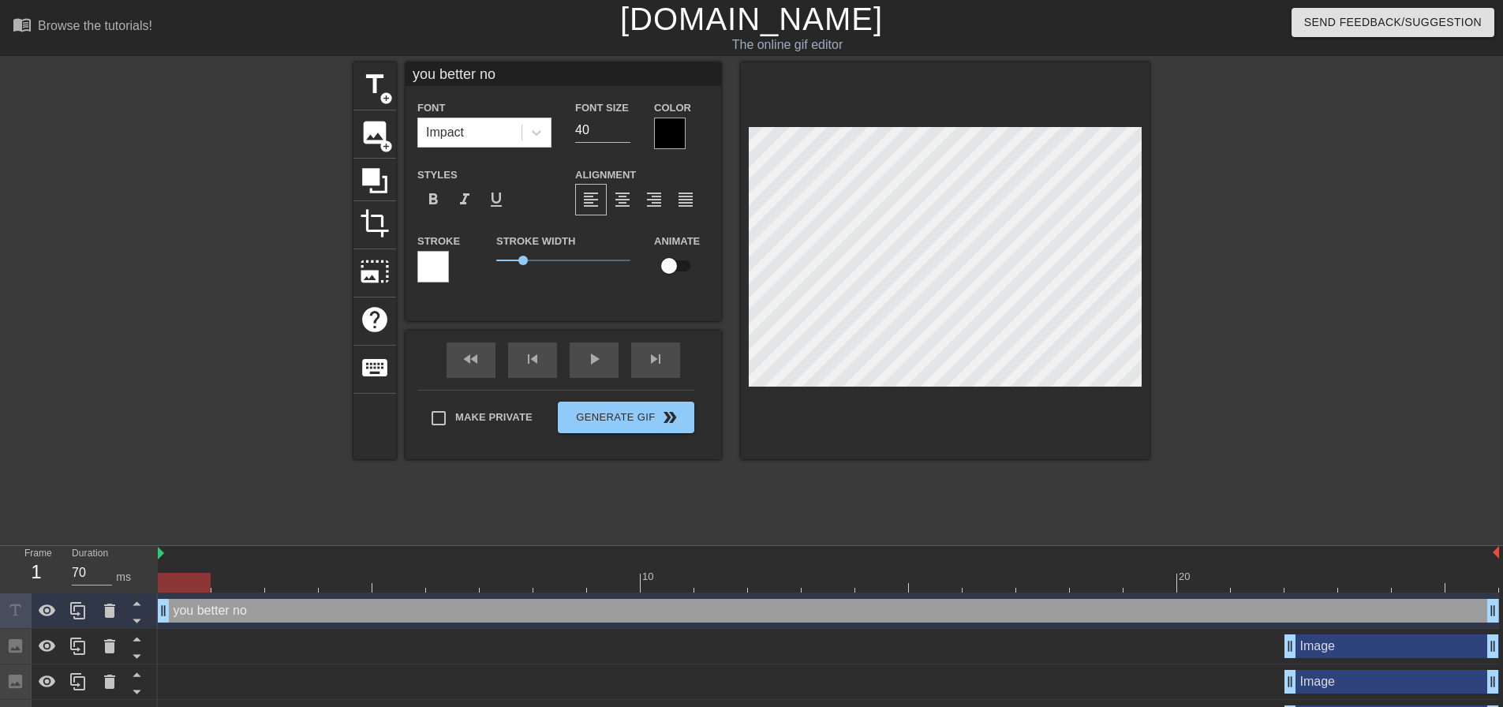
type textarea "you better not"
type input "you better not"
type textarea "you better not"
type input "you better not e"
type textarea "you better not e"
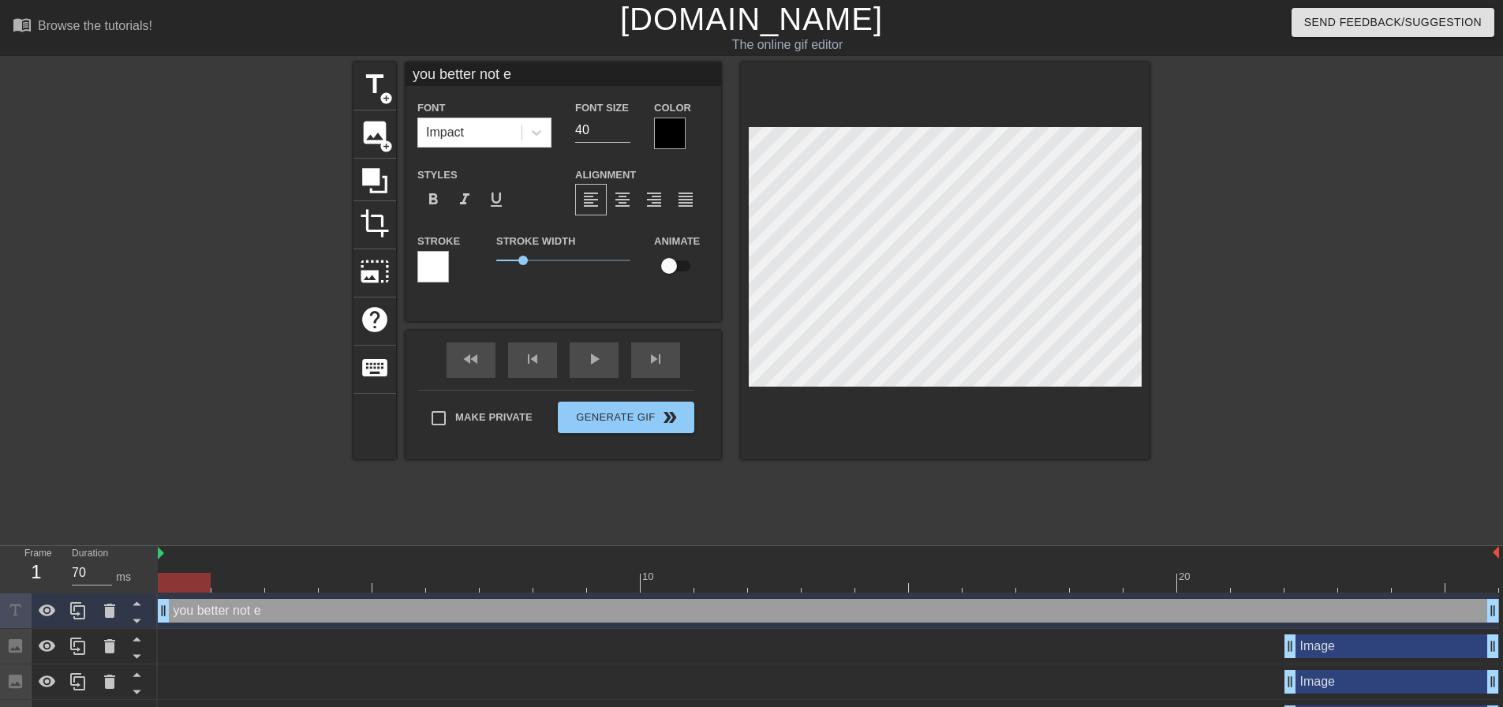
scroll to position [2, 6]
type input "you better not e="
type textarea "you better not e="
type input "you better not e"
type textarea "you better not e"
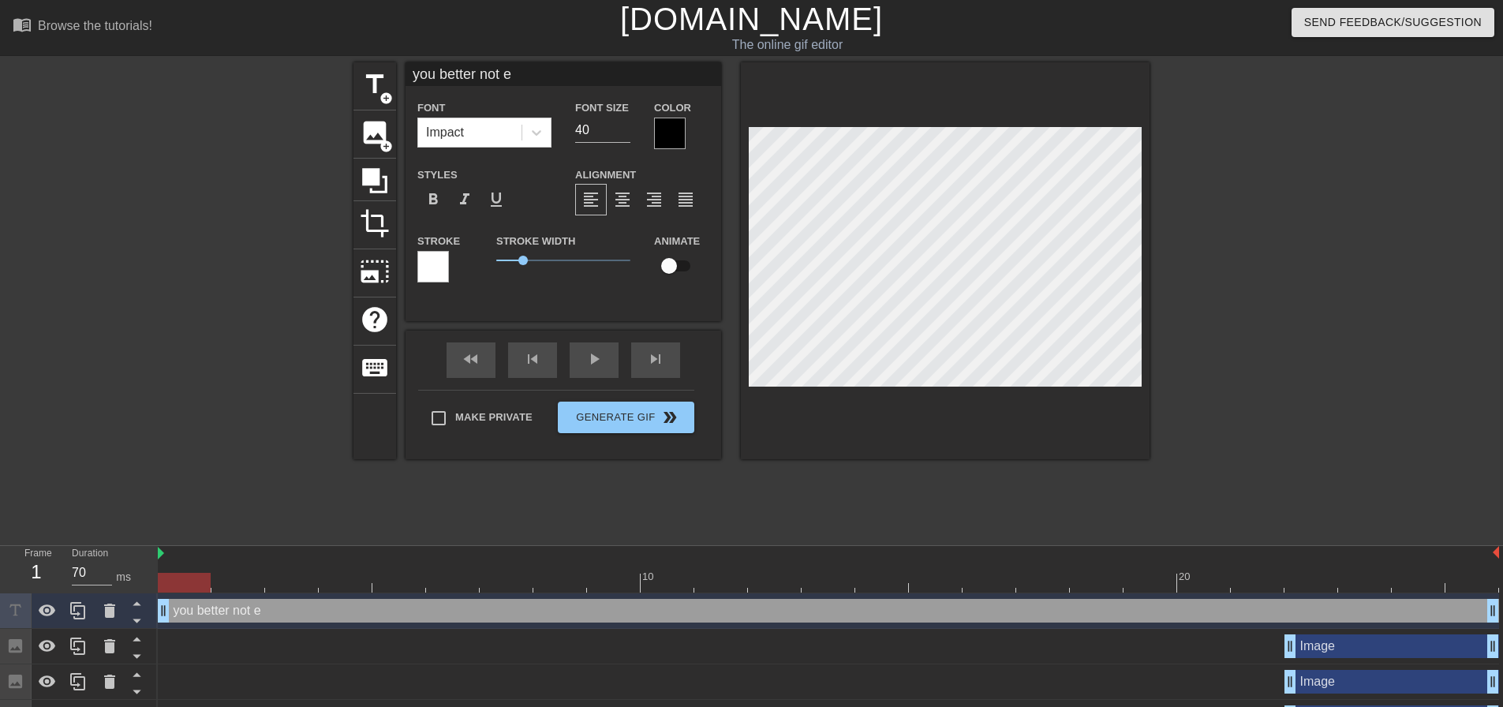
type input "you better not"
type textarea "you better not"
type input "you better not m"
type textarea "you better not m"
type input "you better not me"
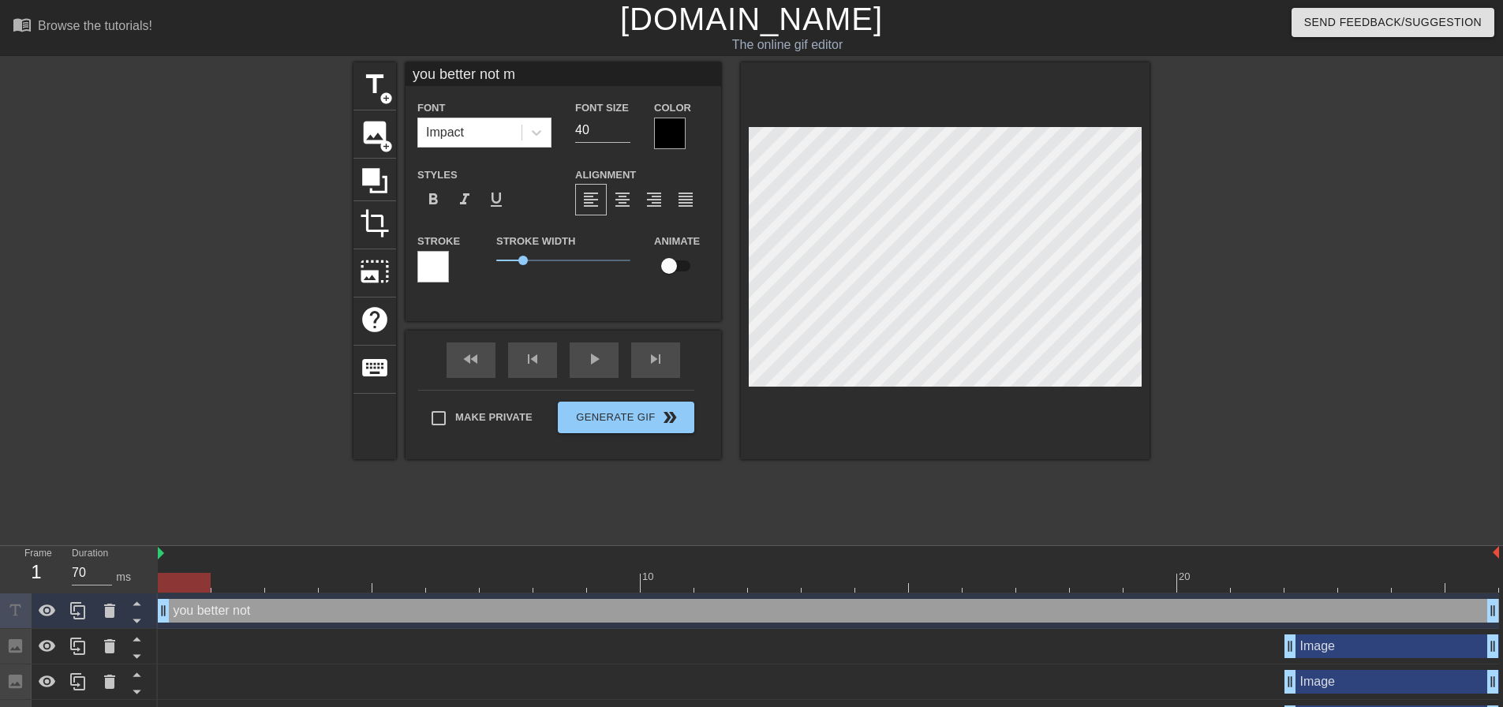
type textarea "you better not me"
type input "you better not mes"
type textarea "you better not mes"
type input "you better not mess"
type textarea "you better not mess"
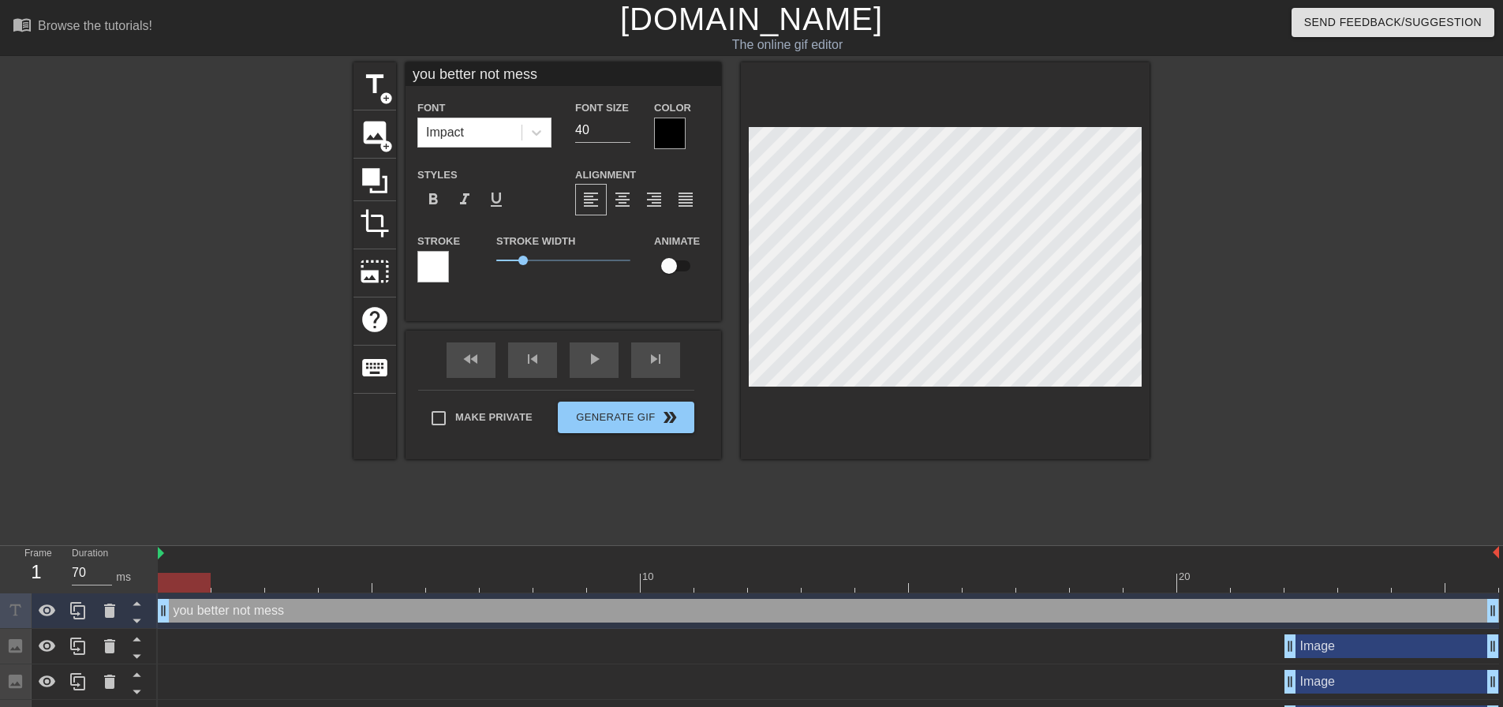
type input "you better not mess"
type textarea "you better not mess"
type input "you better not mess m"
type textarea "you better not mess m"
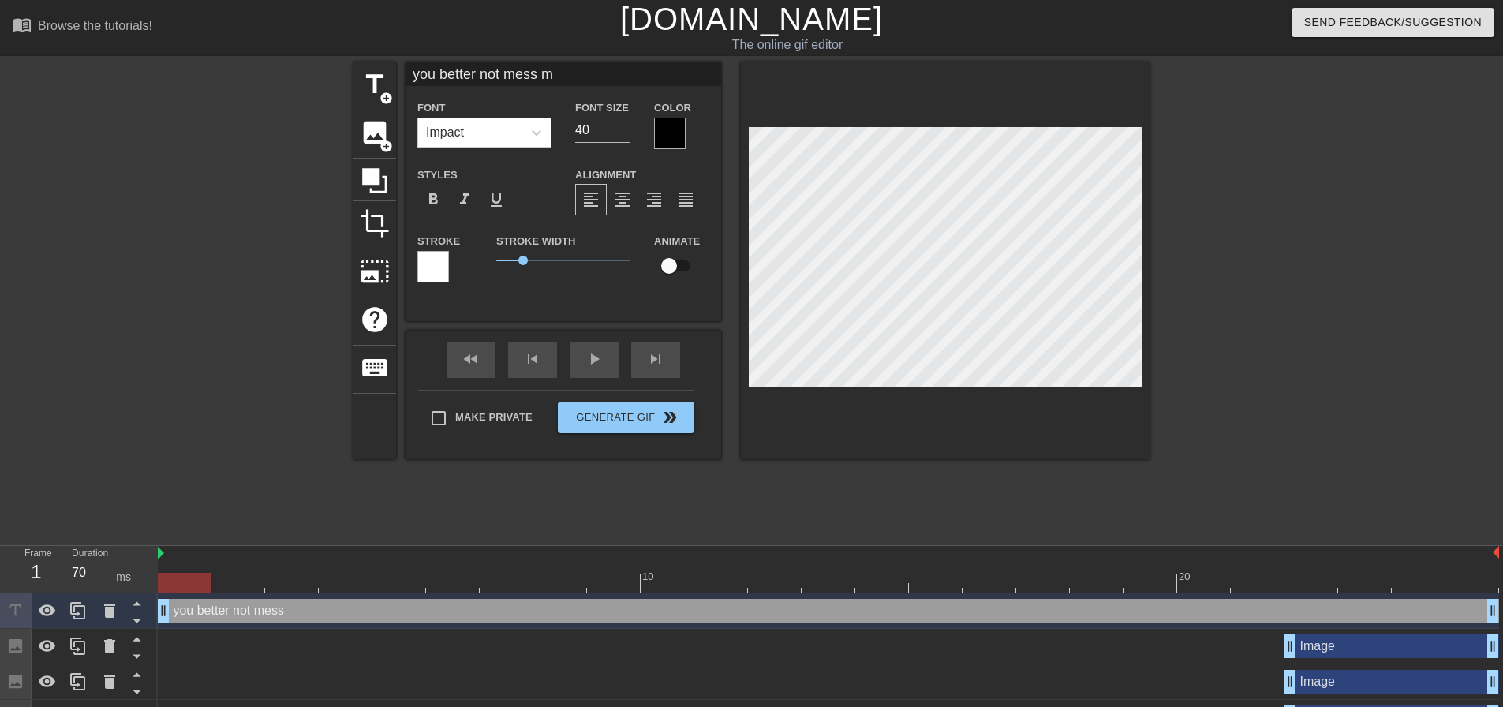
type input "you better not mess"
type textarea "you better not mess"
type input "you better not mess w"
type textarea "you better not mess w"
type input "you better not mess wi"
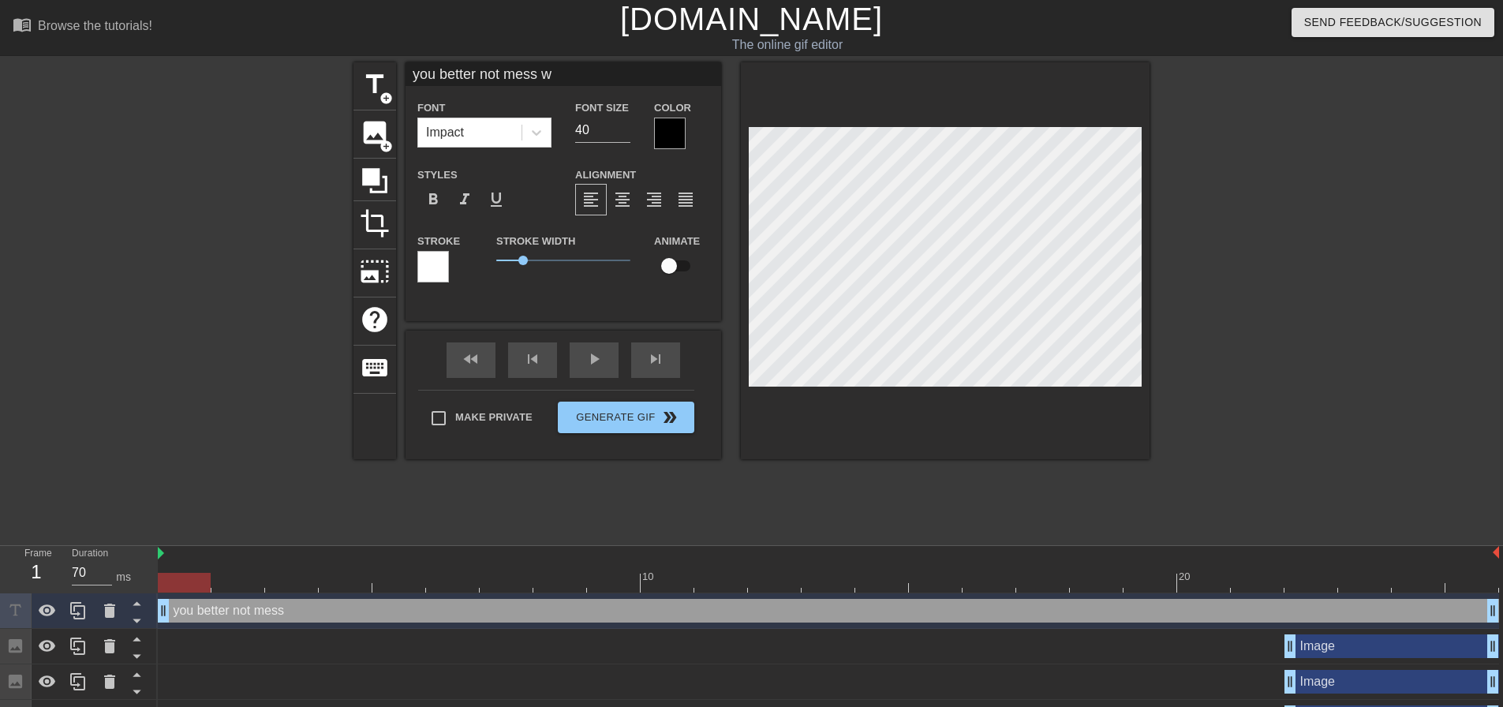
type textarea "you better not mess wi"
type input "you better not mess wit"
type textarea "you better not mess wit"
type input "you better not mess with"
type textarea "you better not mess with"
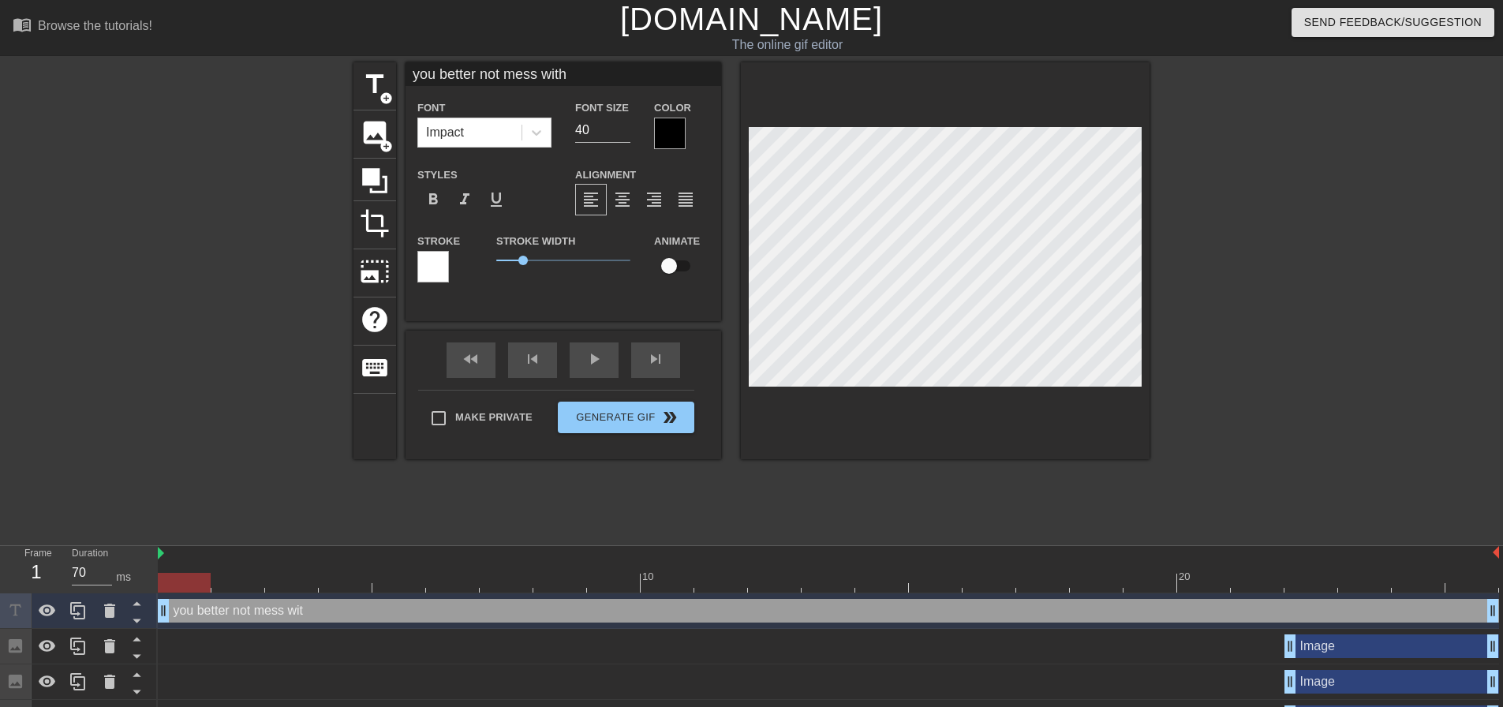
type input "you better not mess with"
type textarea "you better not mess with"
type input "you better not mess with m"
type textarea "you better not mess with m"
type input "you better not mess with me"
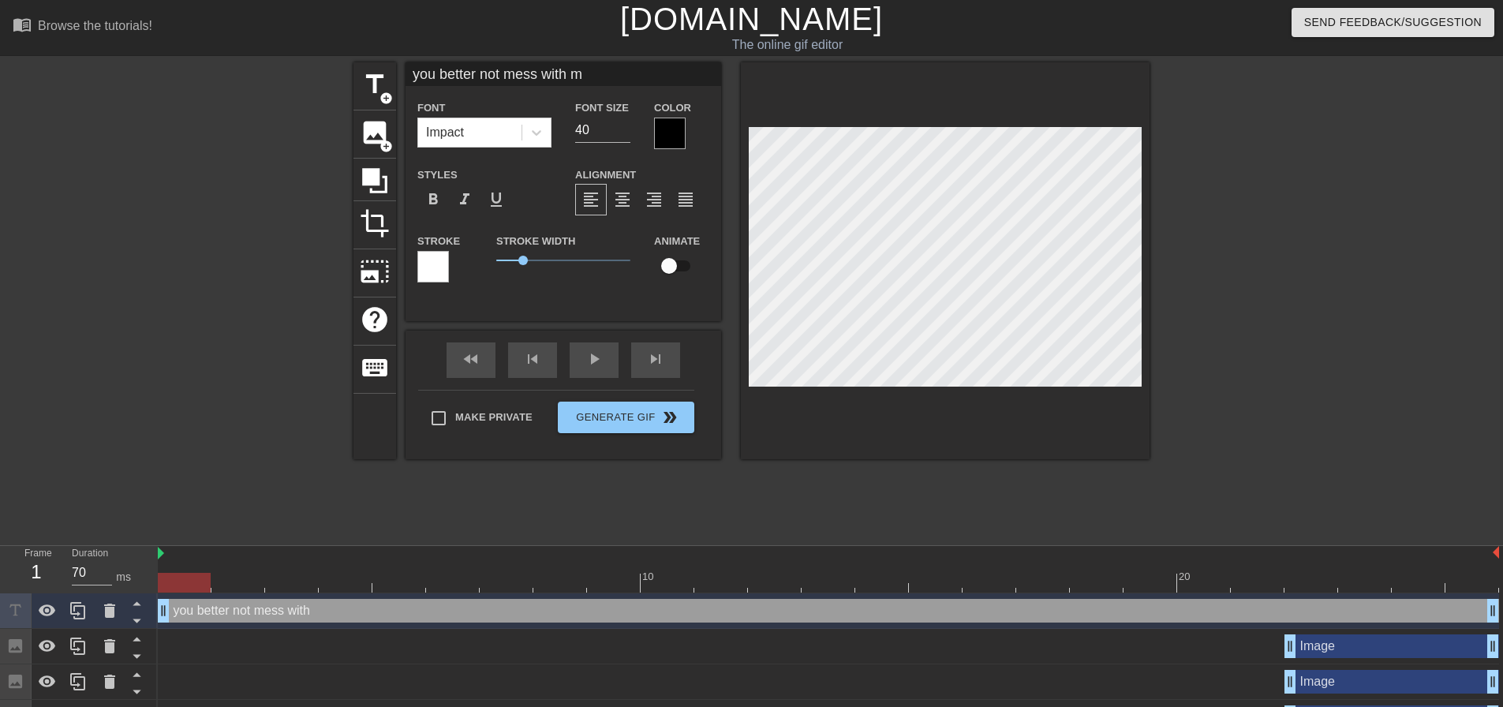
type textarea "you better not mess with me"
type input "you better not mess with meh"
type textarea "you better not mess with meh"
type input "you better not mess with meh"
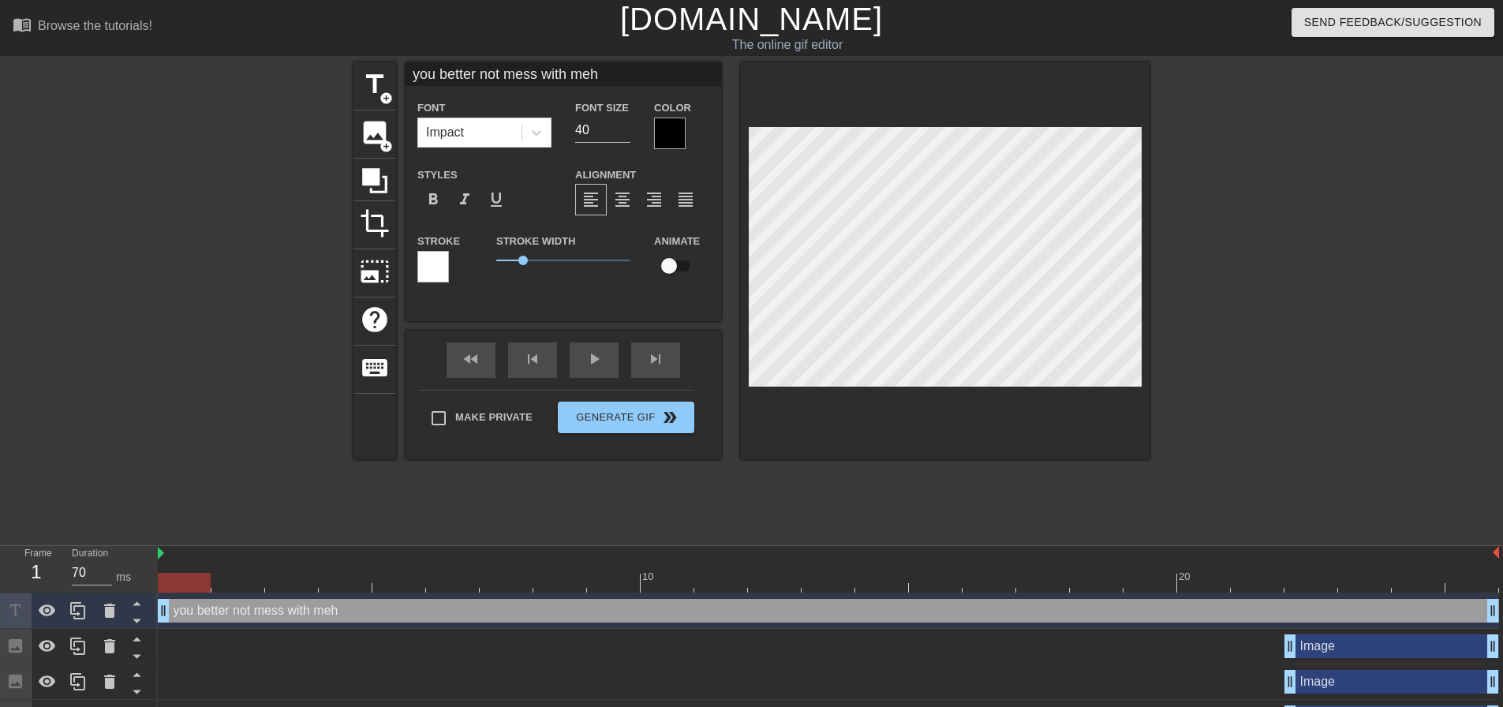
type textarea "you better not mess with meh"
type input "you better not mess with meh"
type textarea "you better not mess with meh"
type input "you better not mess with me"
type textarea "you better not mess with me"
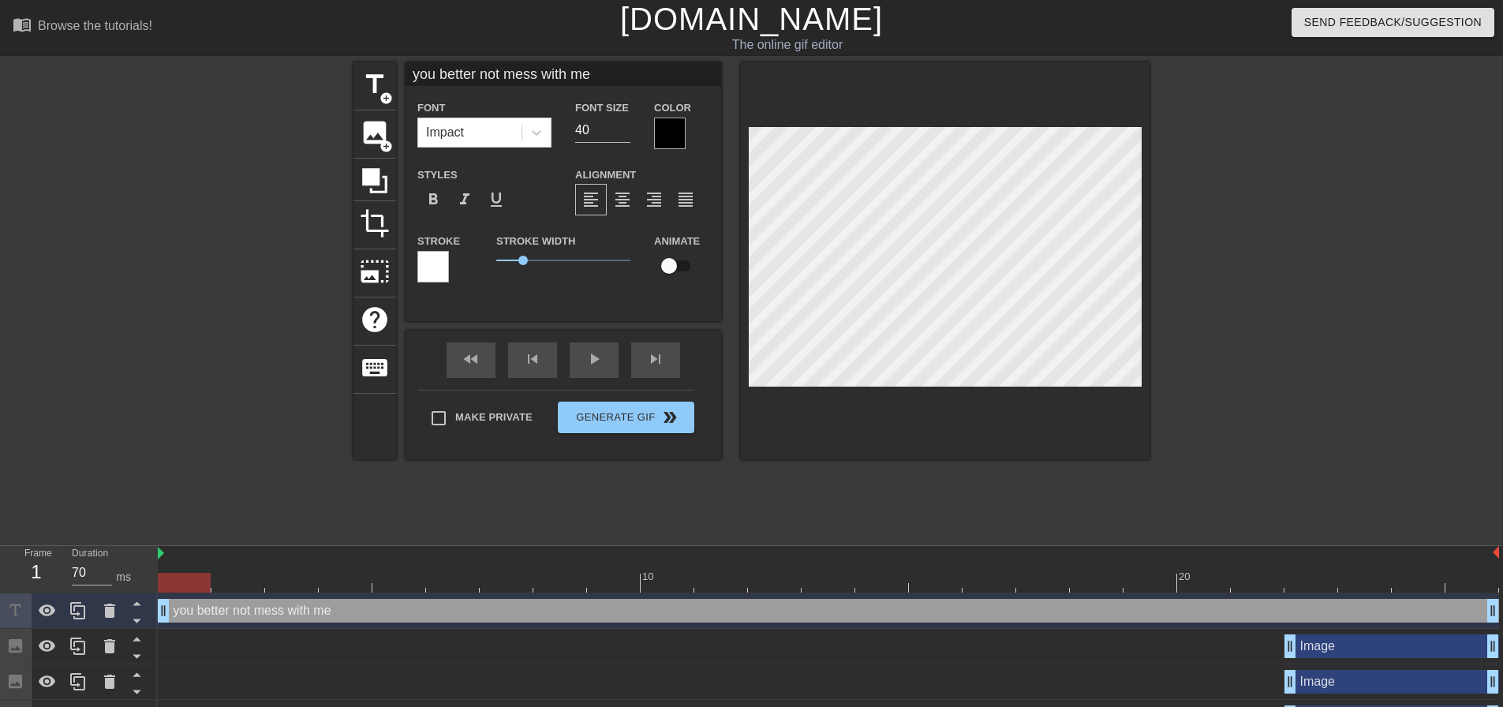
type input "you better not mess with m"
type textarea "you better not mess with m"
type input "you better not mess with my"
type textarea "you better not mess with my"
type input "you better not mess with my"
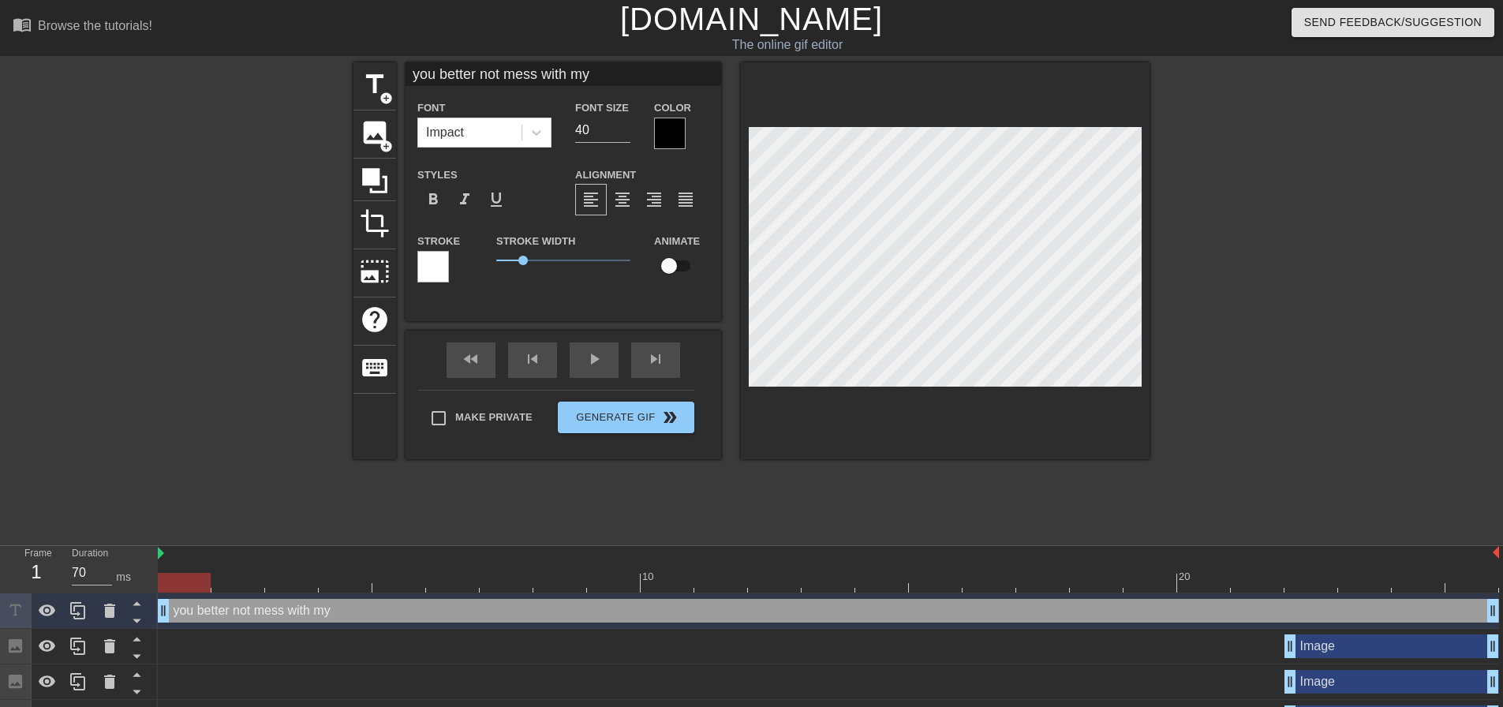
type textarea "you better not mess with my"
type input "you better not mess with my g"
type textarea "you better not mess with my g"
type input "you better not mess with my ga"
type textarea "you better not mess with my ga"
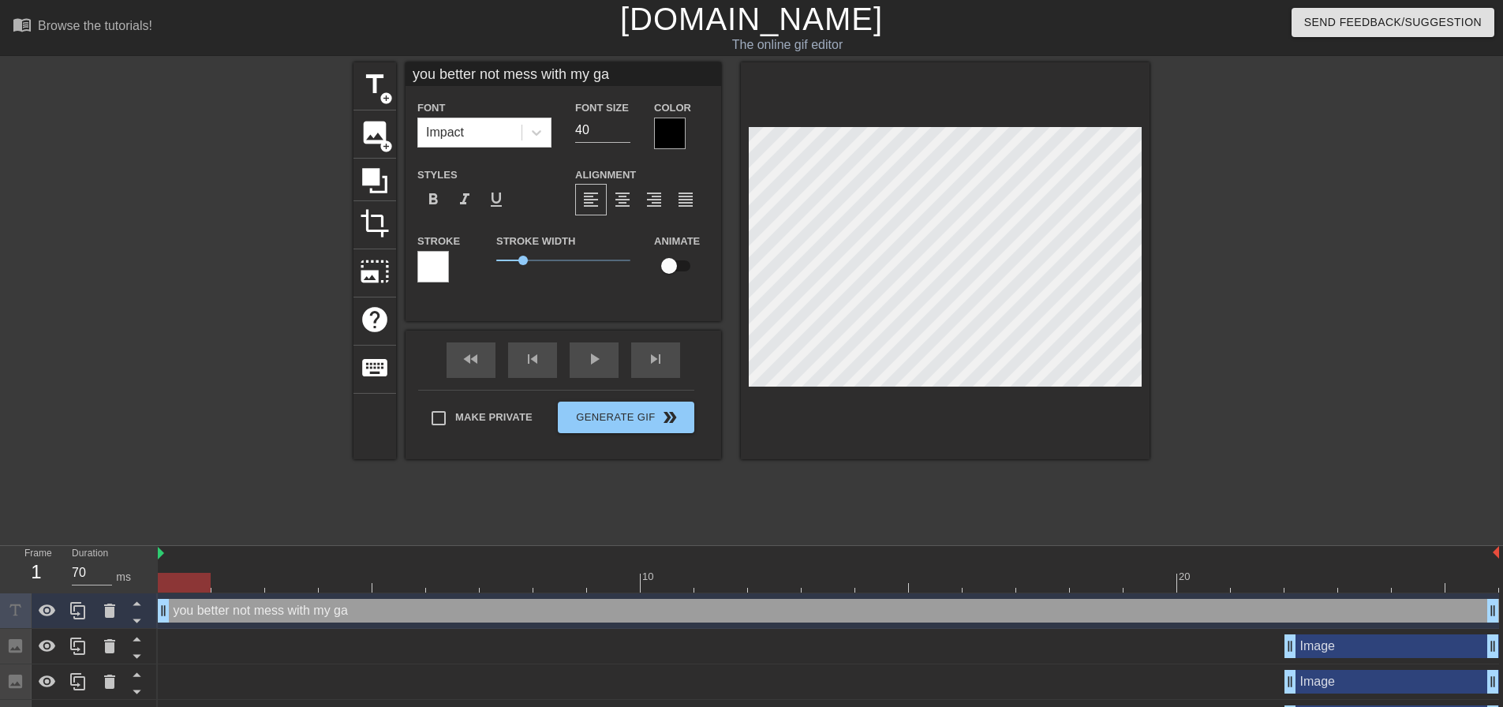
type input "you better not mess with my gan"
type textarea "you better not mess with my gan"
type input "you better not mess with my gang"
type textarea "you better not mess with my gang"
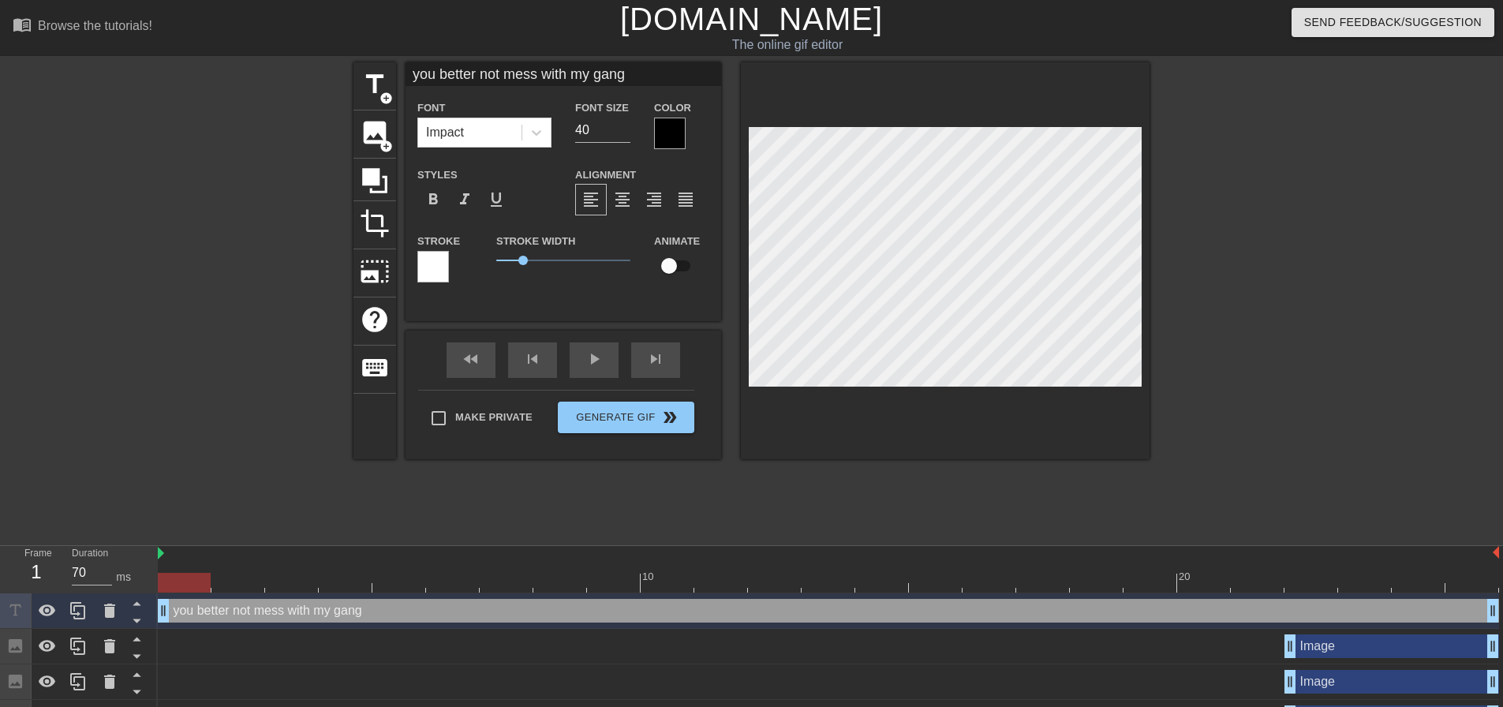
type input "you better not mess with my gang."
type textarea "you better not mess with my gang."
type input "you better not mess with my gang.."
type textarea "you better not mess with my gang.."
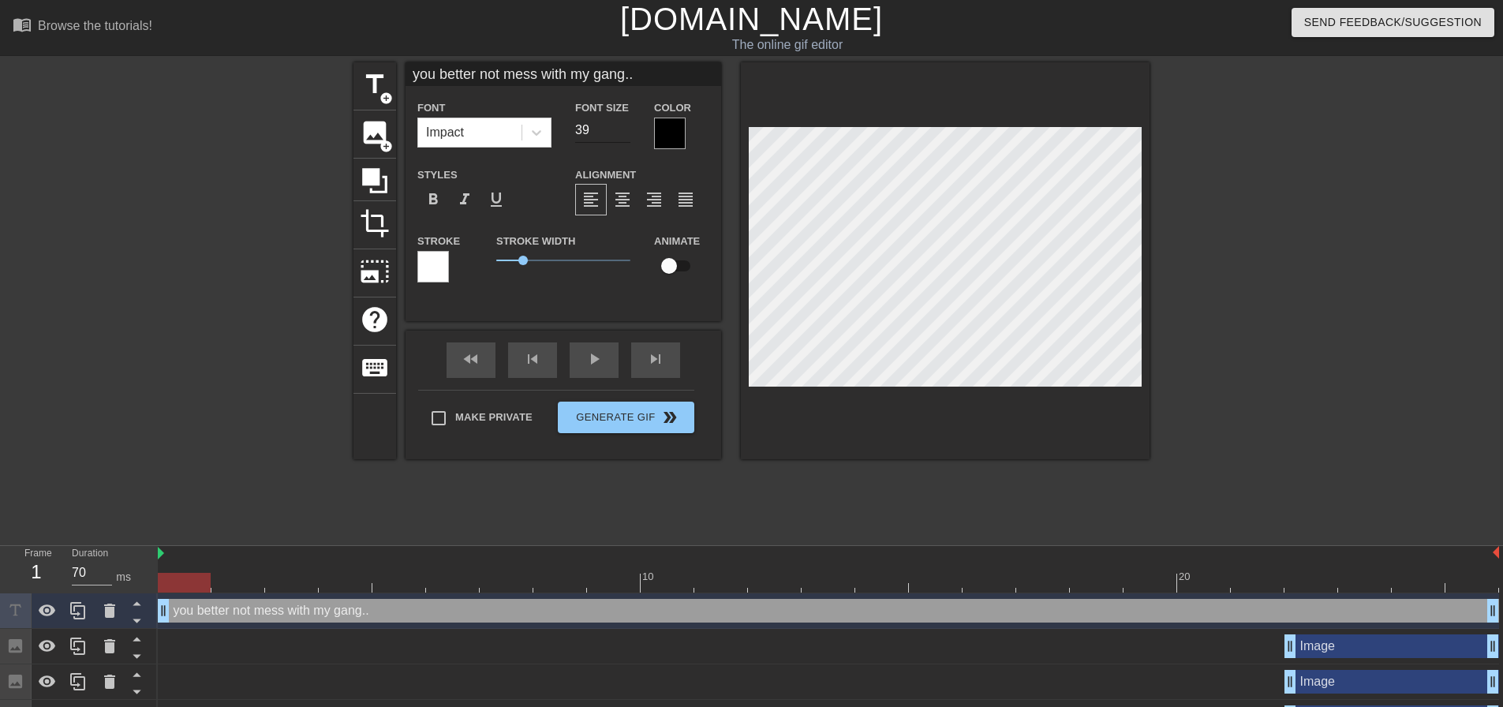
click at [622, 132] on input "39" at bounding box center [602, 130] width 55 height 25
click at [622, 132] on input "38" at bounding box center [602, 130] width 55 height 25
click at [622, 132] on input "23" at bounding box center [602, 130] width 55 height 25
click at [623, 122] on input "24" at bounding box center [602, 130] width 55 height 25
type input "25"
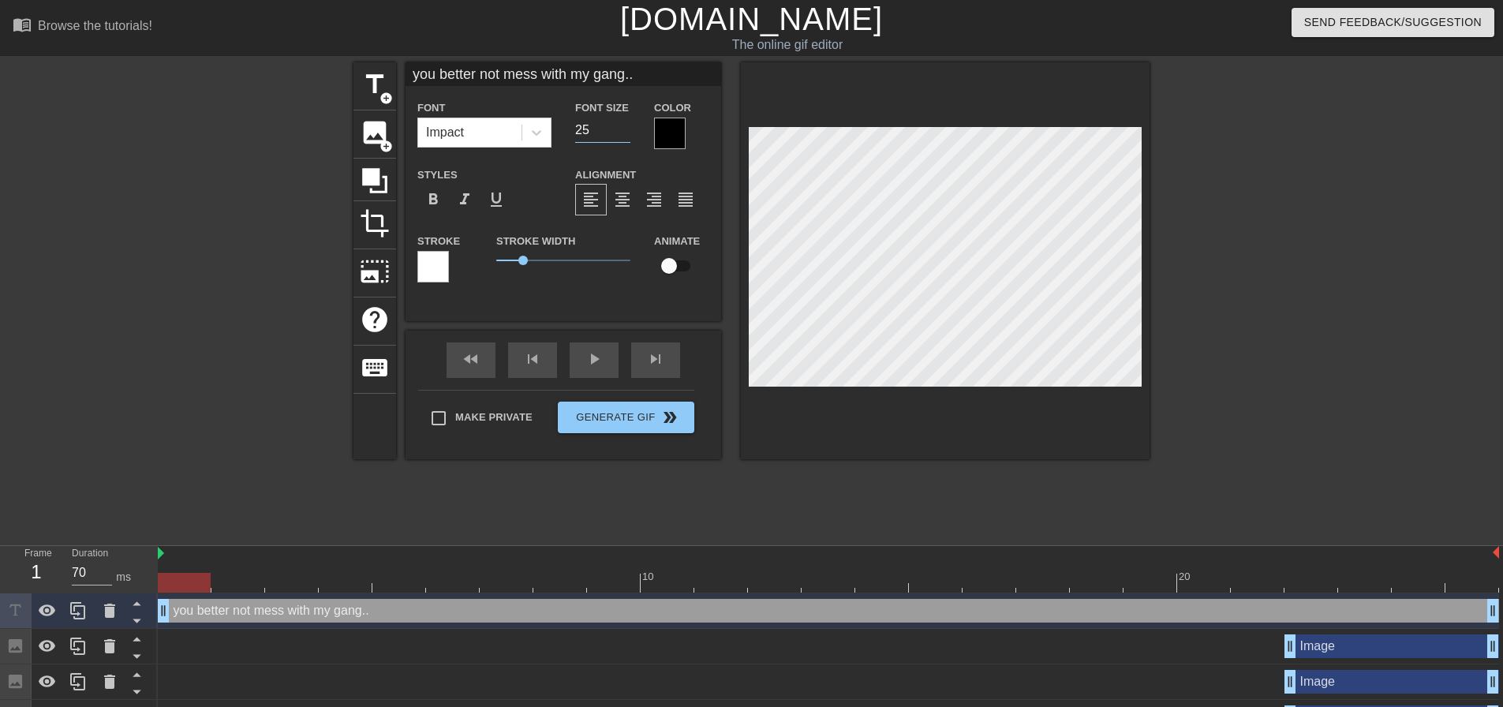
click at [623, 122] on input "25" at bounding box center [602, 130] width 55 height 25
click at [564, 312] on div "you better not mess with my gang.. Font Impact Font Size 25 Color Styles format…" at bounding box center [564, 191] width 316 height 259
click at [523, 260] on span "1" at bounding box center [522, 260] width 9 height 9
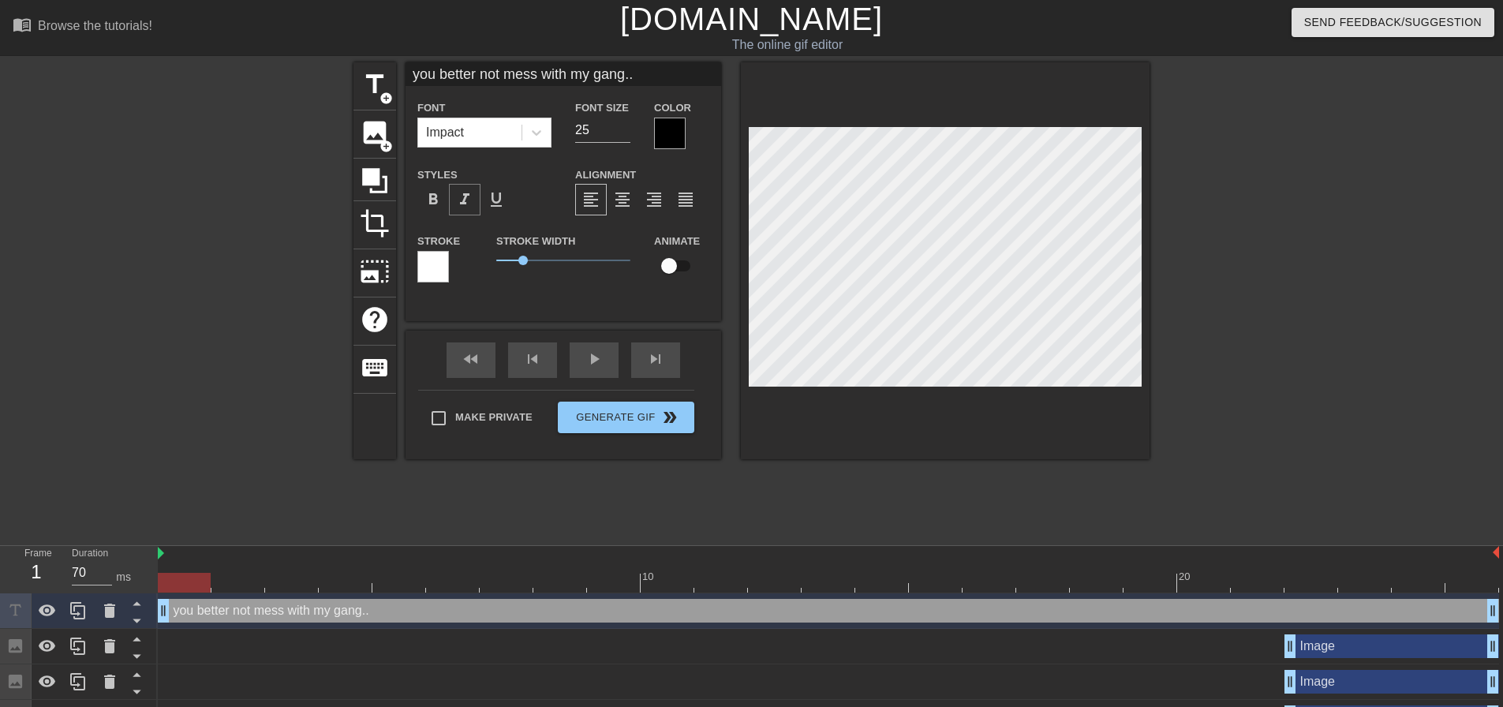
click at [472, 208] on span "format_italic" at bounding box center [464, 199] width 19 height 19
click at [472, 198] on span "format_italic" at bounding box center [464, 199] width 19 height 19
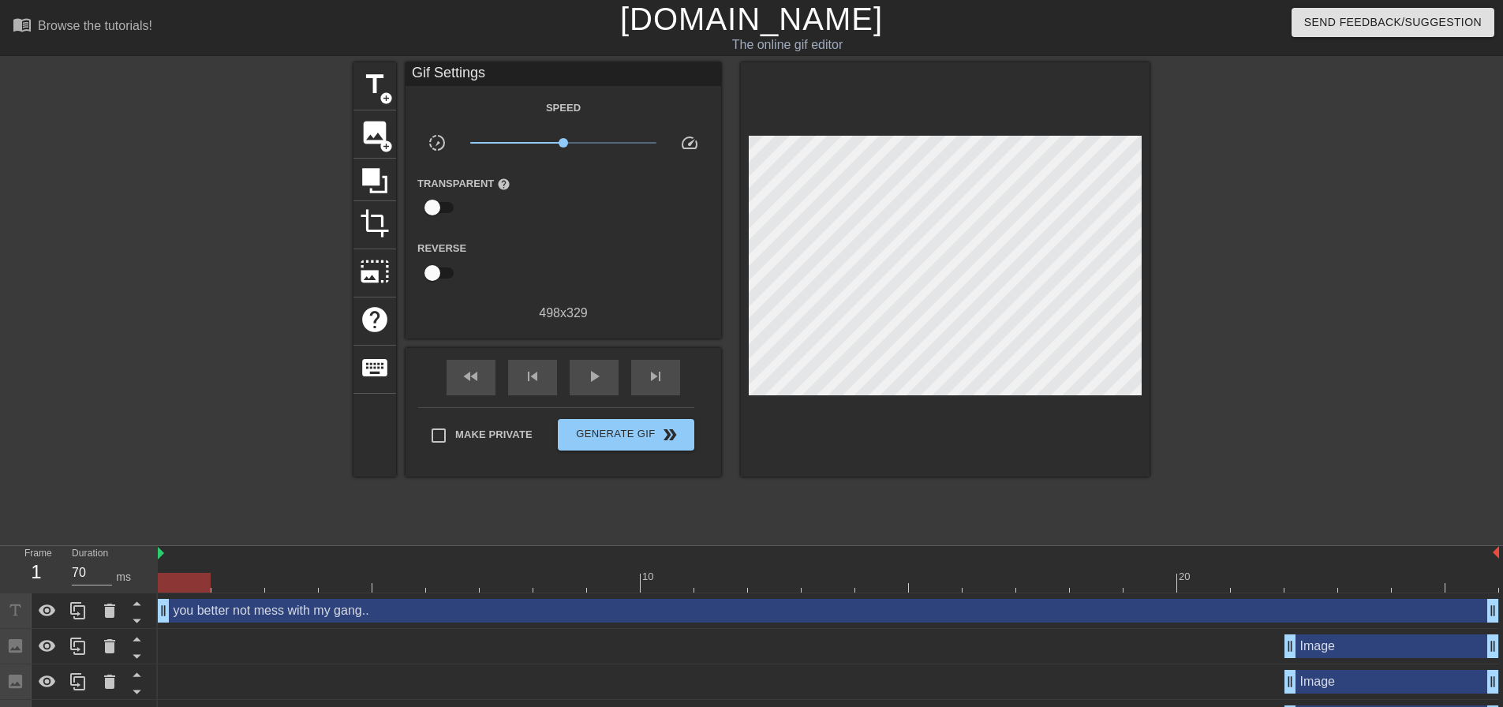
click at [1023, 481] on div "title add_circle image add_circle crop photo_size_select_large help keyboard Gi…" at bounding box center [752, 298] width 796 height 473
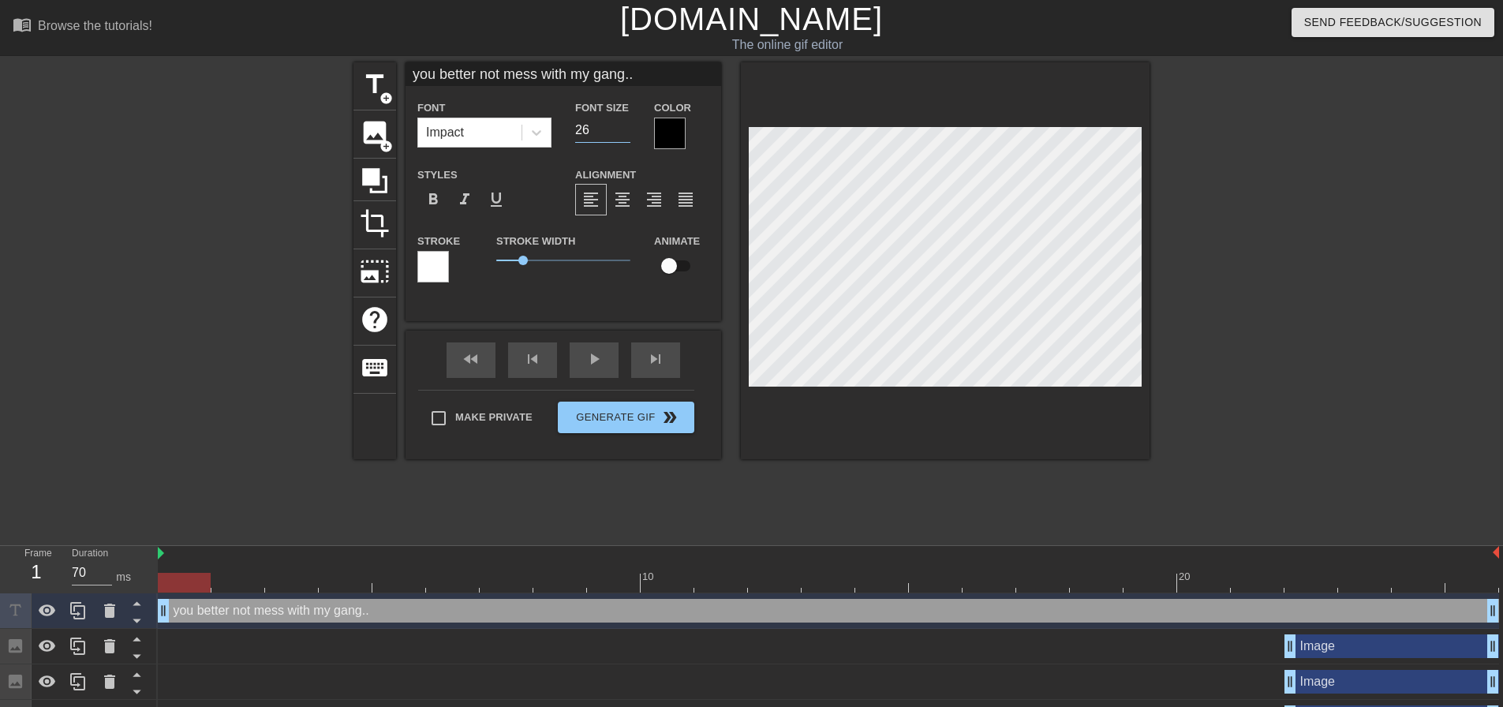
click at [623, 126] on input "26" at bounding box center [602, 130] width 55 height 25
click at [623, 126] on input "27" at bounding box center [602, 130] width 55 height 25
click at [623, 126] on input "28" at bounding box center [602, 130] width 55 height 25
click at [623, 126] on input "29" at bounding box center [602, 130] width 55 height 25
type input "30"
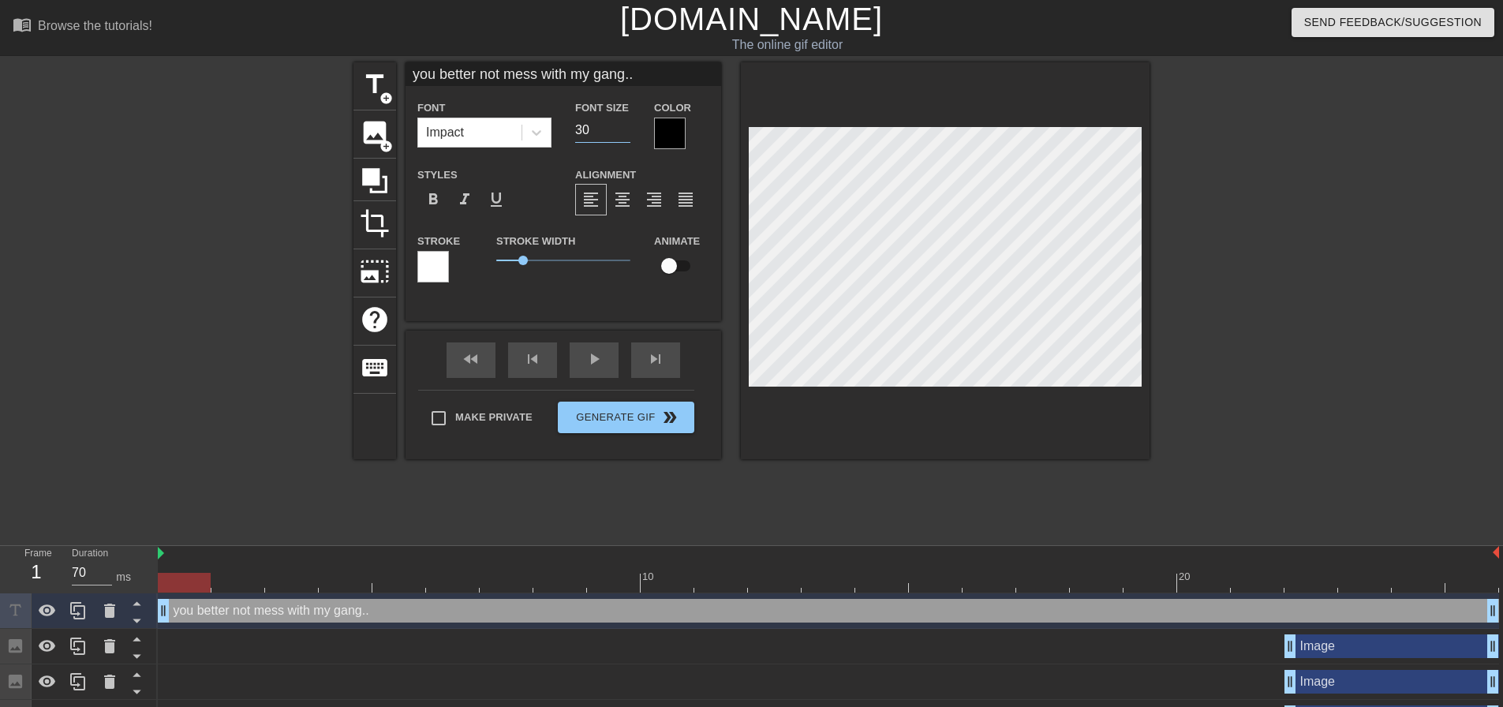
click at [623, 126] on input "30" at bounding box center [602, 130] width 55 height 25
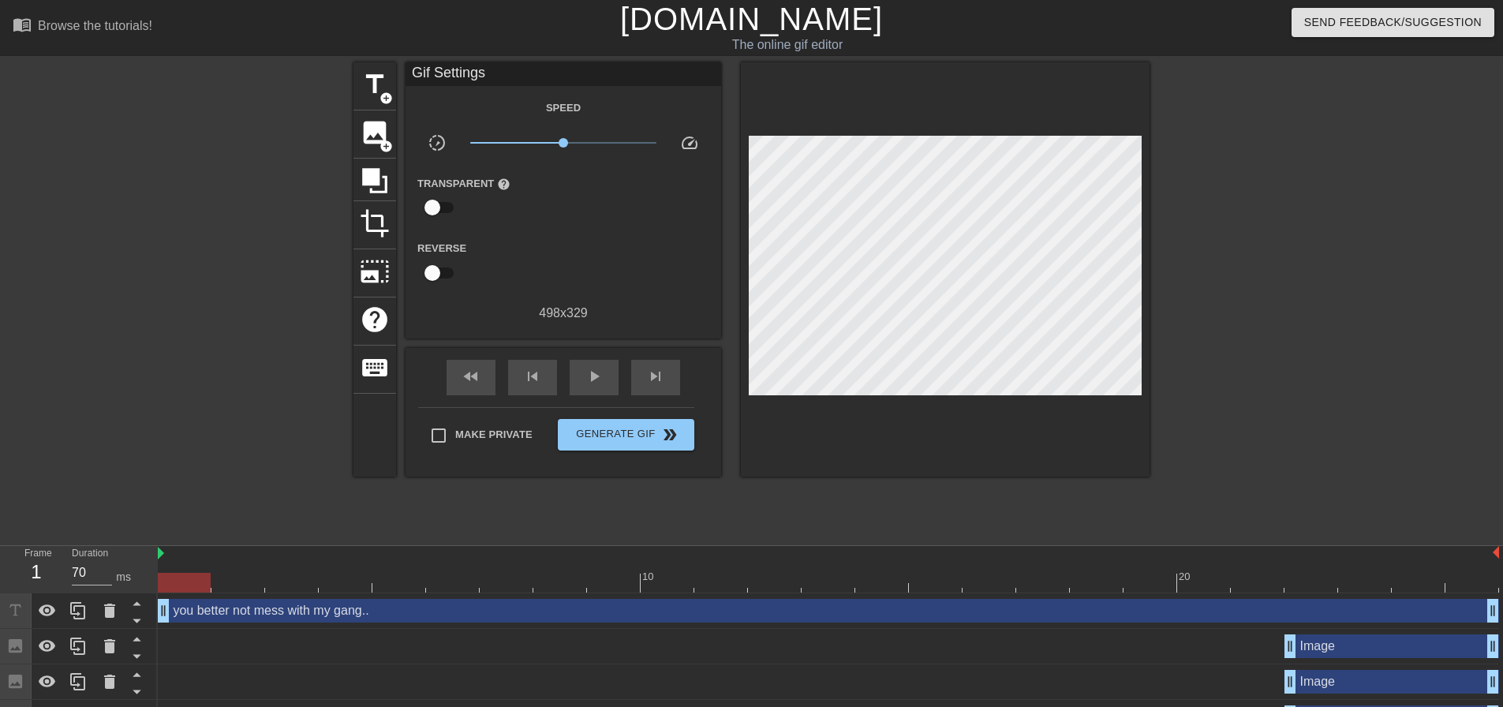
click at [1225, 343] on div at bounding box center [1287, 298] width 237 height 473
click at [378, 81] on span "title" at bounding box center [375, 84] width 30 height 30
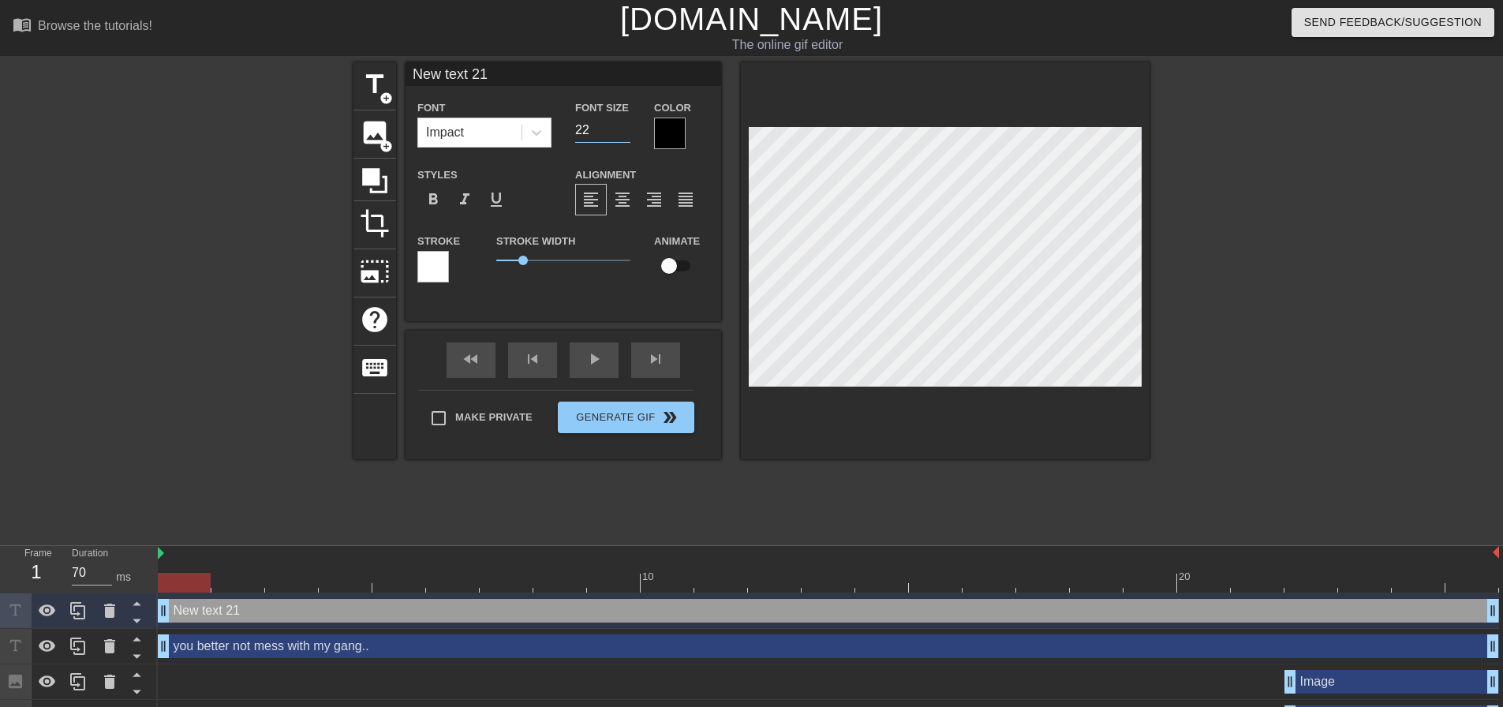
click at [623, 134] on input "22" at bounding box center [602, 130] width 55 height 25
type input "26"
click at [621, 124] on input "26" at bounding box center [602, 130] width 55 height 25
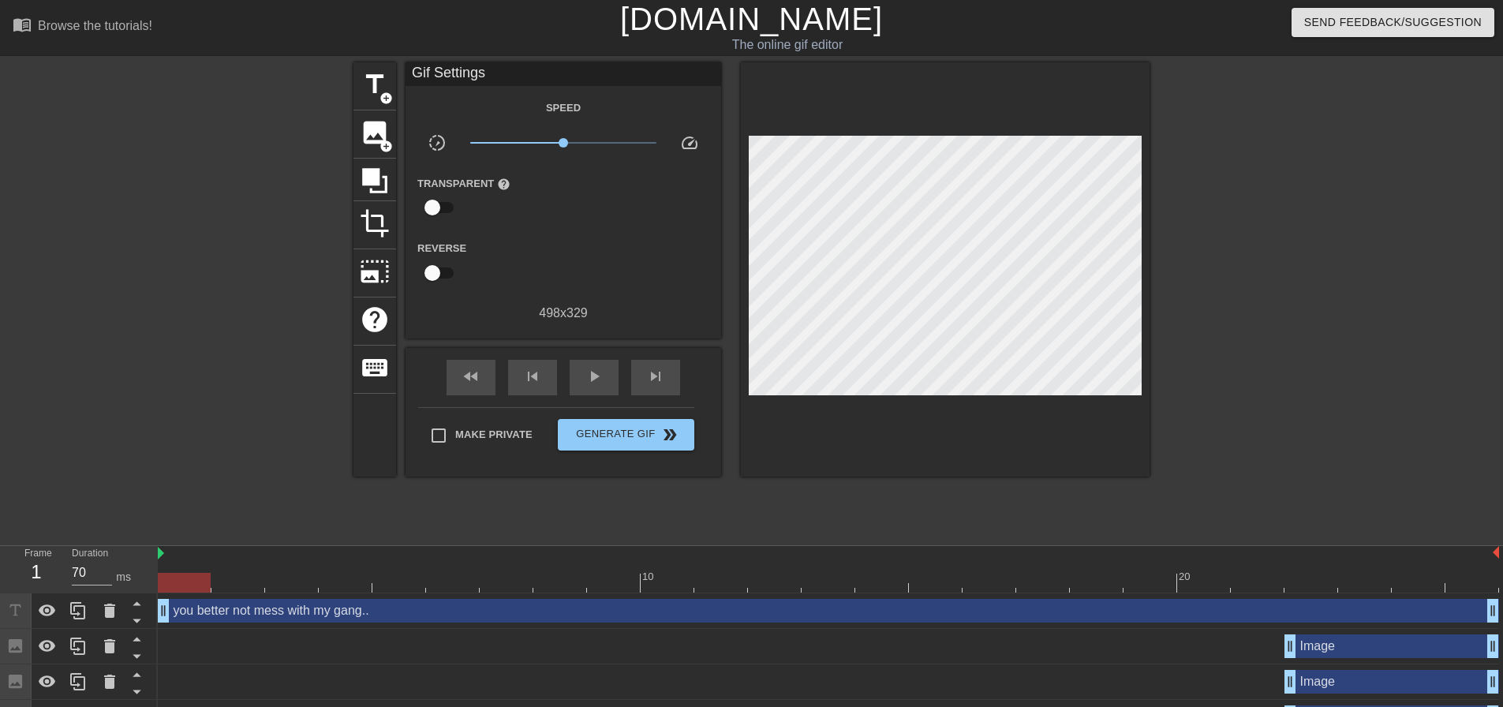
click at [932, 515] on div "title add_circle image add_circle crop photo_size_select_large help keyboard Gi…" at bounding box center [752, 298] width 796 height 473
click at [653, 432] on span "Generate Gif double_arrow" at bounding box center [626, 434] width 124 height 19
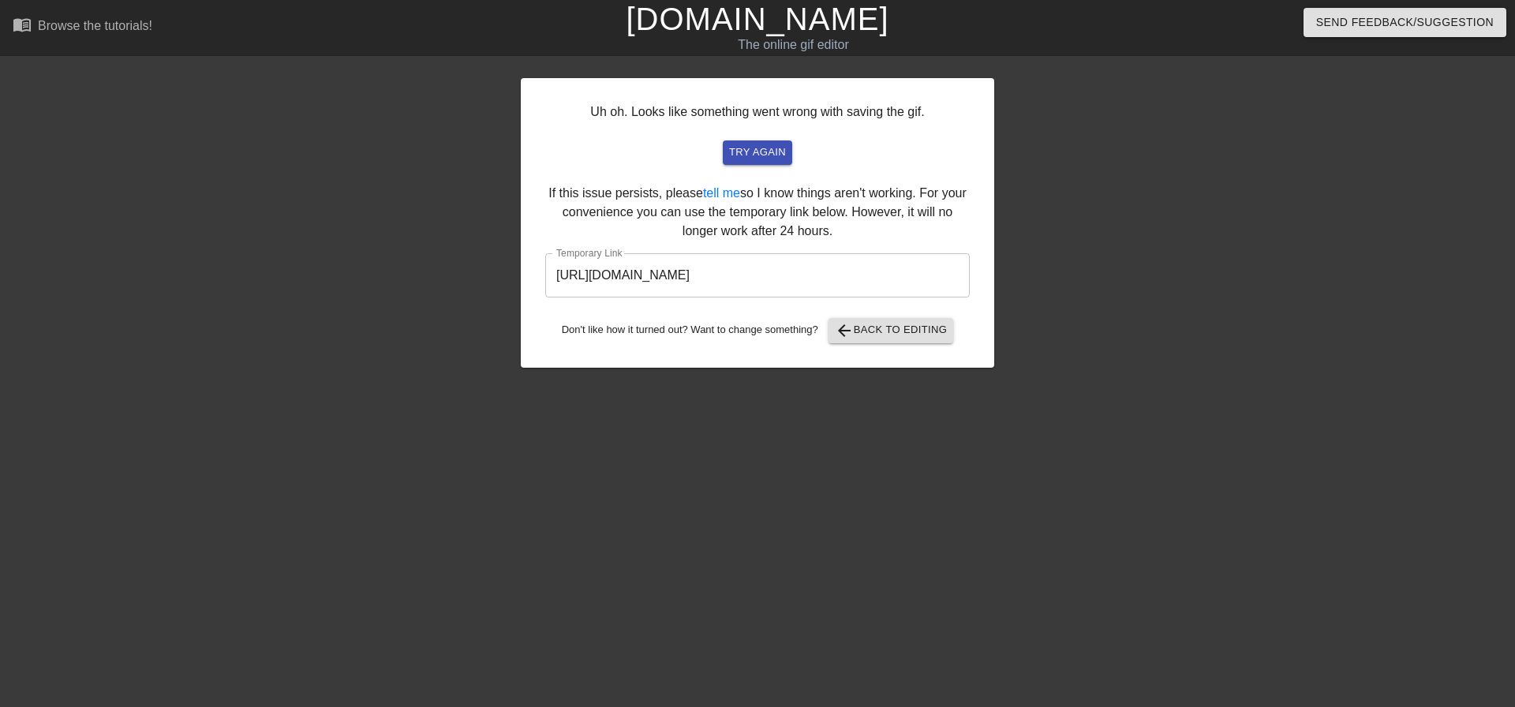
click at [1284, 417] on div "Uh oh. Looks like something went wrong with saving the gif. try again If this i…" at bounding box center [757, 298] width 1515 height 473
click at [771, 150] on span "try again" at bounding box center [757, 153] width 57 height 18
click at [886, 279] on input "[URL][DOMAIN_NAME]" at bounding box center [757, 275] width 425 height 44
drag, startPoint x: 886, startPoint y: 279, endPoint x: 492, endPoint y: 272, distance: 393.8
click at [492, 272] on div "Uh oh. Looks like something went wrong with saving the gif. try again If this i…" at bounding box center [757, 298] width 1515 height 473
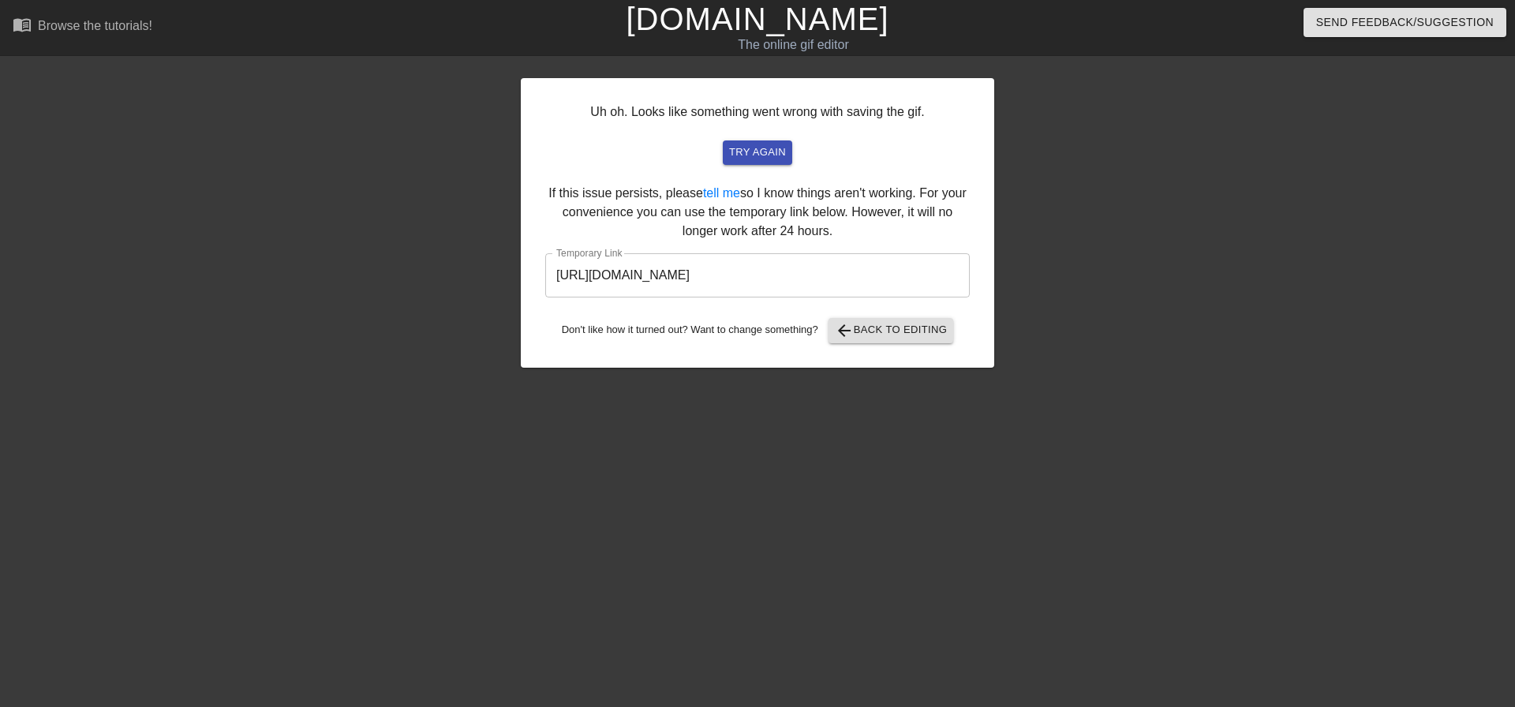
click at [694, 543] on html "menu_book Browse the tutorials! [DOMAIN_NAME] The online gif editor Send Feedba…" at bounding box center [757, 271] width 1515 height 543
click at [934, 543] on html "menu_book Browse the tutorials! [DOMAIN_NAME] The online gif editor Send Feedba…" at bounding box center [757, 271] width 1515 height 543
click at [723, 194] on link "tell me" at bounding box center [721, 192] width 37 height 13
click at [756, 155] on span "try again" at bounding box center [757, 153] width 57 height 18
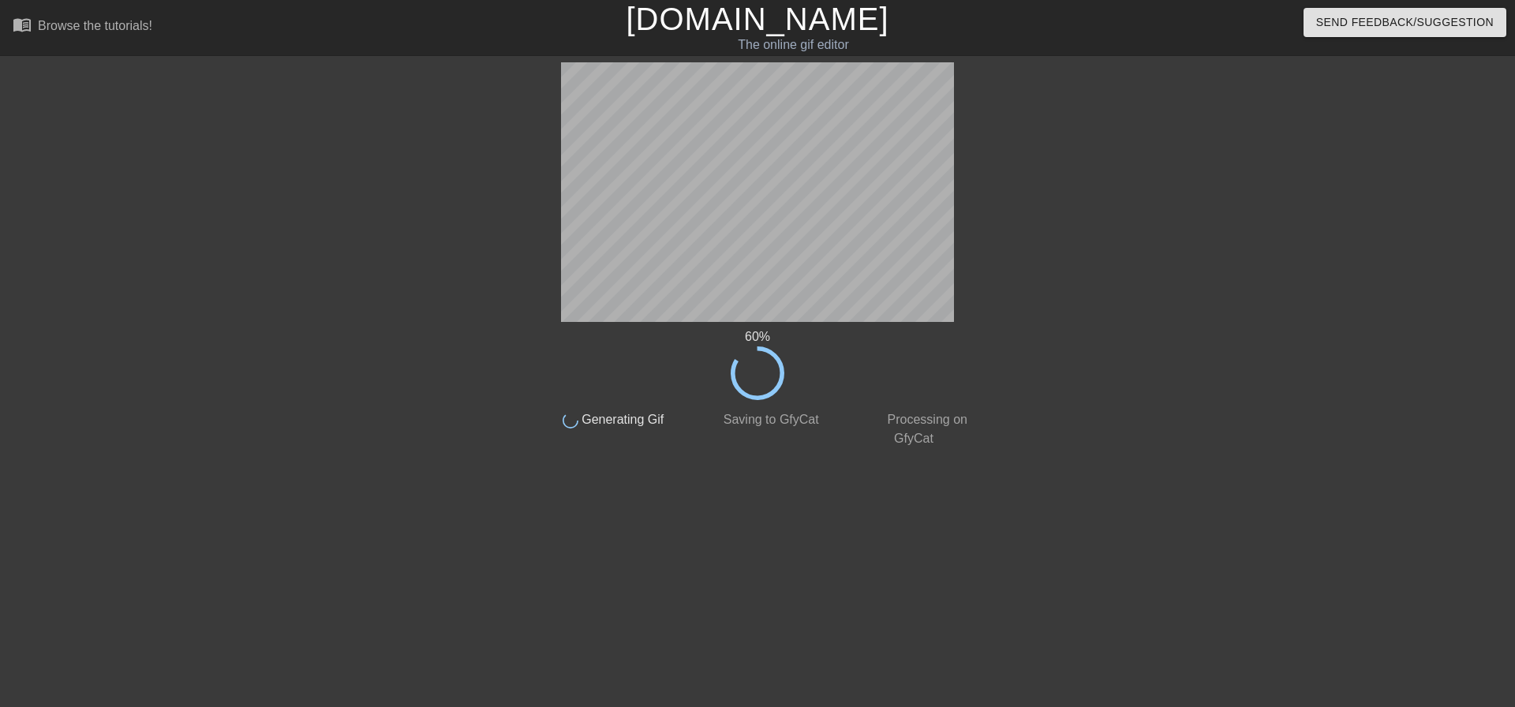
click at [1033, 543] on html "menu_book Browse the tutorials! [DOMAIN_NAME] The online gif editor Send Feedba…" at bounding box center [757, 271] width 1515 height 543
click at [933, 543] on html "menu_book Browse the tutorials! [DOMAIN_NAME] The online gif editor Send Feedba…" at bounding box center [757, 271] width 1515 height 543
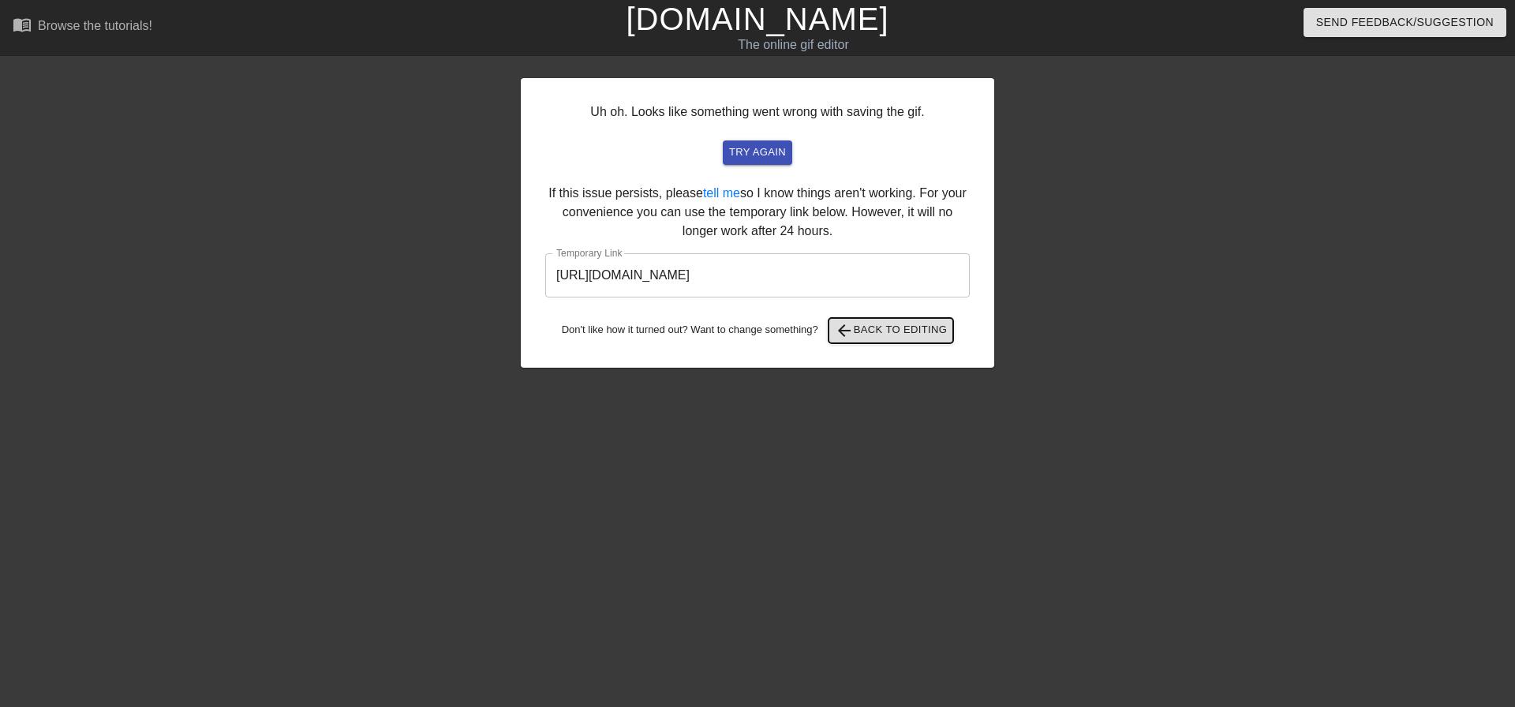
click at [869, 331] on span "arrow_back Back to Editing" at bounding box center [891, 330] width 113 height 19
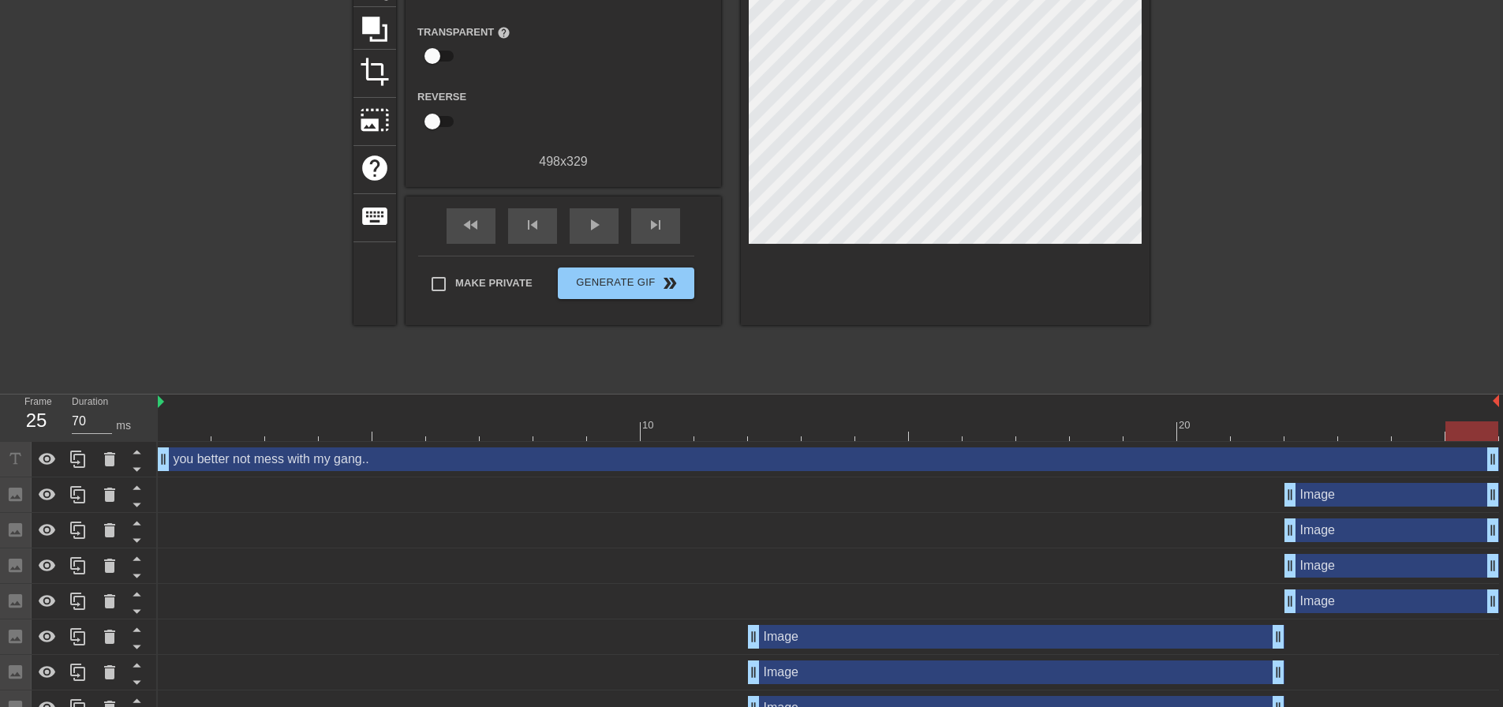
scroll to position [158, 0]
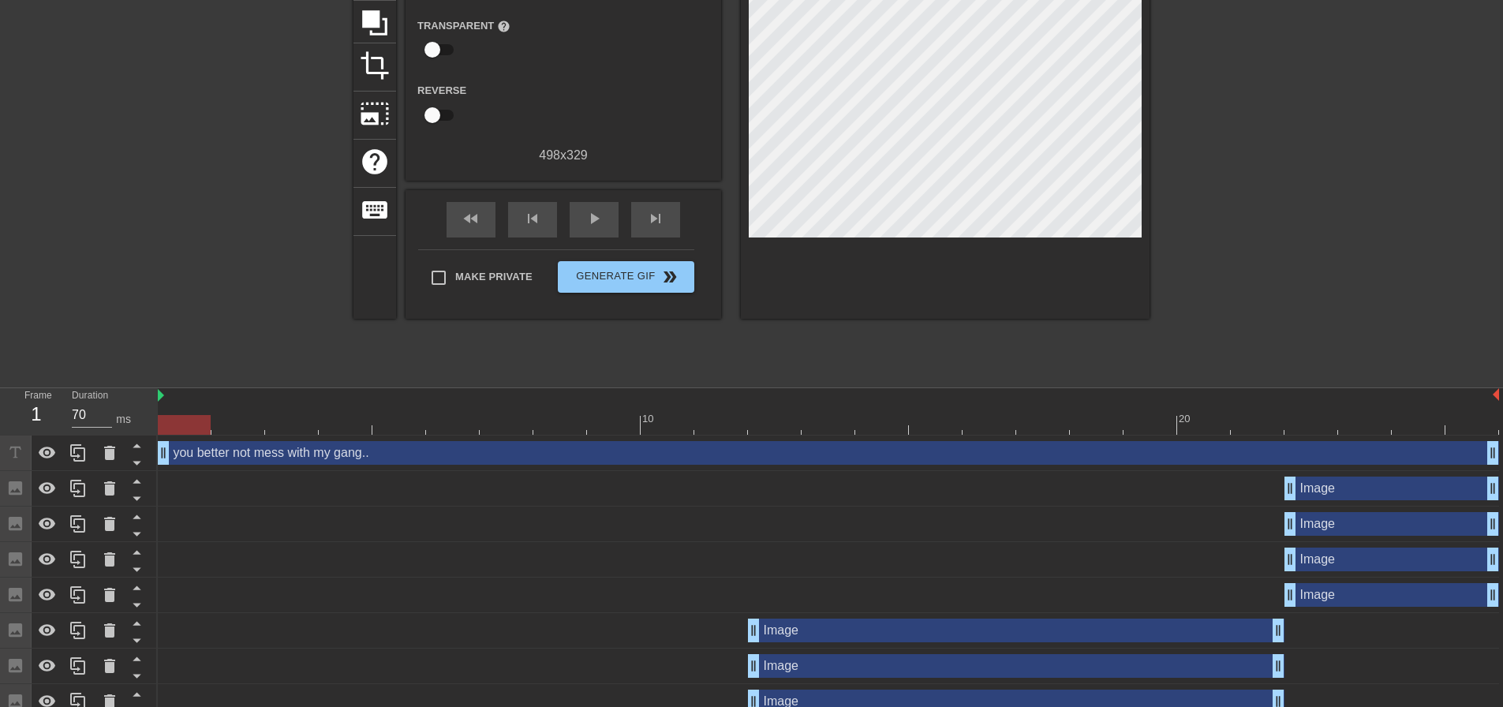
click at [180, 420] on div at bounding box center [828, 425] width 1341 height 20
click at [593, 223] on span "play_arrow" at bounding box center [594, 218] width 19 height 19
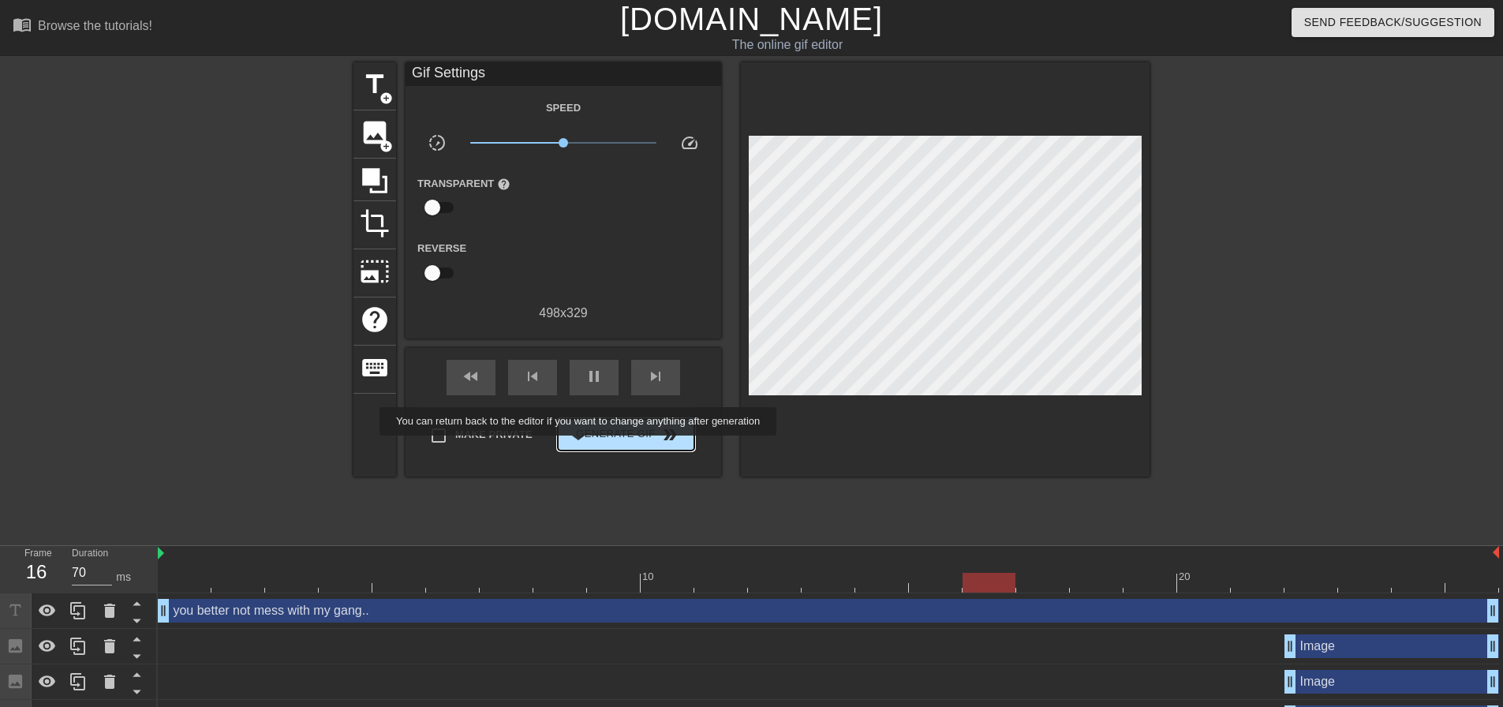
click at [580, 447] on button "Generate Gif double_arrow" at bounding box center [626, 435] width 137 height 32
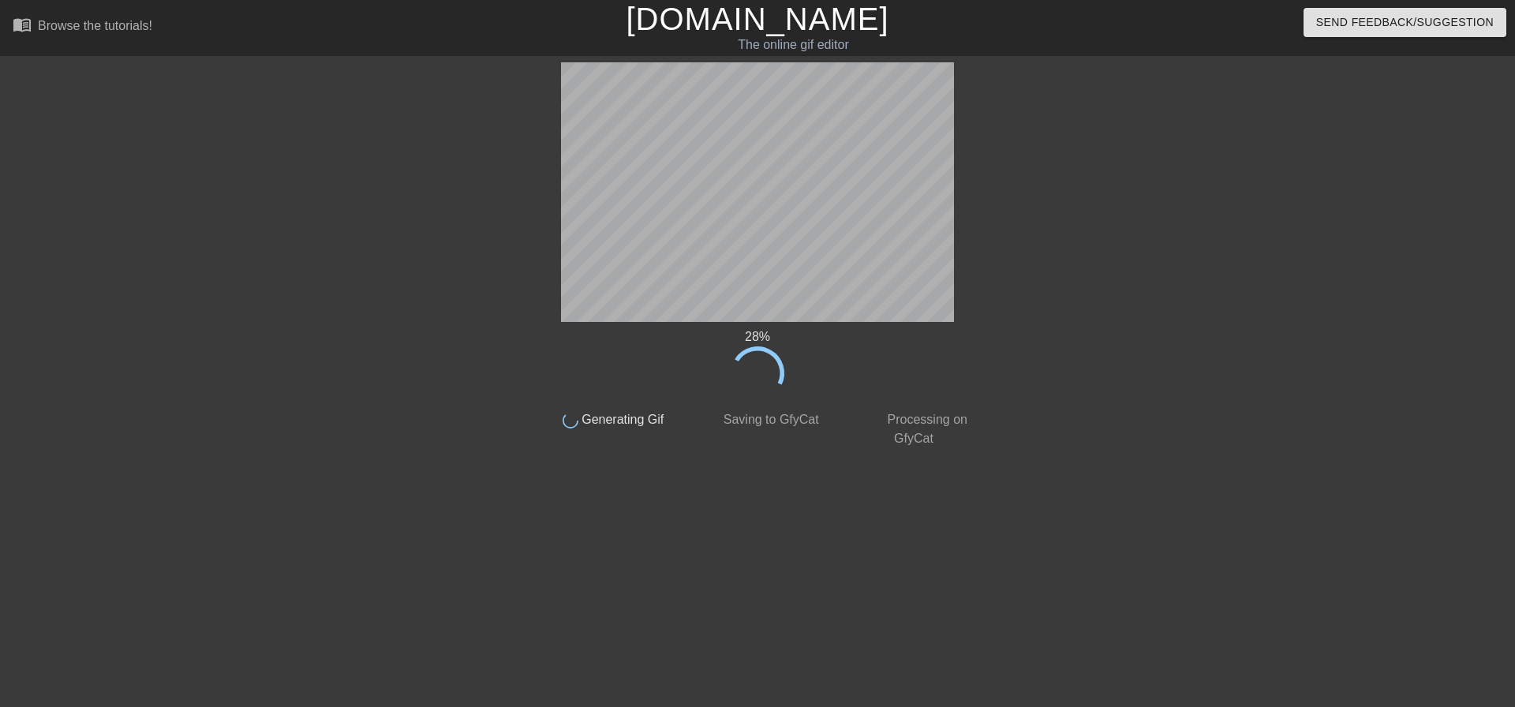
click at [765, 372] on icon at bounding box center [757, 373] width 74 height 74
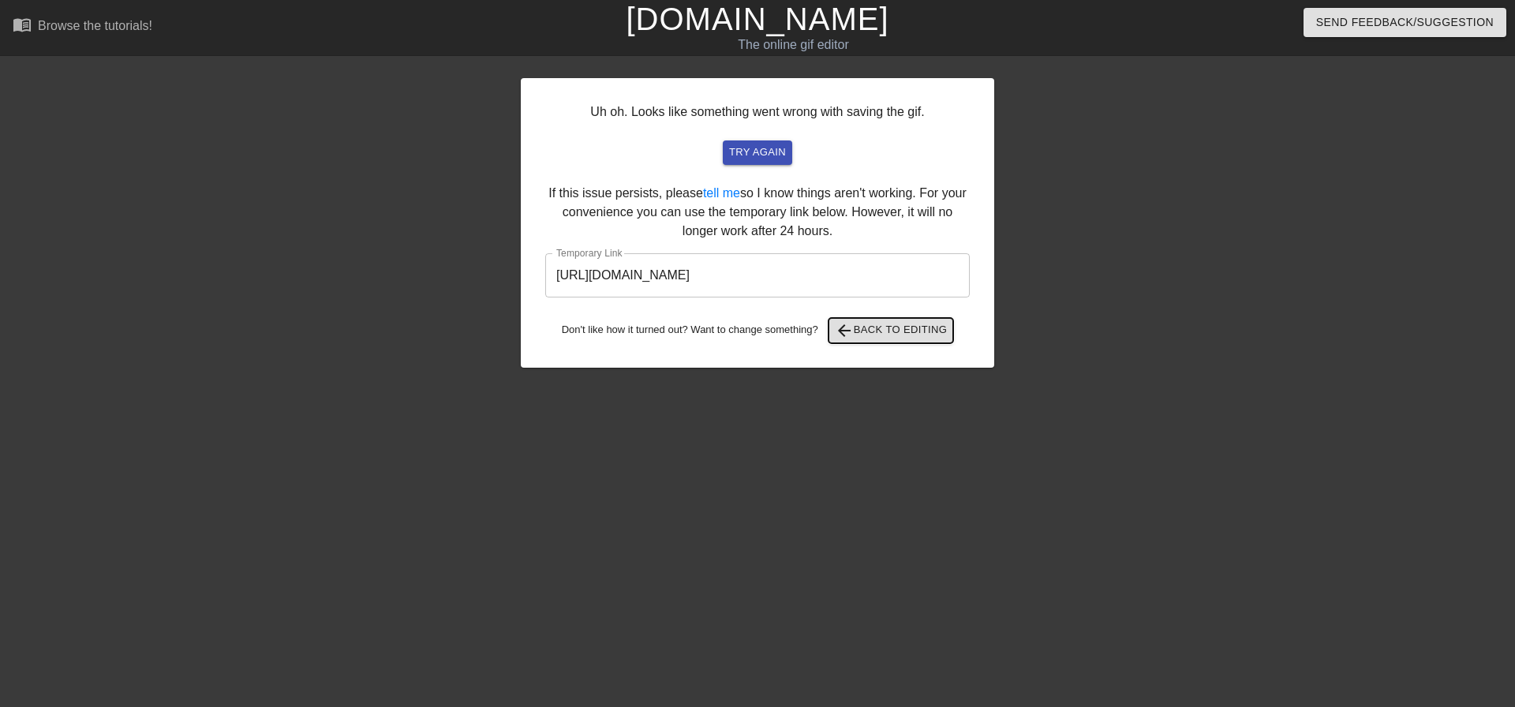
click at [922, 335] on span "arrow_back Back to Editing" at bounding box center [891, 330] width 113 height 19
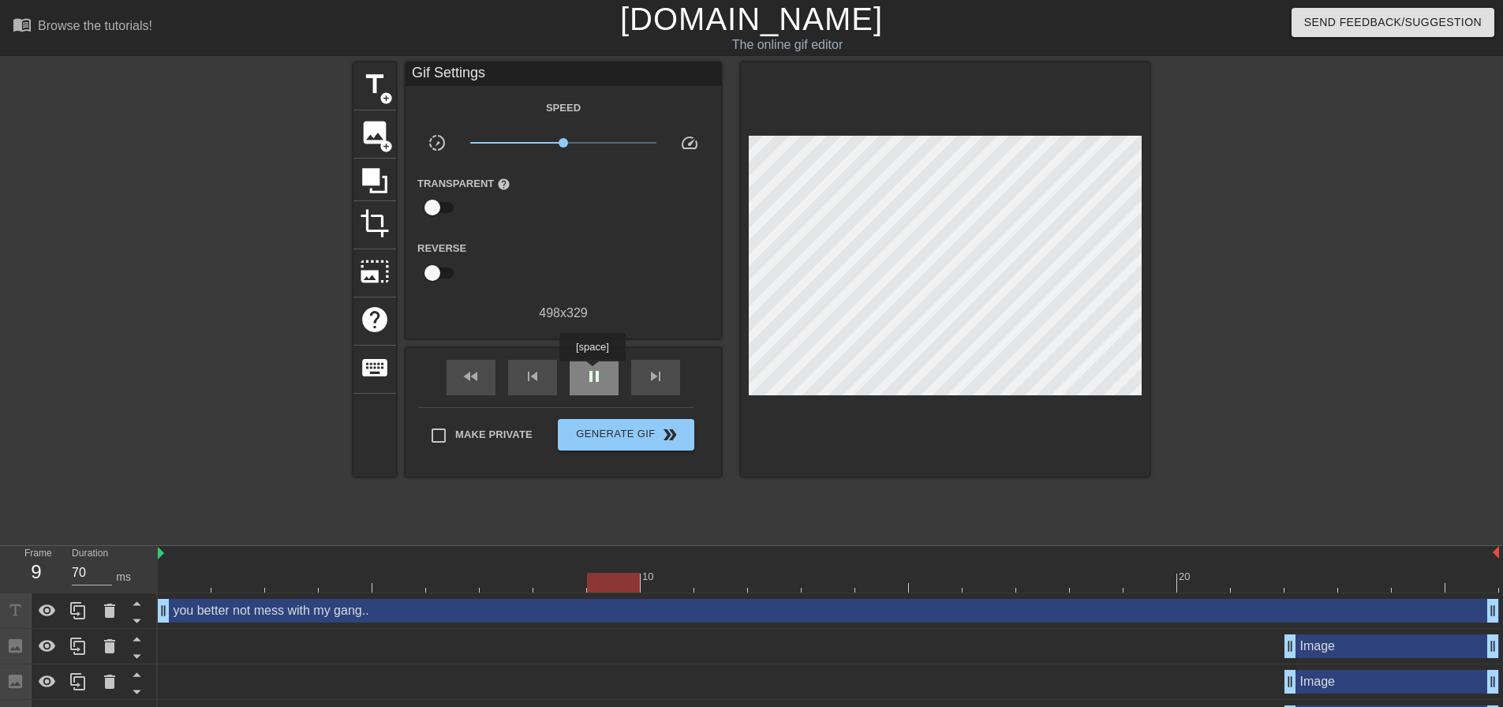
click at [592, 372] on span "pause" at bounding box center [594, 376] width 19 height 19
drag, startPoint x: 718, startPoint y: 308, endPoint x: 909, endPoint y: 511, distance: 278.5
click at [909, 511] on div "title add_circle image add_circle crop photo_size_select_large help keyboard Gi…" at bounding box center [752, 298] width 796 height 473
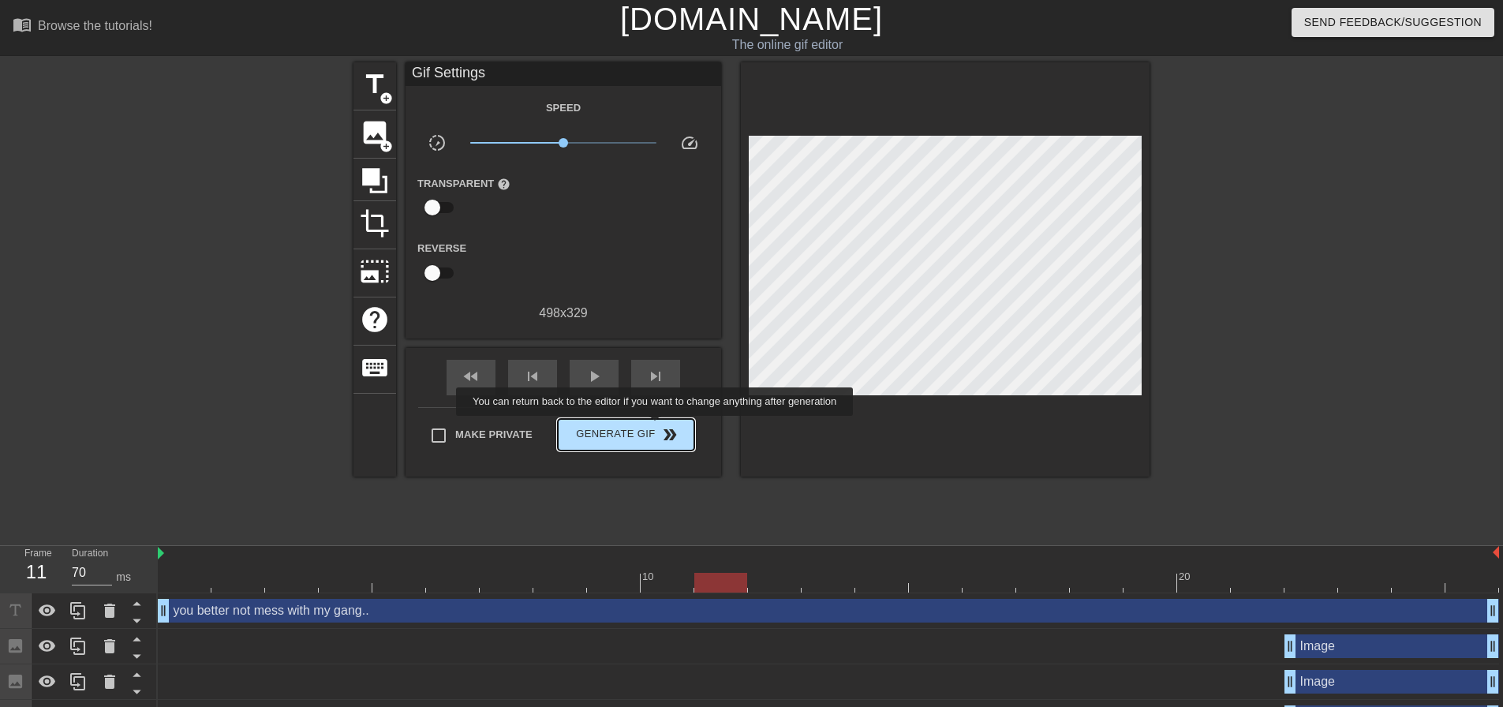
click at [656, 427] on span "Generate Gif double_arrow" at bounding box center [626, 434] width 124 height 19
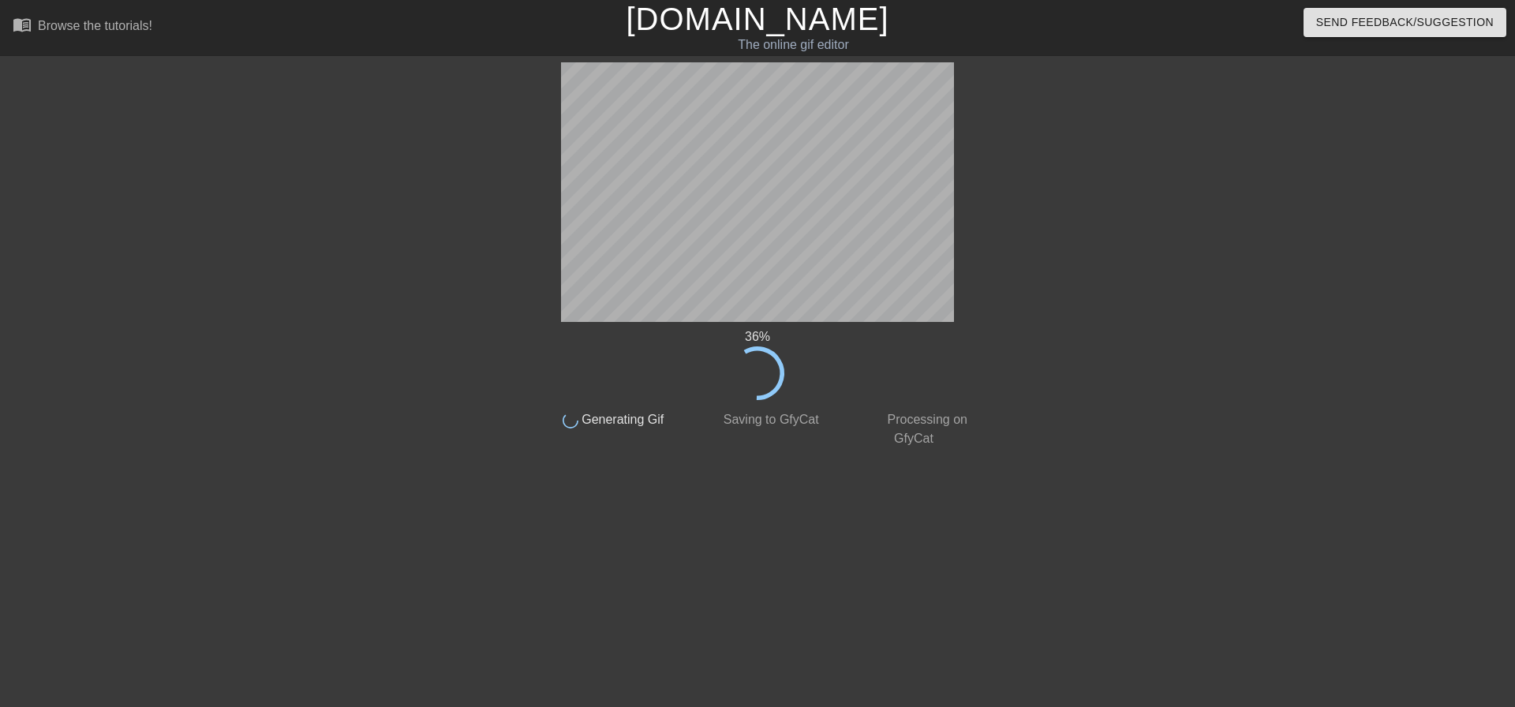
drag, startPoint x: 808, startPoint y: 642, endPoint x: 808, endPoint y: 629, distance: 12.6
click at [808, 543] on html "menu_book Browse the tutorials! [DOMAIN_NAME] The online gif editor Send Feedba…" at bounding box center [757, 271] width 1515 height 543
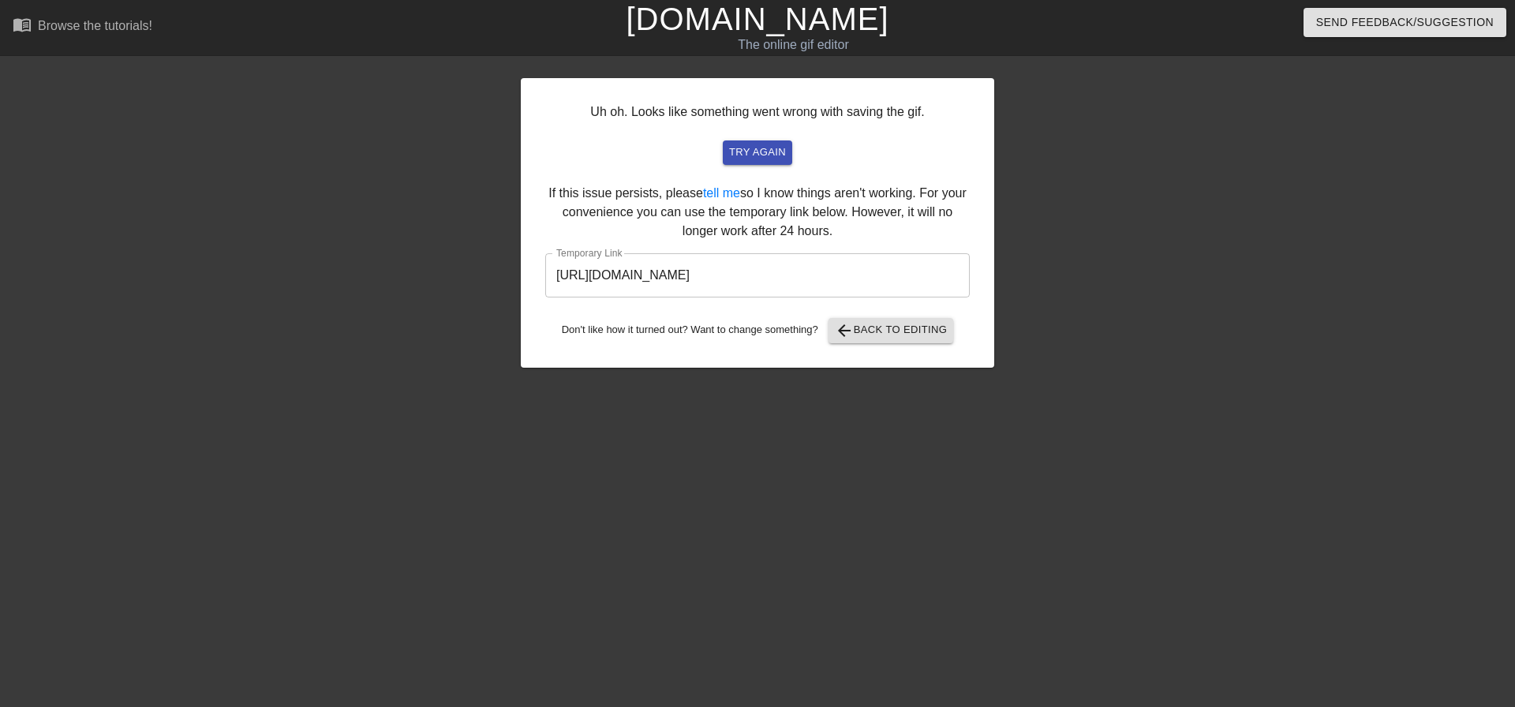
click at [1095, 543] on html "menu_book Browse the tutorials! [DOMAIN_NAME] The online gif editor Send Feedba…" at bounding box center [757, 271] width 1515 height 543
click at [766, 154] on span "try again" at bounding box center [757, 153] width 57 height 18
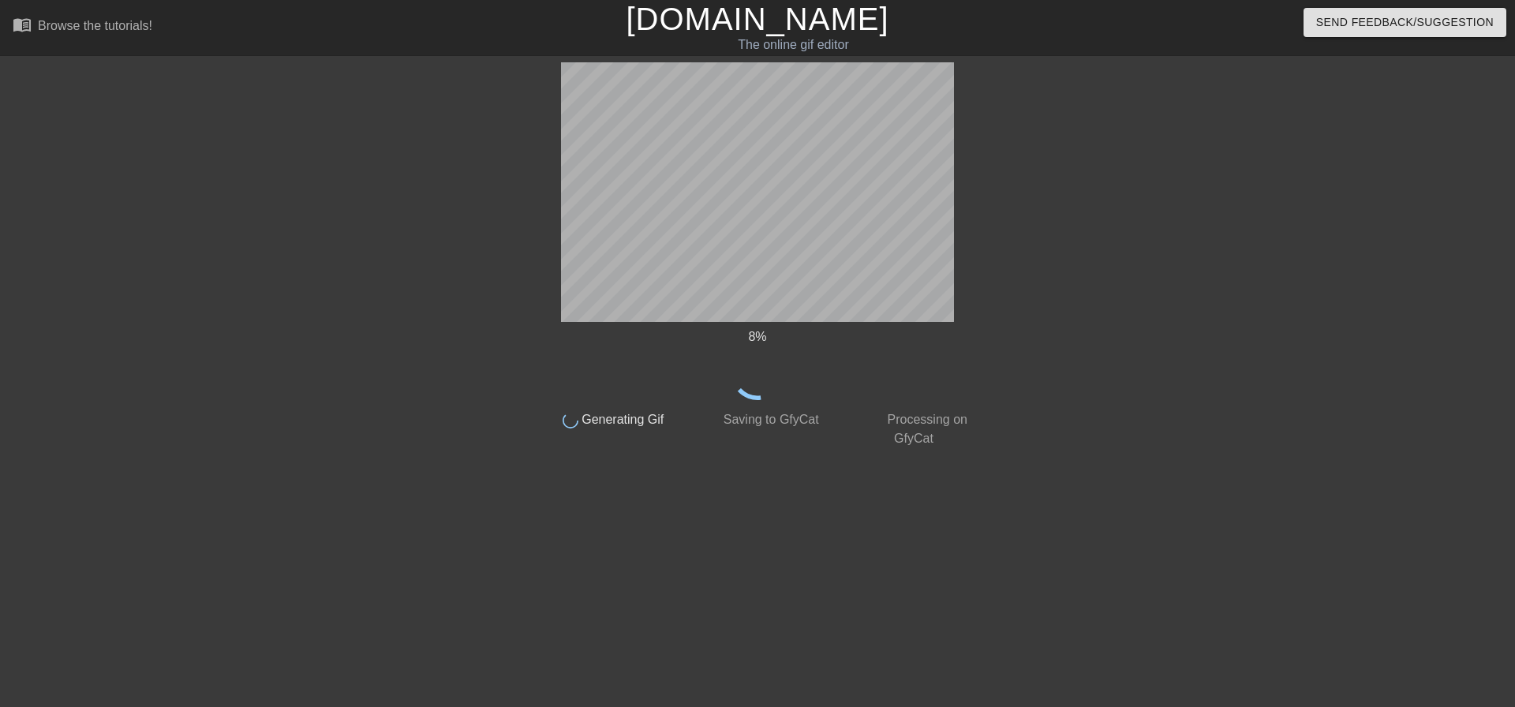
click at [776, 394] on icon at bounding box center [758, 373] width 60 height 60
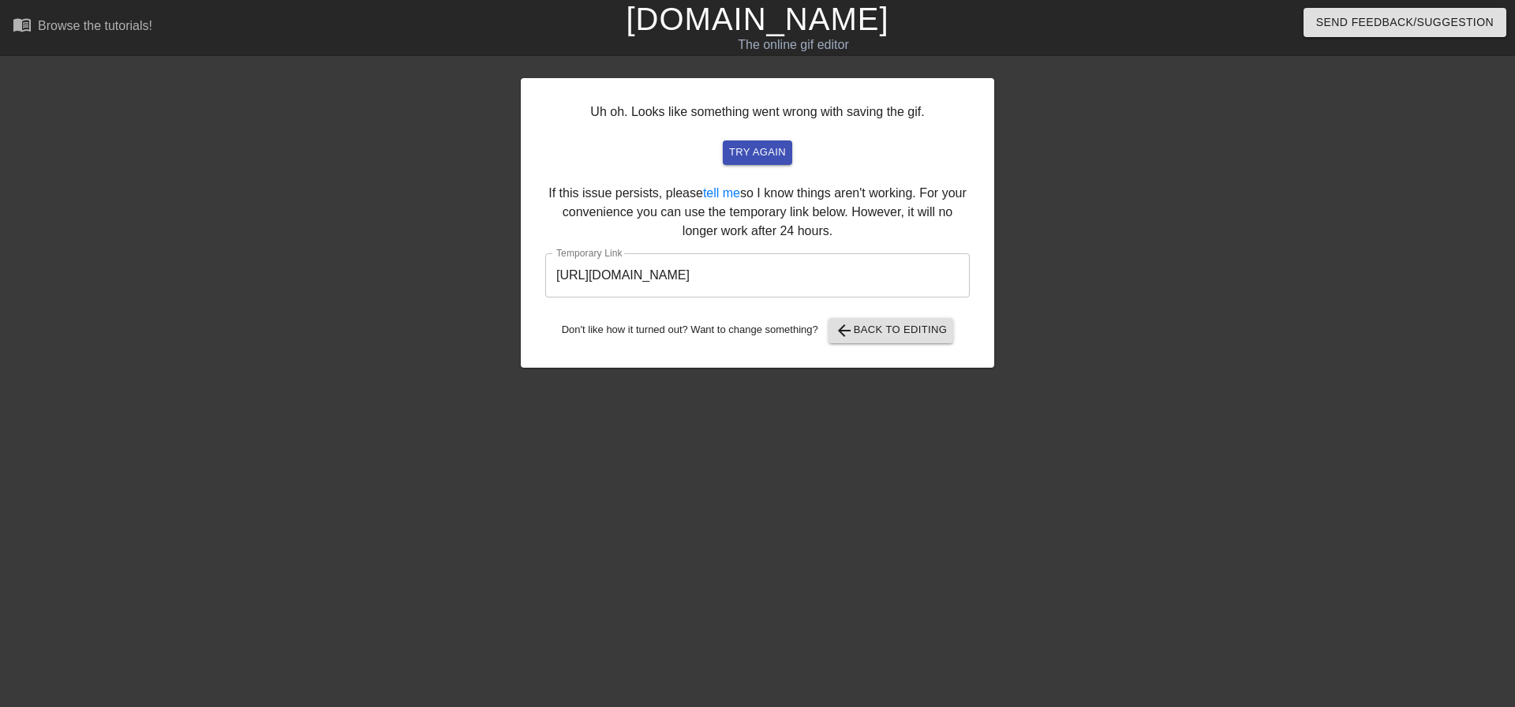
click at [817, 543] on html "menu_book Browse the tutorials! [DOMAIN_NAME] The online gif editor Send Feedba…" at bounding box center [757, 271] width 1515 height 543
drag, startPoint x: 797, startPoint y: 275, endPoint x: 696, endPoint y: 283, distance: 101.4
click at [696, 283] on input "[URL][DOMAIN_NAME]" at bounding box center [757, 275] width 425 height 44
click at [752, 354] on div "Uh oh. Looks like something went wrong with saving the gif. try again If this i…" at bounding box center [757, 223] width 473 height 290
drag, startPoint x: 900, startPoint y: 283, endPoint x: 542, endPoint y: 271, distance: 358.5
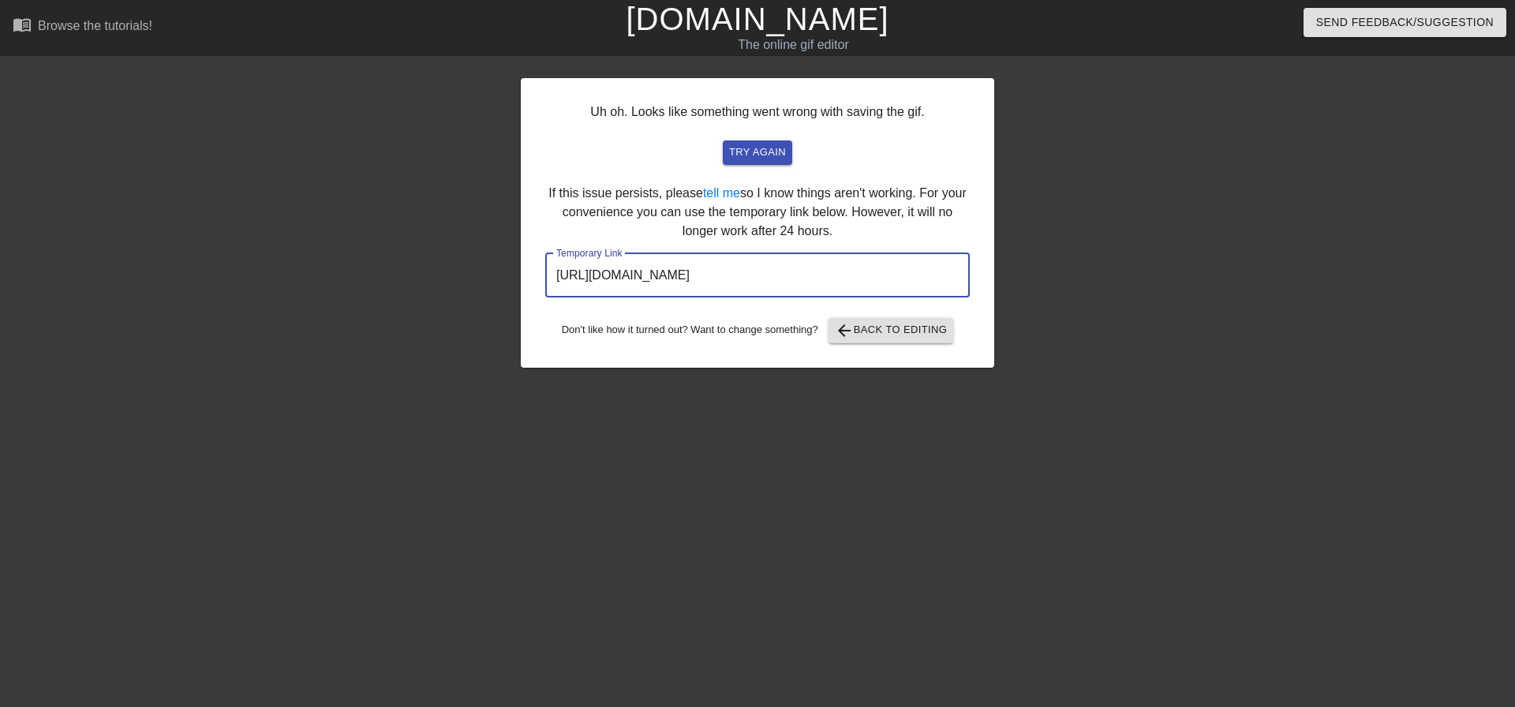
click at [542, 271] on div "Uh oh. Looks like something went wrong with saving the gif. try again If this i…" at bounding box center [757, 223] width 473 height 290
drag, startPoint x: 743, startPoint y: 451, endPoint x: 735, endPoint y: 544, distance: 93.4
click at [743, 453] on div "Uh oh. Looks like something went wrong with saving the gif. try again If this i…" at bounding box center [757, 298] width 473 height 473
click at [913, 543] on html "menu_book Browse the tutorials! [DOMAIN_NAME] The online gif editor Send Feedba…" at bounding box center [757, 271] width 1515 height 543
click at [447, 419] on div at bounding box center [383, 298] width 237 height 473
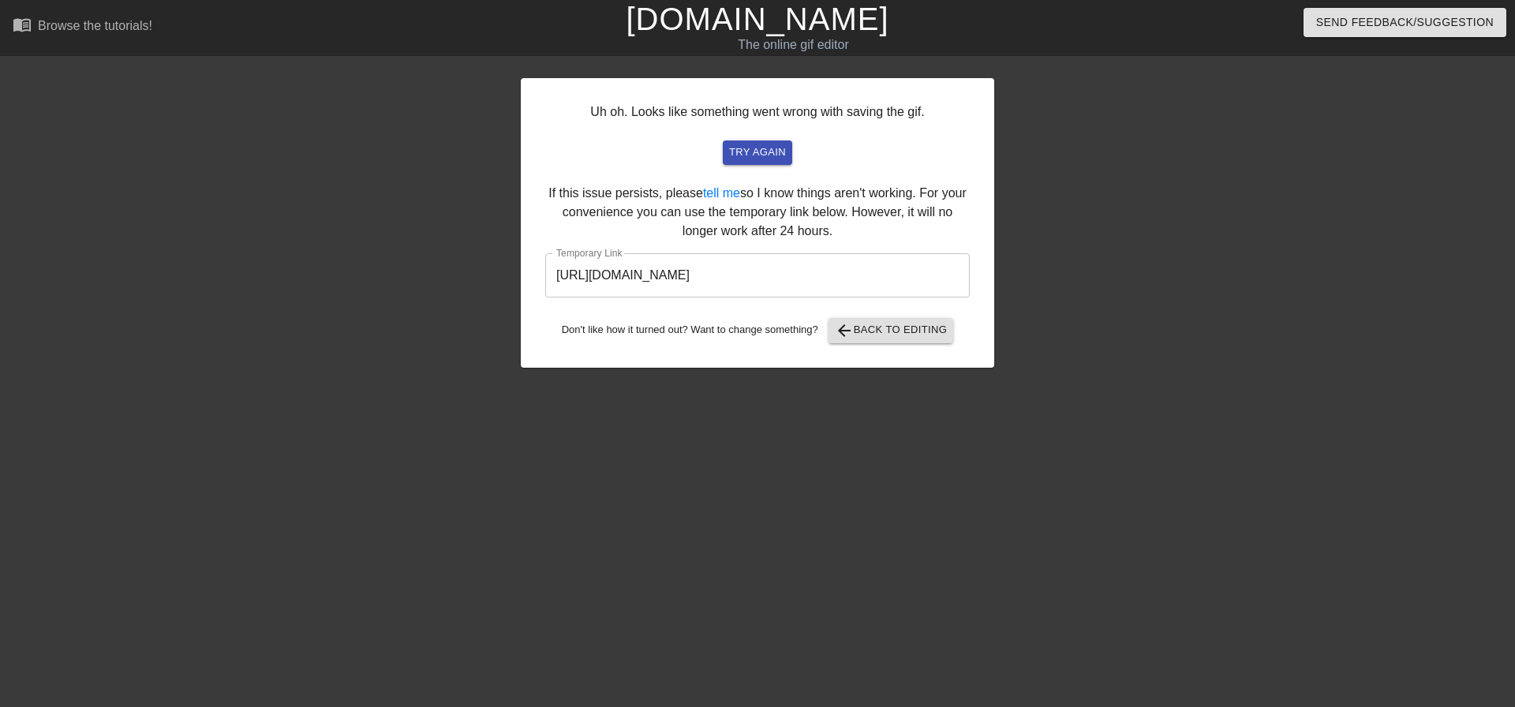
click at [817, 543] on html "menu_book Browse the tutorials! [DOMAIN_NAME] The online gif editor Send Feedba…" at bounding box center [757, 271] width 1515 height 543
click at [773, 145] on span "try again" at bounding box center [757, 153] width 57 height 18
click at [821, 543] on html "menu_book Browse the tutorials! [DOMAIN_NAME] The online gif editor Send Feedba…" at bounding box center [757, 271] width 1515 height 543
click at [836, 543] on html "menu_book Browse the tutorials! [DOMAIN_NAME] The online gif editor Send Feedba…" at bounding box center [757, 271] width 1515 height 543
click at [852, 340] on button "arrow_back Back to Editing" at bounding box center [891, 330] width 125 height 25
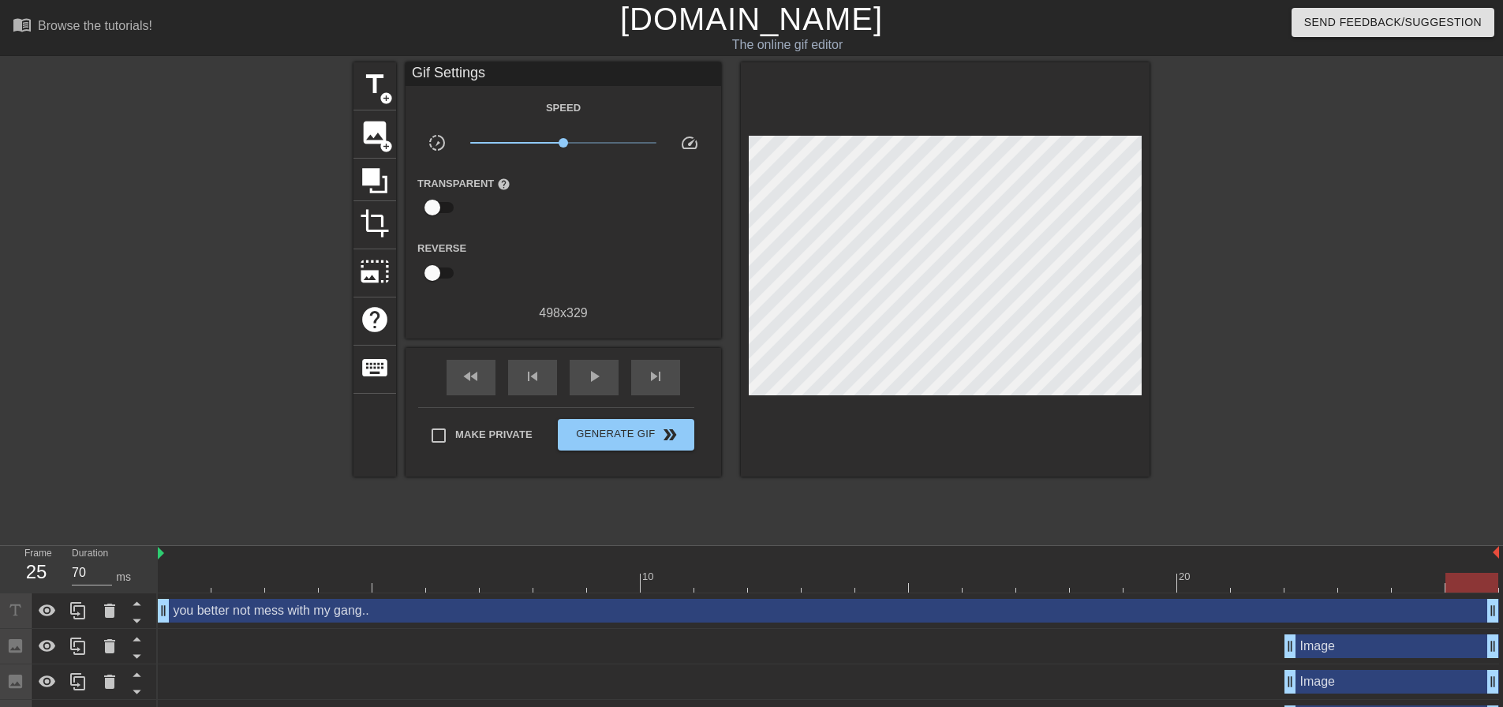
click at [266, 264] on div at bounding box center [216, 298] width 237 height 473
drag, startPoint x: 566, startPoint y: 144, endPoint x: 585, endPoint y: 143, distance: 19.7
click at [585, 143] on span "x1.70" at bounding box center [584, 142] width 9 height 9
click at [586, 368] on span "play_arrow" at bounding box center [594, 376] width 19 height 19
click at [367, 84] on span "title" at bounding box center [375, 84] width 30 height 30
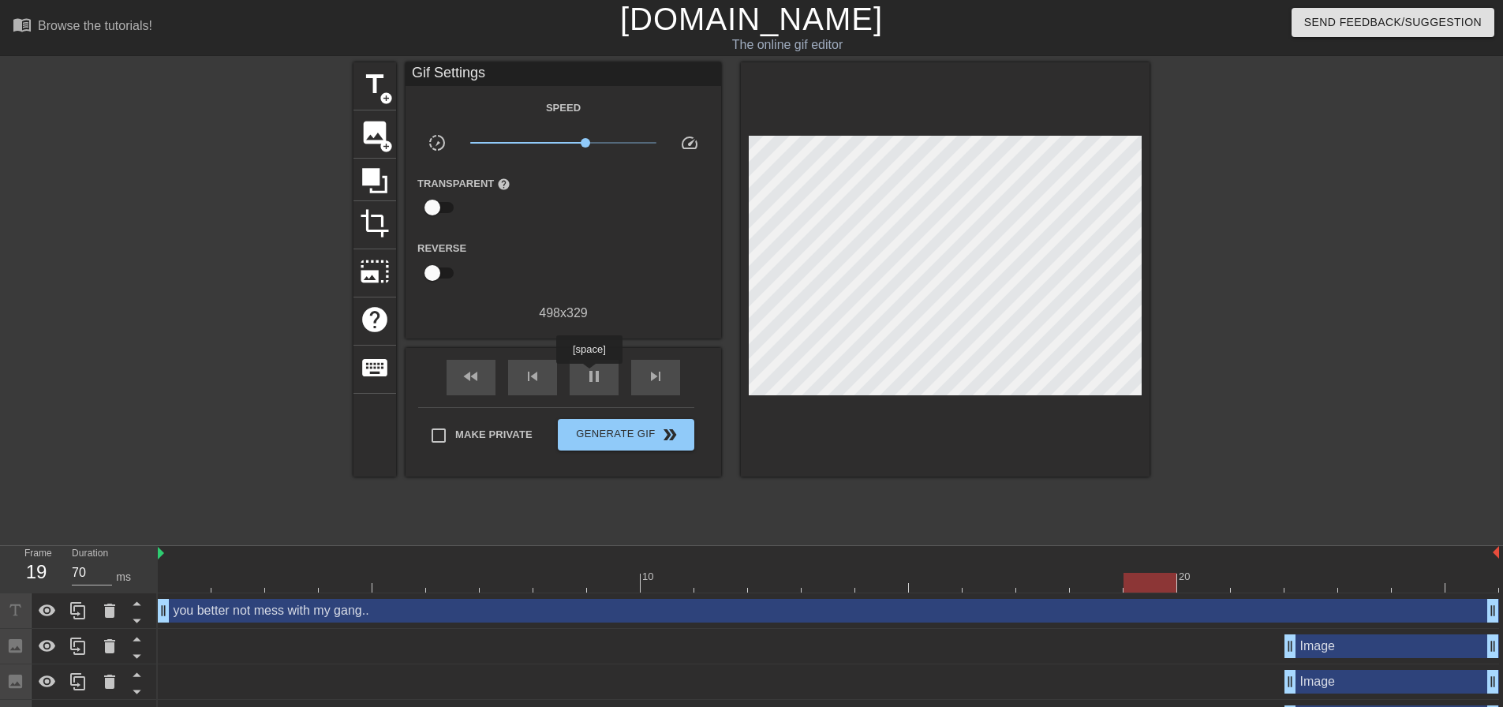
click at [589, 375] on span "pause" at bounding box center [594, 376] width 19 height 19
click at [1281, 395] on div at bounding box center [1287, 298] width 237 height 473
click at [497, 433] on span "Make Private" at bounding box center [493, 435] width 77 height 16
click at [455, 433] on input "Make Private" at bounding box center [438, 435] width 33 height 33
checkbox input "true"
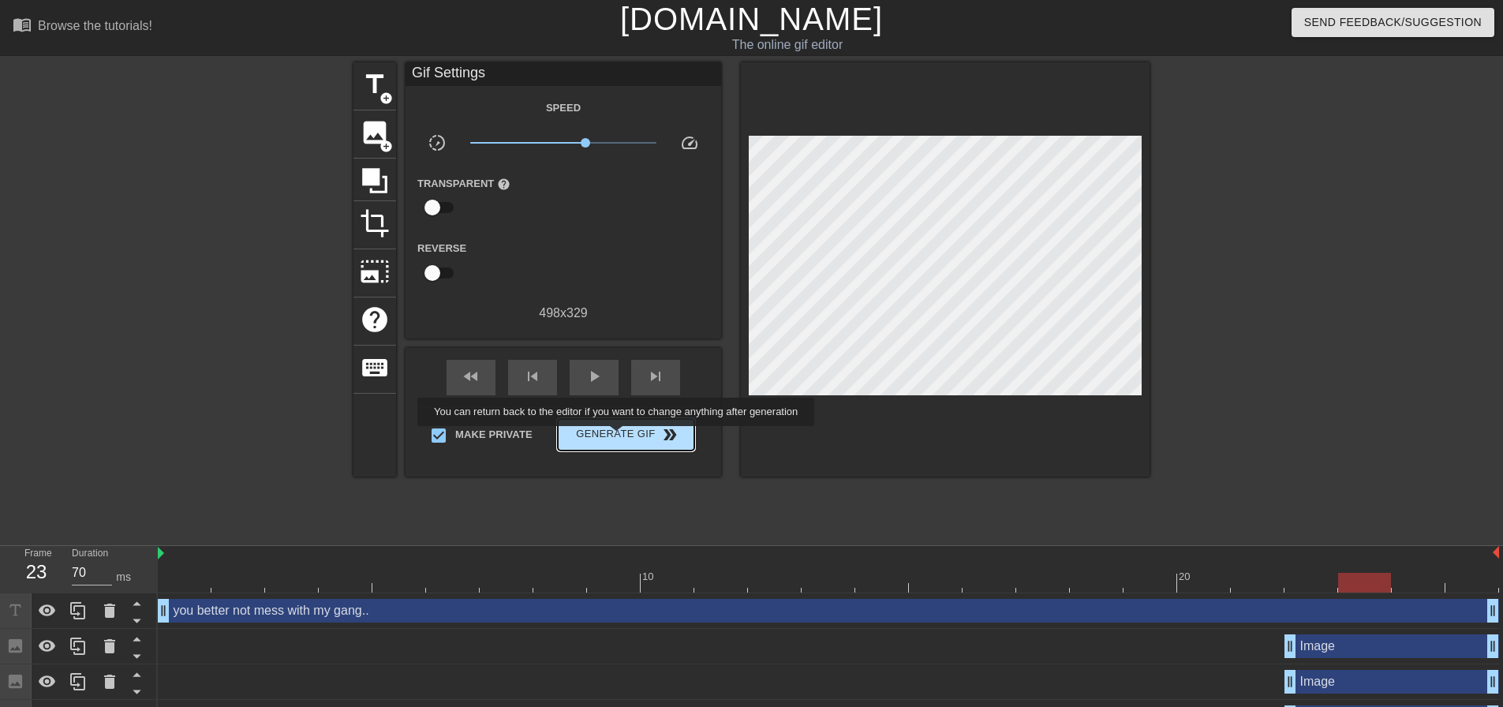
click at [618, 437] on span "Generate Gif double_arrow" at bounding box center [626, 434] width 124 height 19
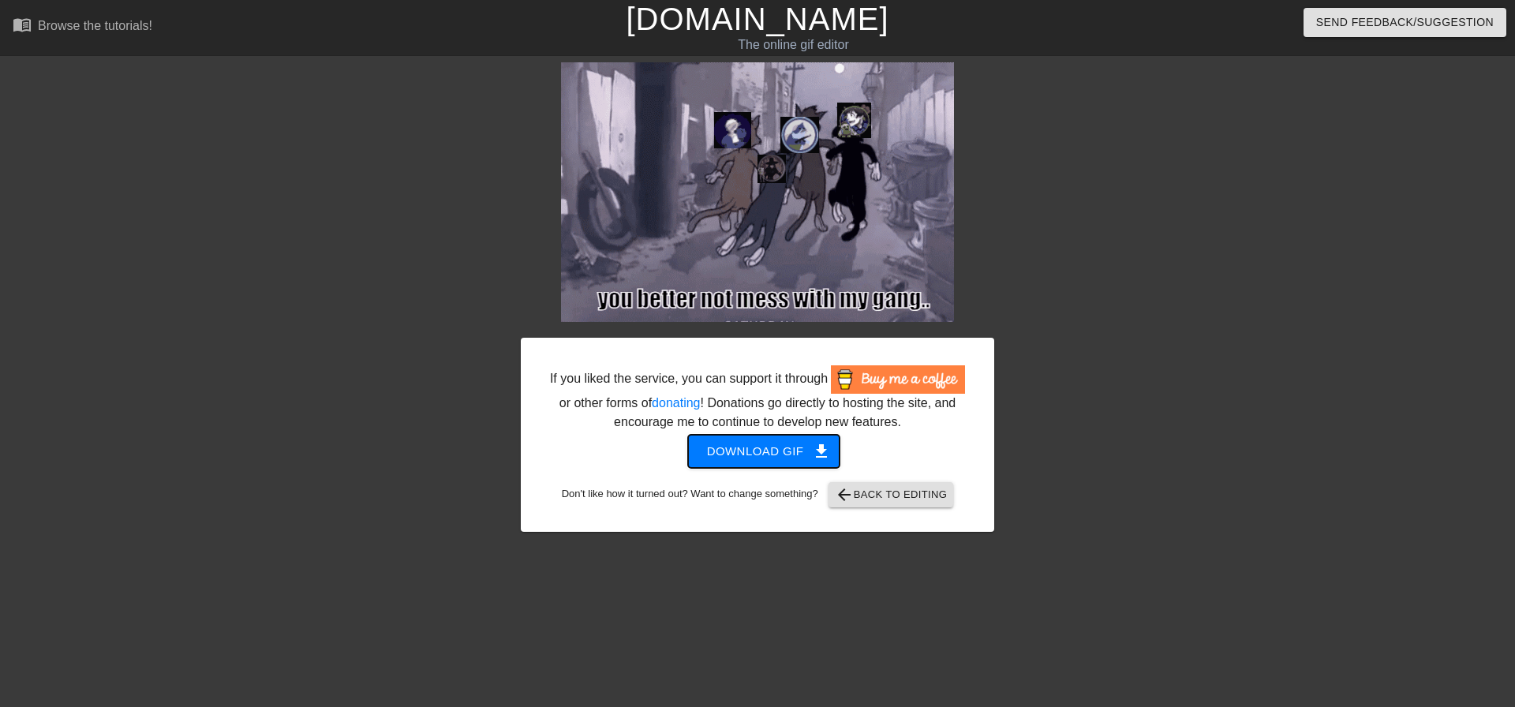
click at [799, 452] on span "Download gif get_app" at bounding box center [764, 451] width 114 height 21
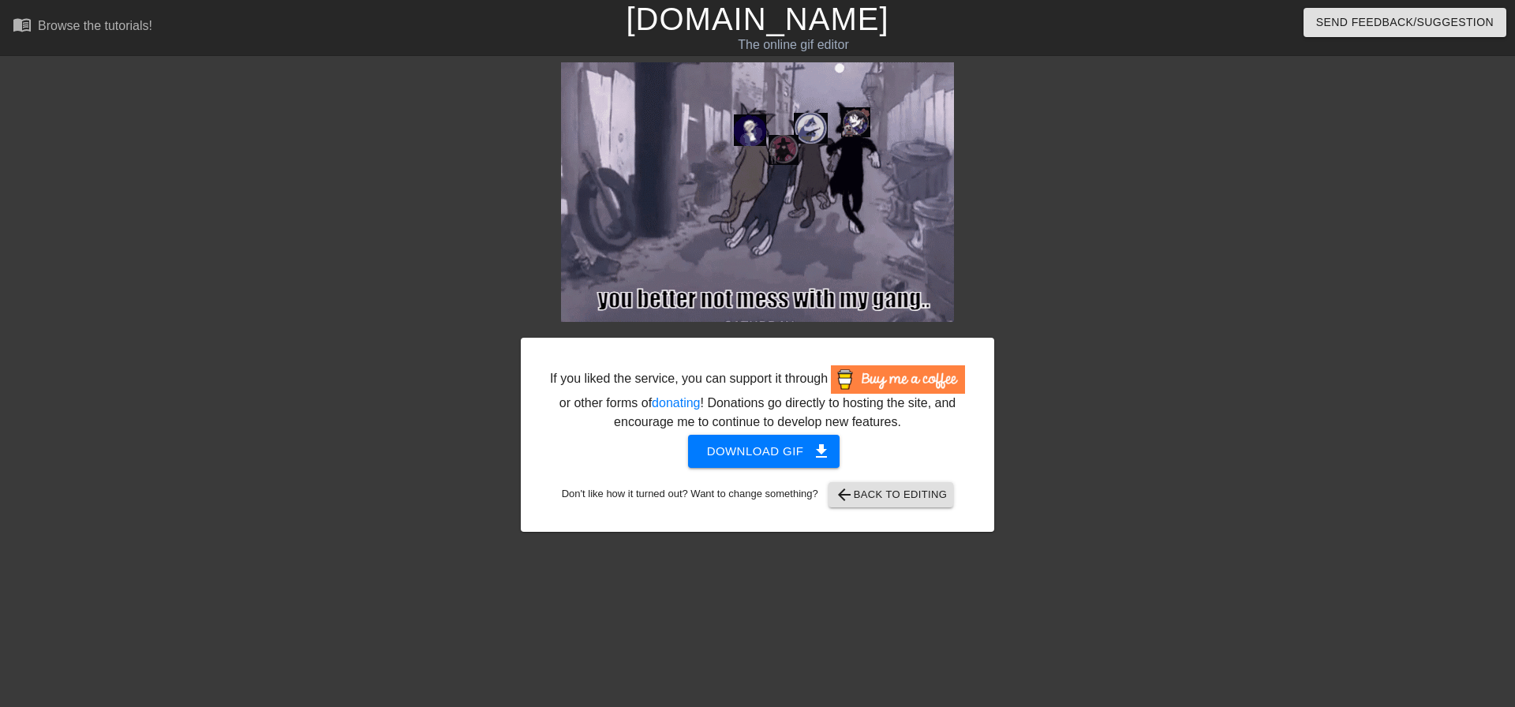
click at [1361, 240] on div "If you liked the service, you can support it through or other forms of donating…" at bounding box center [757, 298] width 1515 height 473
